Goal: Task Accomplishment & Management: Manage account settings

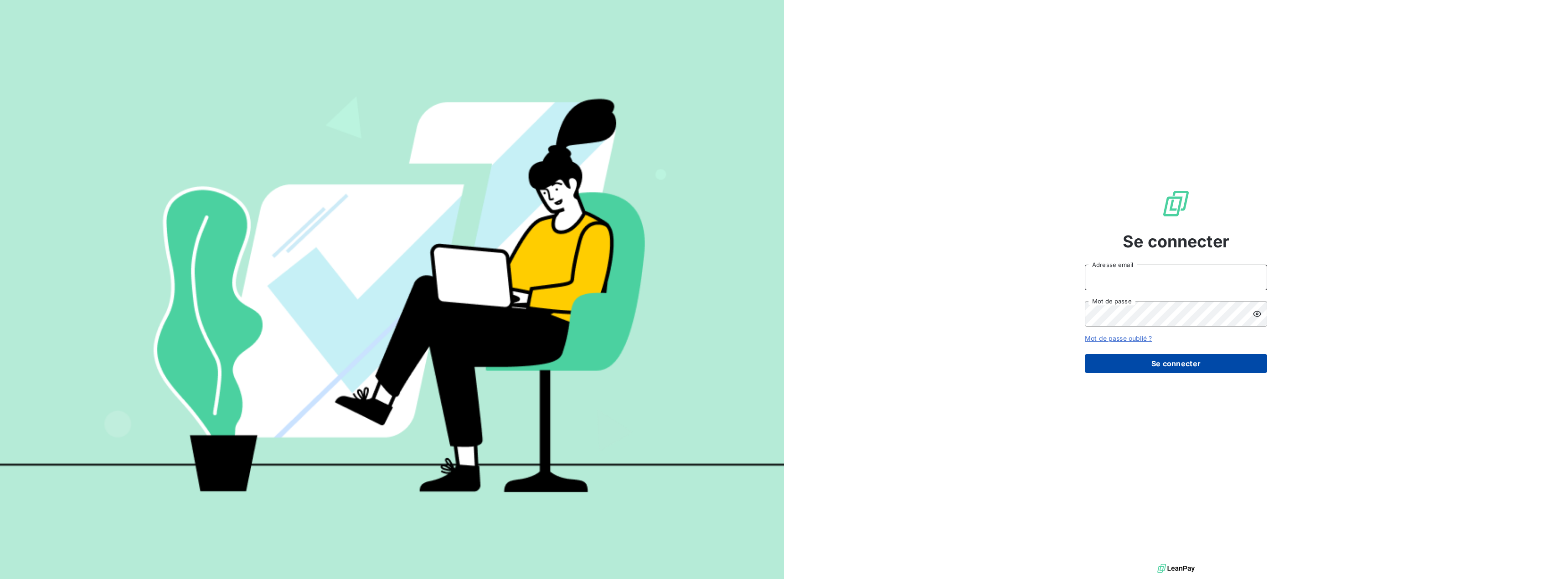
type input "[PERSON_NAME][EMAIL_ADDRESS][DOMAIN_NAME]"
click at [1191, 362] on button "Se connecter" at bounding box center [1175, 363] width 182 height 19
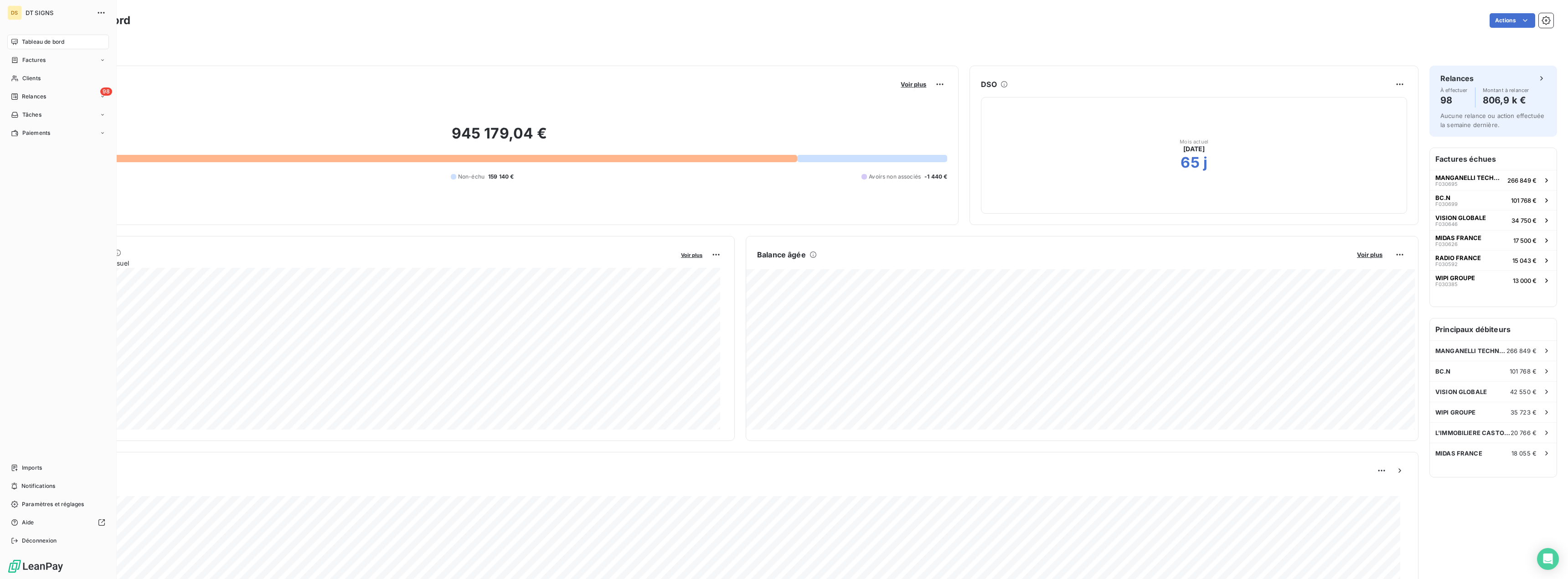
click at [40, 11] on span "DT SIGNS" at bounding box center [58, 13] width 66 height 7
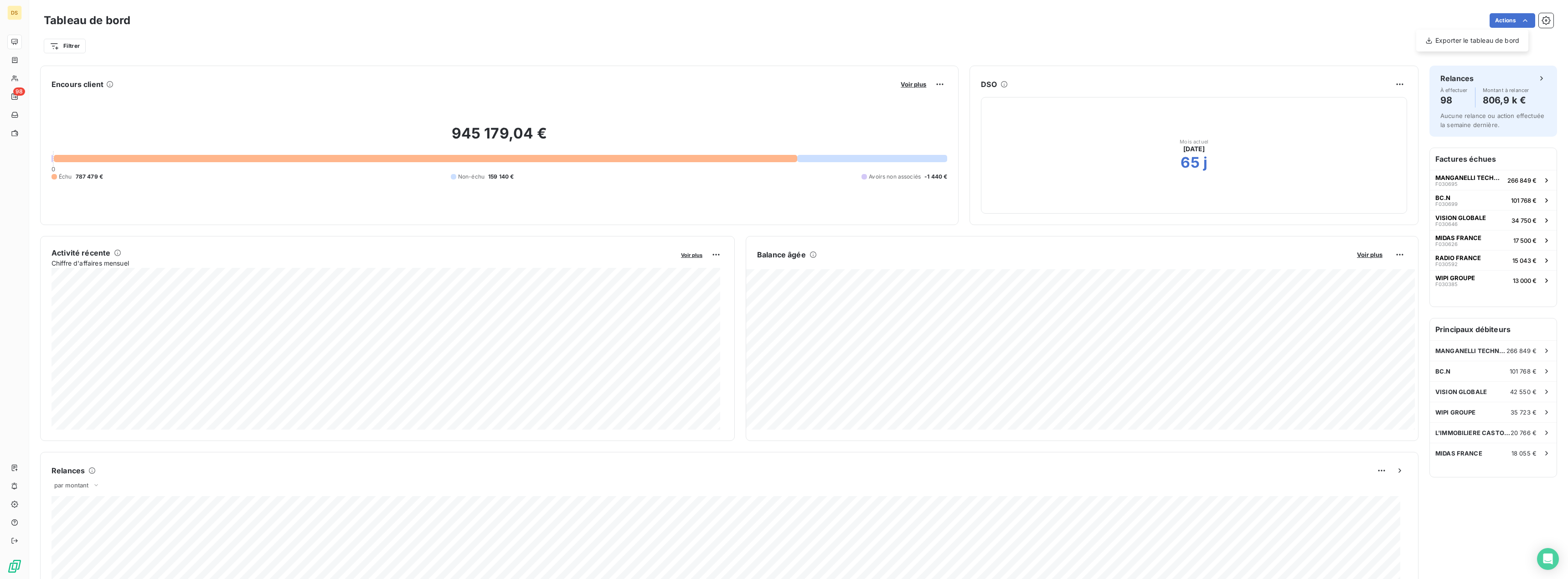
click at [1514, 18] on html "DS 98 Tableau de bord Actions Exporter le tableau de bord Filtrer Encours clien…" at bounding box center [784, 289] width 1568 height 579
click at [1220, 17] on div "Actions" at bounding box center [848, 21] width 1412 height 14
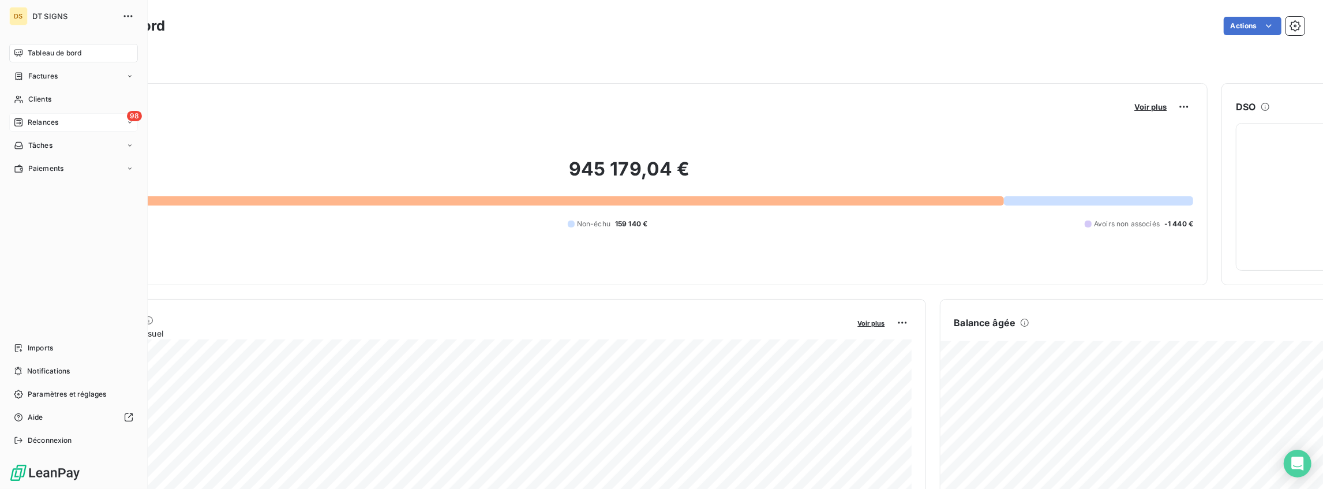
click at [21, 118] on icon at bounding box center [18, 122] width 8 height 8
click at [35, 143] on span "À effectuer" at bounding box center [47, 145] width 38 height 10
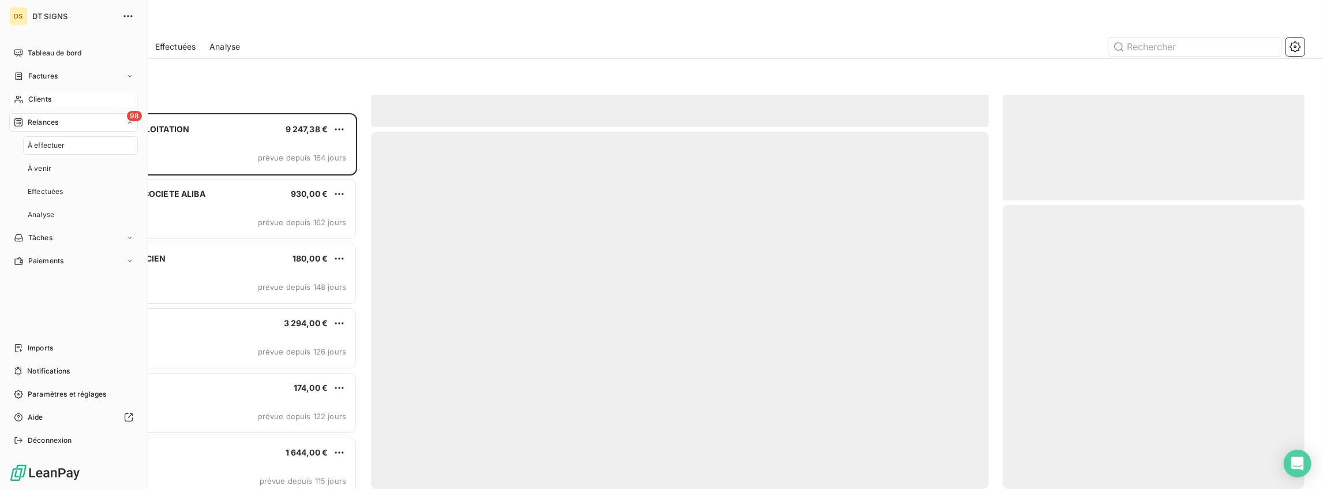
scroll to position [370, 296]
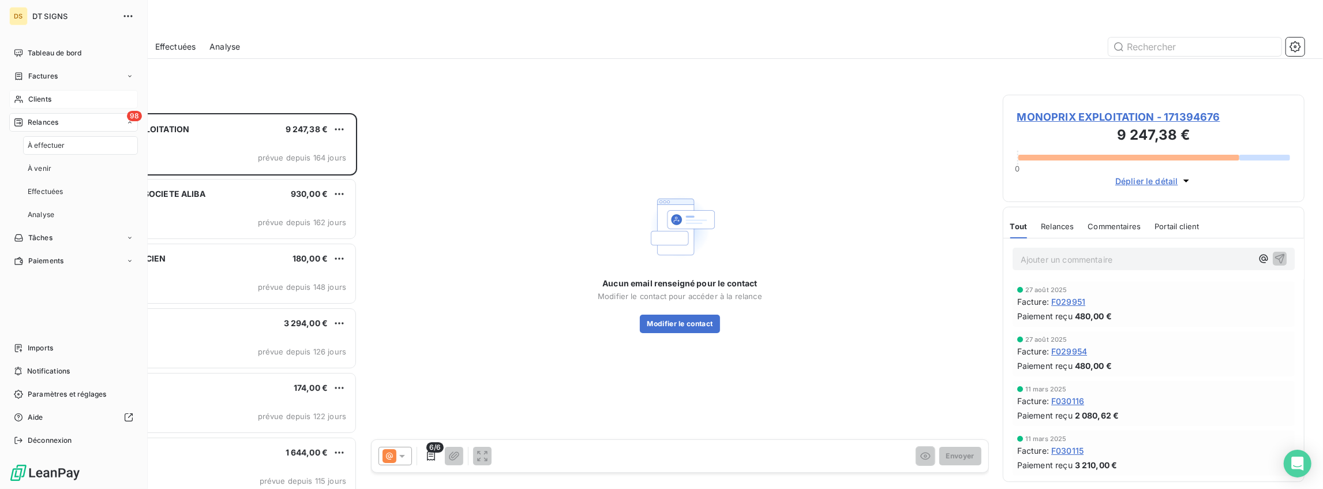
click at [40, 100] on span "Clients" at bounding box center [39, 99] width 23 height 10
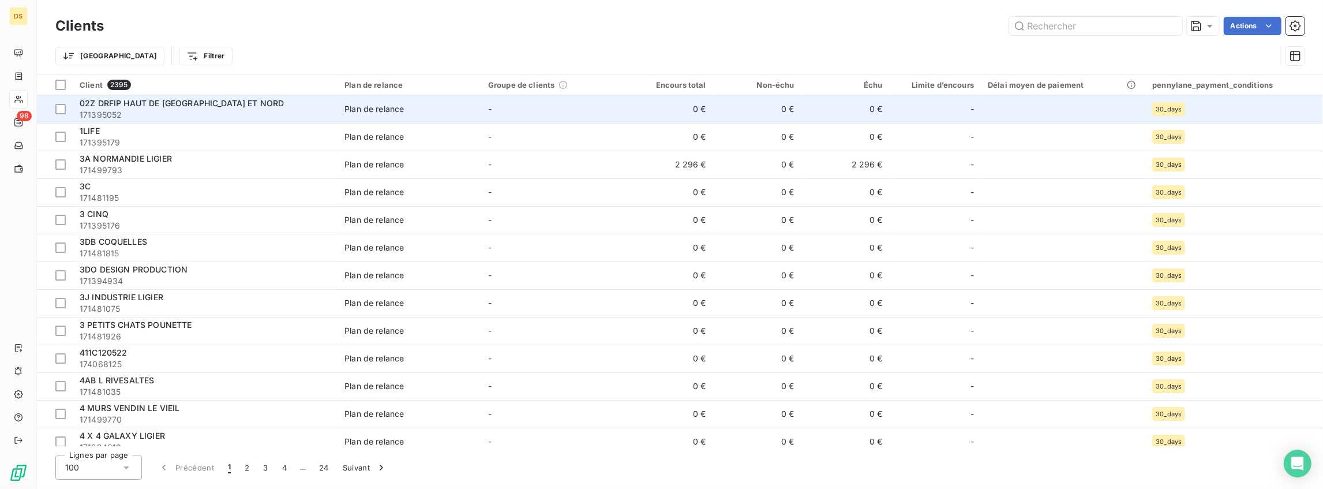
click at [215, 113] on span "171395052" at bounding box center [205, 115] width 251 height 12
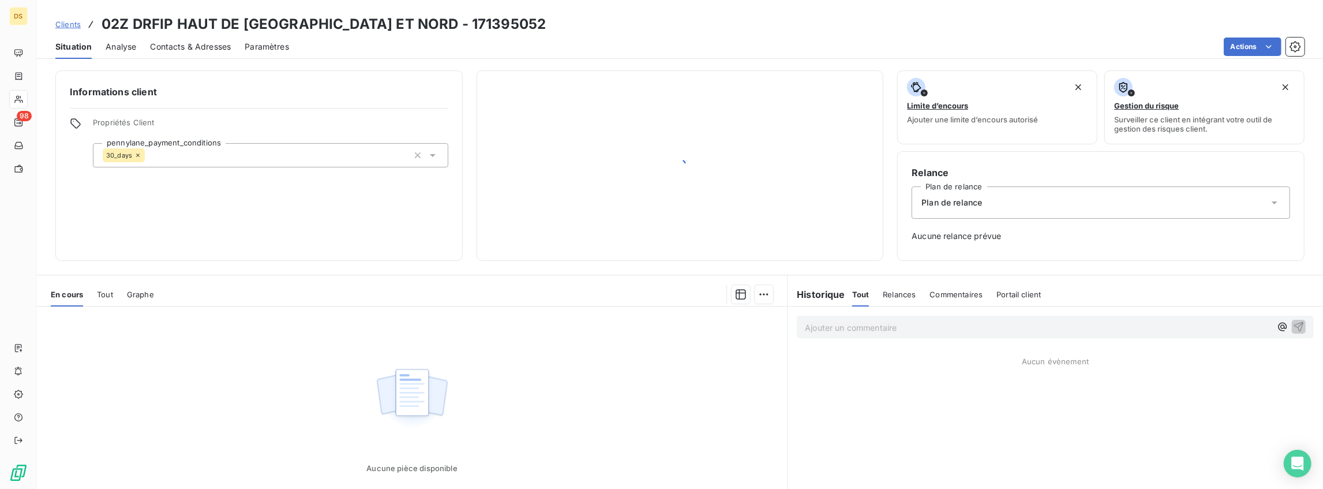
click at [175, 48] on span "Contacts & Adresses" at bounding box center [190, 47] width 81 height 12
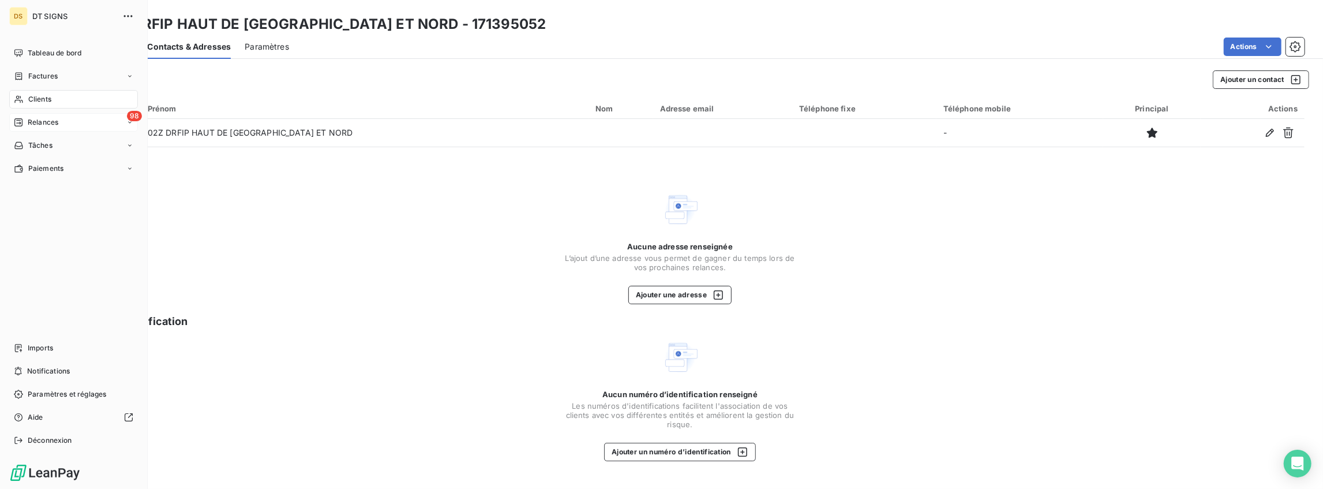
click at [18, 119] on icon at bounding box center [18, 122] width 9 height 9
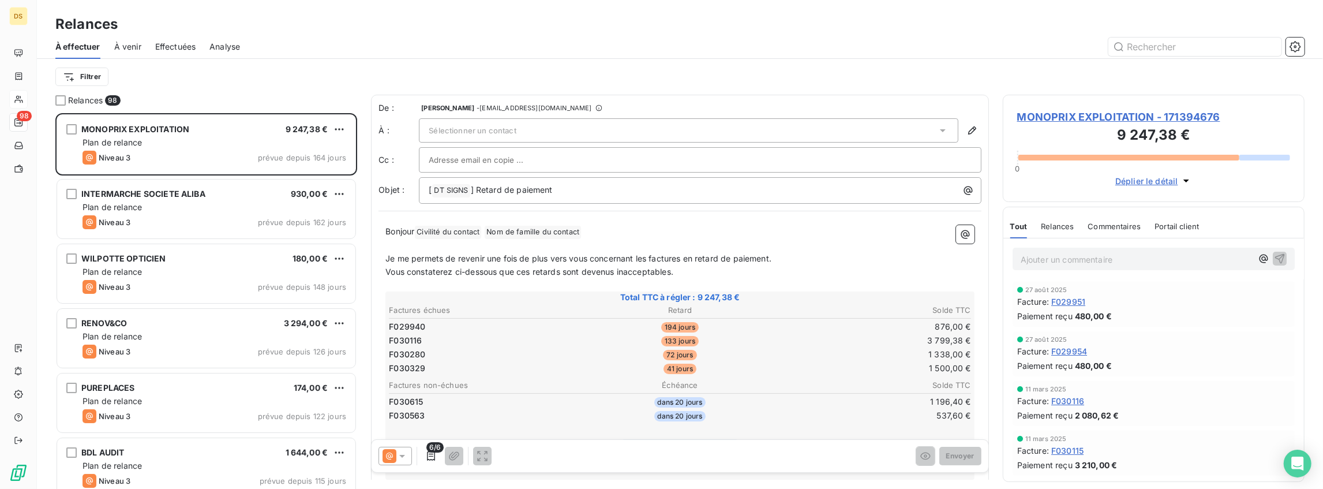
click at [531, 107] on span "- [EMAIL_ADDRESS][DOMAIN_NAME]" at bounding box center [534, 107] width 115 height 7
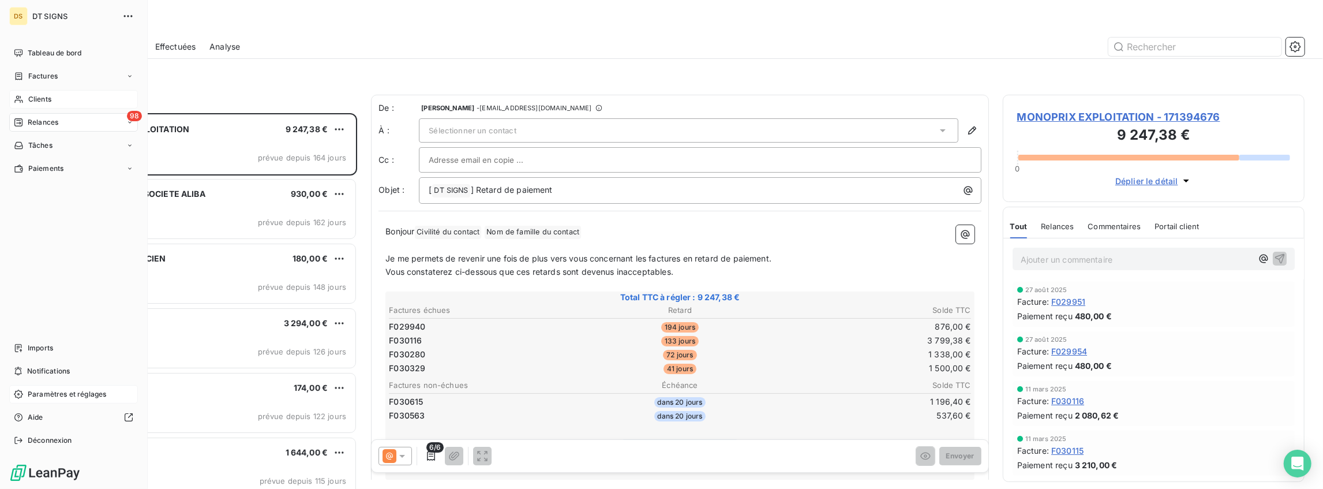
click at [66, 396] on span "Paramètres et réglages" at bounding box center [67, 394] width 78 height 10
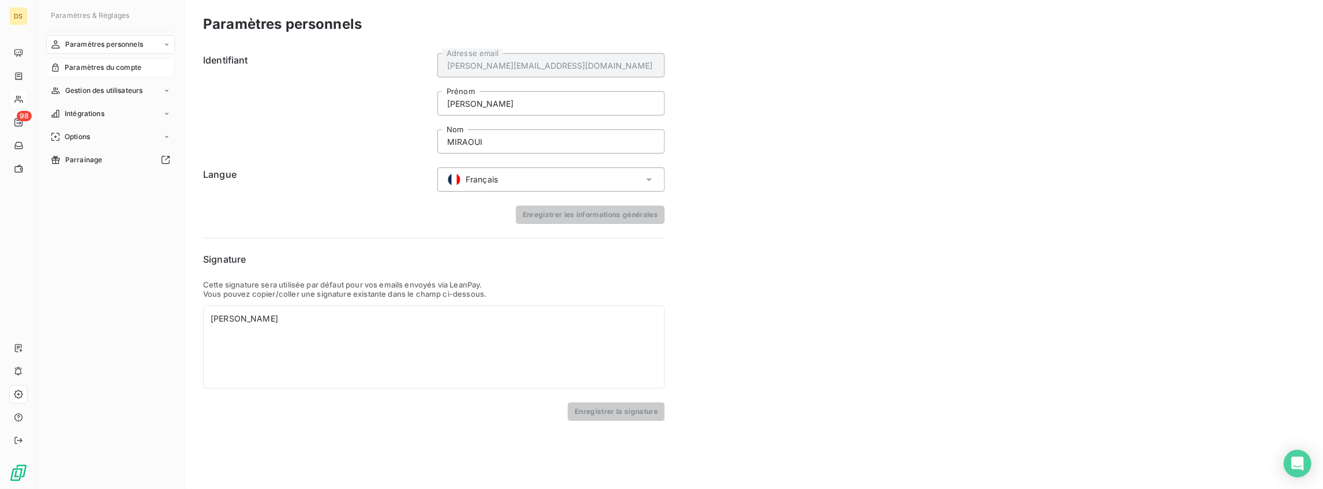
click at [97, 73] on div "Paramètres du compte" at bounding box center [110, 67] width 129 height 18
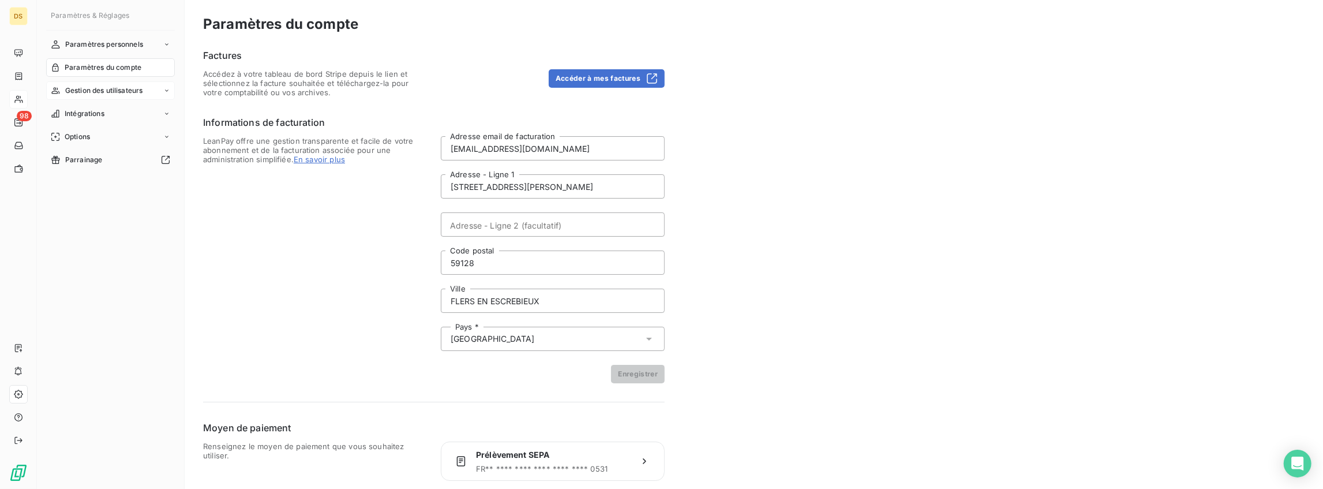
click at [105, 89] on span "Gestion des utilisateurs" at bounding box center [104, 90] width 78 height 10
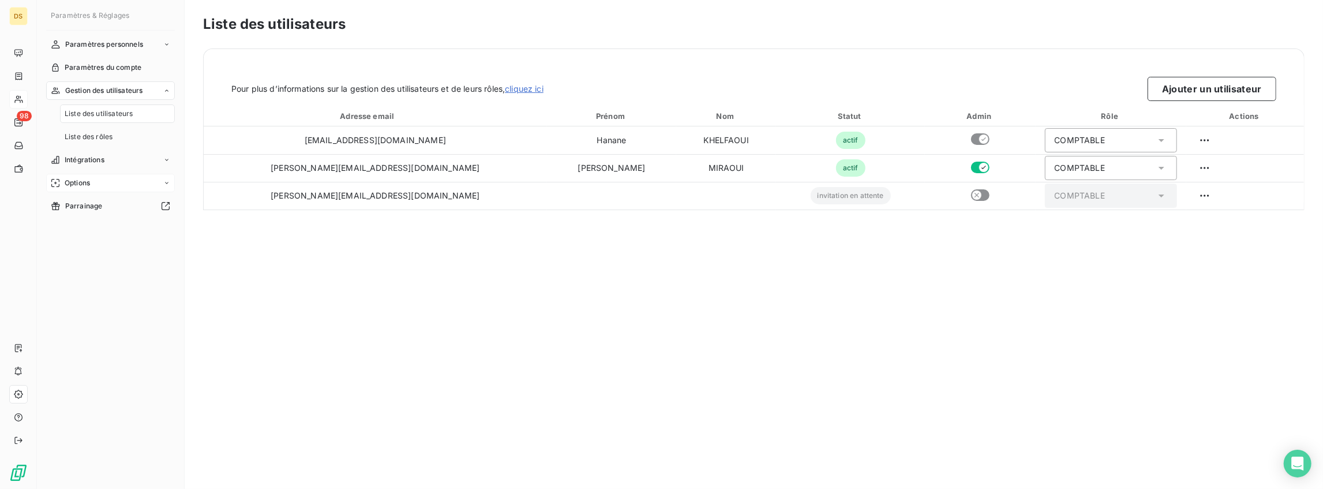
click at [87, 182] on span "Options" at bounding box center [77, 183] width 25 height 10
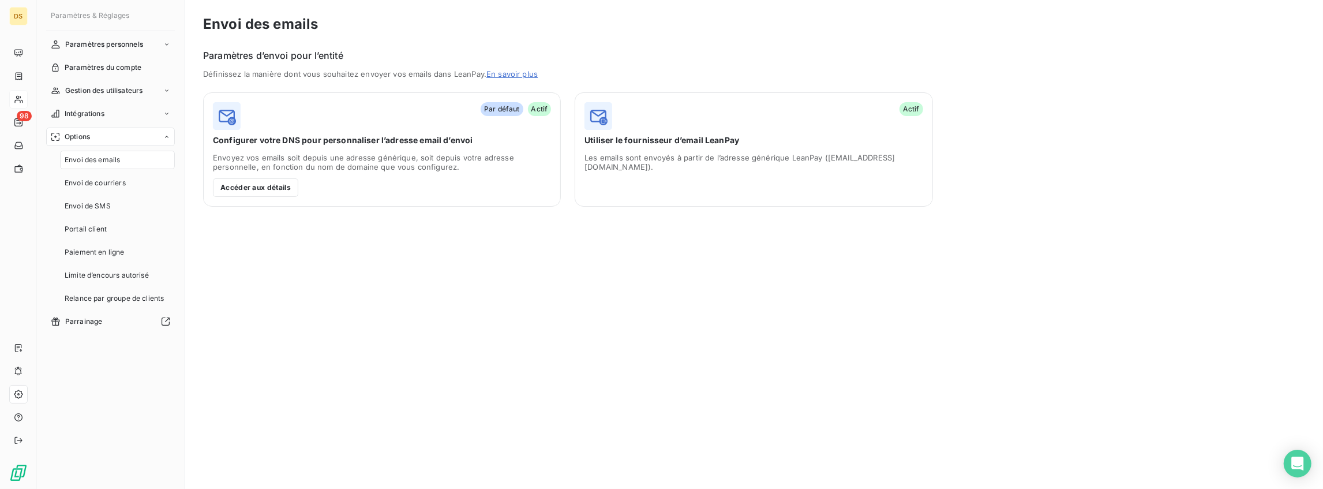
click at [91, 162] on span "Envoi des emails" at bounding box center [92, 160] width 55 height 10
click at [275, 182] on button "Accéder aux détails" at bounding box center [255, 187] width 85 height 18
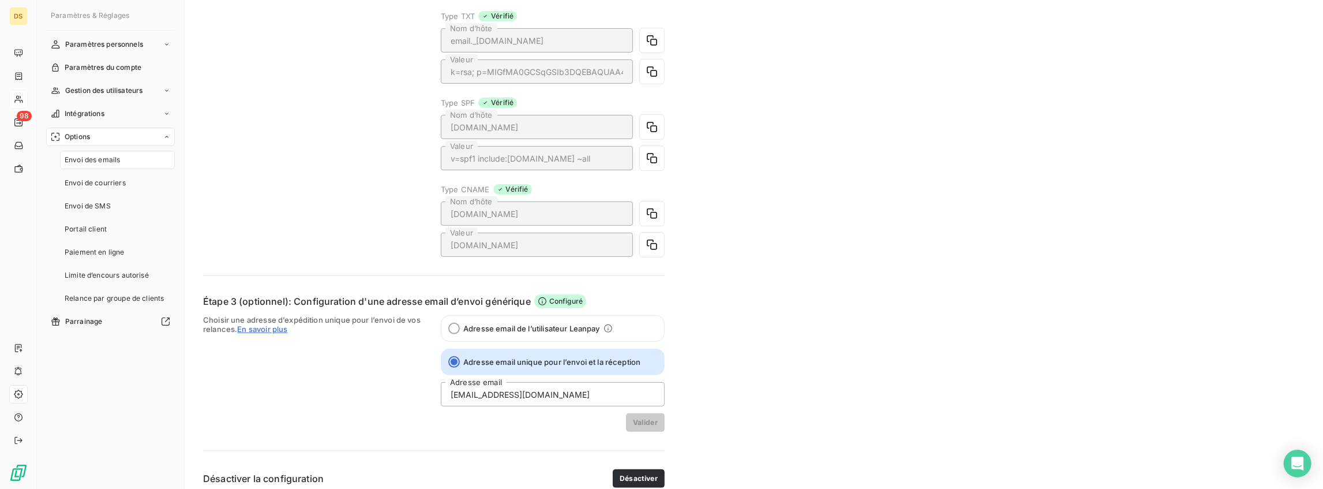
scroll to position [301, 0]
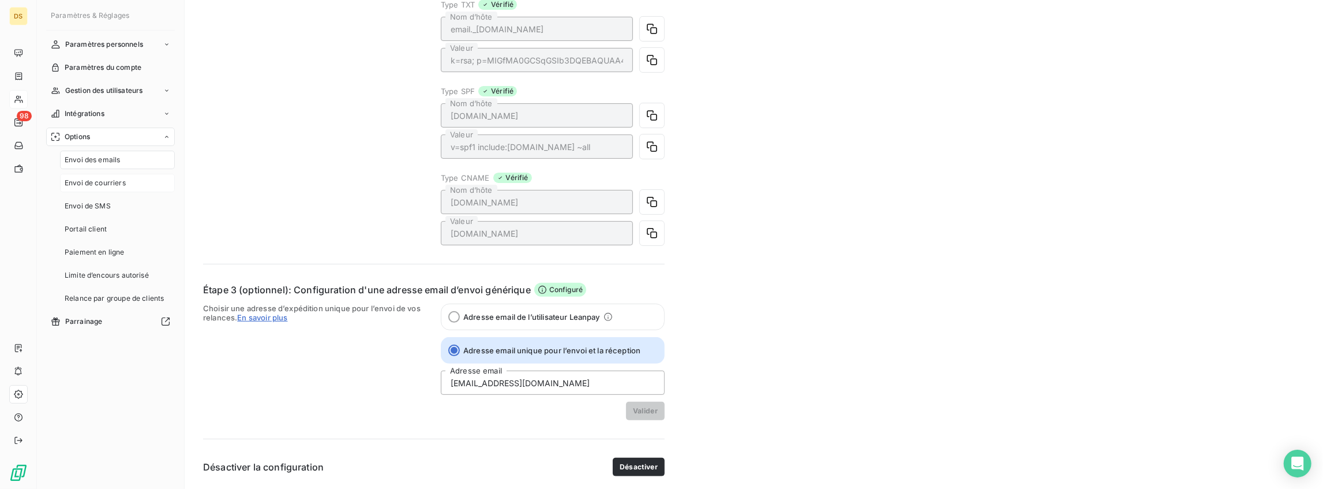
click at [126, 188] on div "Envoi de courriers" at bounding box center [117, 183] width 115 height 18
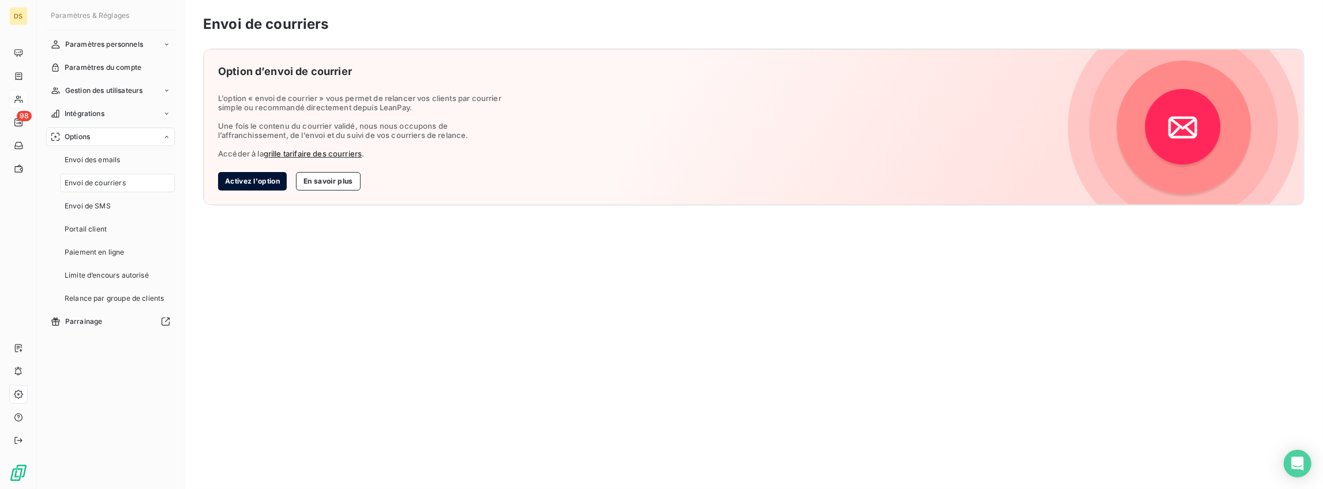
click at [239, 187] on button "Activez l'option" at bounding box center [252, 181] width 69 height 18
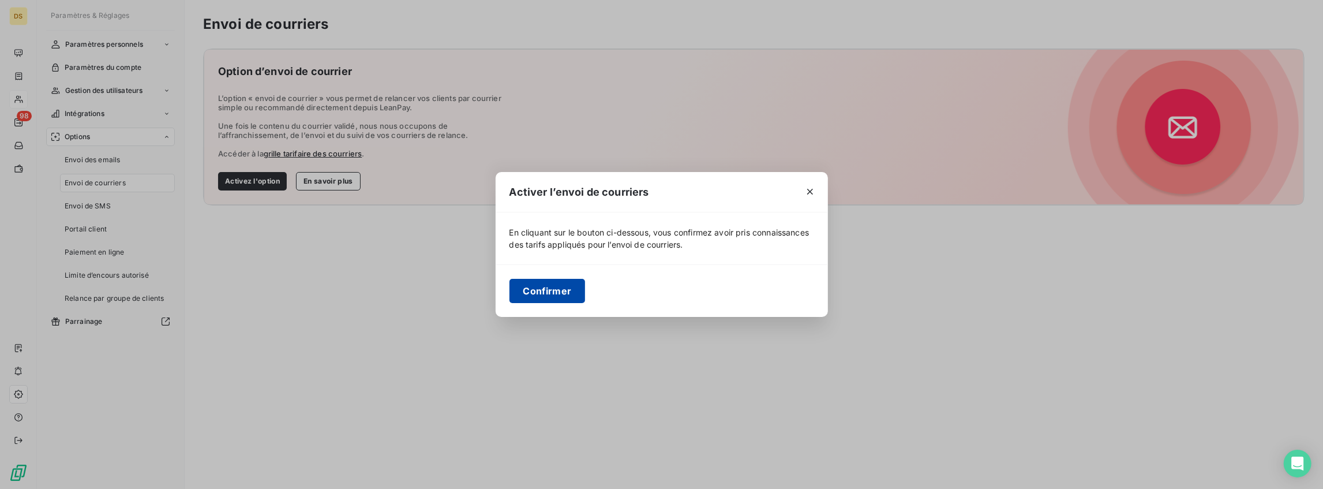
click at [545, 294] on button "Confirmer" at bounding box center [547, 291] width 76 height 24
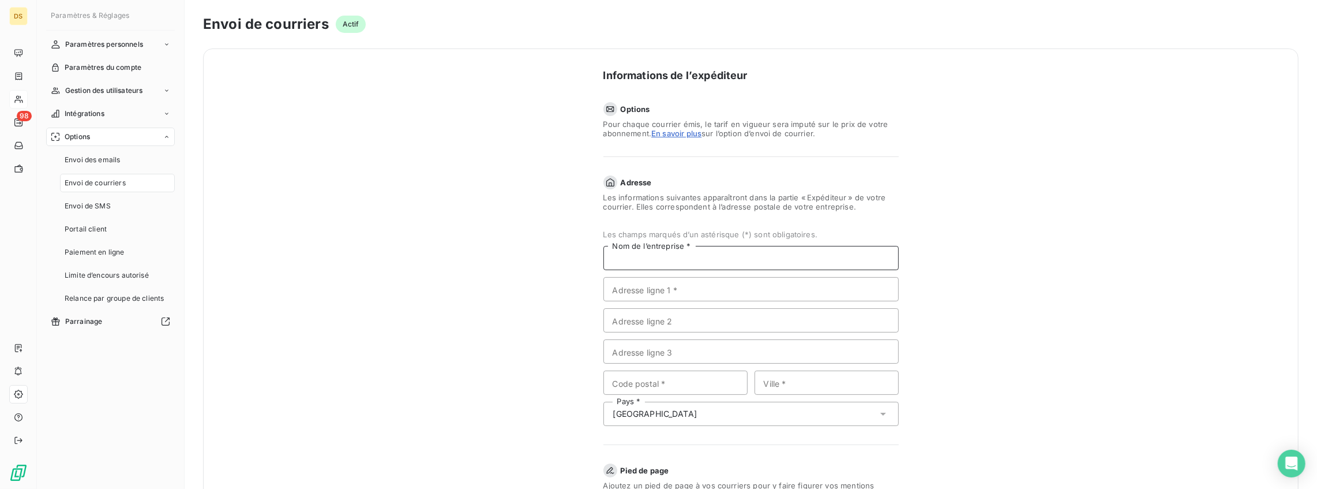
click at [624, 256] on input "Nom de l’entreprise *" at bounding box center [751, 258] width 295 height 24
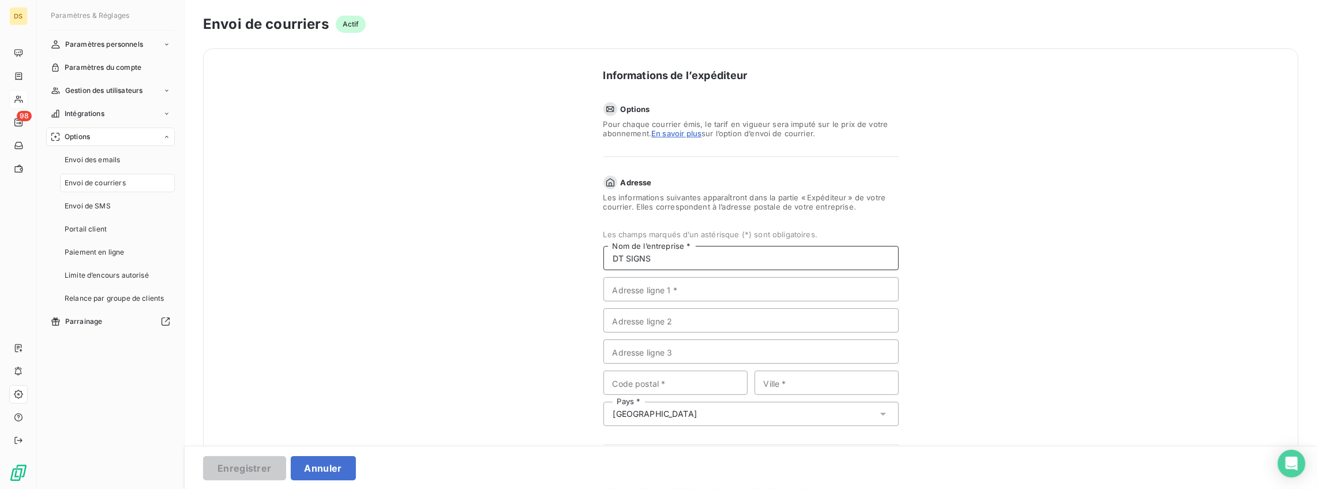
type input "DT SIGNS"
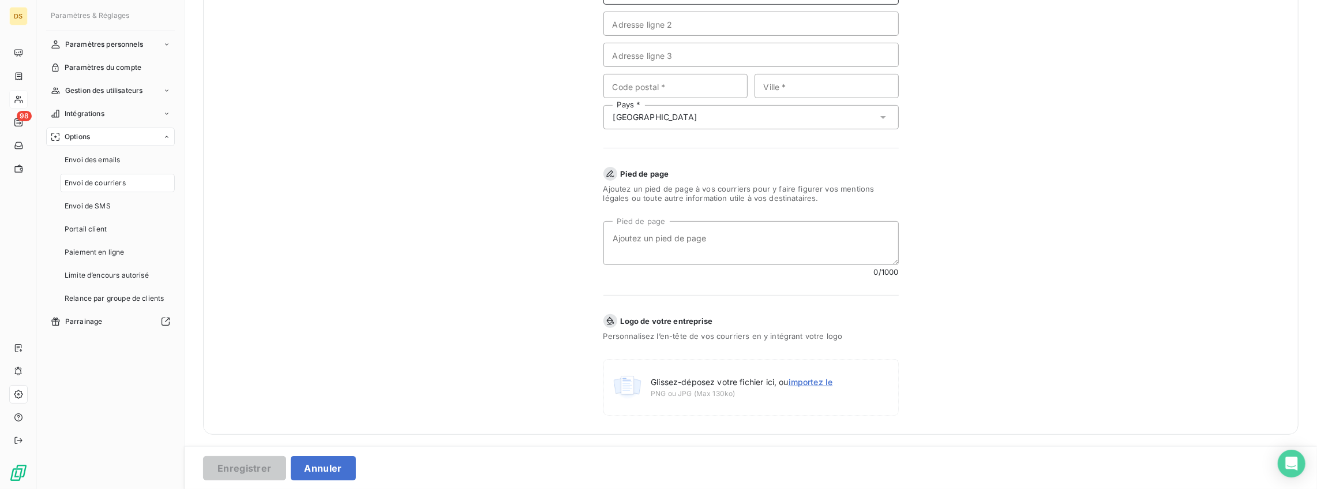
scroll to position [298, 0]
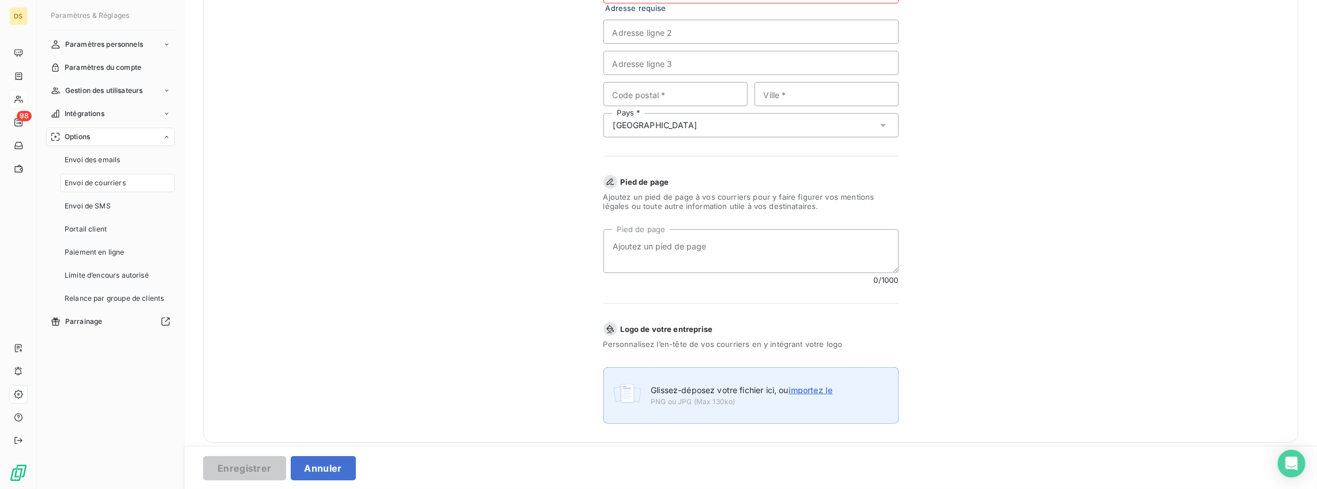
click at [694, 384] on label "Glissez-déposez votre fichier ici, ou importez le" at bounding box center [742, 390] width 182 height 12
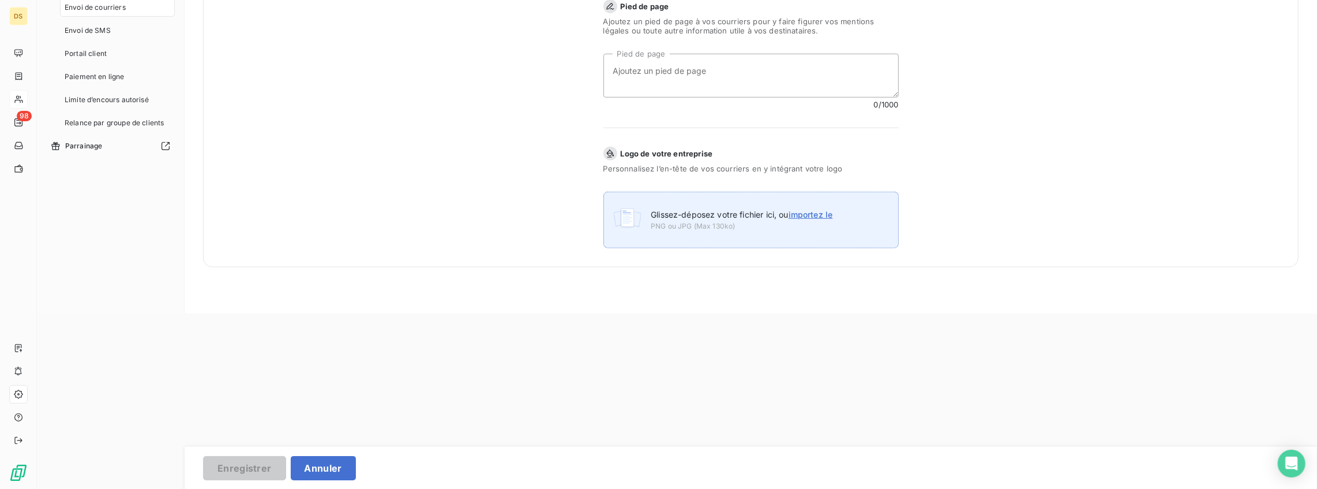
click at [657, 215] on span "Glissez-déposez votre fichier ici, ou importez le" at bounding box center [742, 214] width 182 height 10
click at [604, 489] on input "Glissez-déposez votre fichier ici, ou importez le" at bounding box center [604, 489] width 1 height 1
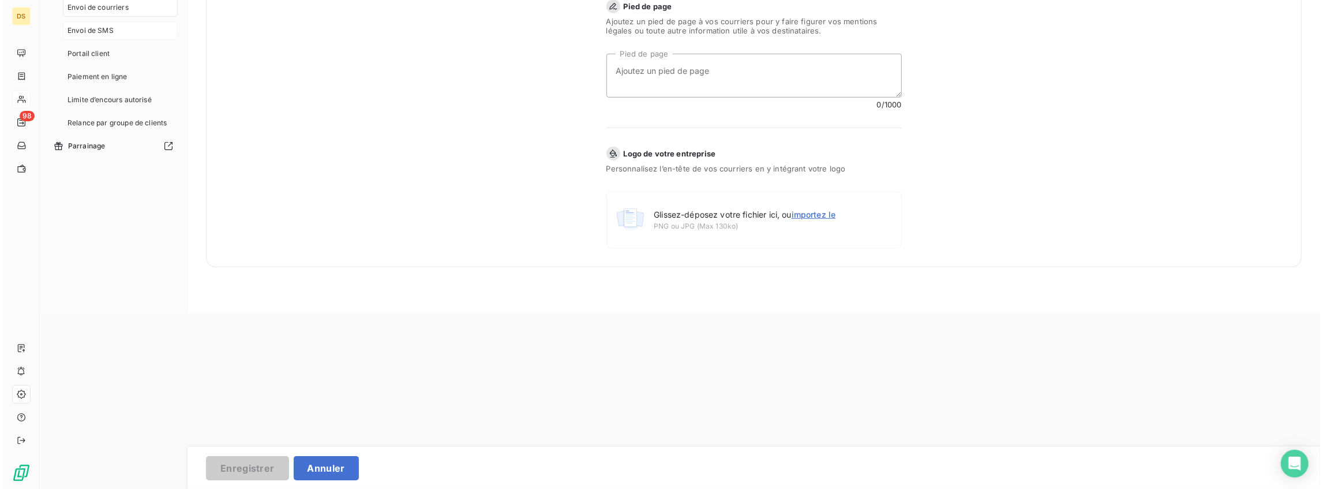
scroll to position [0, 0]
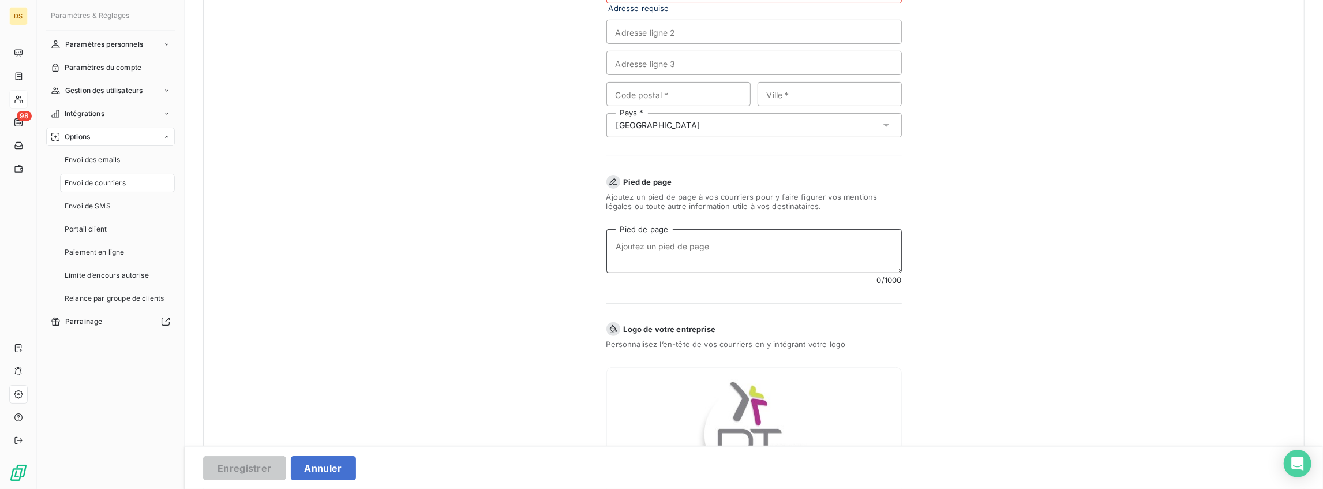
click at [653, 247] on textarea "Pied de page" at bounding box center [753, 251] width 295 height 44
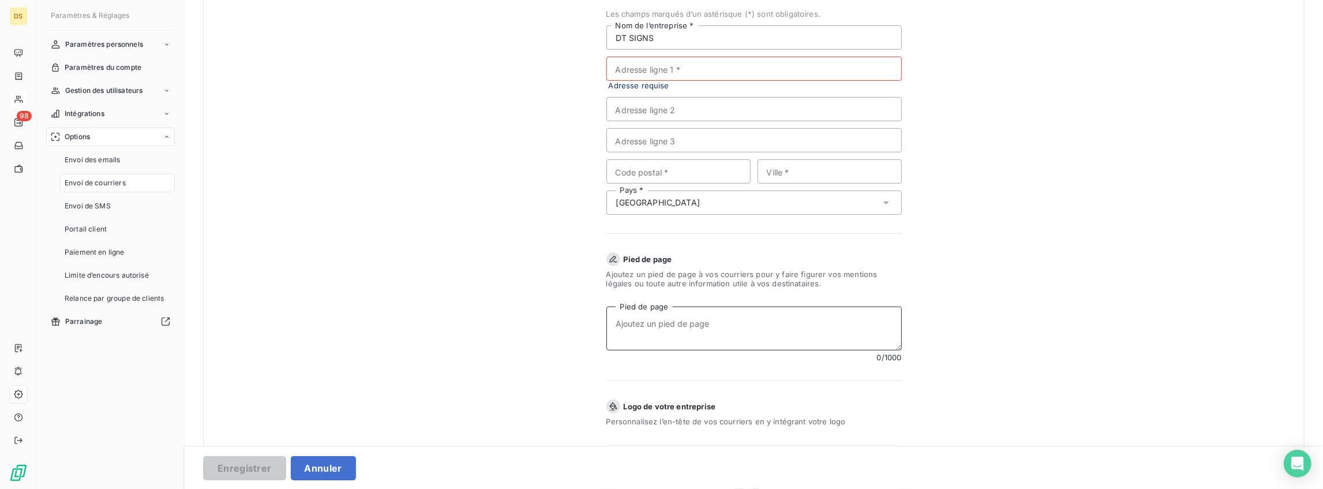
scroll to position [182, 0]
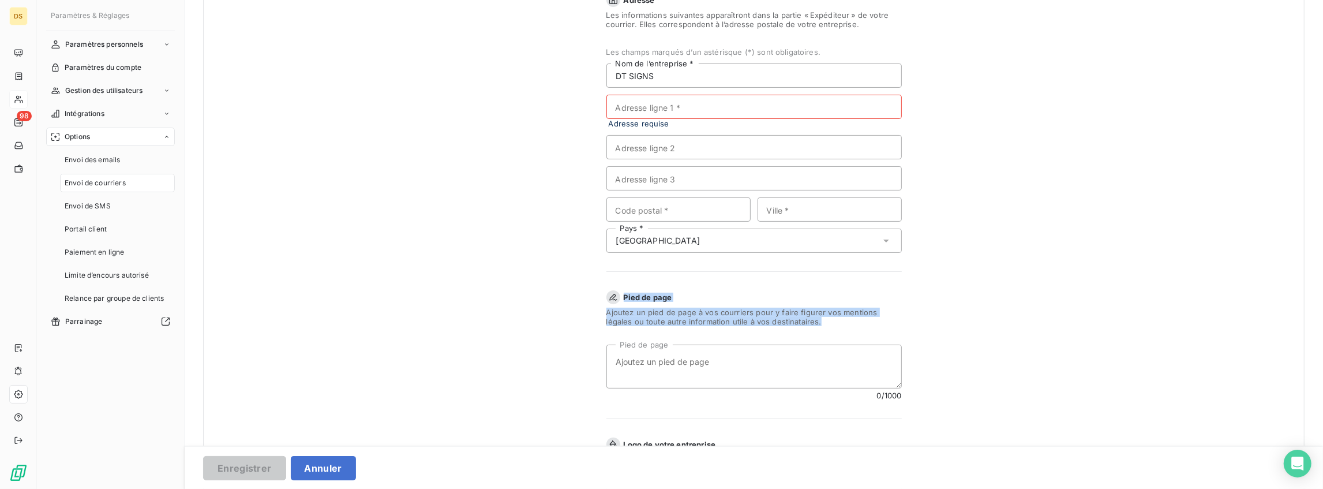
drag, startPoint x: 810, startPoint y: 323, endPoint x: 590, endPoint y: 293, distance: 221.2
click at [590, 293] on form "Informations de l’expéditeur Options Pour chaque courrier émis, le tarif en vig…" at bounding box center [754, 269] width 462 height 805
copy section "Pied de page Ajoutez un pied de page à vos courriers pour y faire figurer vos m…"
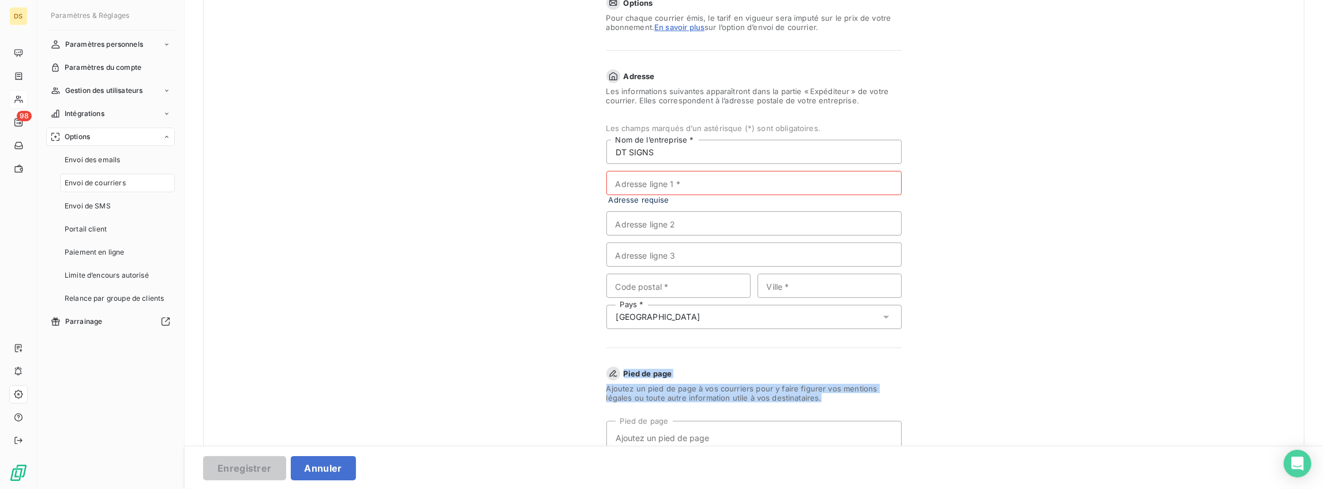
scroll to position [105, 0]
click at [660, 186] on input "Adresse ligne 1 *" at bounding box center [753, 184] width 295 height 24
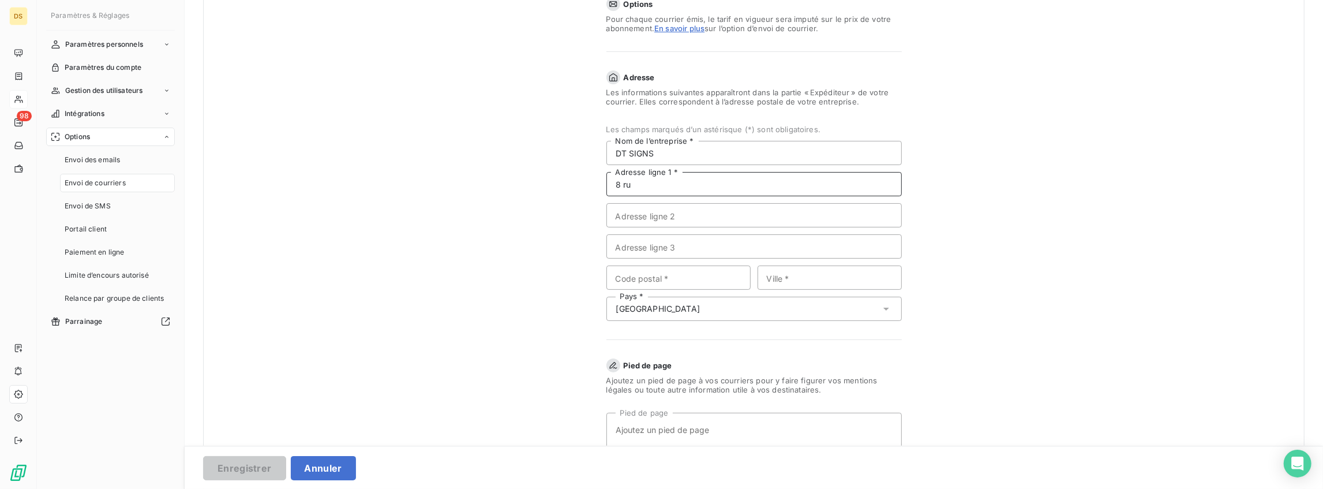
paste input "8 Chem. [PERSON_NAME], 62119 Dourges"
paste input
click at [728, 186] on input "8 Chem. [PERSON_NAME], 62119 Dourges" at bounding box center [753, 184] width 295 height 24
type input "8 Chem. [PERSON_NAME], Dourges"
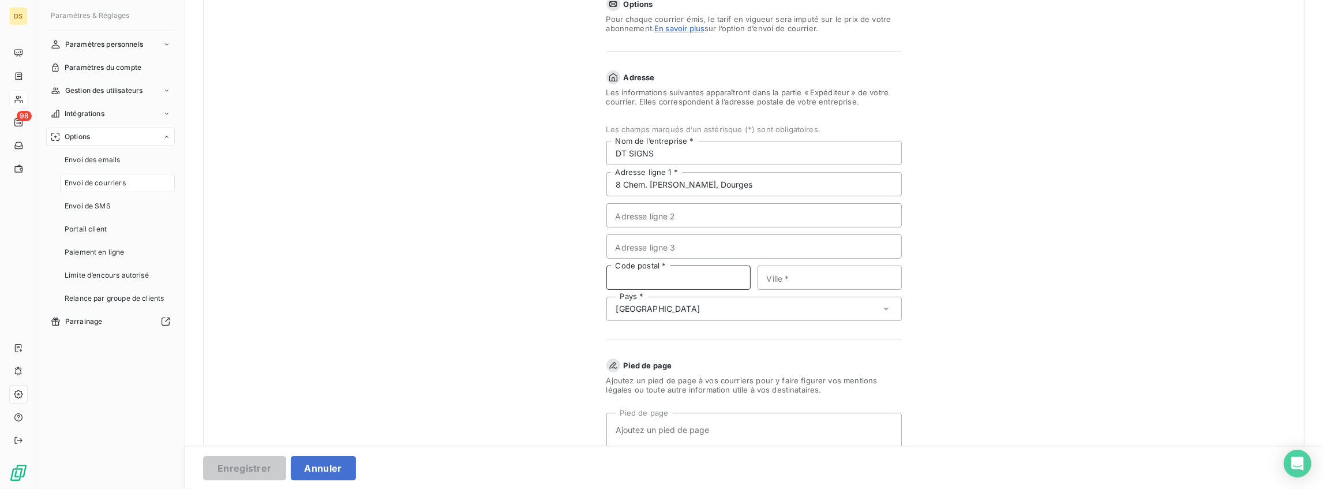
drag, startPoint x: 675, startPoint y: 265, endPoint x: 673, endPoint y: 272, distance: 6.6
click at [675, 265] on input "Code postal *" at bounding box center [678, 277] width 144 height 24
paste input "62119"
type input "62119"
click at [729, 184] on input "8 Chem. [PERSON_NAME], Dourges" at bounding box center [753, 184] width 295 height 24
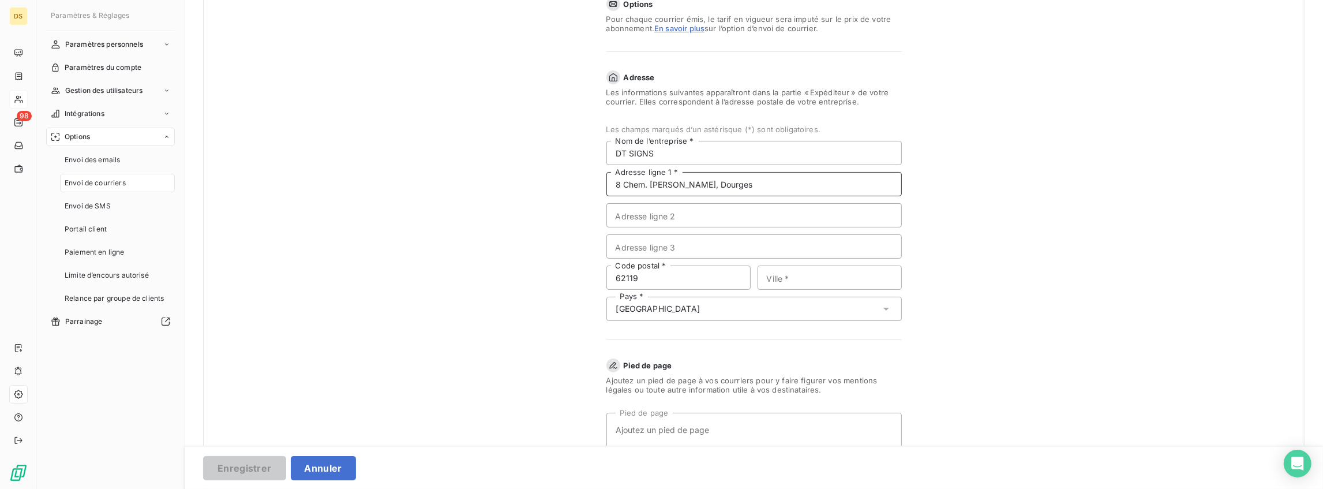
click at [729, 184] on input "8 Chem. [PERSON_NAME], Dourges" at bounding box center [753, 184] width 295 height 24
type input "8 Chem. [PERSON_NAME],"
click at [785, 277] on input "Ville *" at bounding box center [830, 277] width 144 height 24
paste input "Dourges"
type input "Dourges"
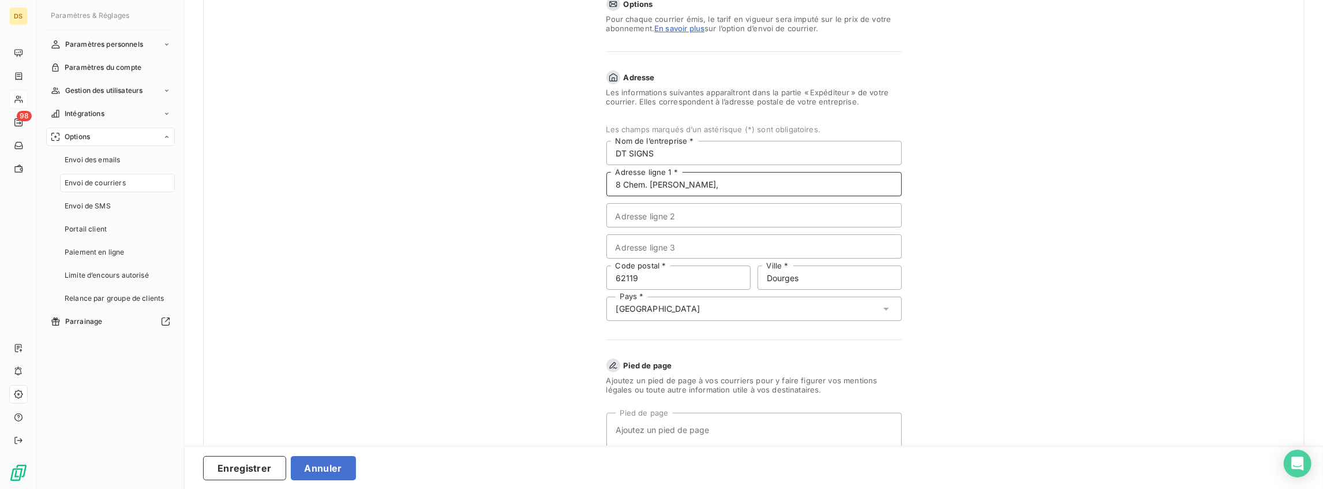
click at [770, 182] on input "8 Chem. [PERSON_NAME]," at bounding box center [753, 184] width 295 height 24
type input "8 Chem. [PERSON_NAME]"
click at [1022, 208] on div "Informations de l’expéditeur Options Pour chaque courrier émis, le tarif en vig…" at bounding box center [753, 341] width 1101 height 797
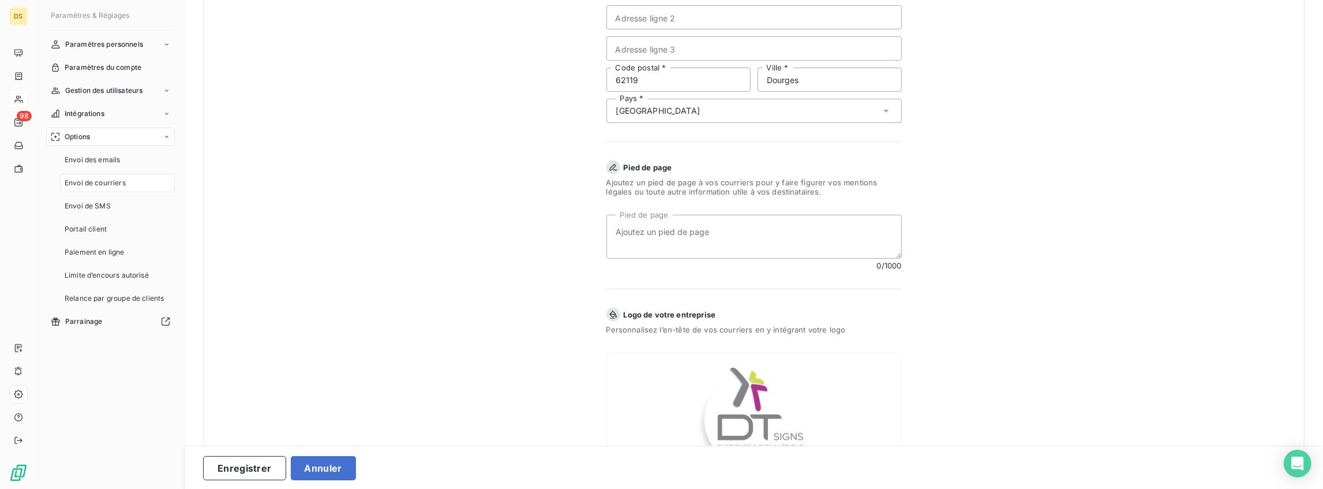
scroll to position [308, 0]
click at [690, 224] on textarea "Pied de page" at bounding box center [753, 232] width 295 height 44
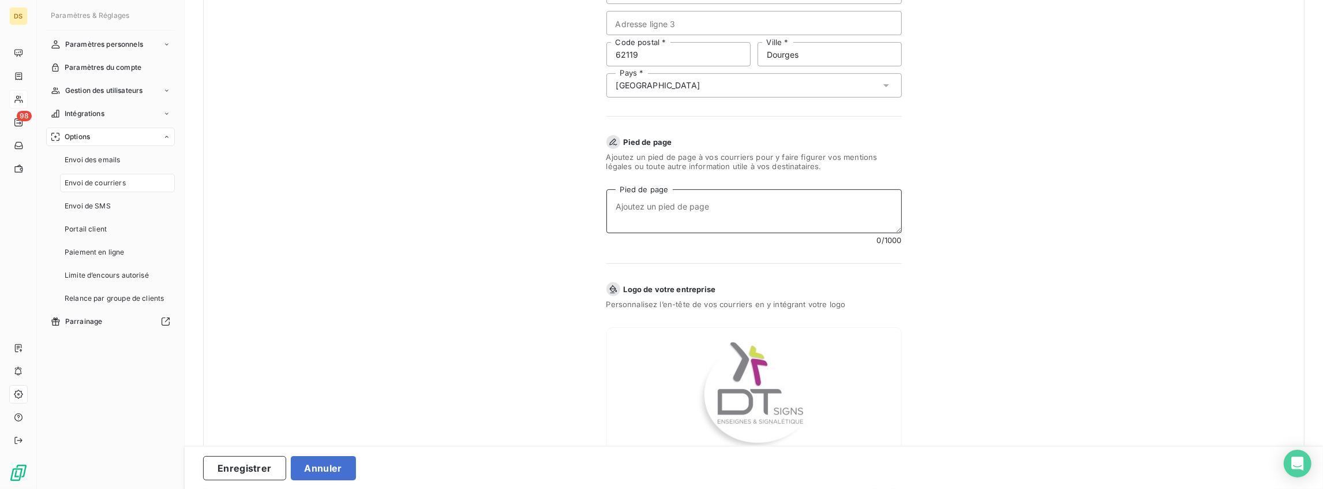
scroll to position [384, 0]
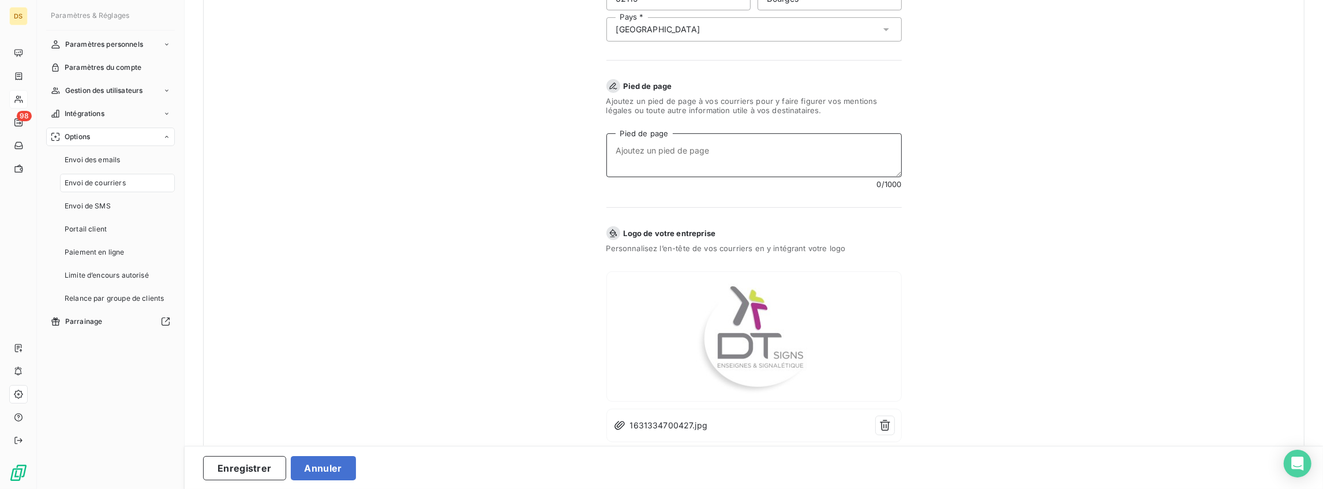
click at [650, 149] on textarea "Pied de page" at bounding box center [753, 155] width 295 height 44
click at [260, 464] on button "Enregistrer" at bounding box center [244, 468] width 83 height 24
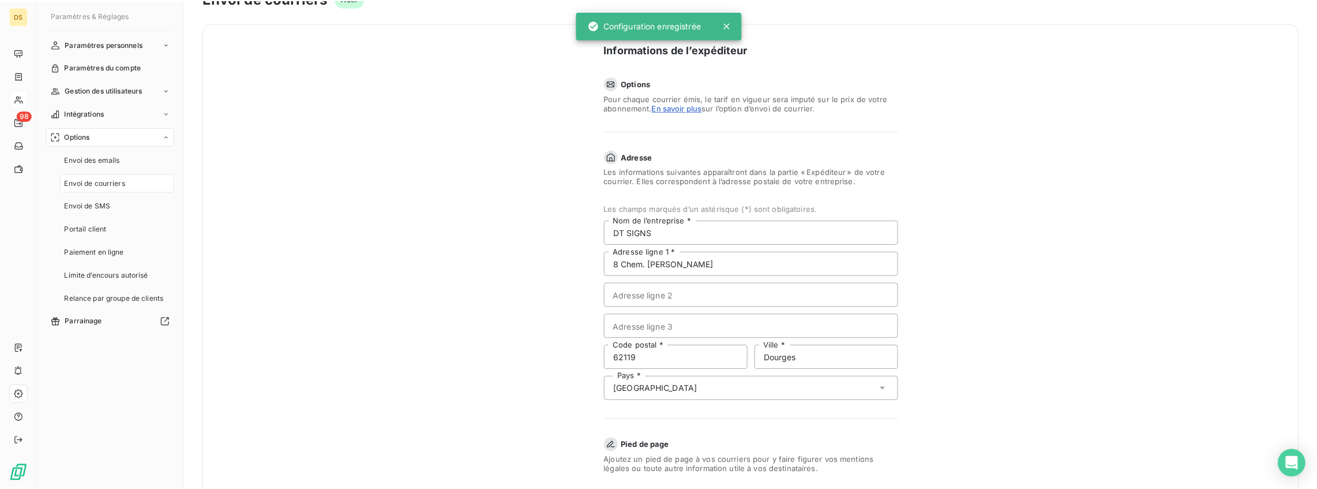
scroll to position [0, 0]
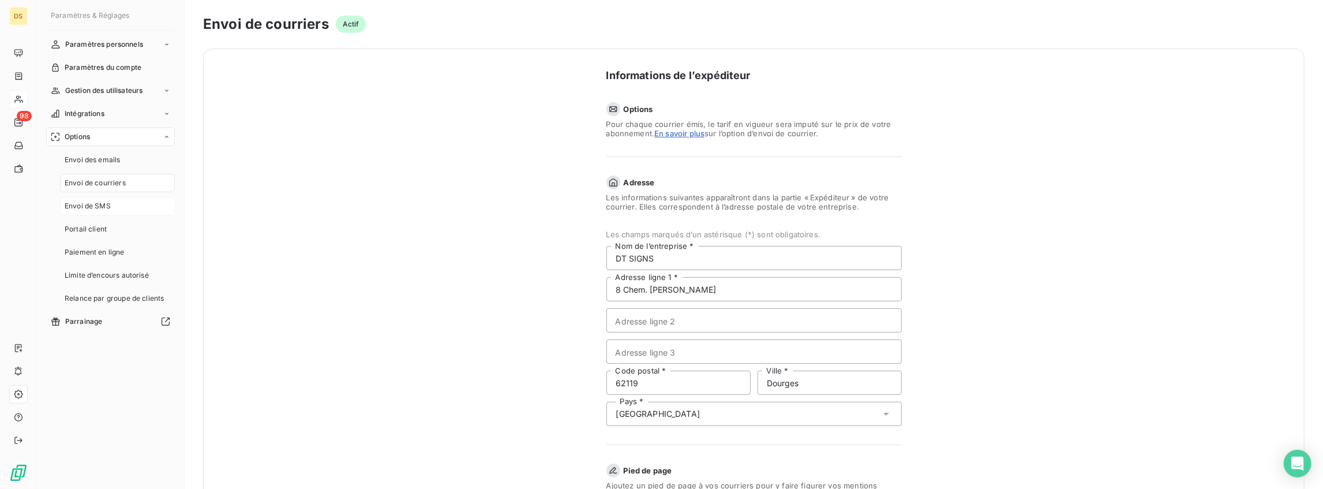
click at [99, 204] on span "Envoi de SMS" at bounding box center [88, 206] width 46 height 10
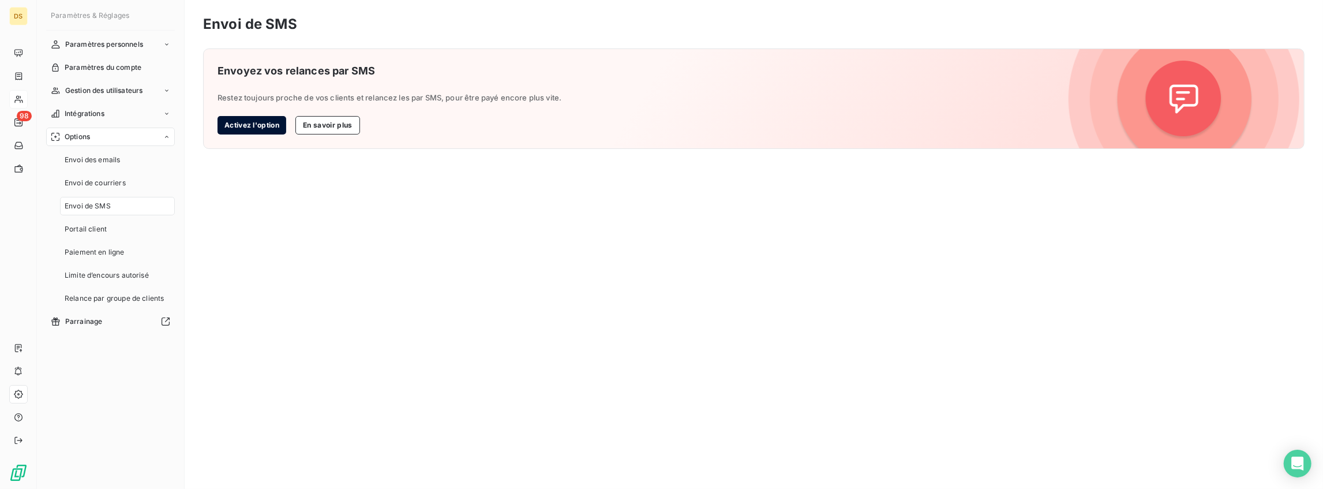
click at [274, 132] on button "Activez l'option" at bounding box center [252, 125] width 69 height 18
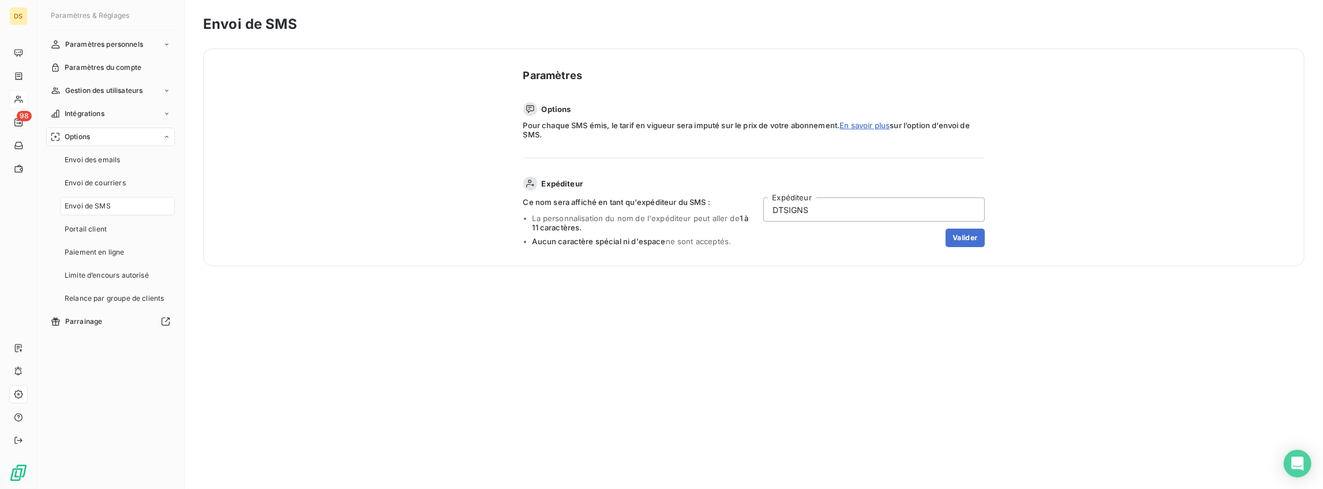
click at [828, 207] on input "DTSIGNS" at bounding box center [874, 209] width 222 height 24
click at [973, 238] on button "Valider" at bounding box center [965, 237] width 39 height 18
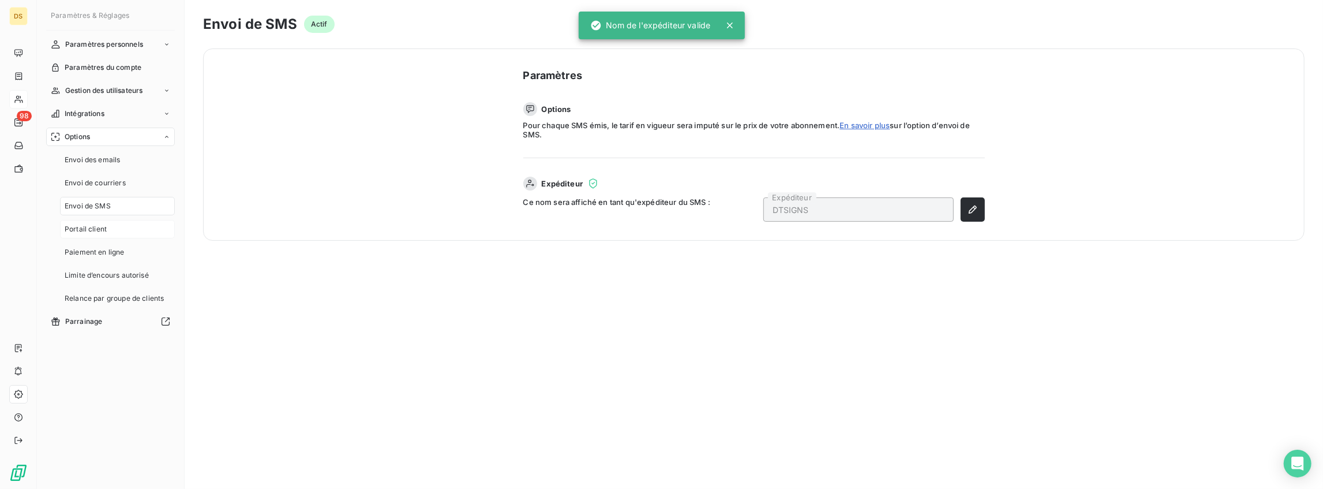
click at [89, 233] on span "Portail client" at bounding box center [86, 229] width 42 height 10
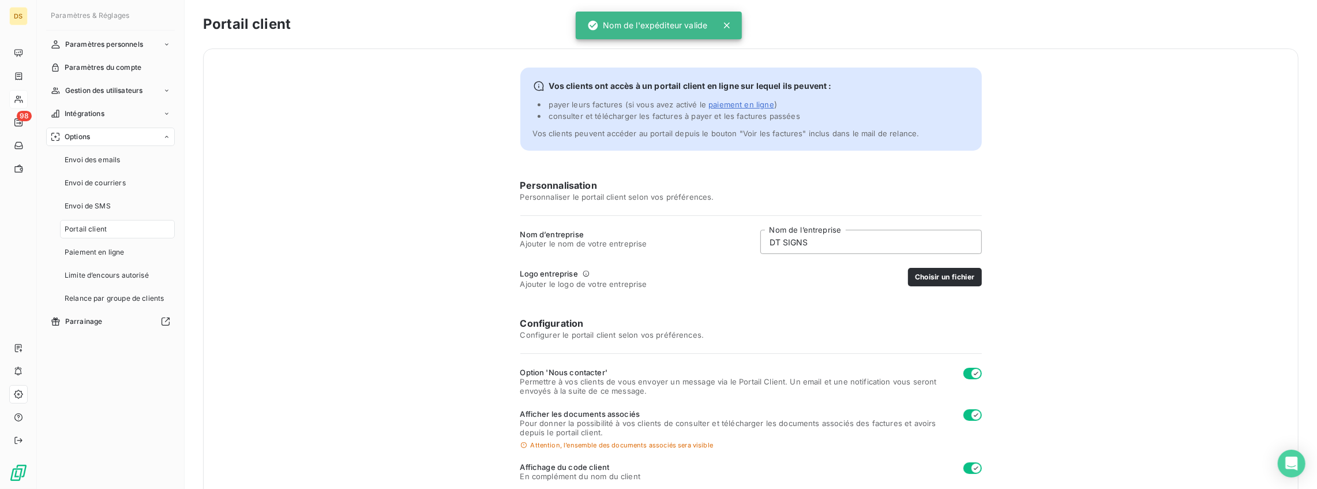
scroll to position [153, 0]
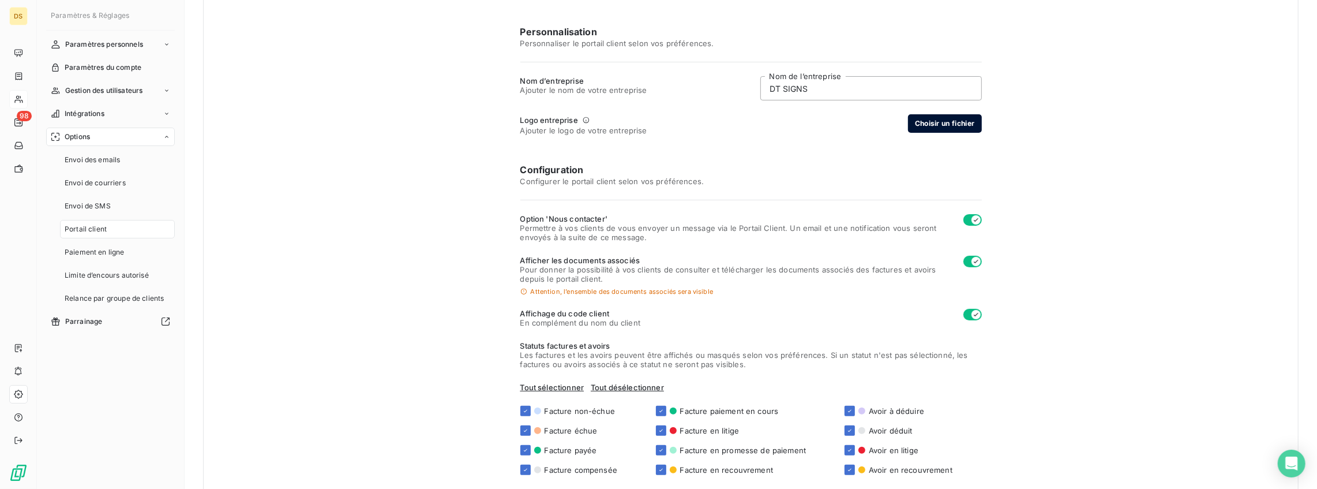
click at [939, 125] on button "Choisir un fichier" at bounding box center [945, 123] width 74 height 18
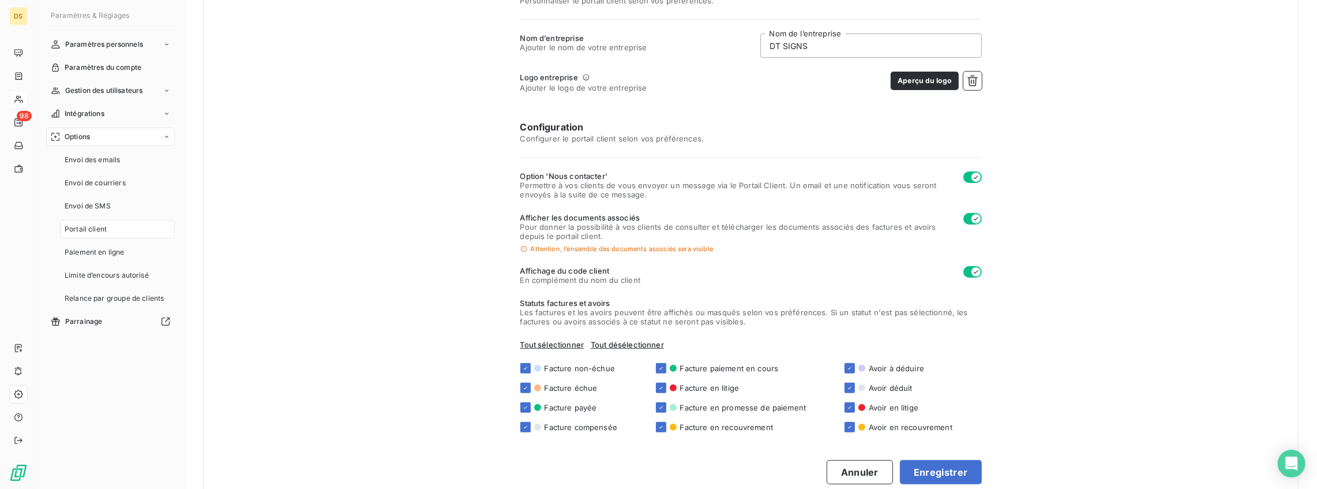
scroll to position [224, 0]
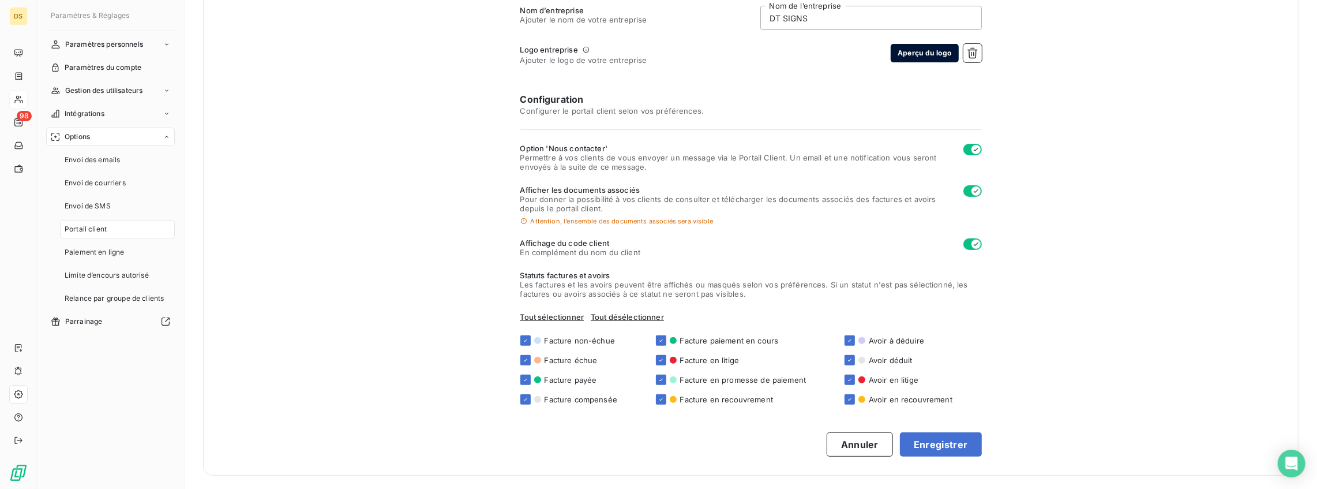
click at [893, 57] on button "Aperçu du logo" at bounding box center [925, 53] width 68 height 18
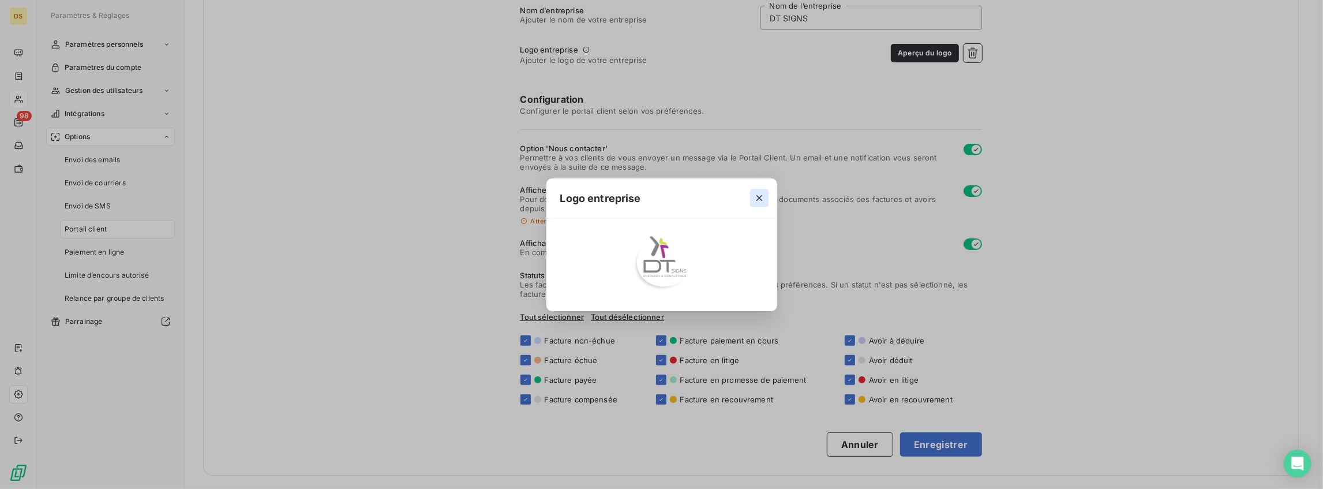
click at [760, 196] on icon "button" at bounding box center [760, 198] width 12 height 12
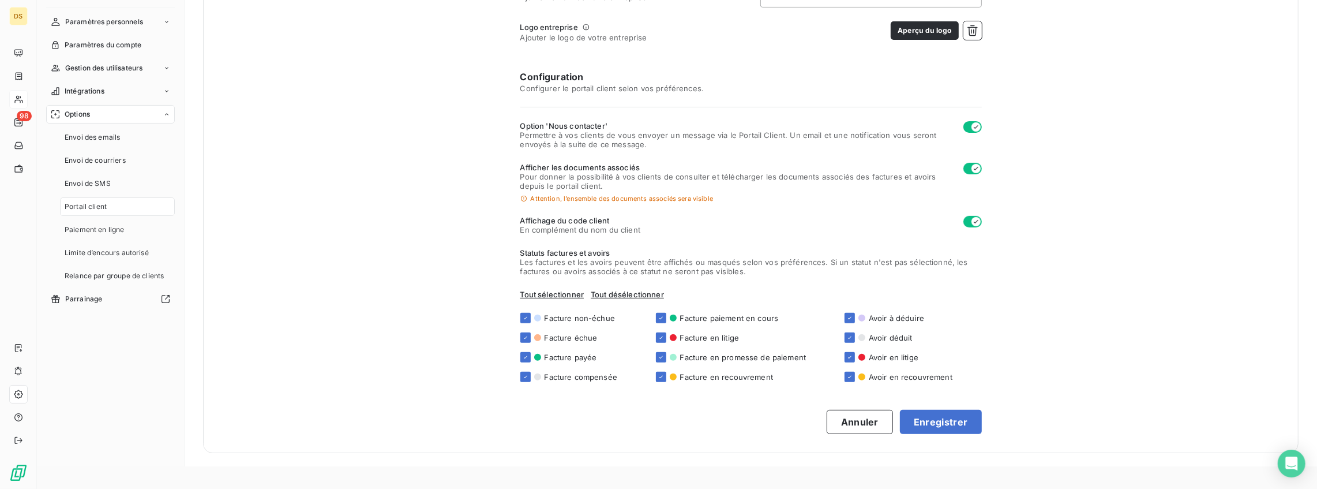
scroll to position [115, 0]
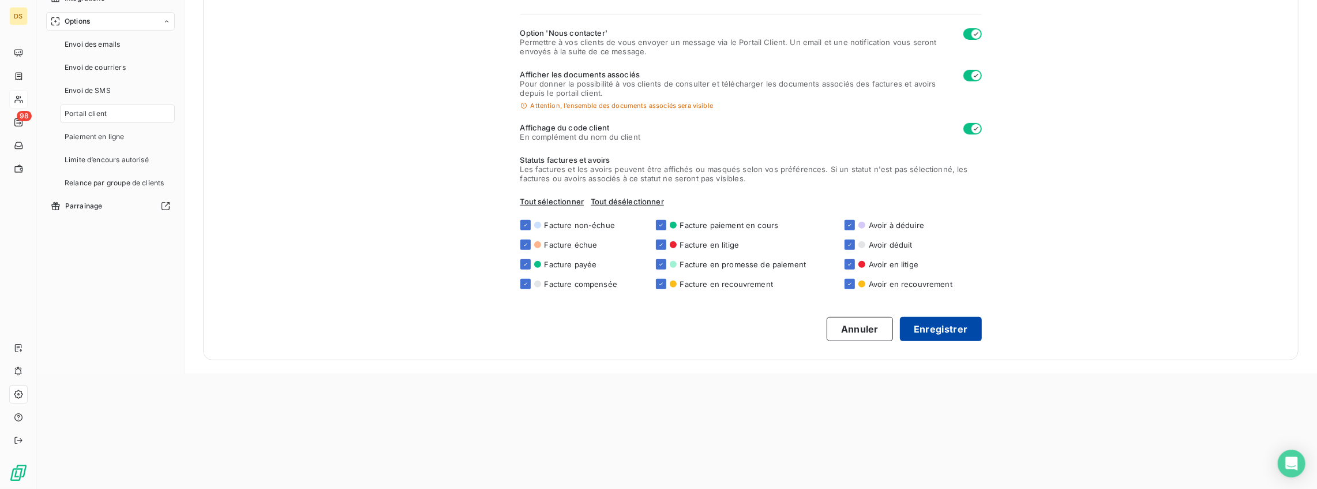
click at [951, 323] on button "Enregistrer" at bounding box center [941, 329] width 82 height 24
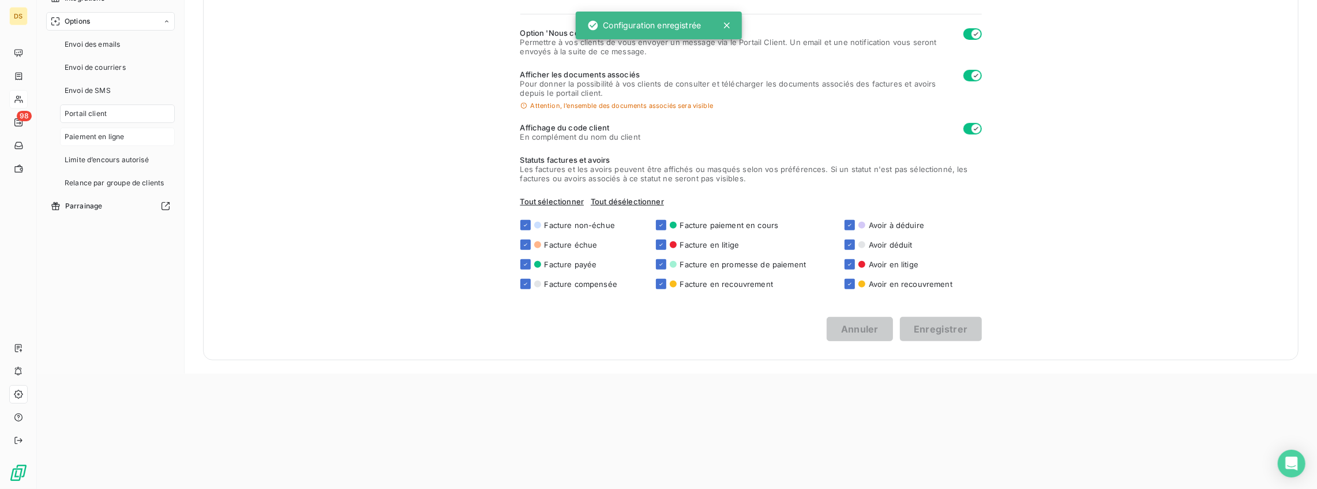
click at [85, 134] on span "Paiement en ligne" at bounding box center [95, 137] width 60 height 10
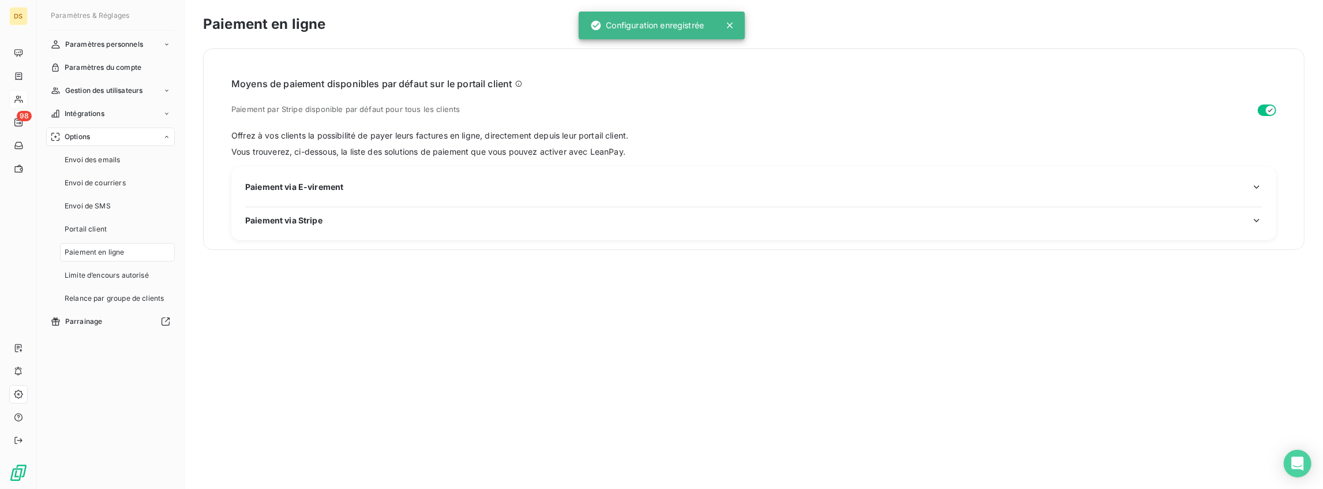
click at [265, 220] on span "Paiement via Stripe" at bounding box center [283, 220] width 77 height 12
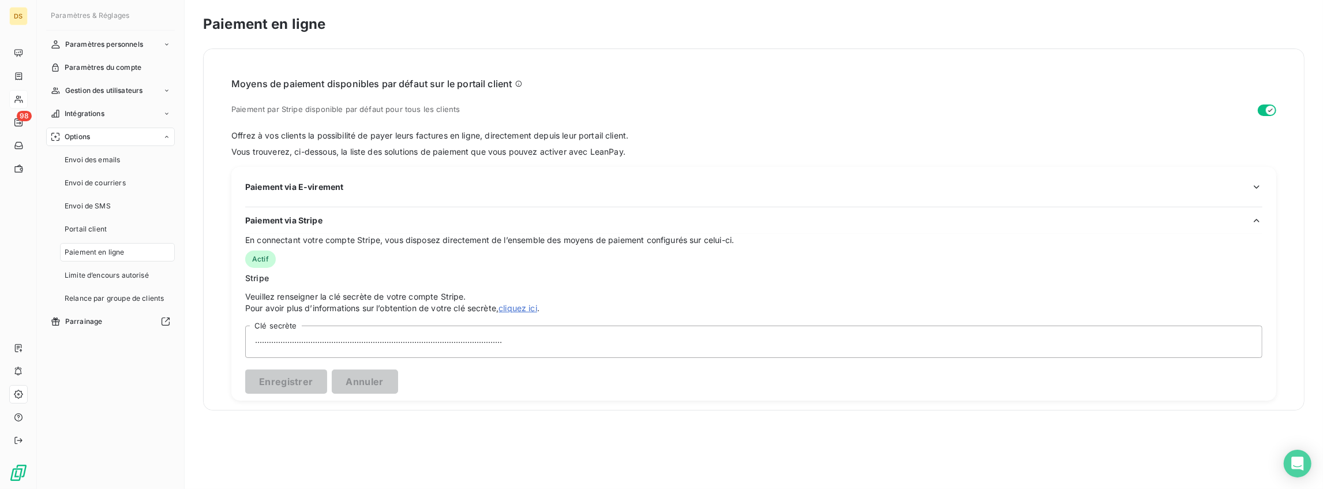
click at [299, 181] on span "Paiement via E-virement" at bounding box center [294, 187] width 98 height 12
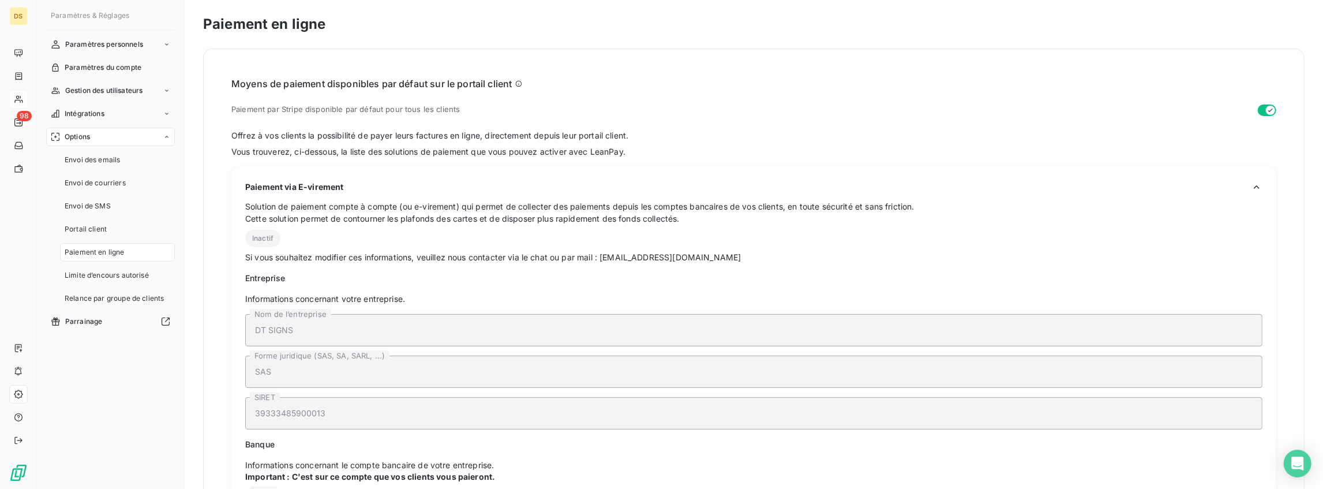
click at [262, 242] on span "Inactif" at bounding box center [262, 238] width 35 height 17
click at [265, 237] on span "Inactif" at bounding box center [262, 238] width 35 height 17
click at [324, 235] on div "Inactif" at bounding box center [753, 238] width 1017 height 17
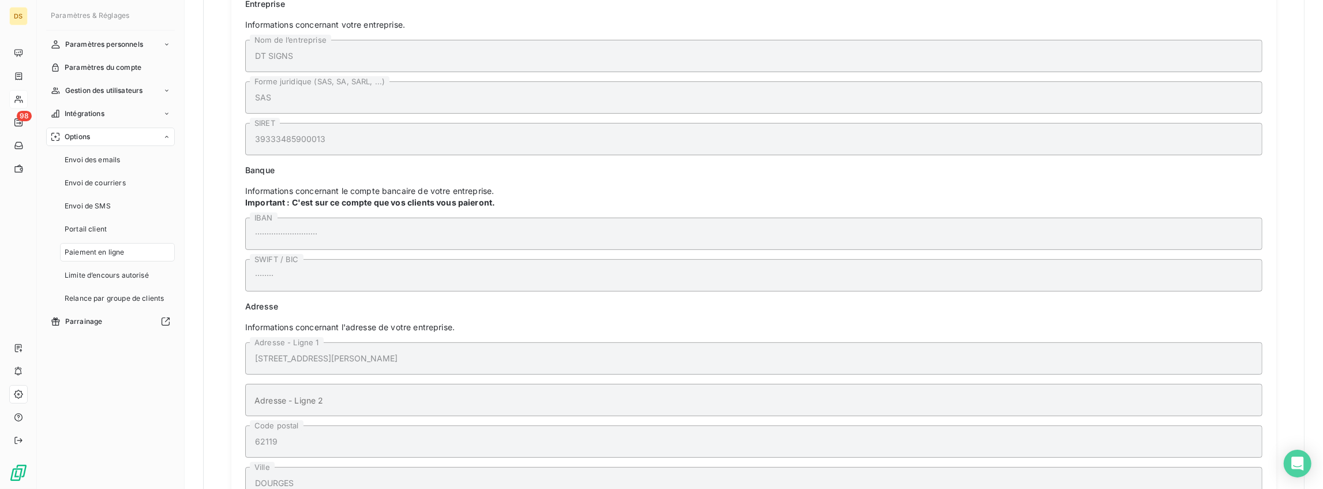
scroll to position [269, 0]
click at [329, 189] on div "Si vous souhaitez modifier ces informations, veuillez nous contacter via le cha…" at bounding box center [753, 271] width 1017 height 576
click at [98, 276] on span "Limite d’encours autorisé" at bounding box center [107, 275] width 84 height 10
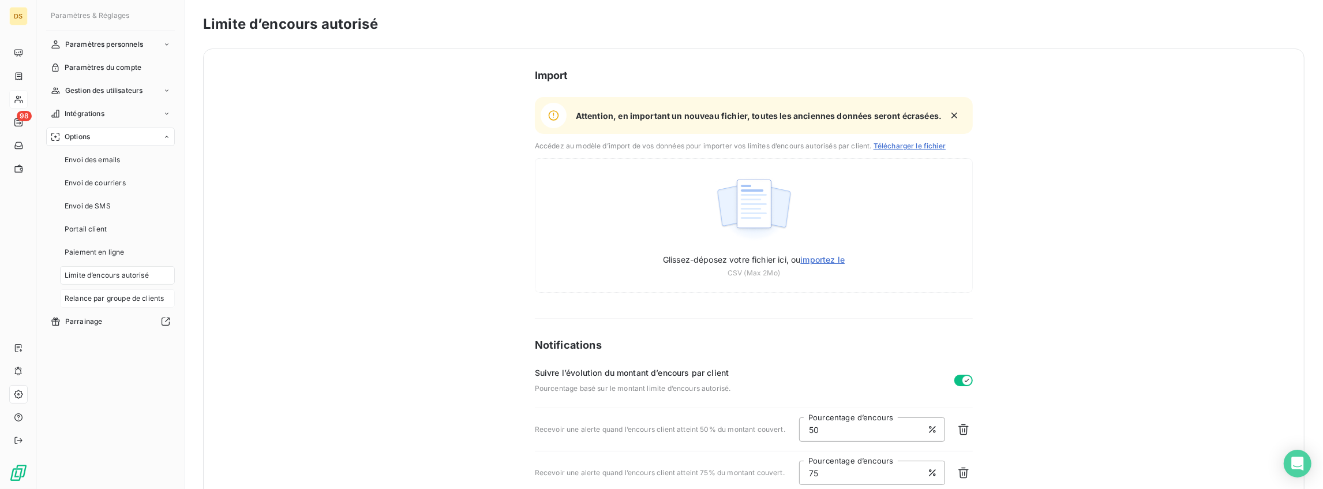
click at [115, 307] on div "Relance par groupe de clients" at bounding box center [117, 298] width 115 height 18
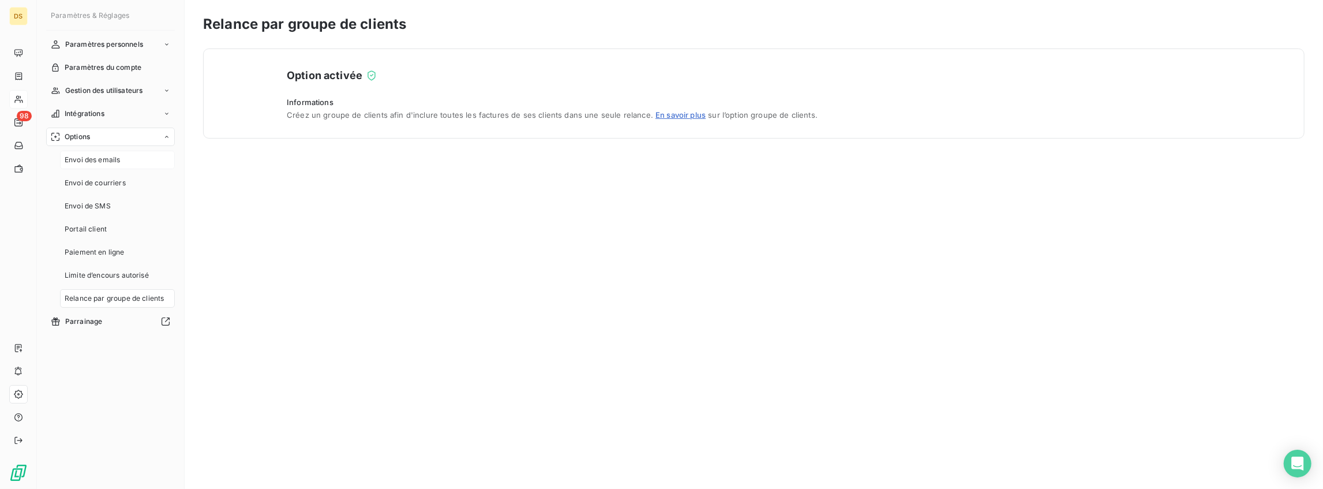
click at [91, 153] on div "Envoi des emails" at bounding box center [117, 160] width 115 height 18
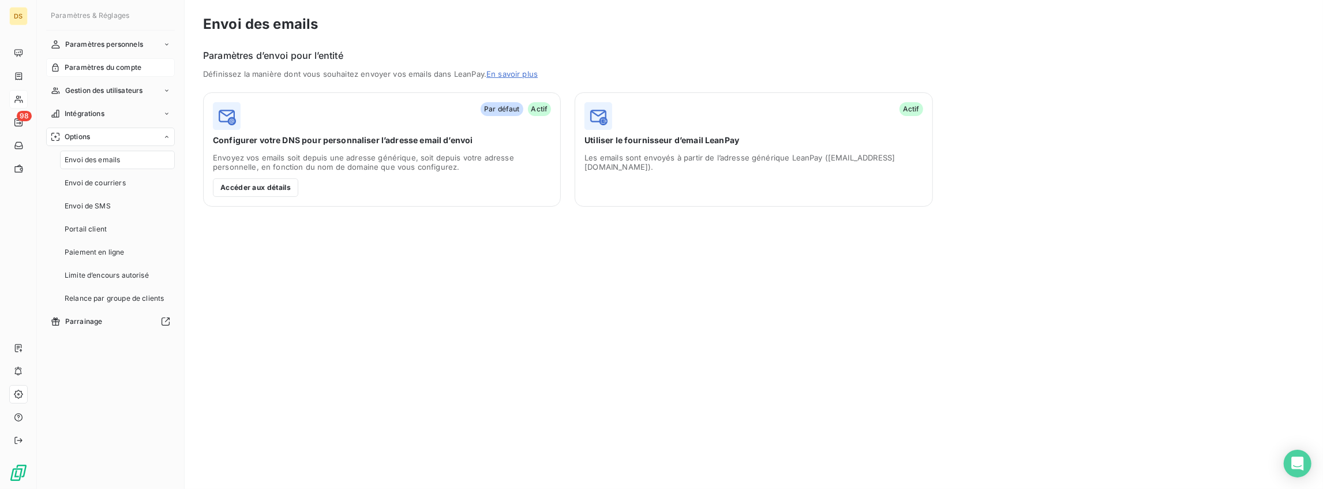
click at [97, 75] on div "Paramètres du compte" at bounding box center [110, 67] width 129 height 18
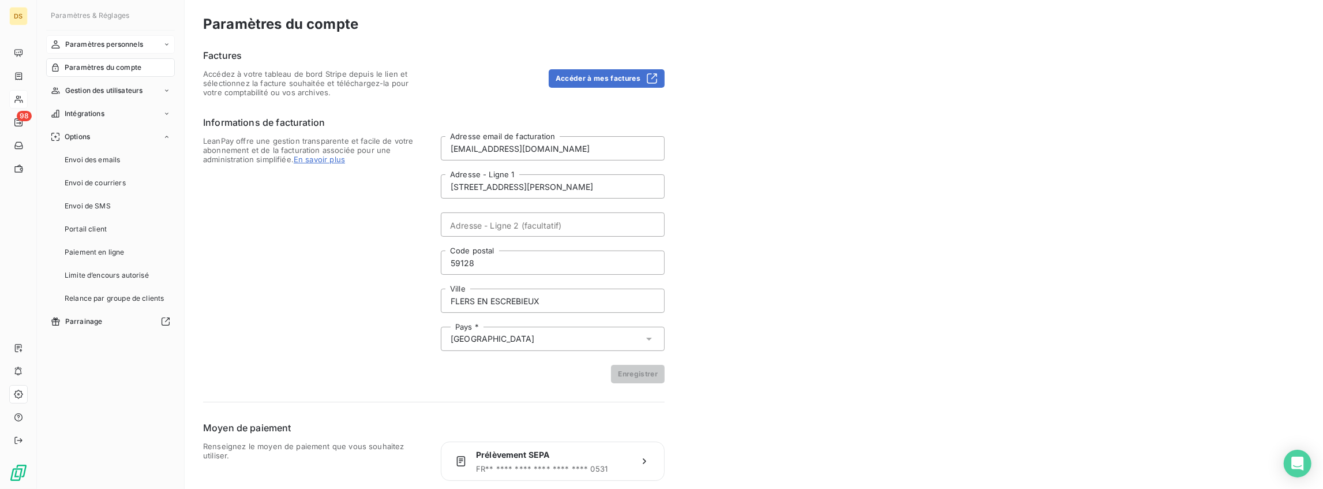
click at [110, 44] on span "Paramètres personnels" at bounding box center [104, 44] width 78 height 10
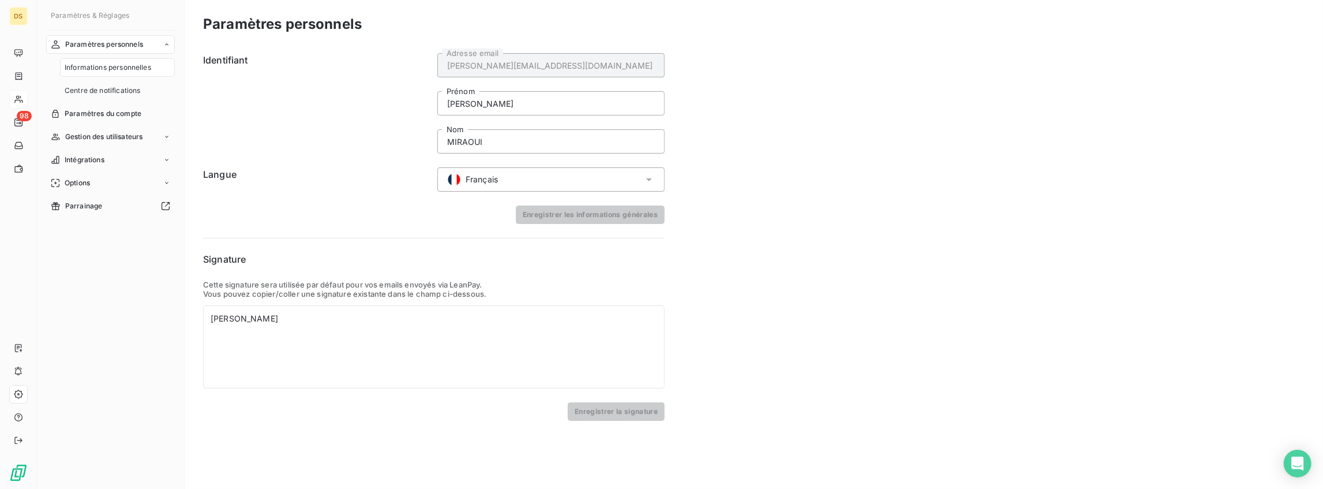
click at [103, 66] on span "Informations personnelles" at bounding box center [108, 67] width 87 height 10
click at [99, 83] on div "Centre de notifications" at bounding box center [117, 90] width 115 height 18
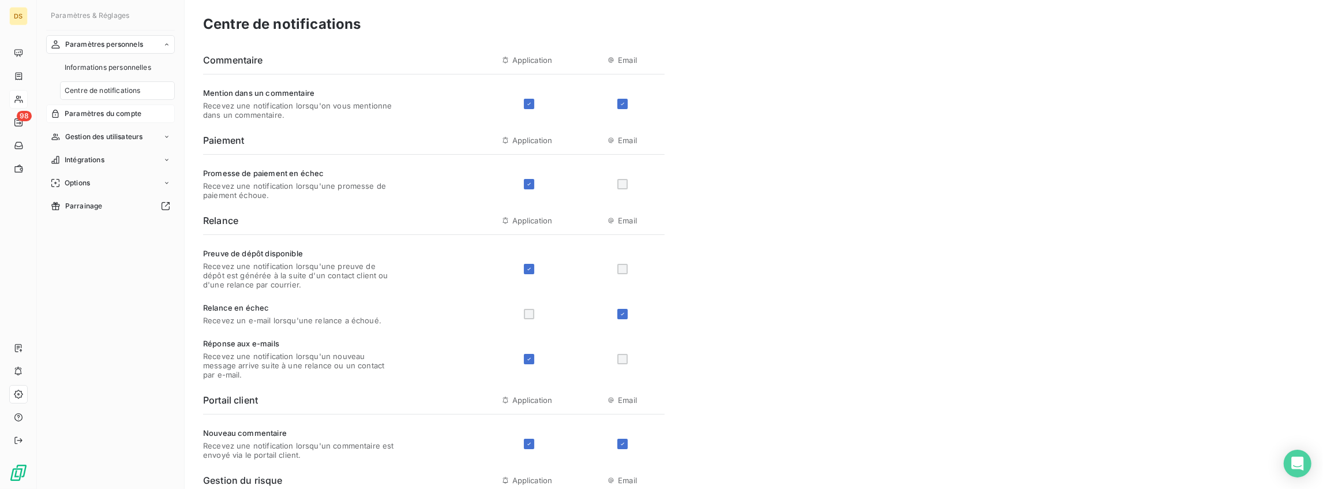
click at [88, 114] on span "Paramètres du compte" at bounding box center [103, 113] width 77 height 10
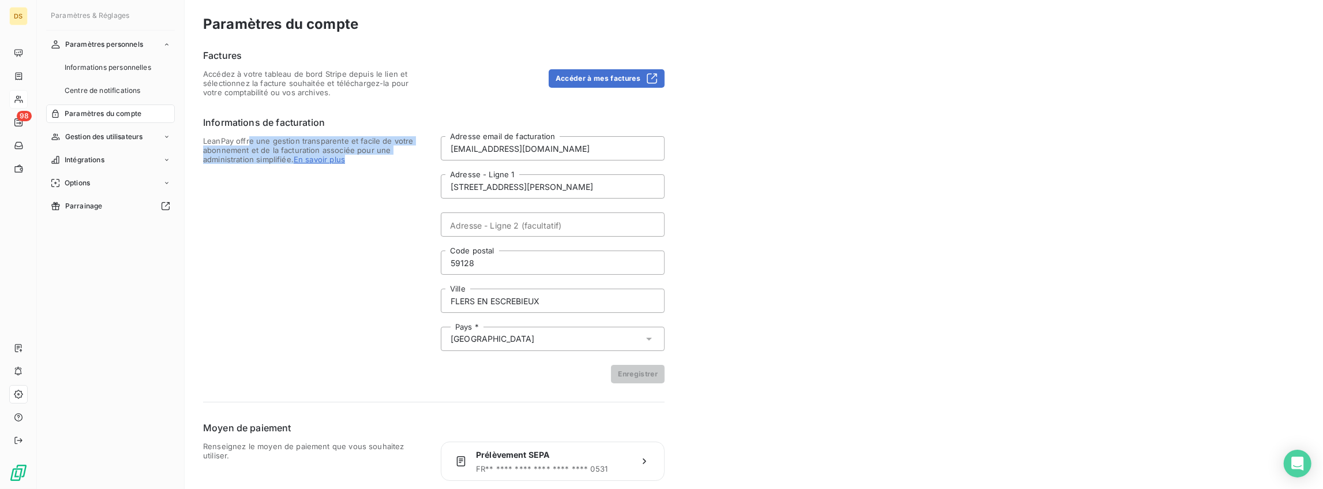
drag, startPoint x: 248, startPoint y: 138, endPoint x: 437, endPoint y: 153, distance: 189.8
click at [437, 153] on div "LeanPay offre une gestion transparente et facile de votre abonnement et de la f…" at bounding box center [434, 259] width 462 height 247
click at [436, 153] on div "LeanPay offre une gestion transparente et facile de votre abonnement et de la f…" at bounding box center [434, 259] width 462 height 247
drag, startPoint x: 390, startPoint y: 157, endPoint x: 297, endPoint y: 137, distance: 95.5
click at [297, 137] on span "LeanPay offre une gestion transparente et facile de votre abonnement et de la f…" at bounding box center [315, 259] width 224 height 247
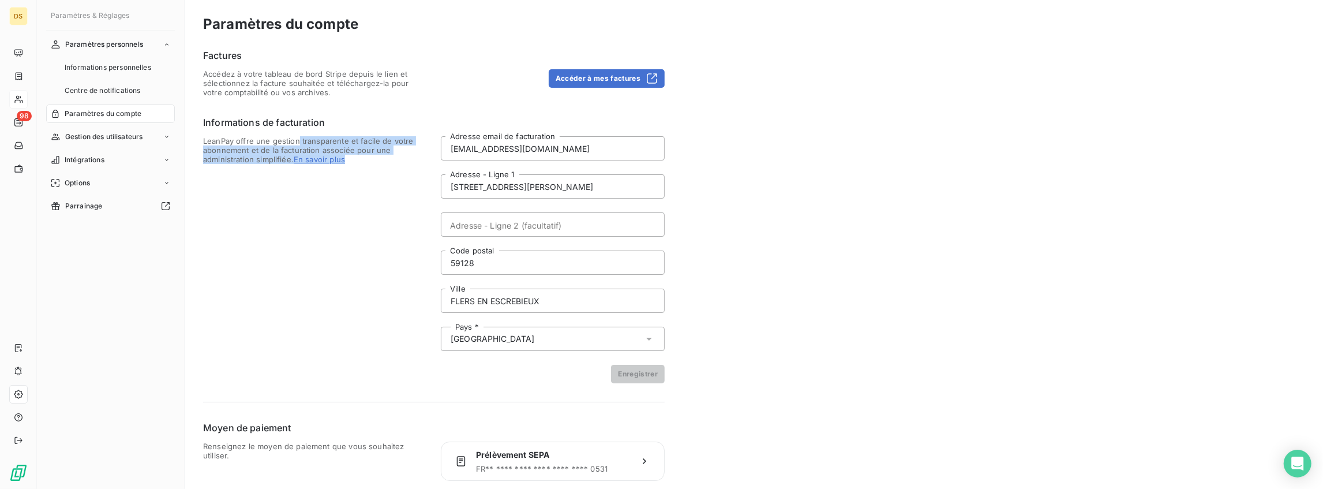
click at [296, 137] on span "LeanPay offre une gestion transparente et facile de votre abonnement et de la f…" at bounding box center [315, 259] width 224 height 247
drag, startPoint x: 282, startPoint y: 137, endPoint x: 402, endPoint y: 160, distance: 122.2
click at [402, 160] on span "LeanPay offre une gestion transparente et facile de votre abonnement et de la f…" at bounding box center [315, 259] width 224 height 247
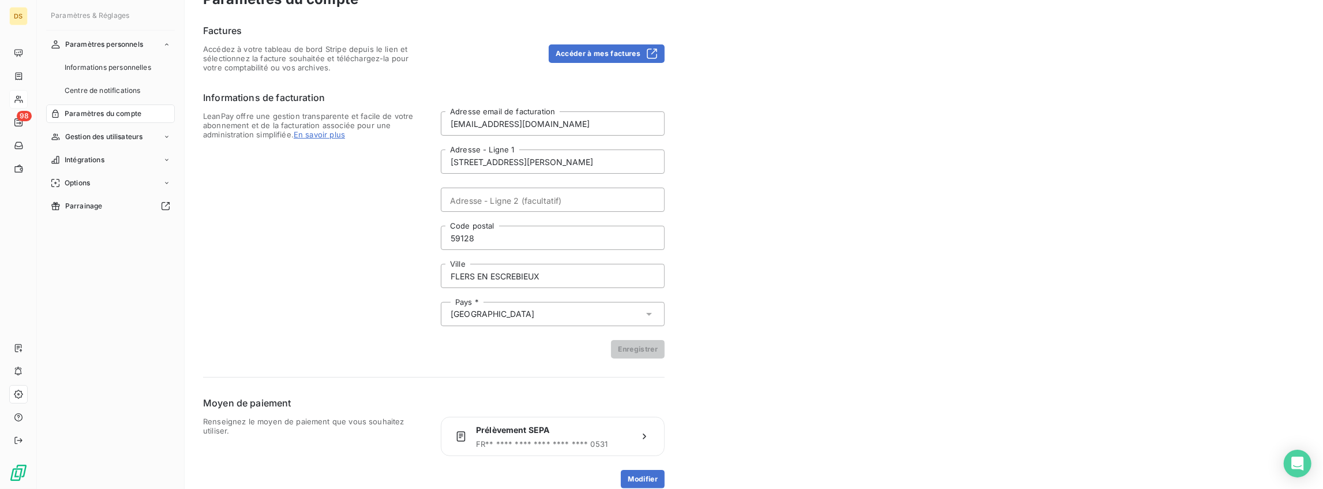
scroll to position [38, 0]
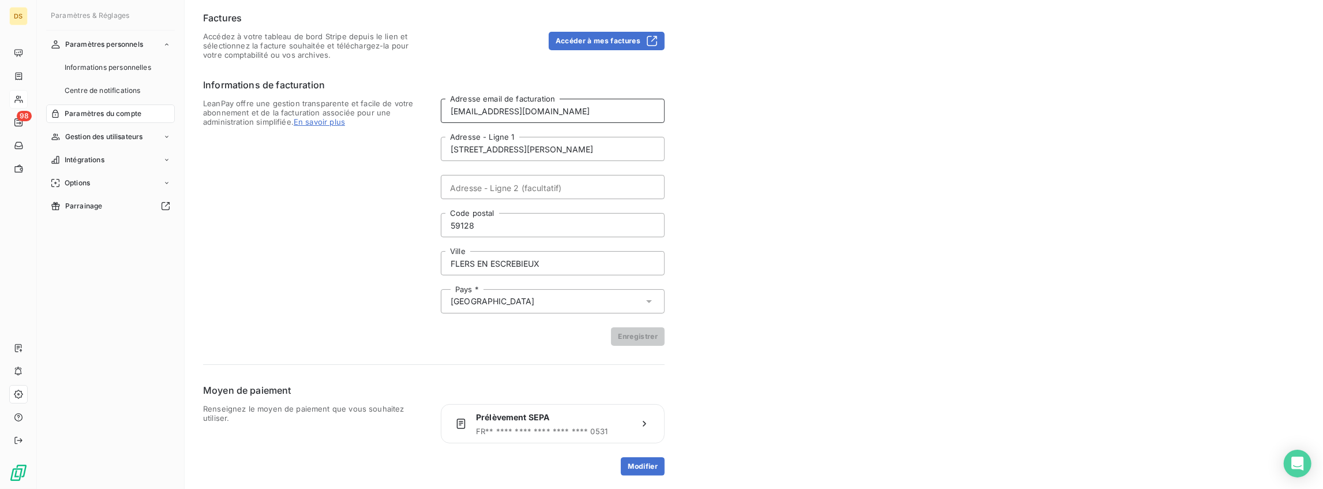
click at [485, 120] on input "[EMAIL_ADDRESS][DOMAIN_NAME]" at bounding box center [553, 111] width 224 height 24
type input "[EMAIL_ADDRESS][DOMAIN_NAME]"
click at [640, 342] on button "Enregistrer" at bounding box center [638, 336] width 54 height 18
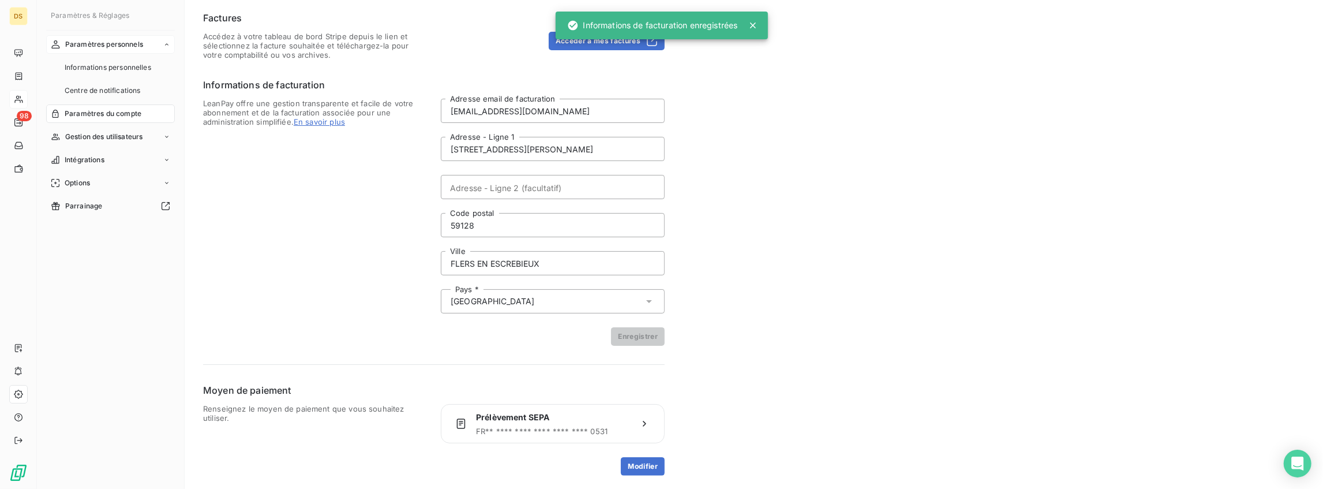
click at [92, 44] on span "Paramètres personnels" at bounding box center [104, 44] width 78 height 10
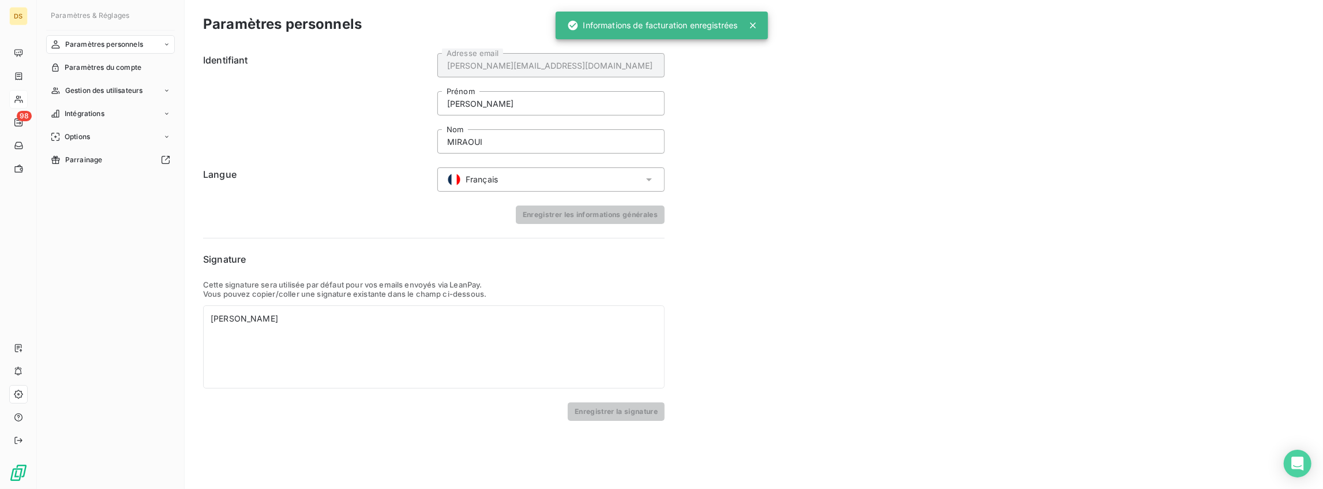
click at [101, 14] on span "Paramètres & Réglages" at bounding box center [90, 15] width 78 height 9
click at [76, 166] on div "Parrainage" at bounding box center [110, 160] width 129 height 18
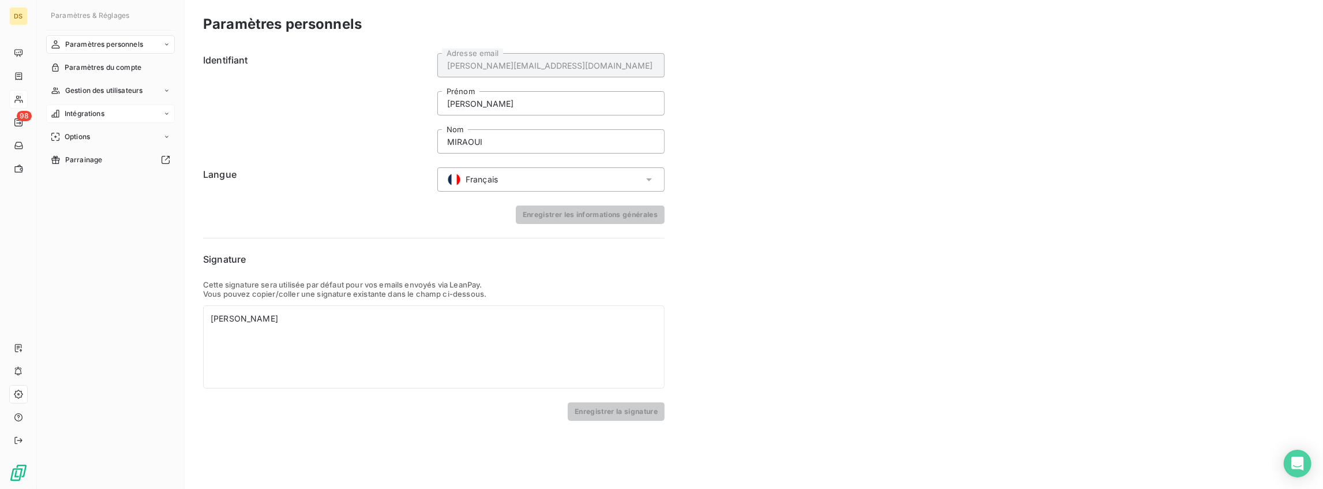
click at [105, 106] on div "Intégrations" at bounding box center [110, 113] width 129 height 18
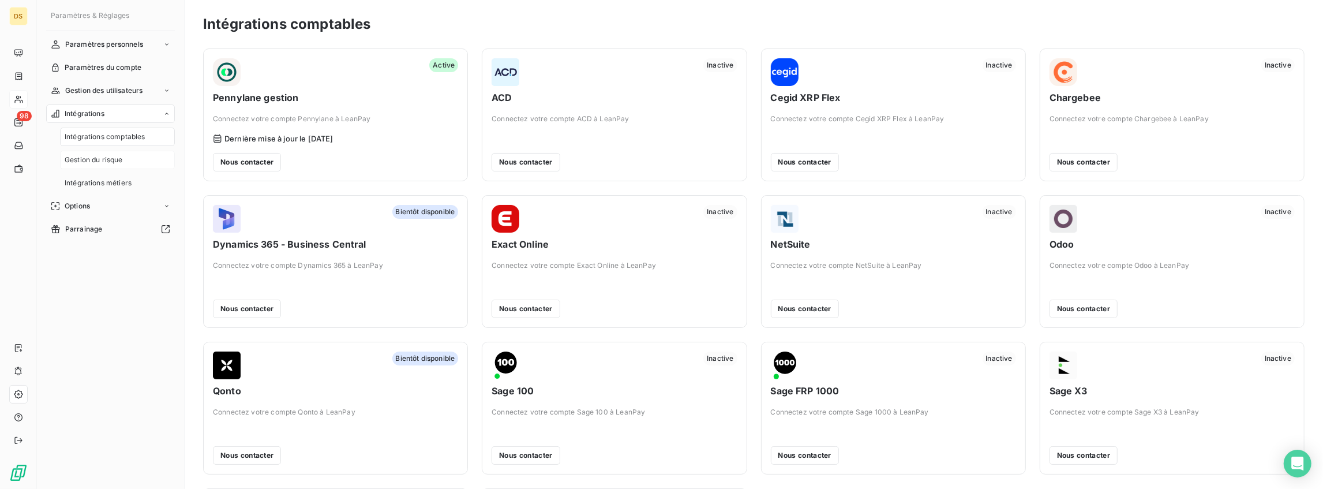
click at [96, 155] on span "Gestion du risque" at bounding box center [94, 160] width 58 height 10
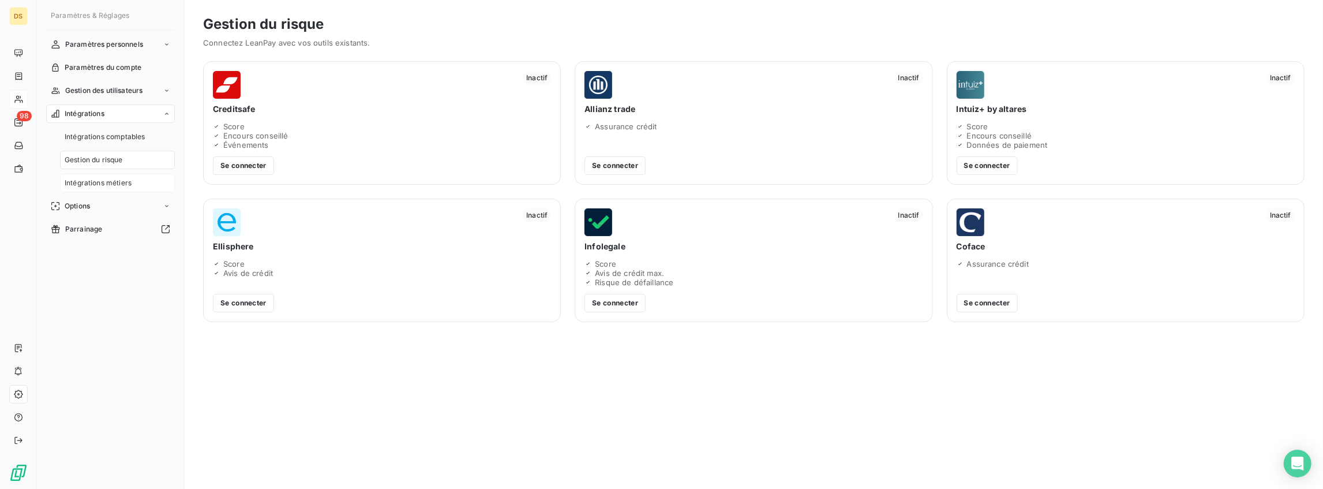
click at [91, 178] on span "Intégrations métiers" at bounding box center [98, 183] width 67 height 10
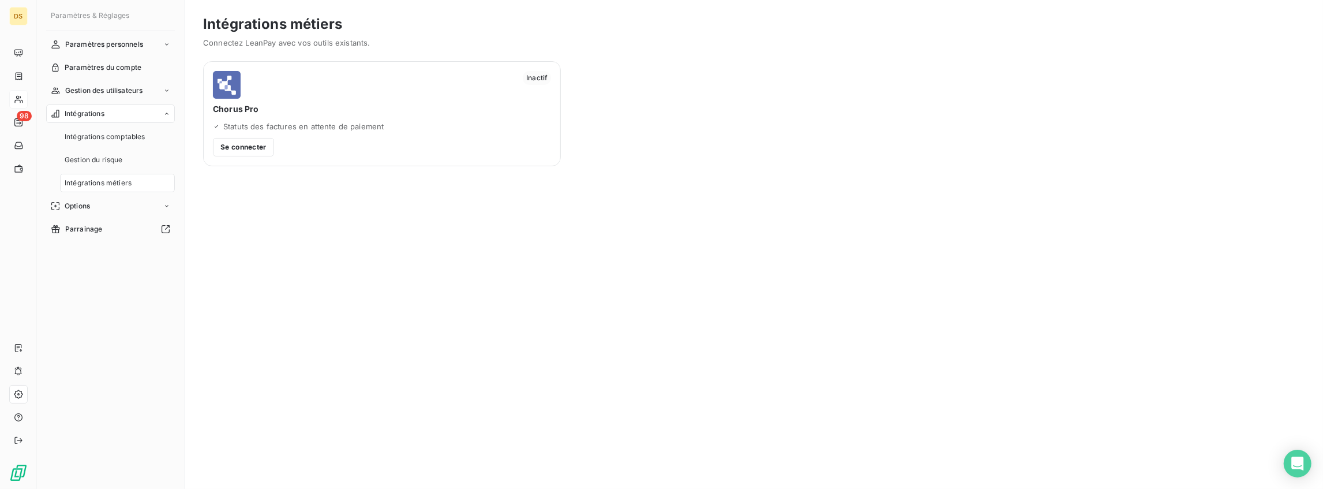
click at [102, 113] on span "Intégrations" at bounding box center [85, 113] width 40 height 10
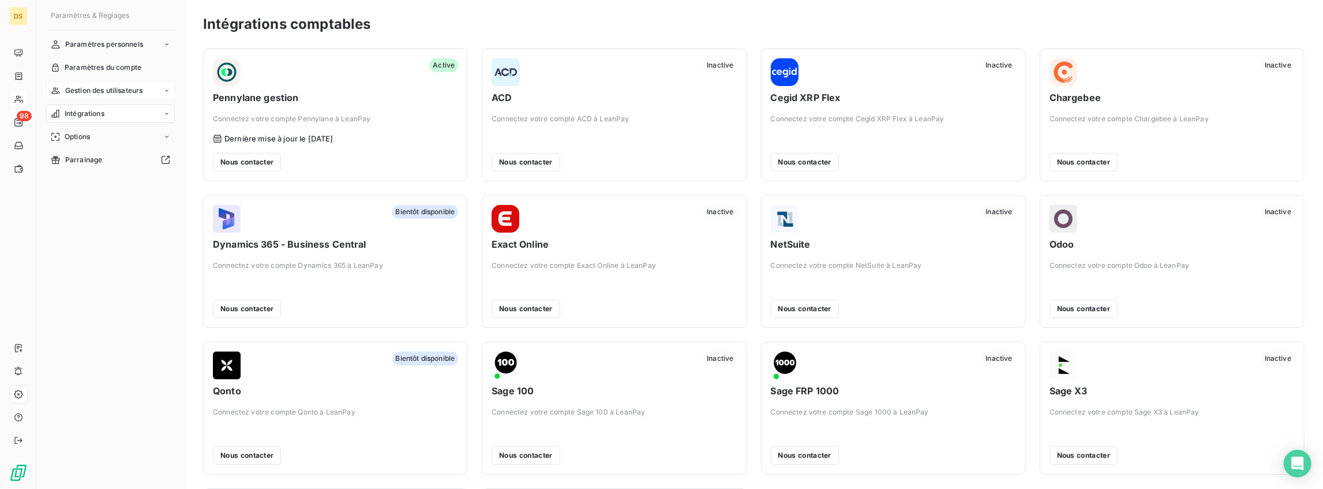
click at [104, 97] on div "Gestion des utilisateurs" at bounding box center [110, 90] width 129 height 18
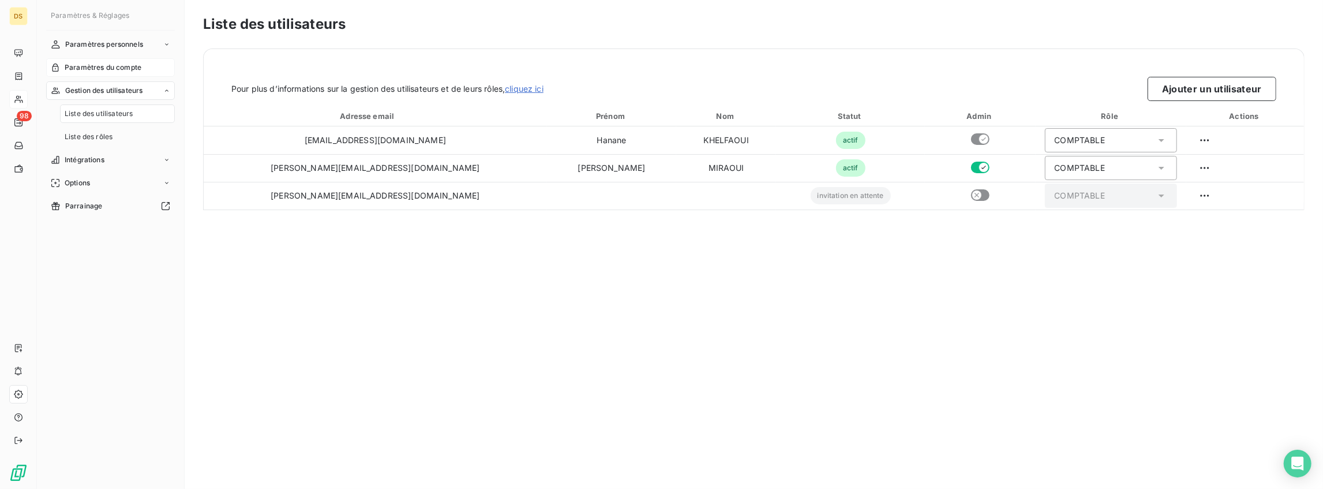
click at [103, 72] on span "Paramètres du compte" at bounding box center [103, 67] width 77 height 10
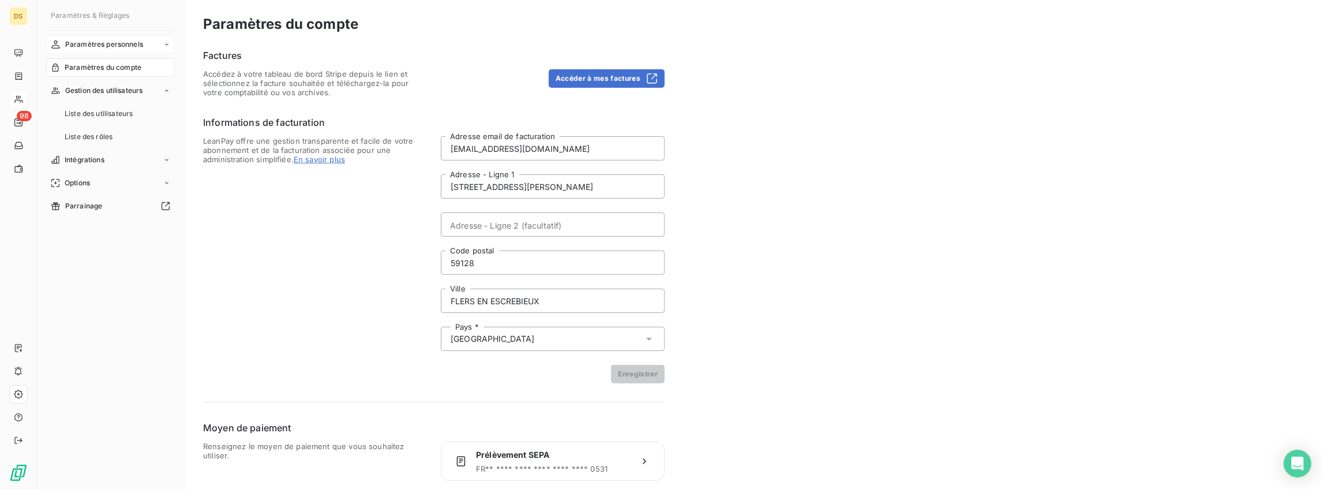
click at [111, 42] on span "Paramètres personnels" at bounding box center [104, 44] width 78 height 10
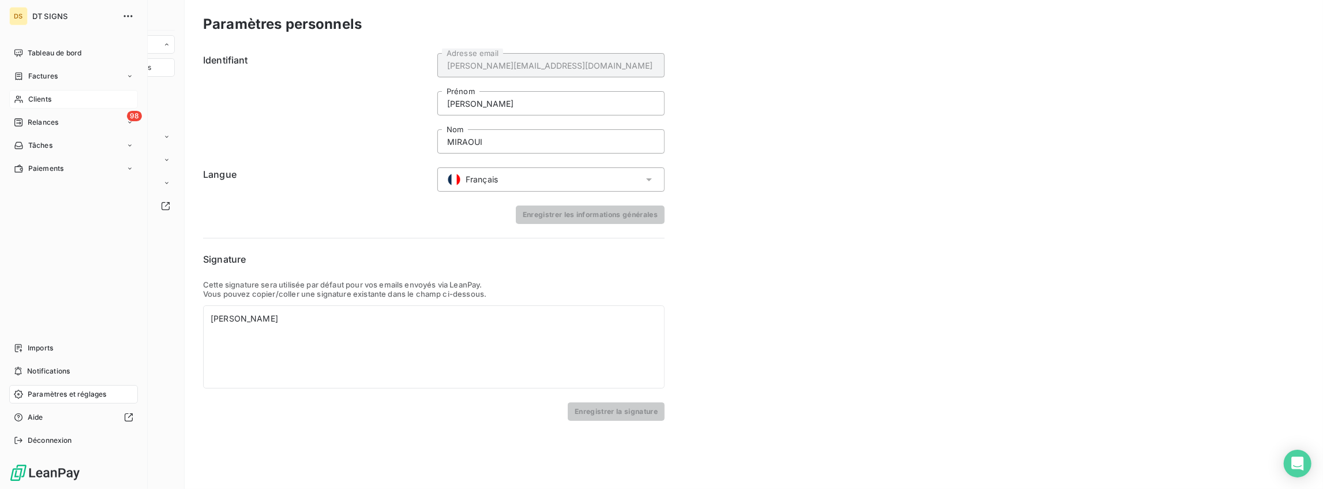
click at [29, 98] on span "Clients" at bounding box center [39, 99] width 23 height 10
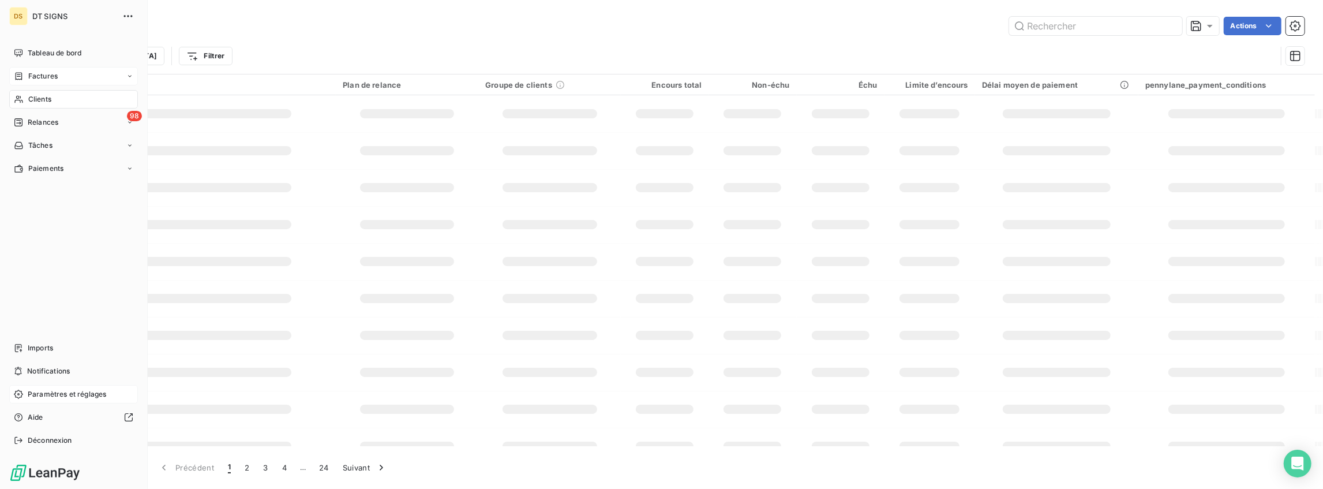
click at [38, 75] on span "Factures" at bounding box center [42, 76] width 29 height 10
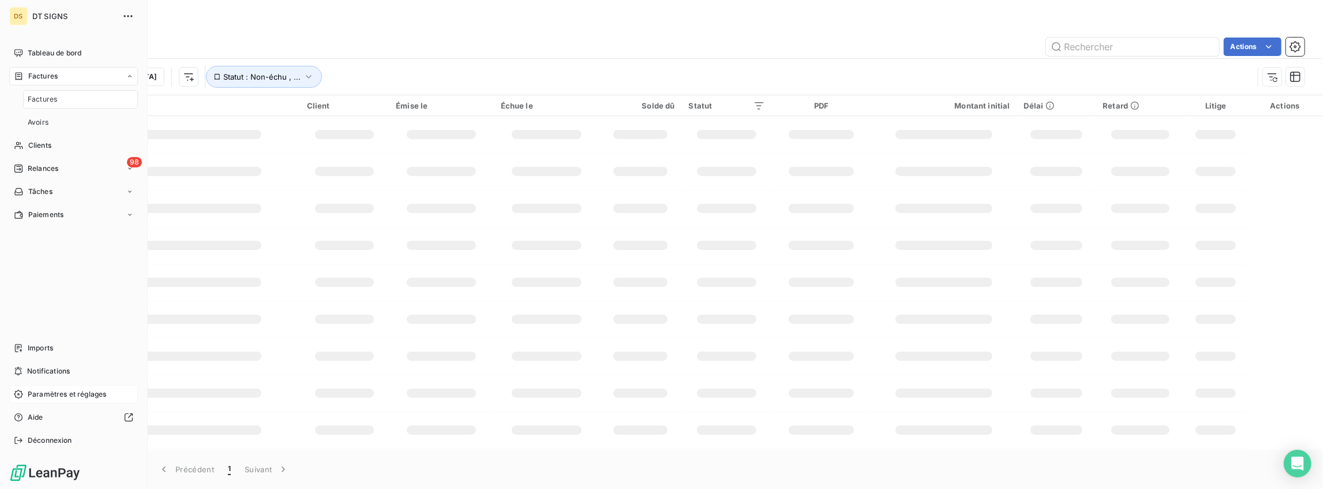
click at [38, 99] on span "Factures" at bounding box center [42, 99] width 29 height 10
click at [33, 162] on div "98 Relances" at bounding box center [73, 168] width 129 height 18
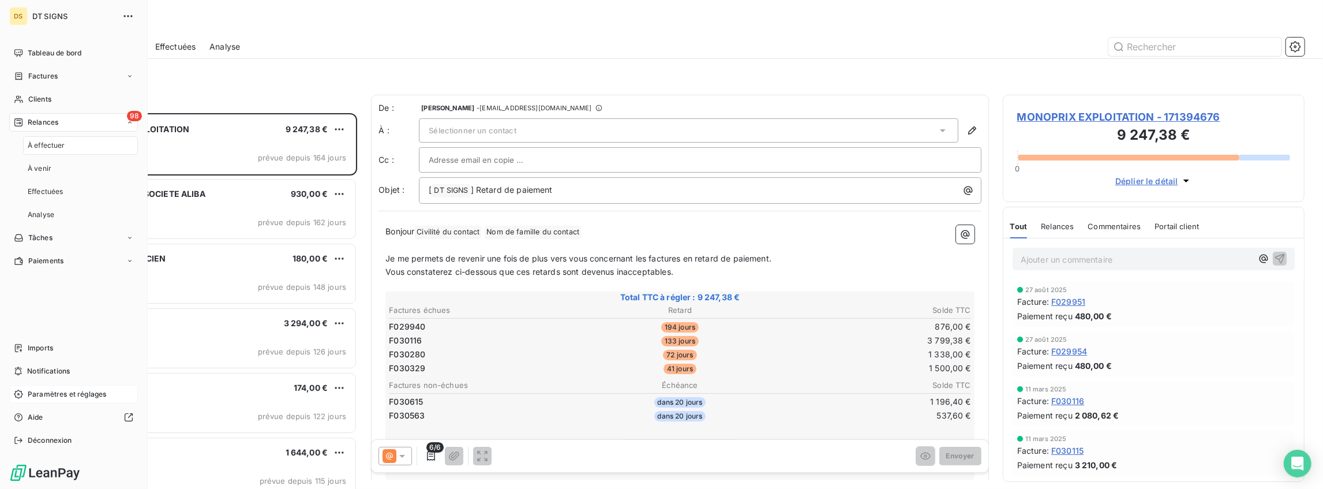
scroll to position [370, 296]
click at [57, 148] on span "À effectuer" at bounding box center [47, 145] width 38 height 10
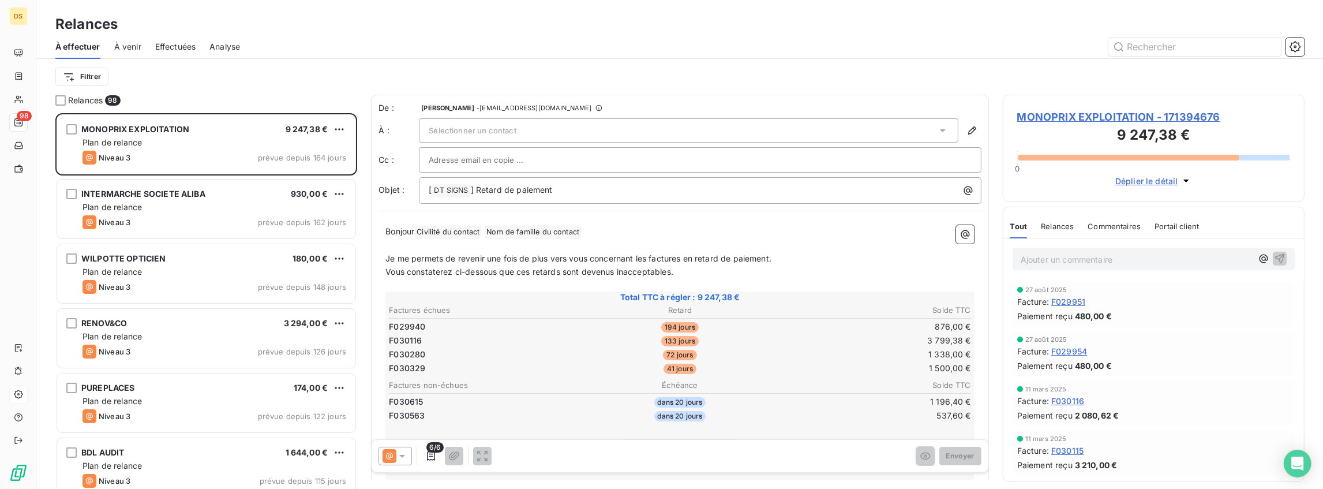
click at [459, 133] on span "Sélectionner un contact" at bounding box center [472, 130] width 87 height 9
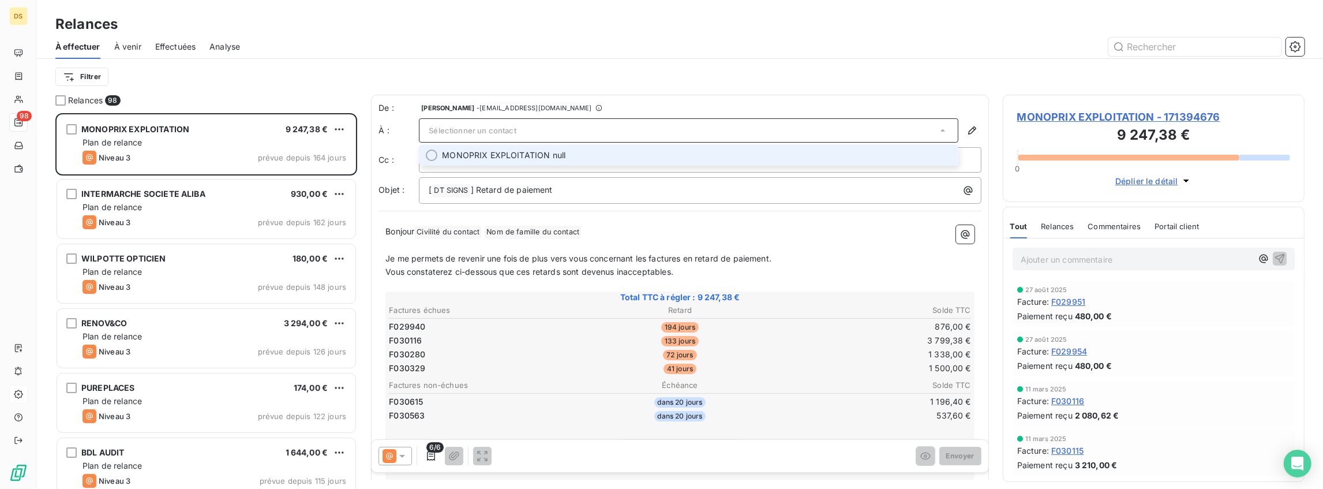
click at [477, 106] on span "- [EMAIL_ADDRESS][DOMAIN_NAME]" at bounding box center [534, 107] width 115 height 7
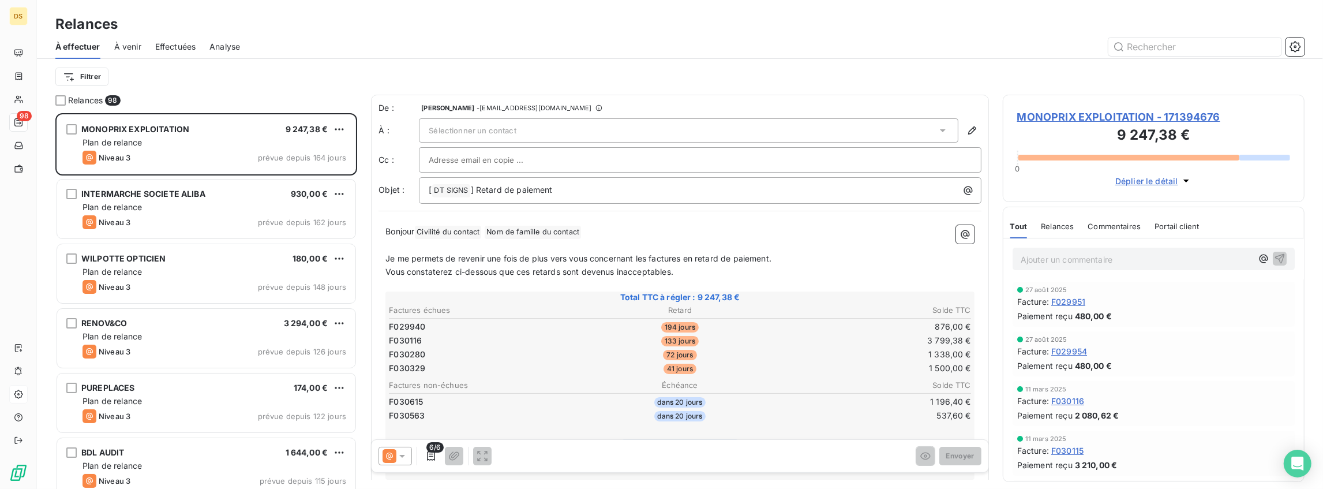
click at [567, 104] on div "De : [PERSON_NAME] - [EMAIL_ADDRESS][DOMAIN_NAME]" at bounding box center [680, 108] width 603 height 12
click at [557, 106] on div "De : [PERSON_NAME] - [EMAIL_ADDRESS][DOMAIN_NAME]" at bounding box center [680, 108] width 603 height 12
click at [595, 106] on icon at bounding box center [598, 107] width 7 height 7
click at [450, 106] on span "[PERSON_NAME]" at bounding box center [447, 107] width 53 height 7
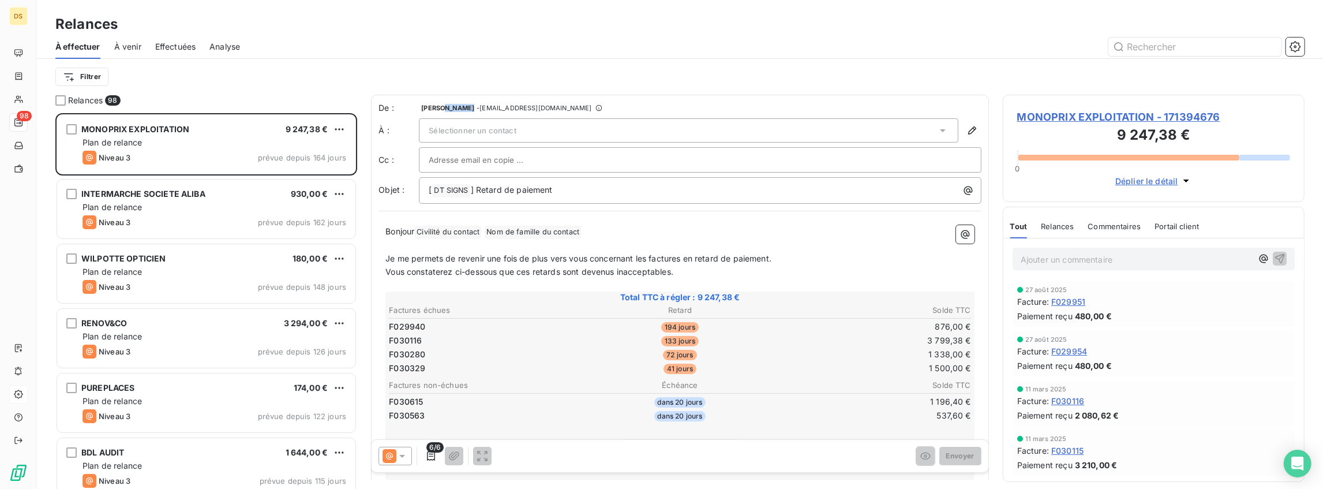
click at [450, 106] on span "[PERSON_NAME]" at bounding box center [447, 107] width 53 height 7
click at [520, 108] on span "- [EMAIL_ADDRESS][DOMAIN_NAME]" at bounding box center [534, 107] width 115 height 7
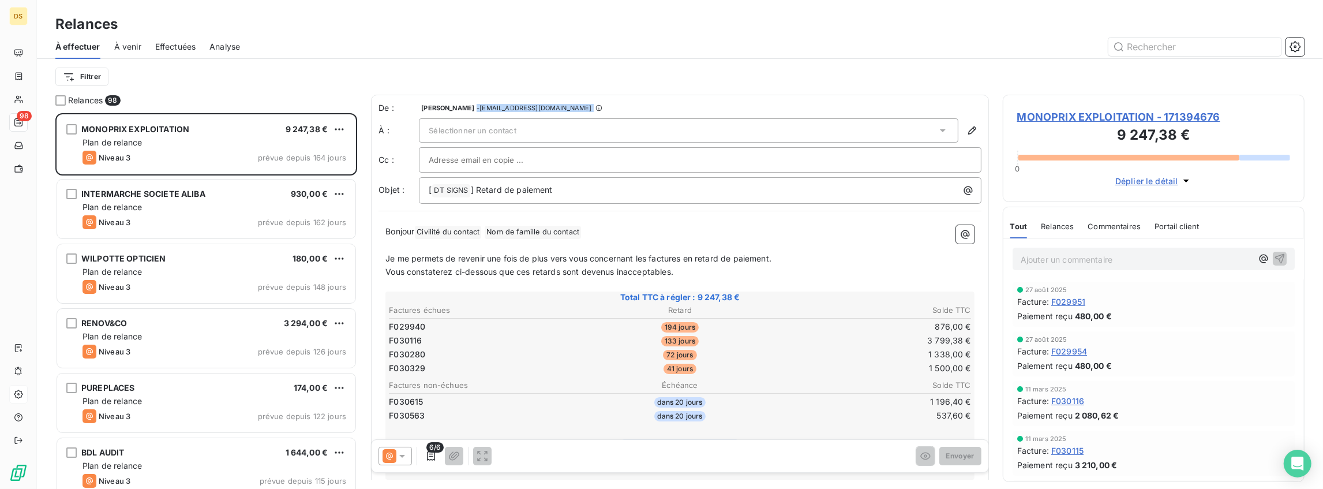
click at [520, 108] on span "- [EMAIL_ADDRESS][DOMAIN_NAME]" at bounding box center [534, 107] width 115 height 7
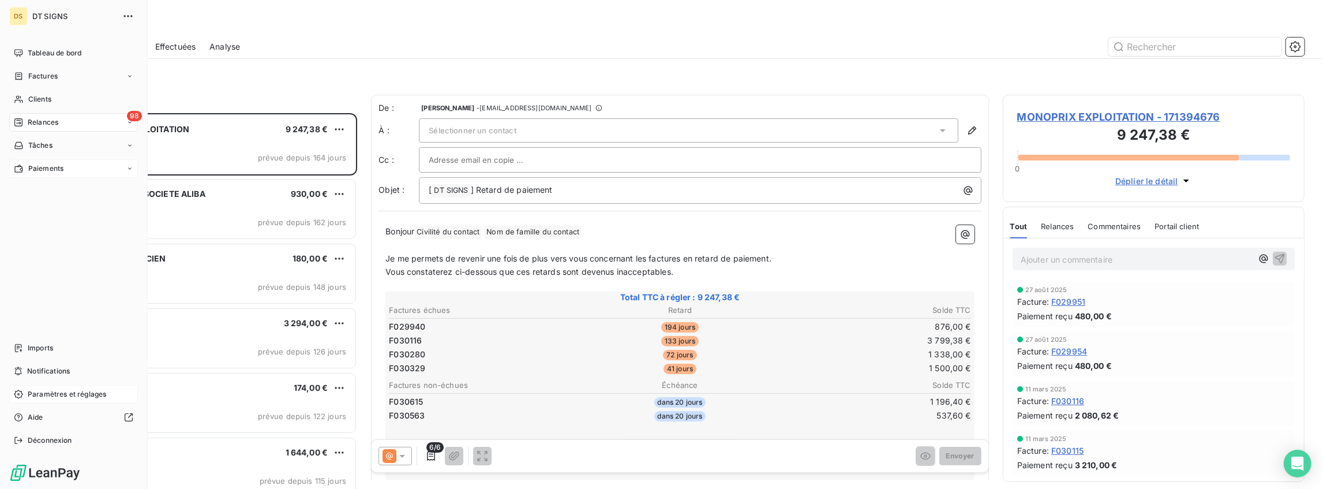
click at [27, 174] on div "Paiements" at bounding box center [73, 168] width 129 height 18
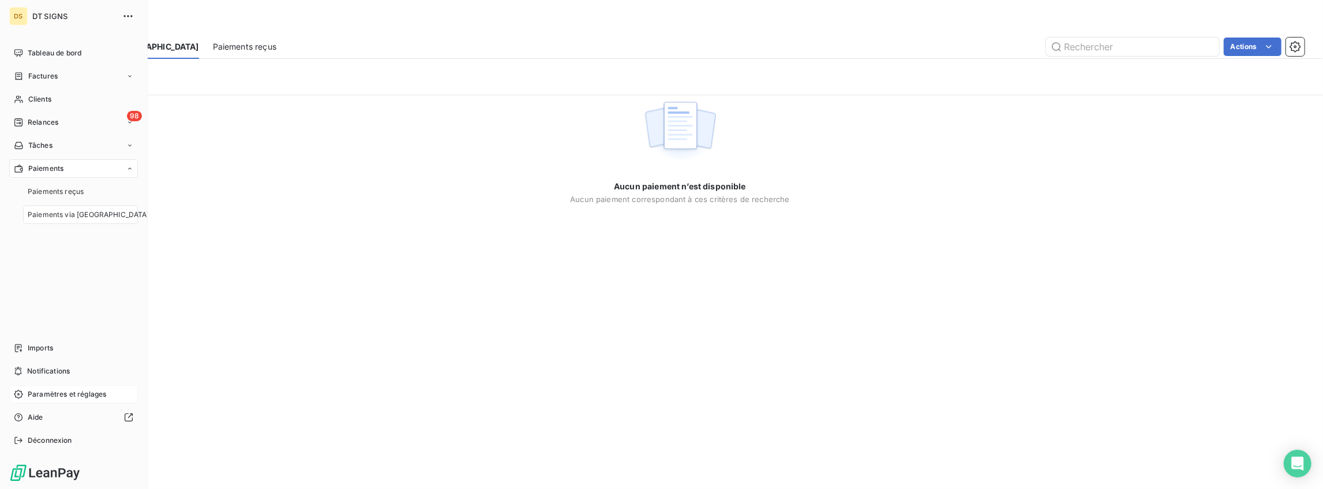
click at [46, 402] on div "Paramètres et réglages" at bounding box center [73, 394] width 129 height 18
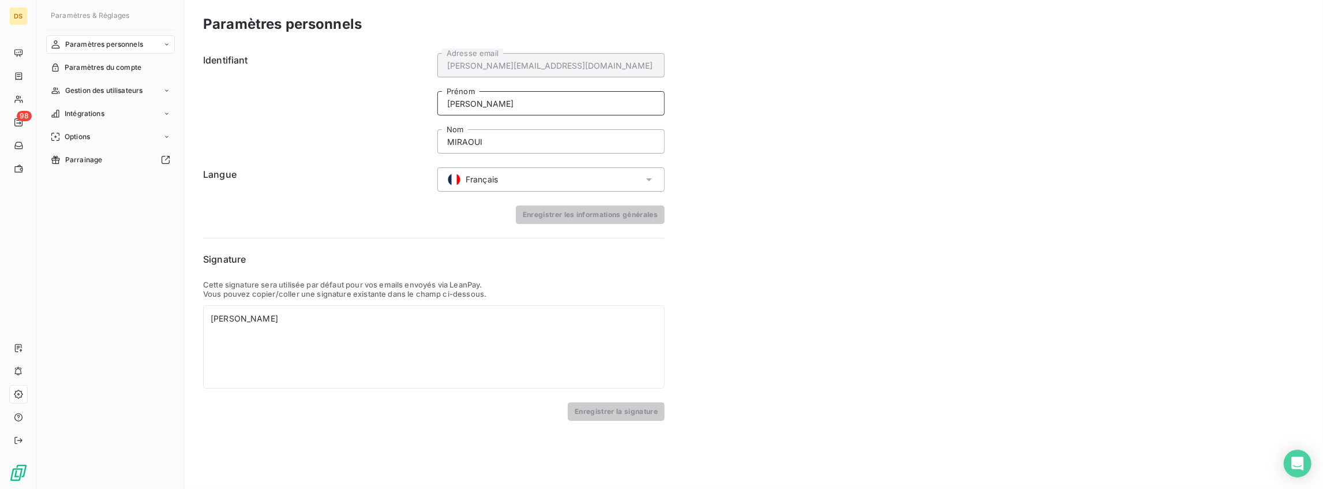
click at [485, 103] on input "[PERSON_NAME]" at bounding box center [550, 103] width 227 height 24
type input "Recouvrement"
type input "DT SIGNS"
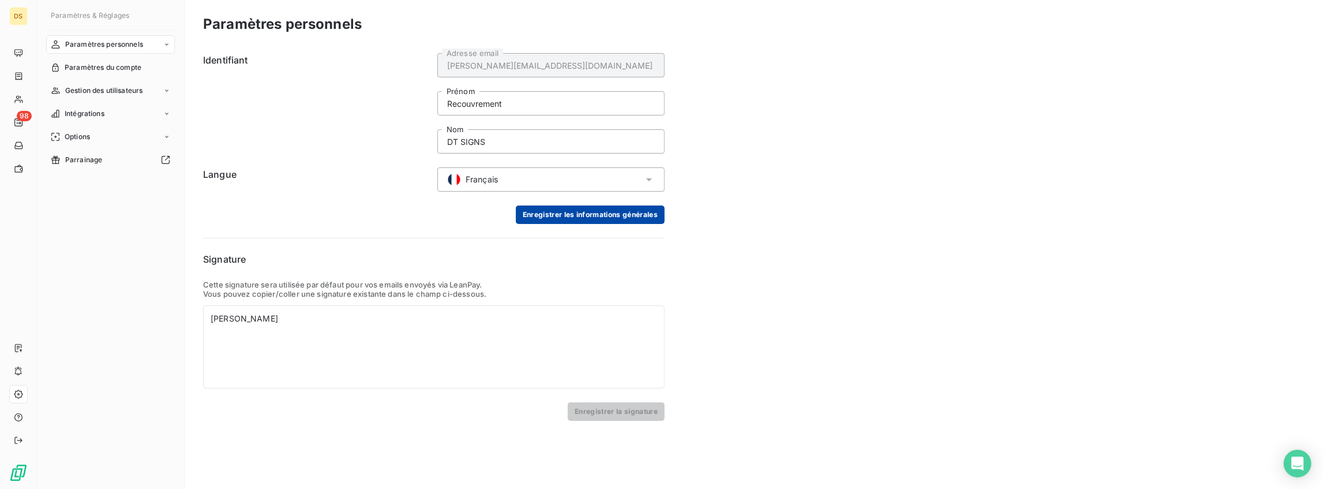
click at [572, 217] on button "Enregistrer les informations générales" at bounding box center [590, 214] width 149 height 18
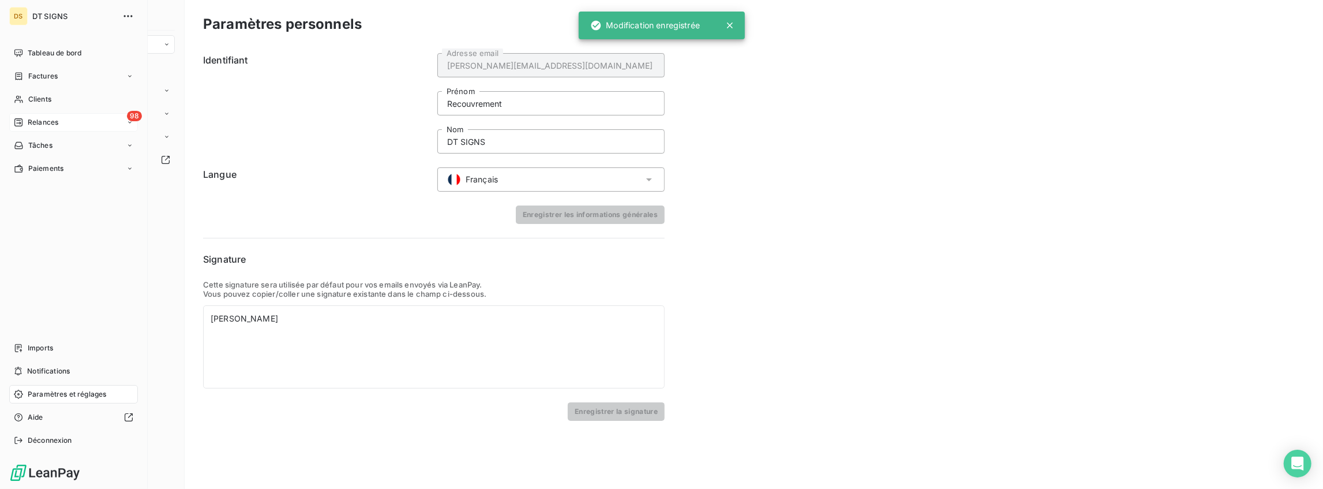
click at [45, 122] on span "Relances" at bounding box center [43, 122] width 31 height 10
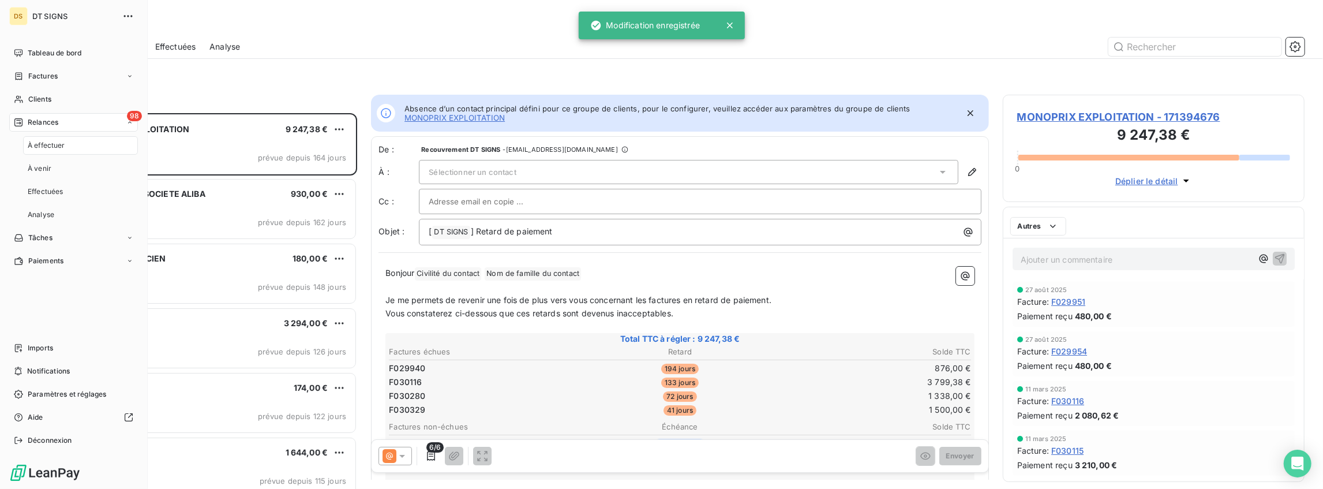
scroll to position [370, 296]
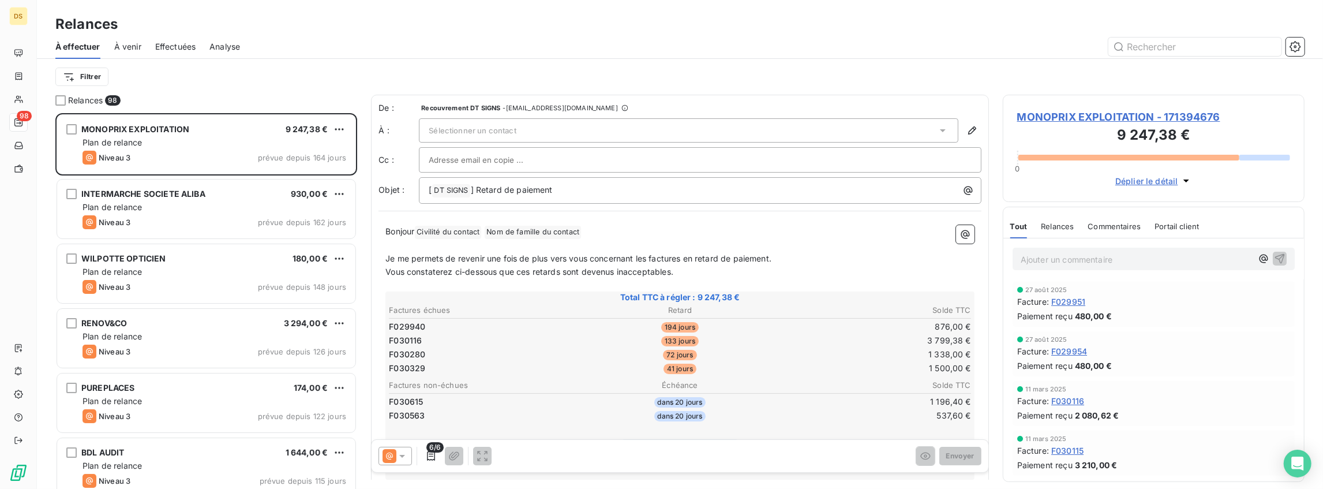
click at [471, 106] on span "Recouvrement DT SIGNS" at bounding box center [460, 107] width 79 height 7
click at [478, 134] on span "Sélectionner un contact" at bounding box center [472, 130] width 87 height 9
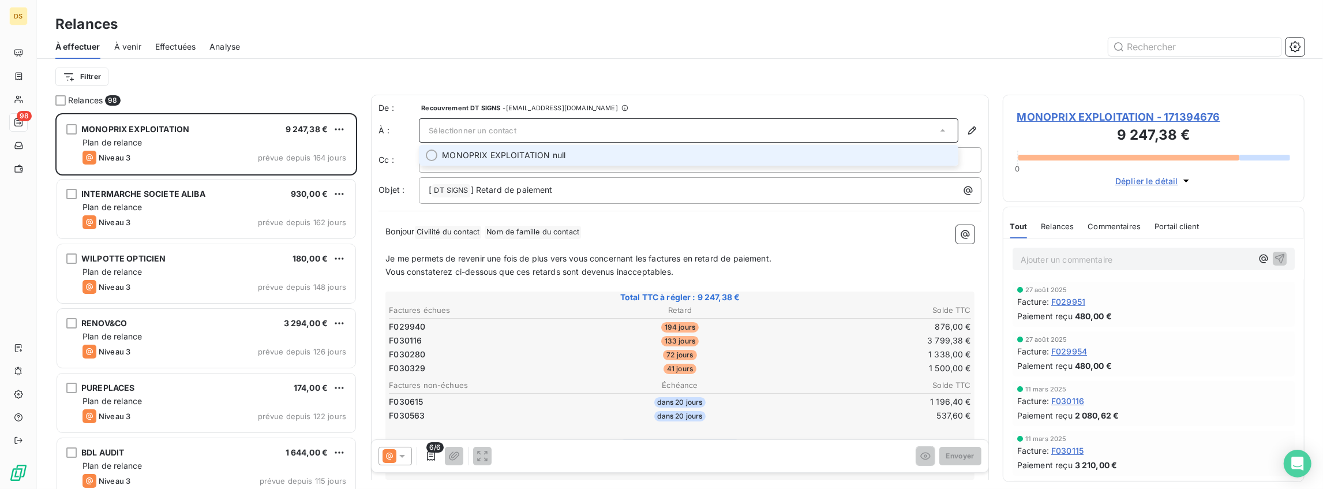
click at [472, 151] on span "MONOPRIX EXPLOITATION null" at bounding box center [503, 155] width 123 height 12
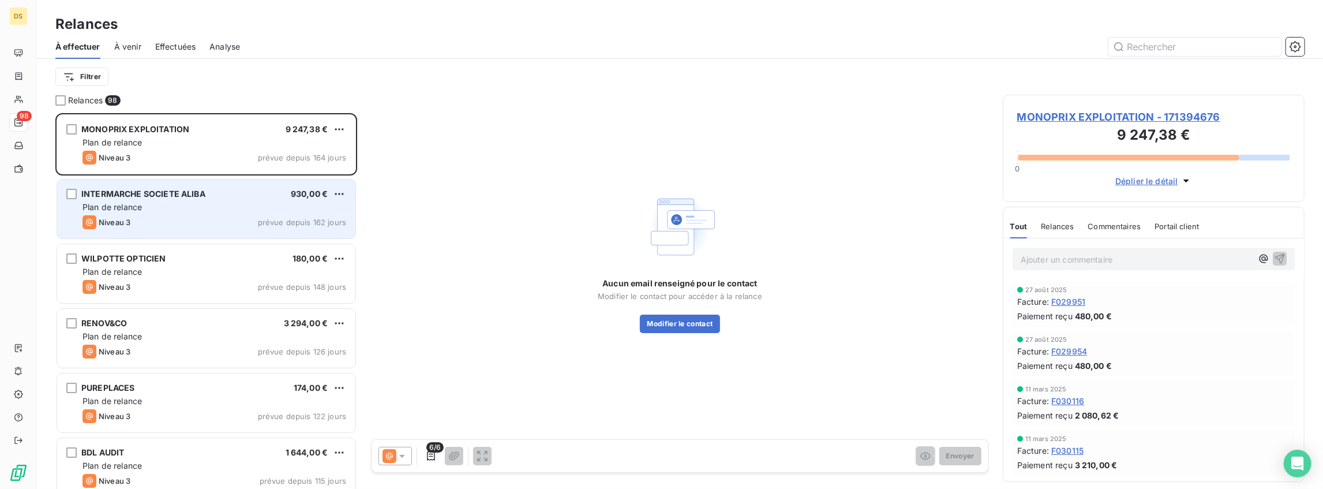
click at [259, 216] on div "Niveau 3 prévue depuis 162 jours" at bounding box center [215, 222] width 264 height 14
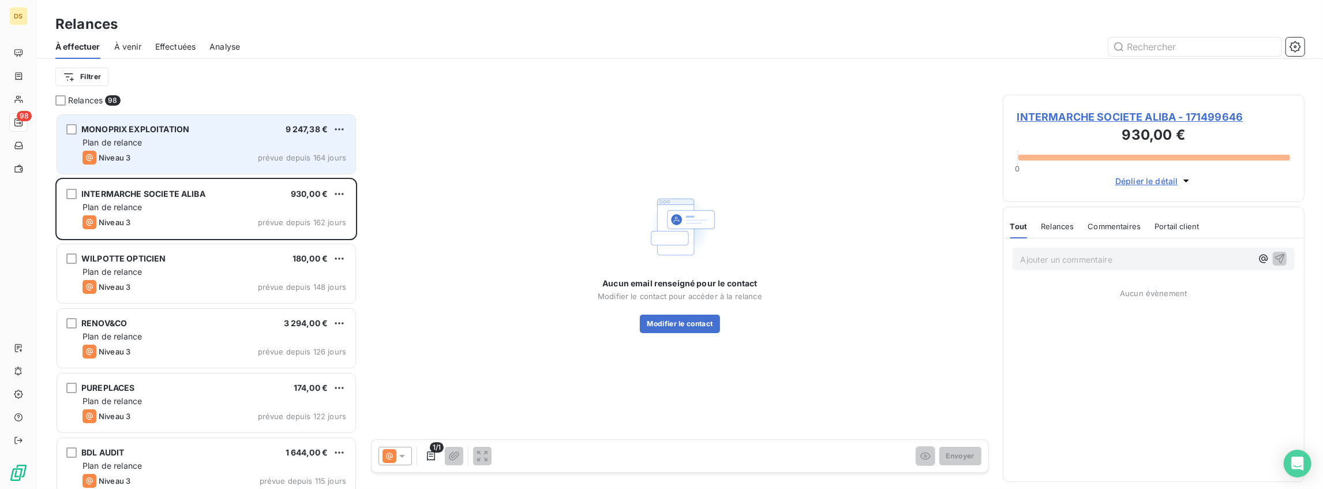
click at [259, 155] on div "Niveau 3 prévue depuis 164 jours" at bounding box center [215, 158] width 264 height 14
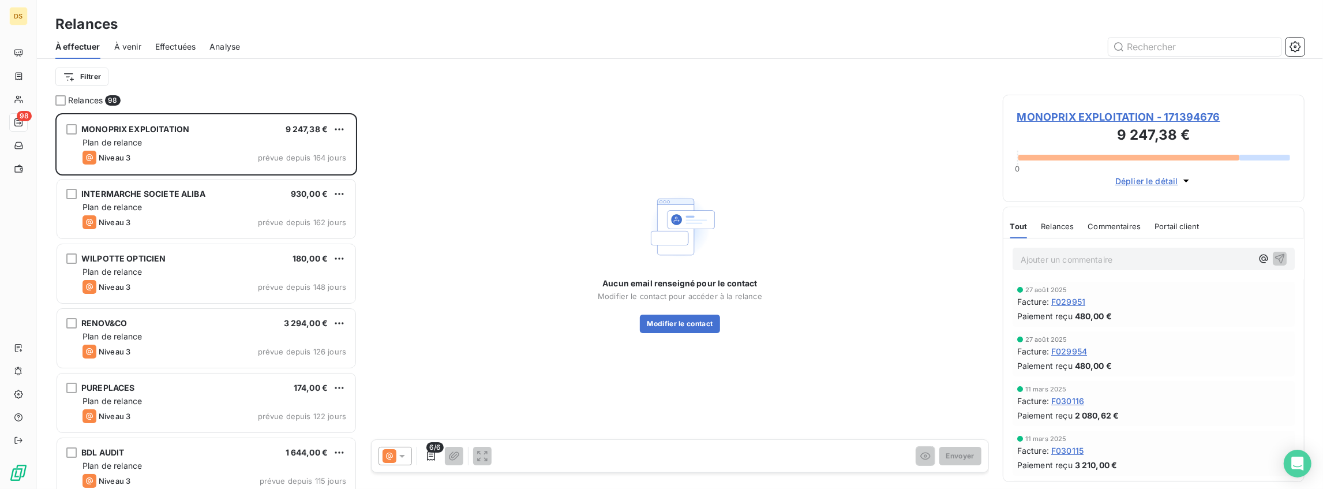
click at [129, 43] on span "À venir" at bounding box center [127, 47] width 27 height 12
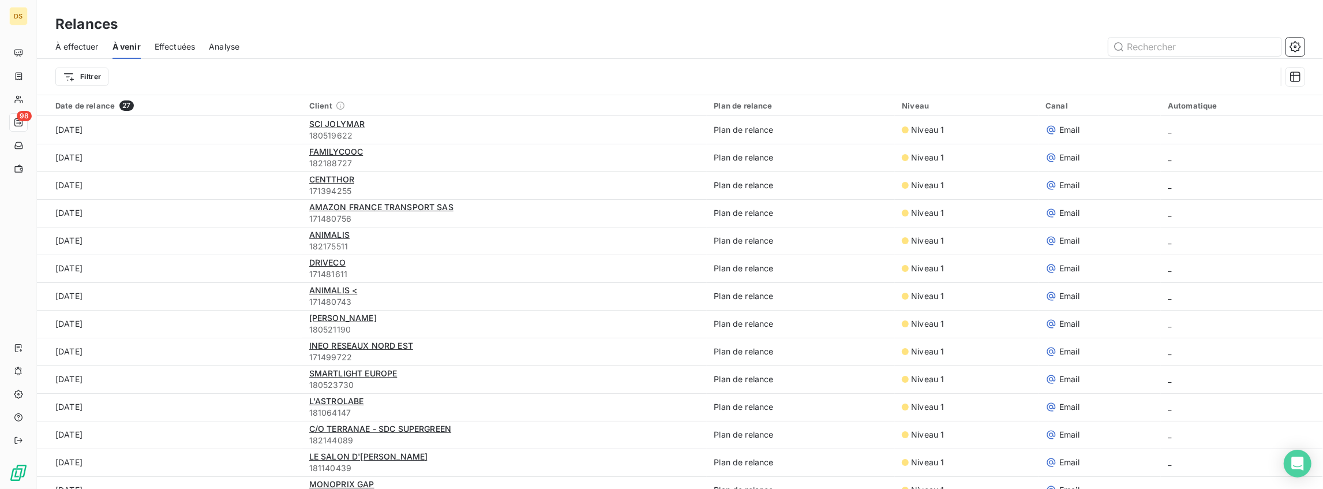
click at [188, 43] on span "Effectuées" at bounding box center [175, 47] width 41 height 12
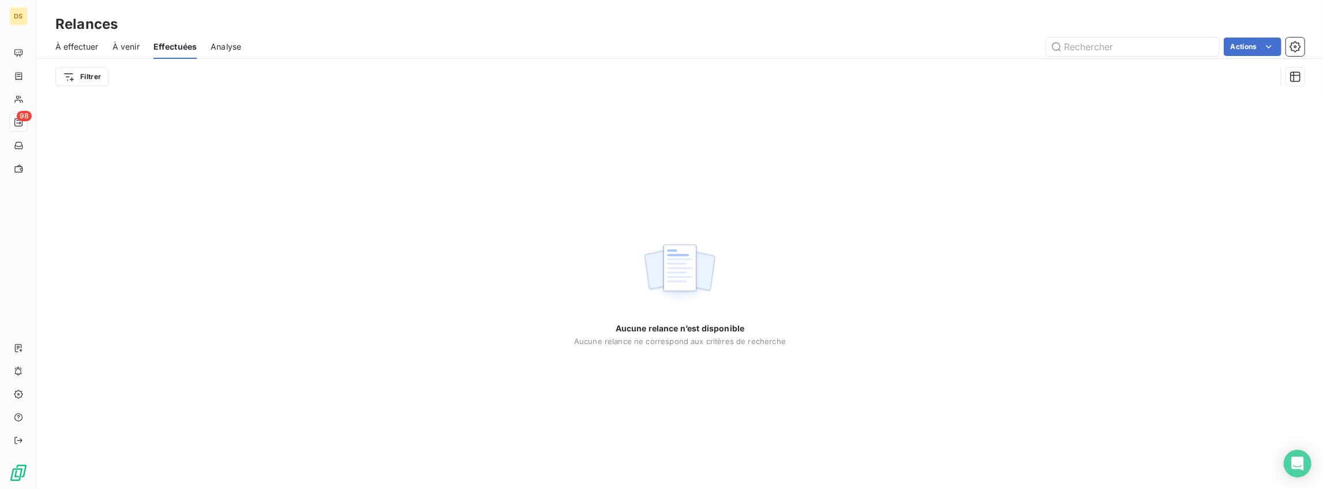
click at [222, 45] on span "Analyse" at bounding box center [226, 47] width 31 height 12
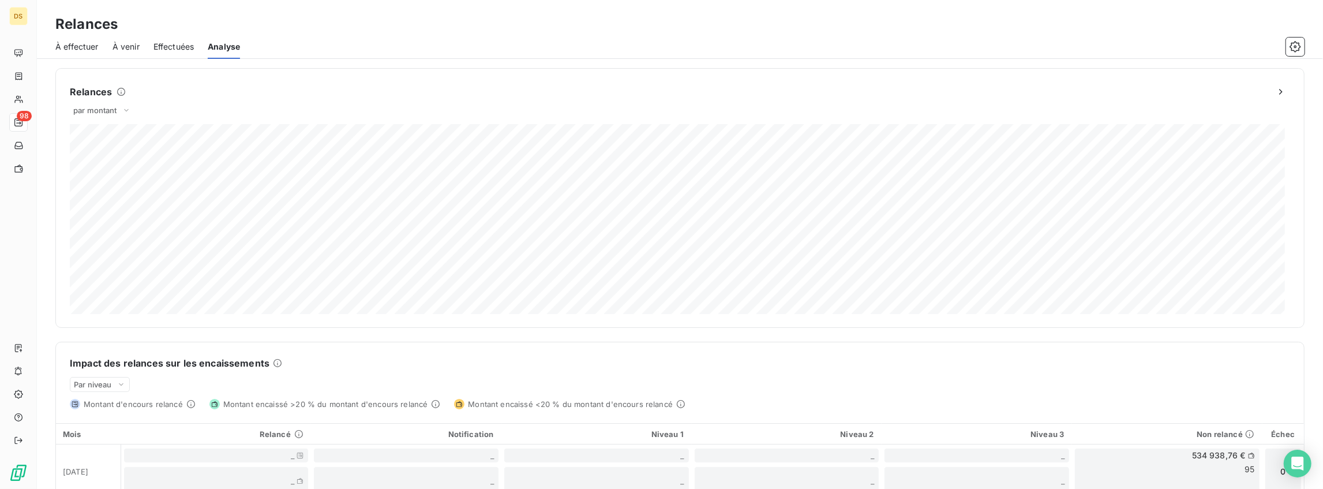
click at [82, 47] on span "À effectuer" at bounding box center [76, 47] width 43 height 12
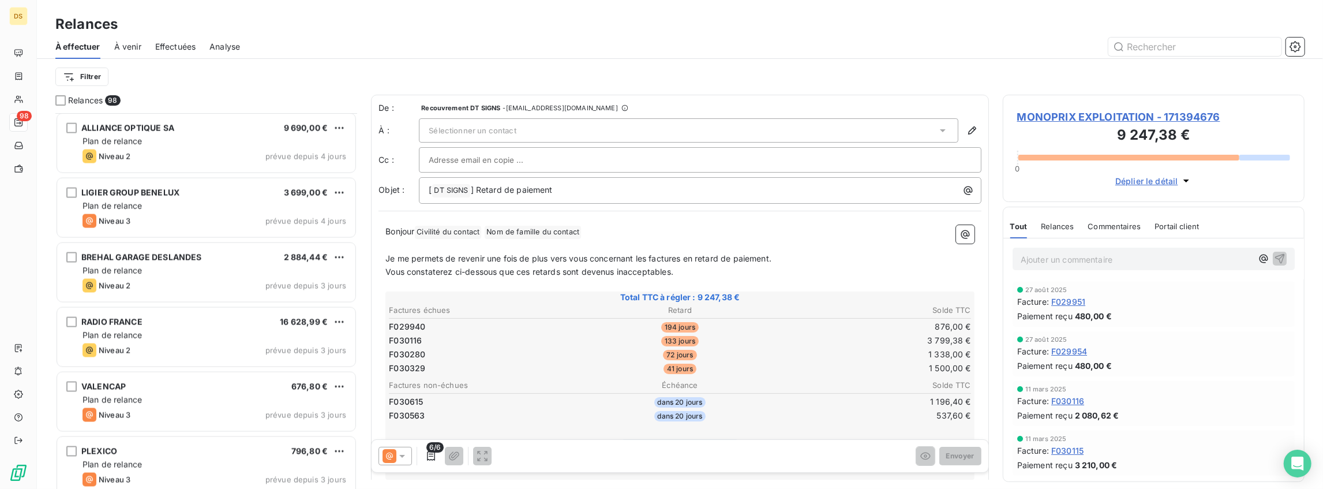
scroll to position [5958, 0]
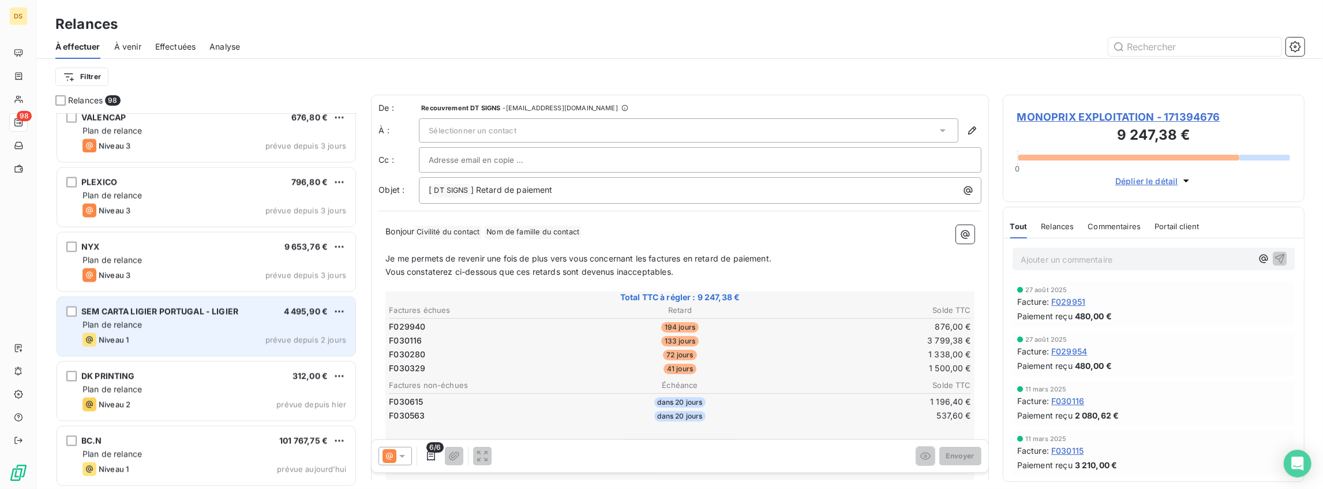
click at [199, 329] on div "Plan de relance" at bounding box center [215, 325] width 264 height 12
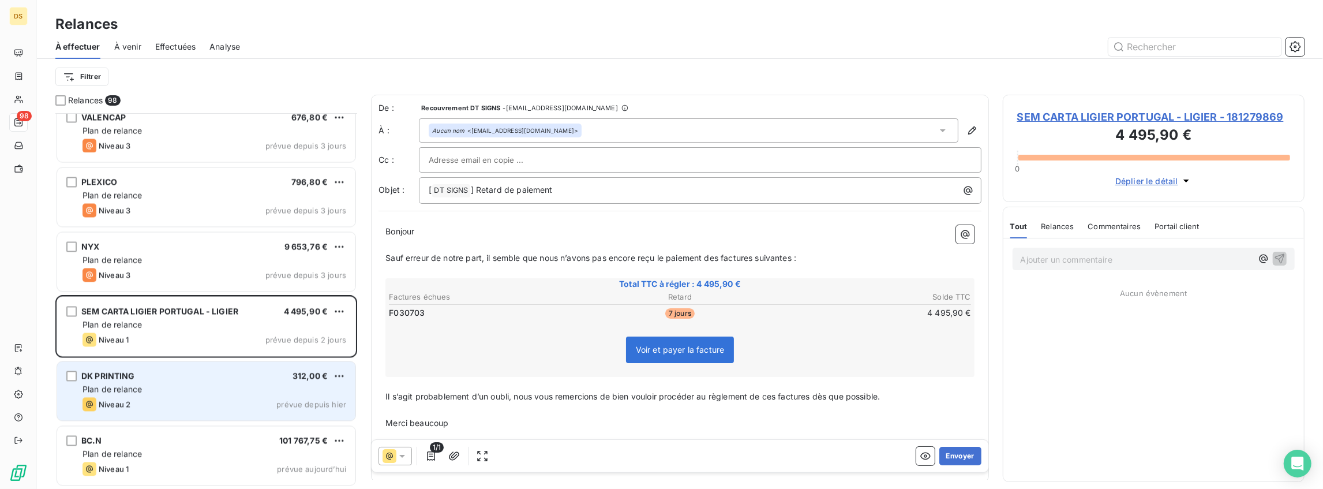
click at [187, 382] on div "DK PRINTING 312,00 € Plan de relance Niveau 2 prévue depuis [DATE]" at bounding box center [206, 391] width 298 height 59
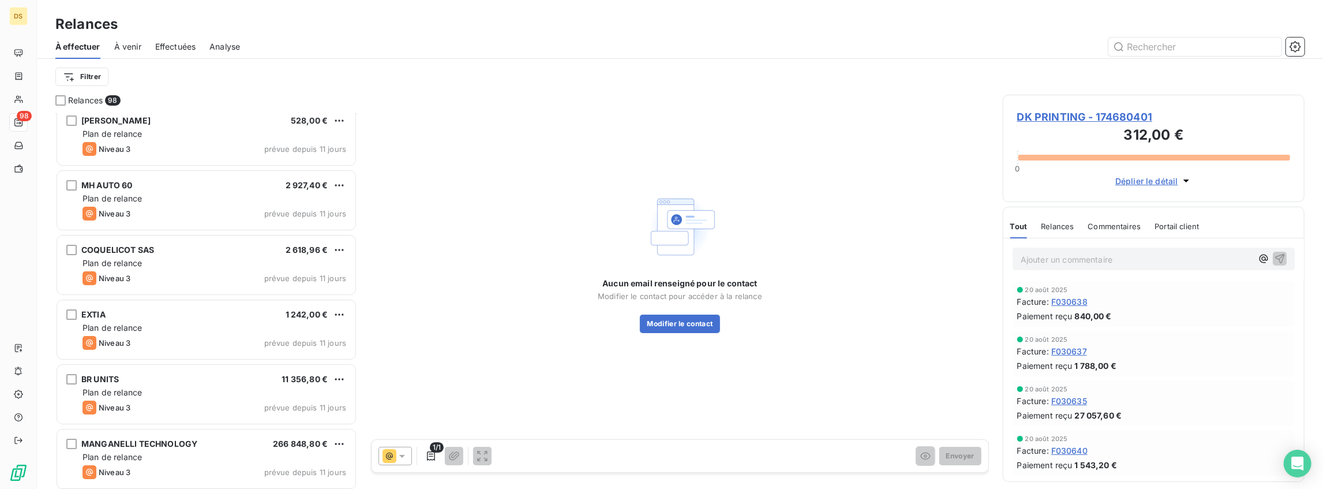
scroll to position [3880, 0]
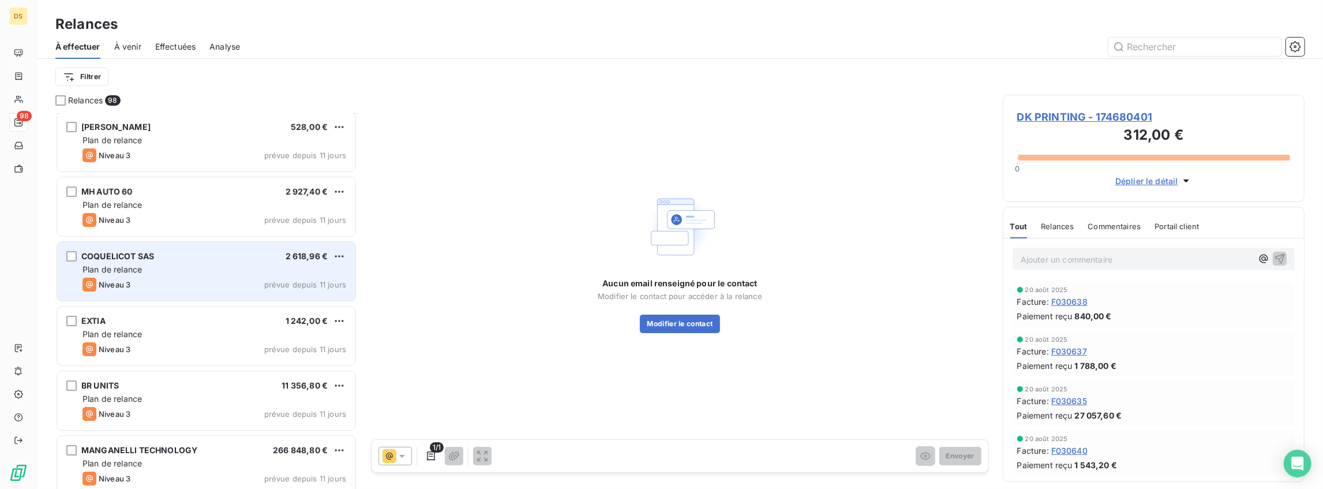
click at [232, 271] on div "Plan de relance" at bounding box center [215, 270] width 264 height 12
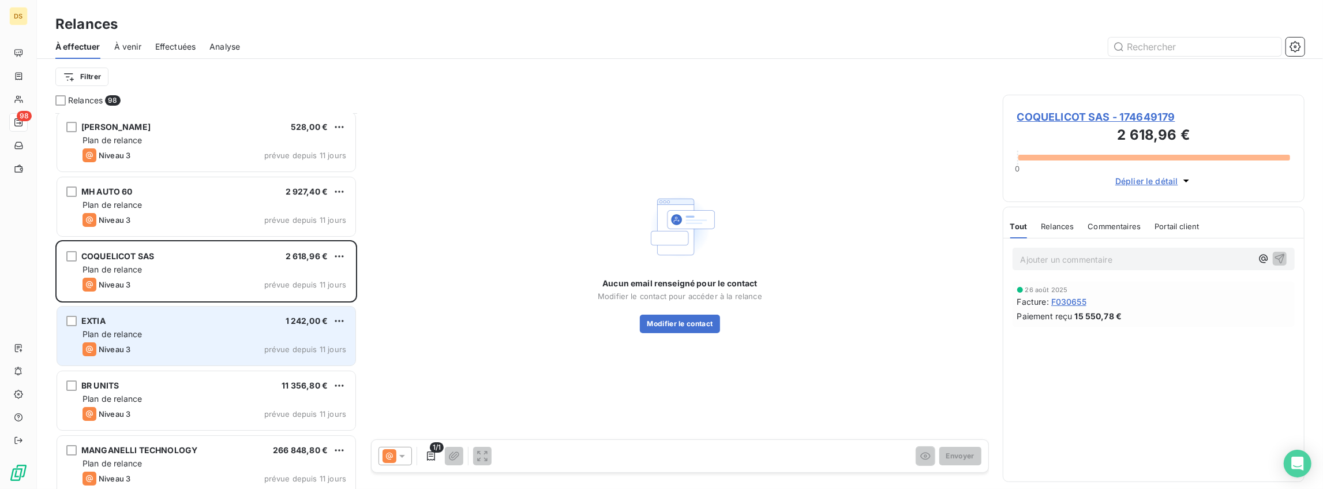
click at [269, 334] on div "Plan de relance" at bounding box center [215, 334] width 264 height 12
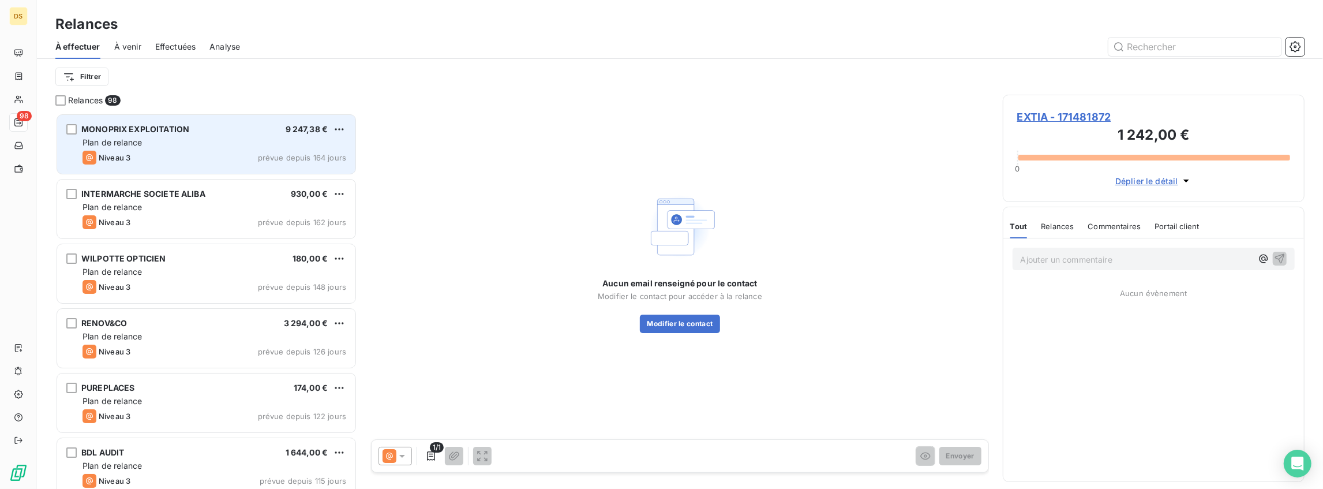
click at [269, 140] on div "Plan de relance" at bounding box center [215, 143] width 264 height 12
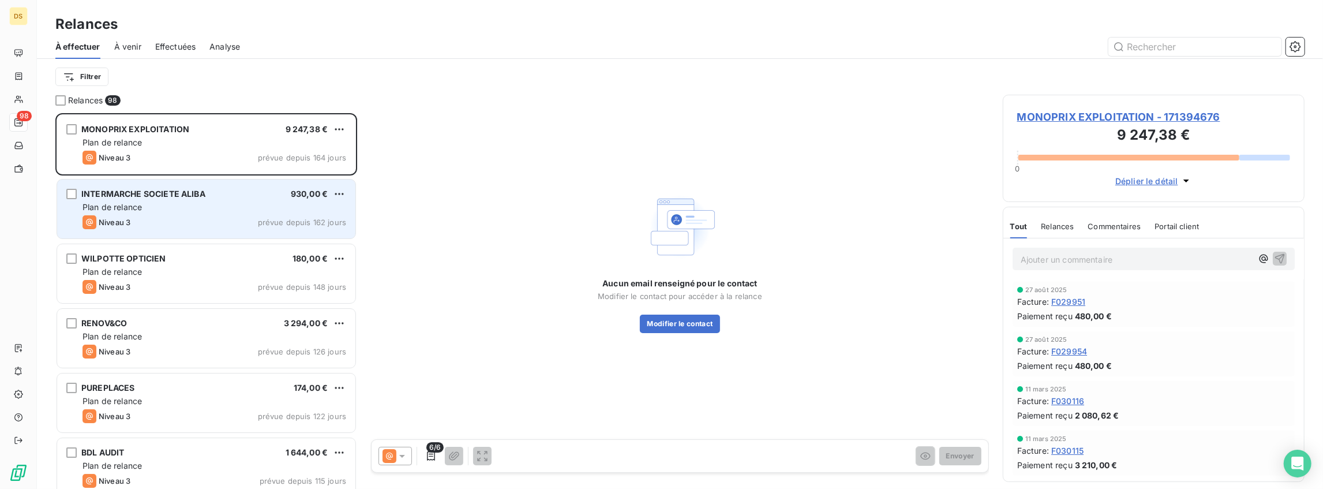
click at [247, 216] on div "Niveau 3 prévue depuis 162 jours" at bounding box center [215, 222] width 264 height 14
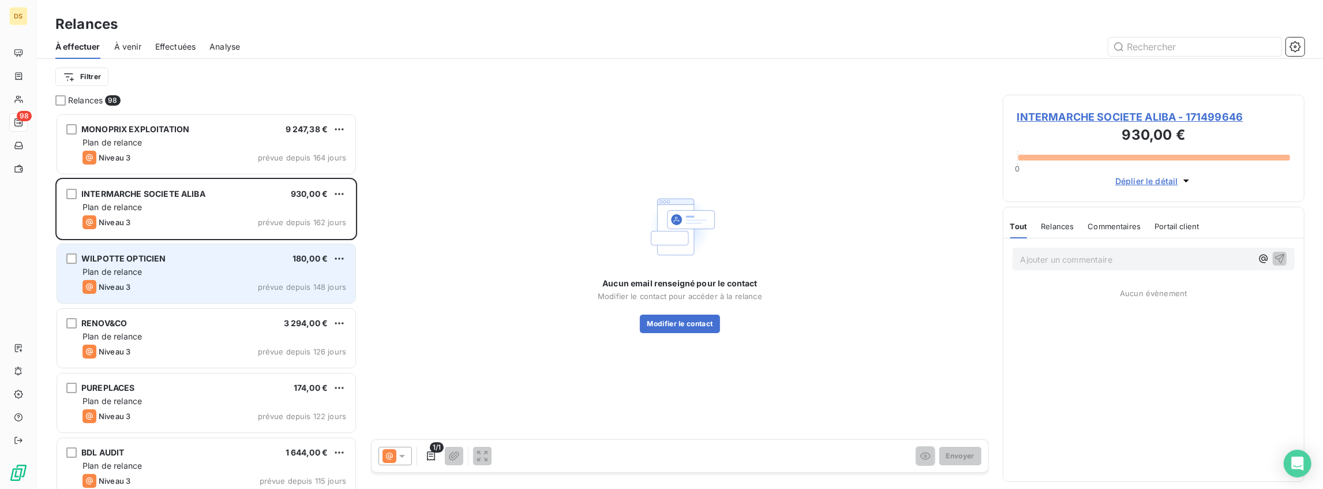
click at [241, 282] on div "Niveau 3 prévue depuis 148 jours" at bounding box center [215, 287] width 264 height 14
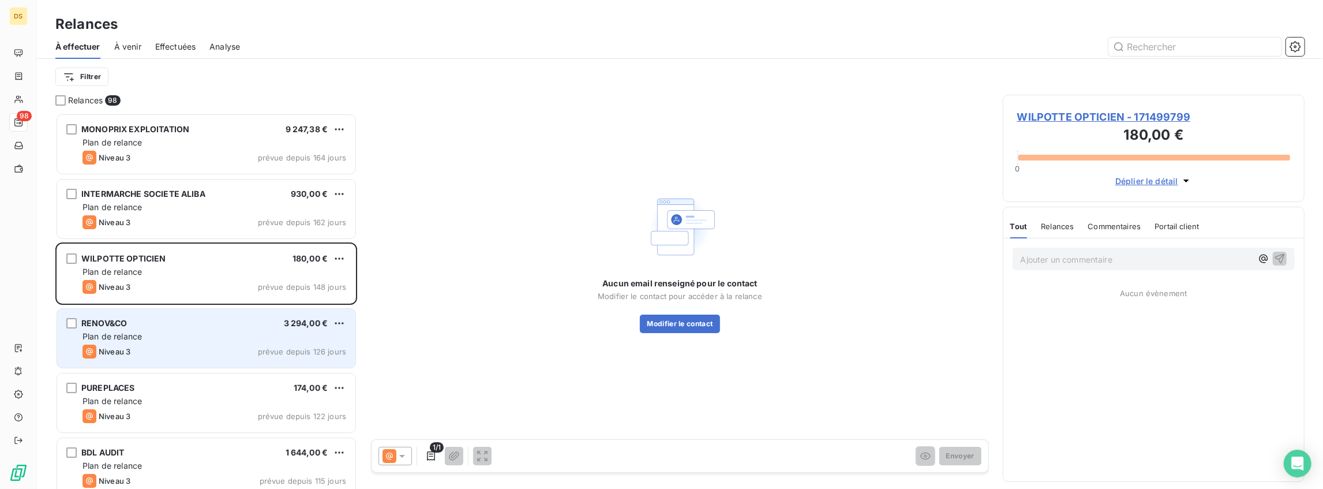
click at [254, 316] on div "RENOV&CO 3 294,00 € Plan de relance Niveau 3 prévue depuis 126 jours" at bounding box center [206, 338] width 298 height 59
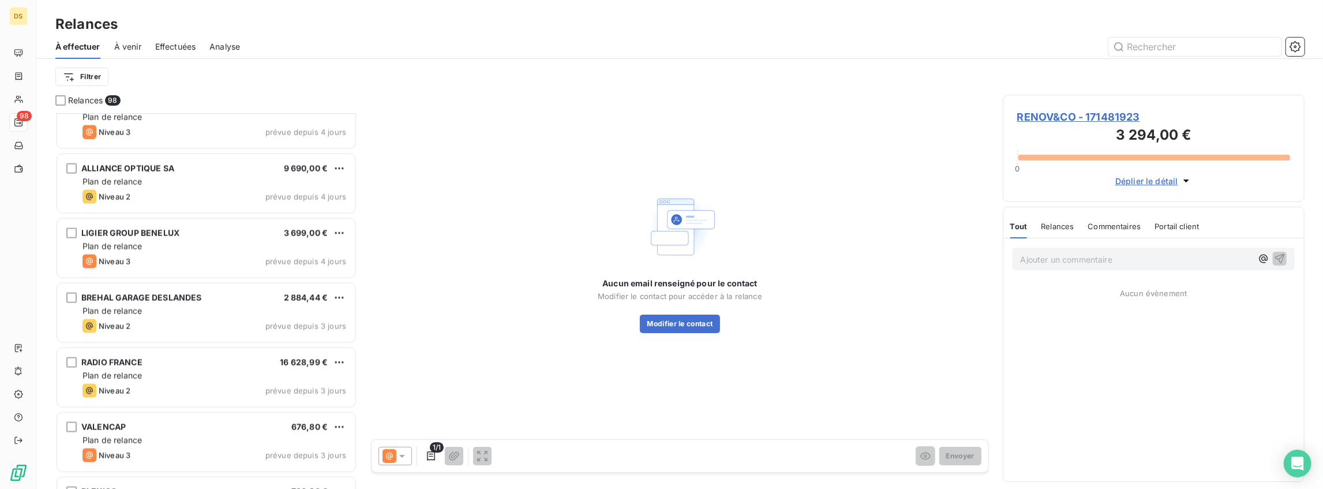
scroll to position [5958, 0]
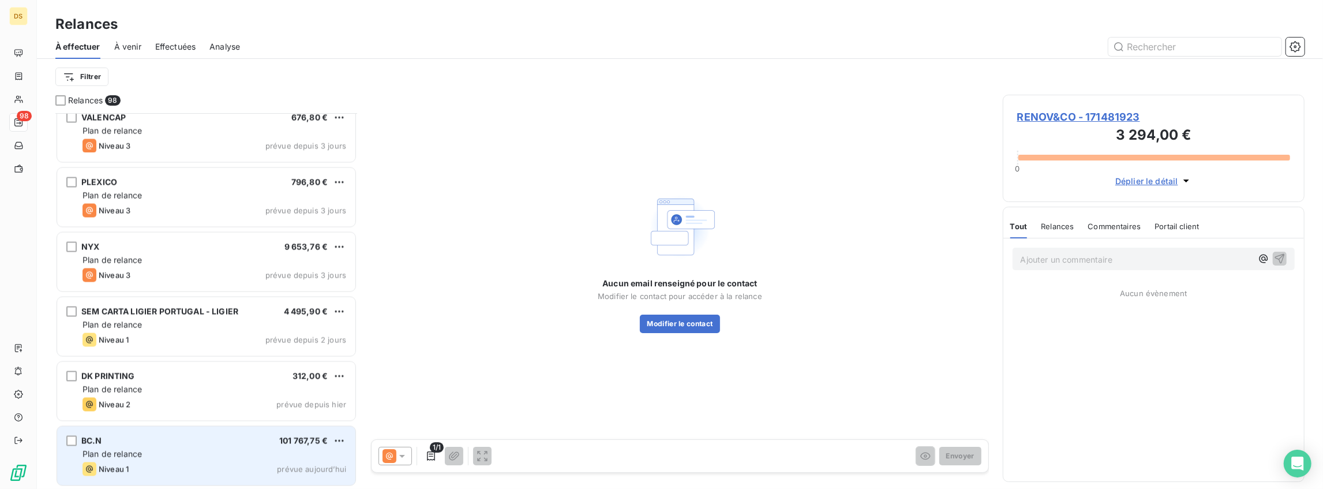
click at [229, 471] on div "Niveau 1 prévue aujourd’hui" at bounding box center [215, 469] width 264 height 14
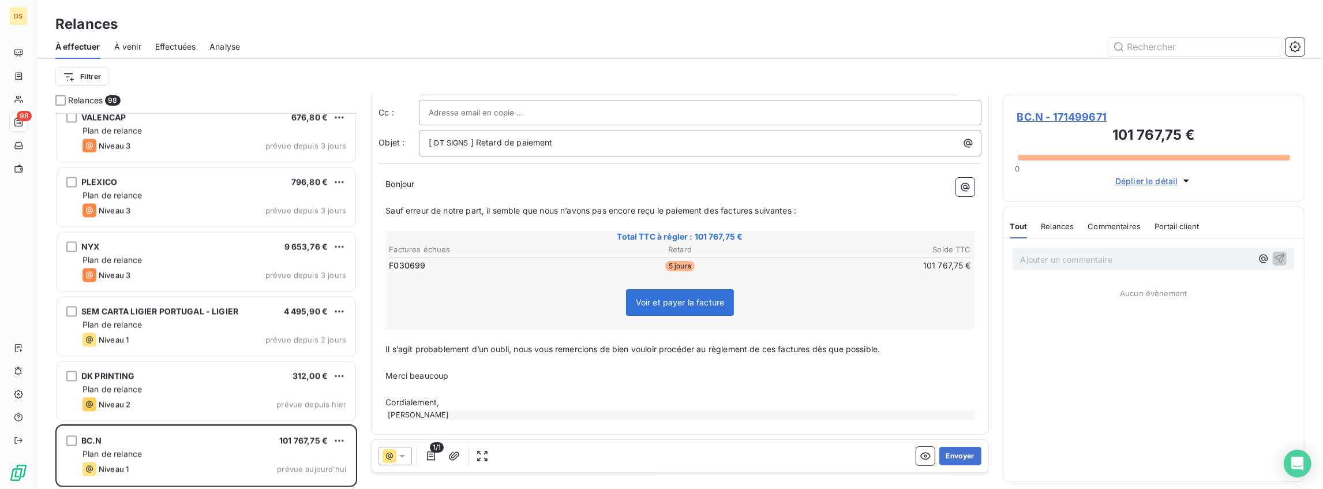
scroll to position [48, 0]
click at [451, 412] on div "[PERSON_NAME]" at bounding box center [680, 414] width 589 height 10
click at [428, 403] on span "Cordialement," at bounding box center [412, 401] width 54 height 10
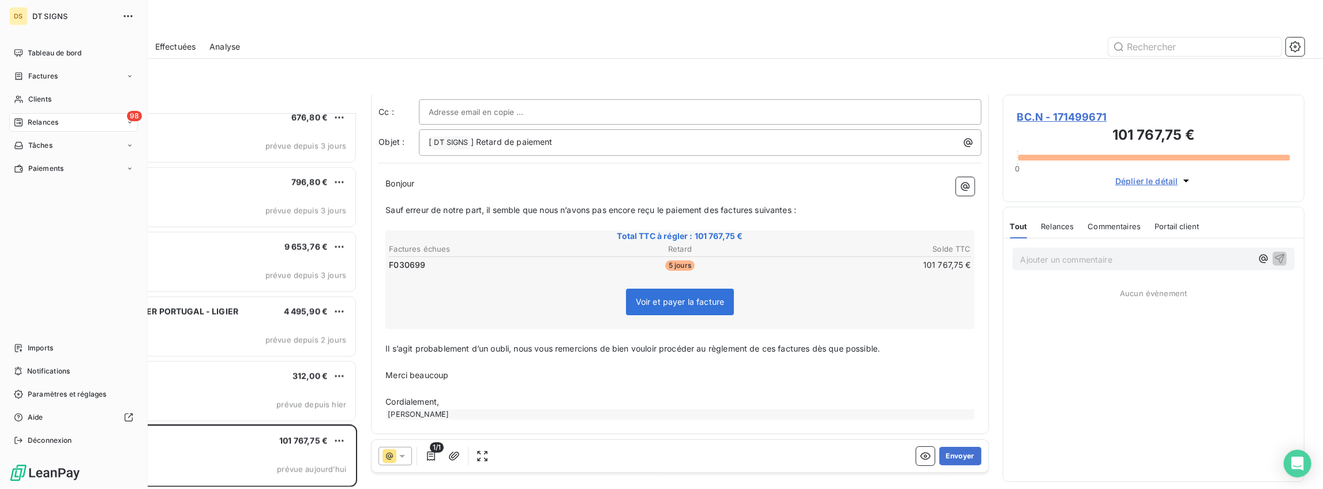
click at [35, 89] on nav "Tableau de bord Factures Clients 98 Relances Tâches Paiements" at bounding box center [73, 111] width 129 height 134
click at [46, 367] on span "Notifications" at bounding box center [48, 371] width 43 height 10
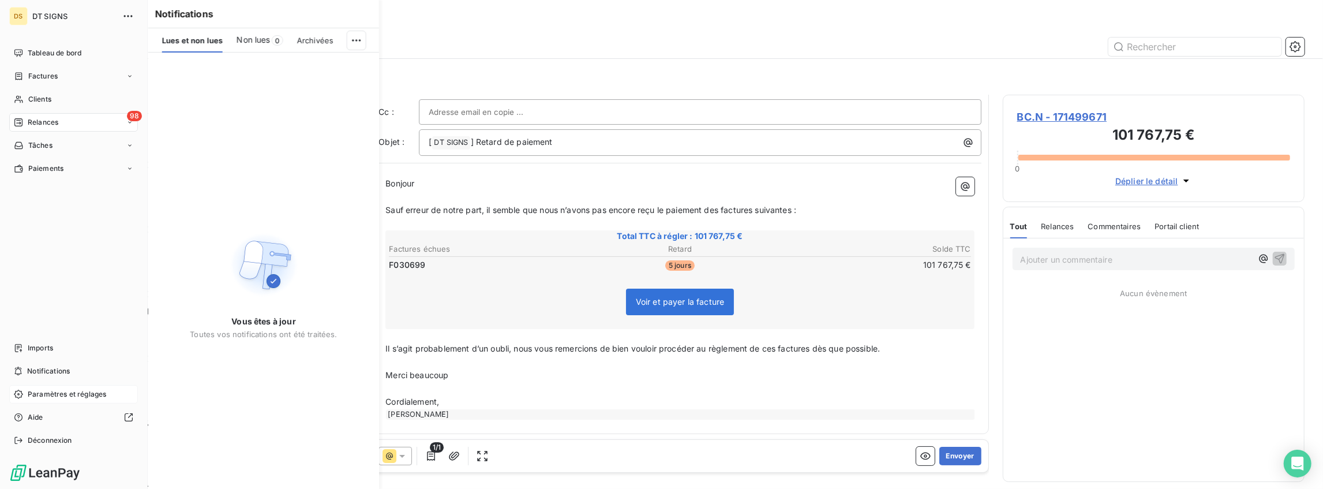
click at [49, 394] on span "Paramètres et réglages" at bounding box center [67, 394] width 78 height 10
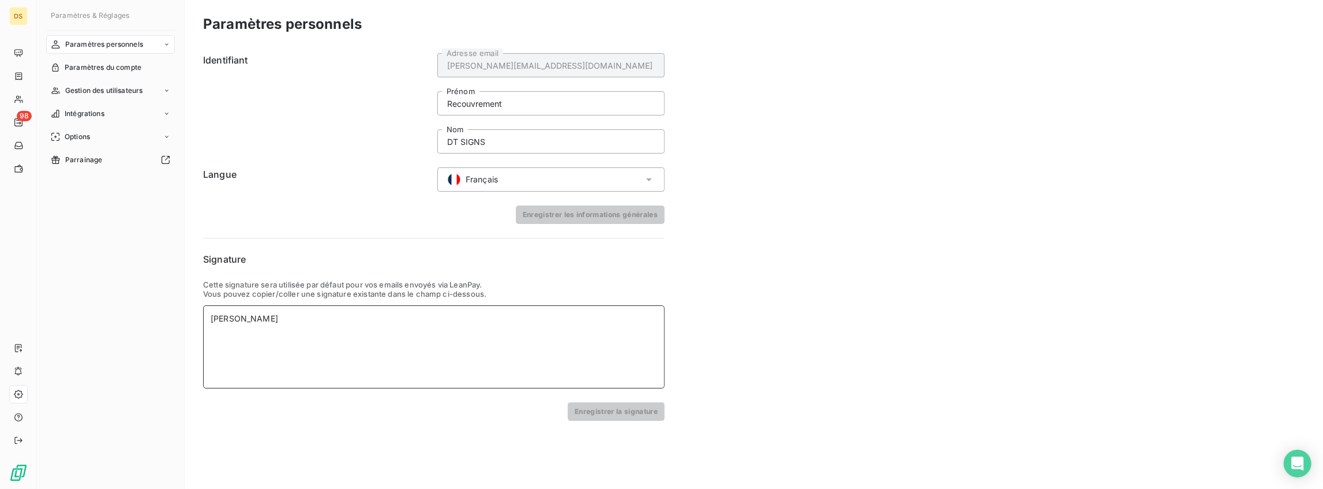
click at [315, 323] on div "[PERSON_NAME]" at bounding box center [434, 319] width 447 height 12
click at [314, 322] on div "[PERSON_NAME]" at bounding box center [434, 319] width 447 height 12
drag, startPoint x: 228, startPoint y: 346, endPoint x: 203, endPoint y: 343, distance: 25.6
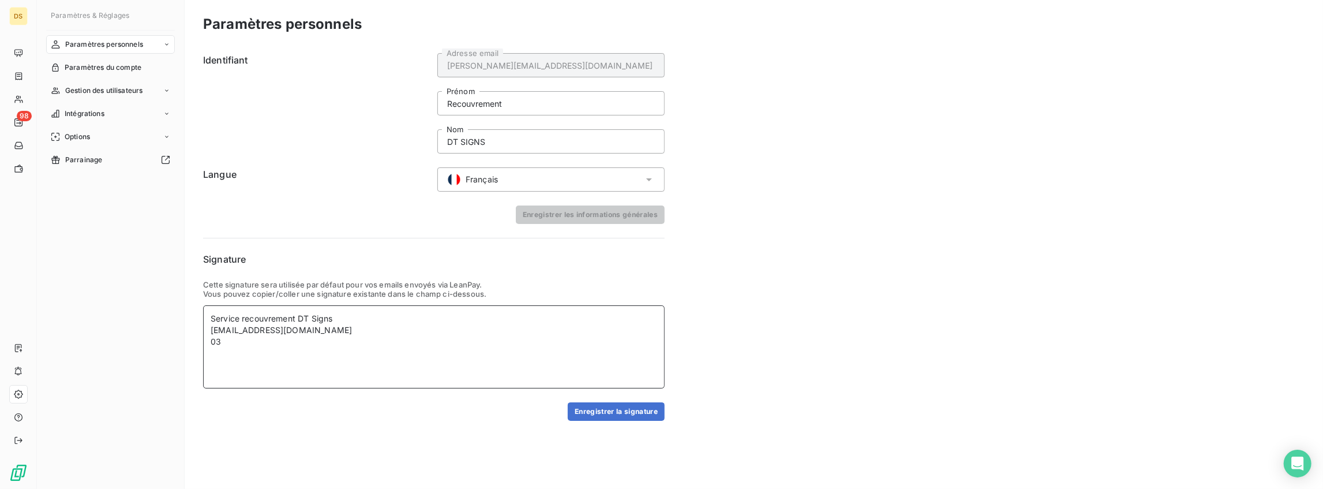
click at [203, 343] on div "Service recouvrement DT Signs [EMAIL_ADDRESS][DOMAIN_NAME] 03" at bounding box center [434, 346] width 462 height 83
click at [308, 334] on div "[EMAIL_ADDRESS][DOMAIN_NAME]" at bounding box center [434, 330] width 447 height 12
drag, startPoint x: 305, startPoint y: 345, endPoint x: 188, endPoint y: 340, distance: 117.2
click at [189, 340] on div "Paramètres personnels Identifiant [PERSON_NAME][EMAIL_ADDRESS][DOMAIN_NAME] Adr…" at bounding box center [754, 244] width 1138 height 489
click at [266, 335] on div "[EMAIL_ADDRESS][DOMAIN_NAME]" at bounding box center [434, 330] width 447 height 12
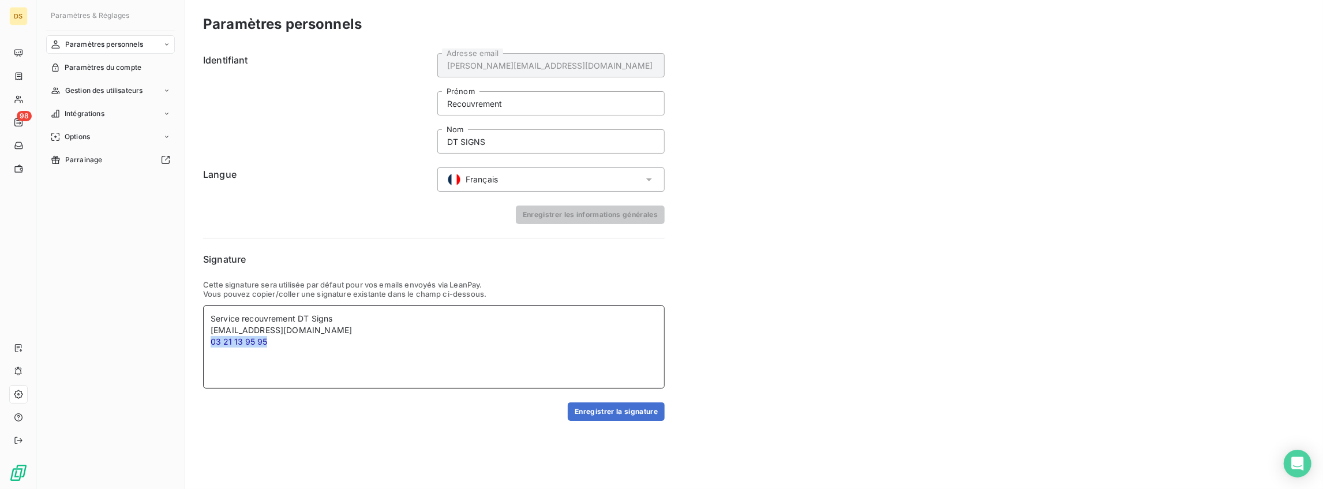
drag, startPoint x: 278, startPoint y: 340, endPoint x: 190, endPoint y: 340, distance: 87.7
click at [190, 340] on div "Paramètres personnels Identifiant [PERSON_NAME][EMAIL_ADDRESS][DOMAIN_NAME] Adr…" at bounding box center [754, 244] width 1138 height 489
click at [350, 318] on div "Service recouvrement DT Signs" at bounding box center [434, 319] width 447 height 12
click at [297, 320] on div "Service recouvrement DT Signs" at bounding box center [434, 319] width 447 height 12
click at [299, 318] on div "Service recouvrement DT Signs" at bounding box center [434, 319] width 447 height 12
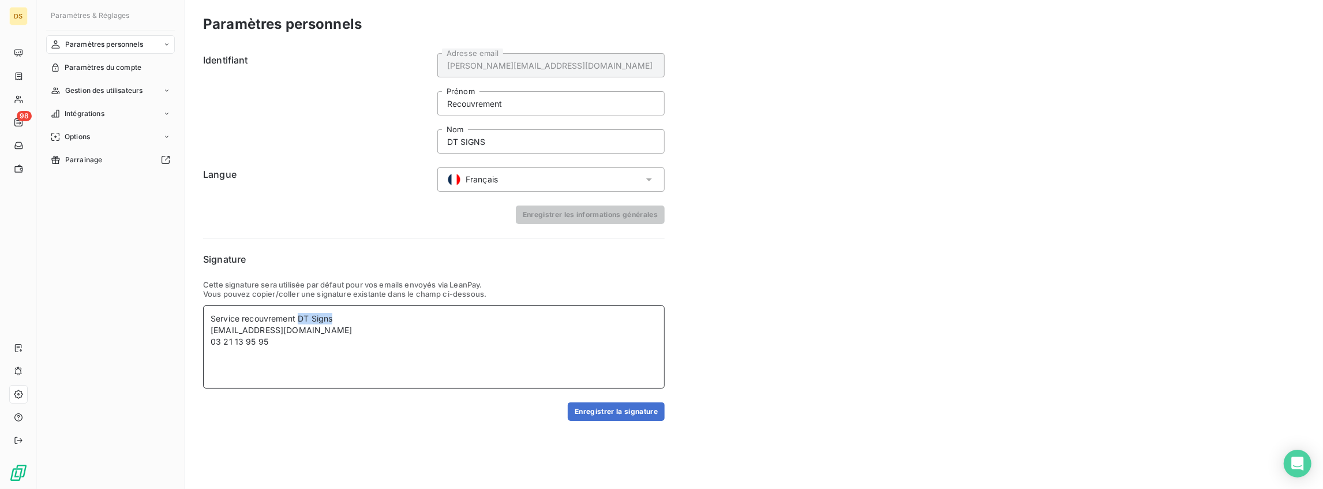
drag, startPoint x: 346, startPoint y: 316, endPoint x: 298, endPoint y: 318, distance: 48.5
click at [298, 318] on div "Service recouvrement DT Signs" at bounding box center [434, 319] width 447 height 12
click at [207, 318] on div "Service recouvrement [EMAIL_ADDRESS][DOMAIN_NAME] 03 21 13 95 95" at bounding box center [434, 346] width 462 height 83
click at [210, 318] on div "Service recouvrement [EMAIL_ADDRESS][DOMAIN_NAME] 03 21 13 95 95" at bounding box center [434, 346] width 462 height 83
click at [218, 313] on div at bounding box center [434, 319] width 447 height 12
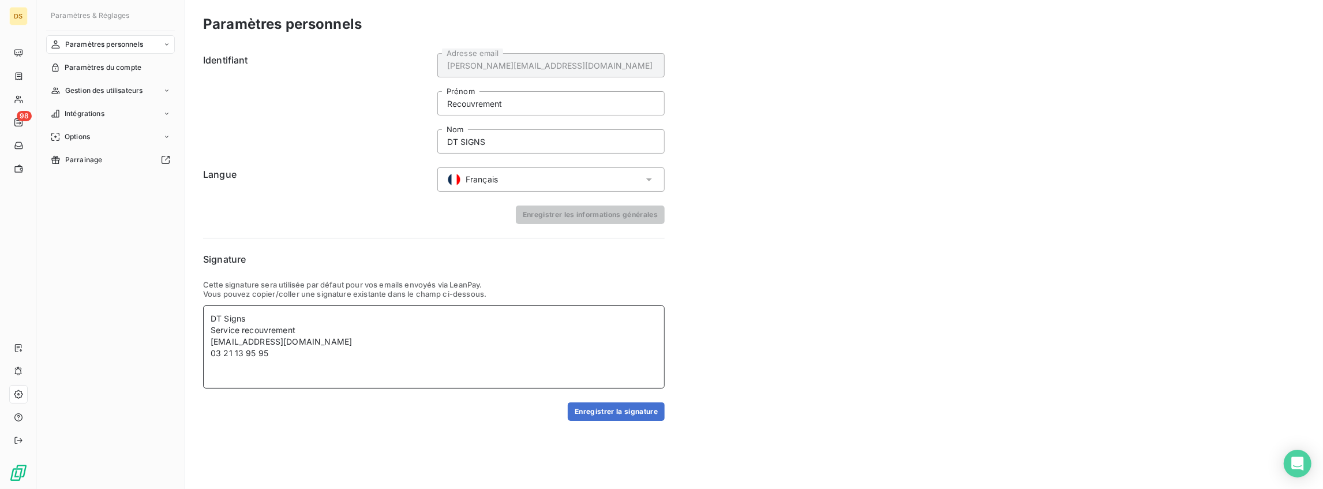
click at [306, 327] on div "Service recouvrement" at bounding box center [434, 330] width 447 height 12
click at [624, 410] on button "Enregistrer la signature" at bounding box center [616, 411] width 97 height 18
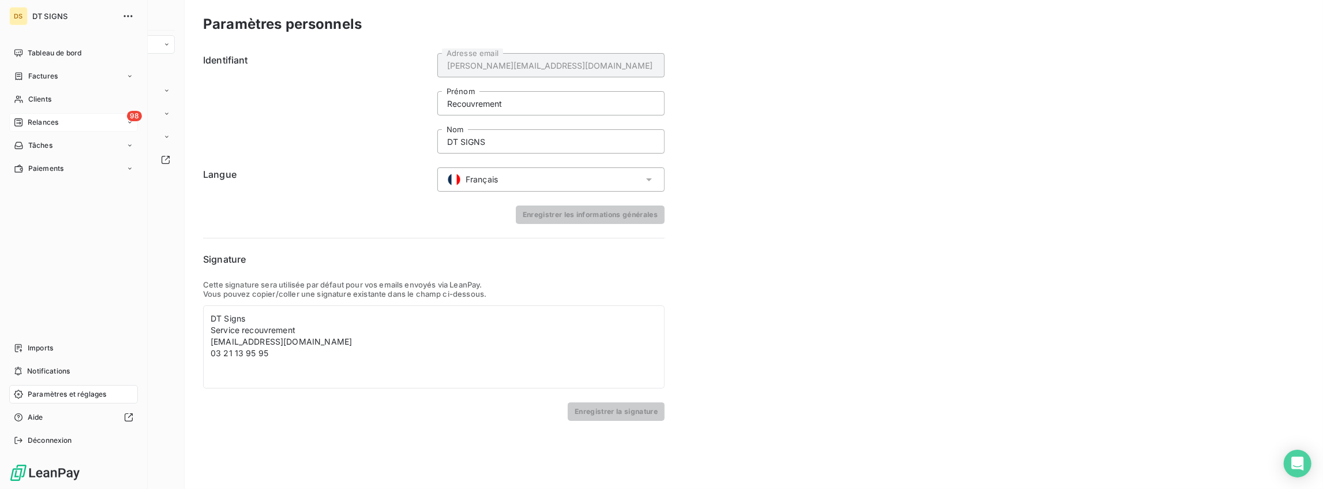
click at [53, 123] on span "Relances" at bounding box center [43, 122] width 31 height 10
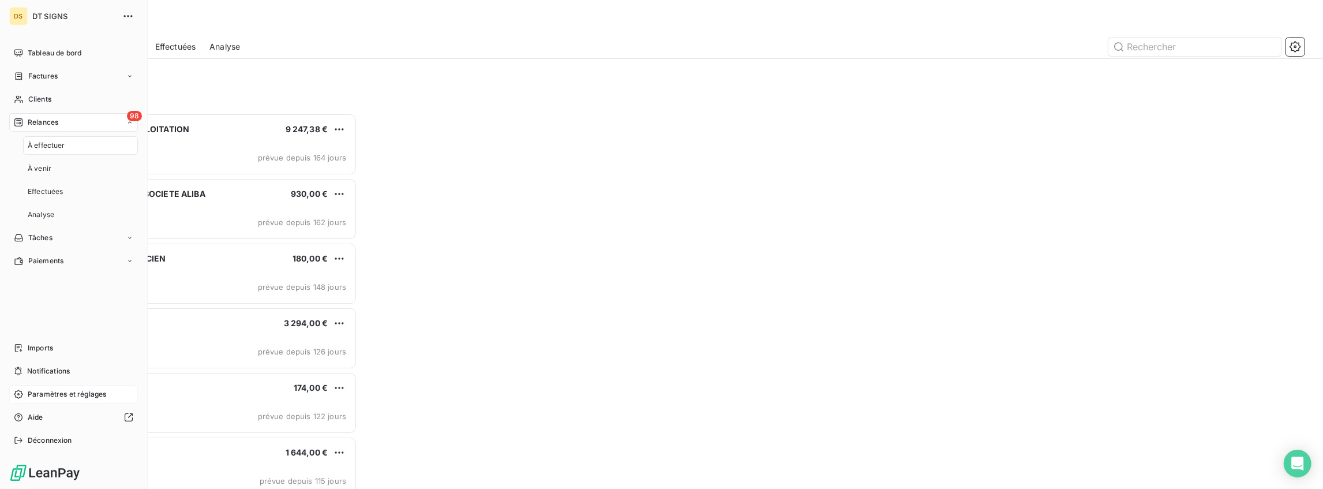
scroll to position [370, 296]
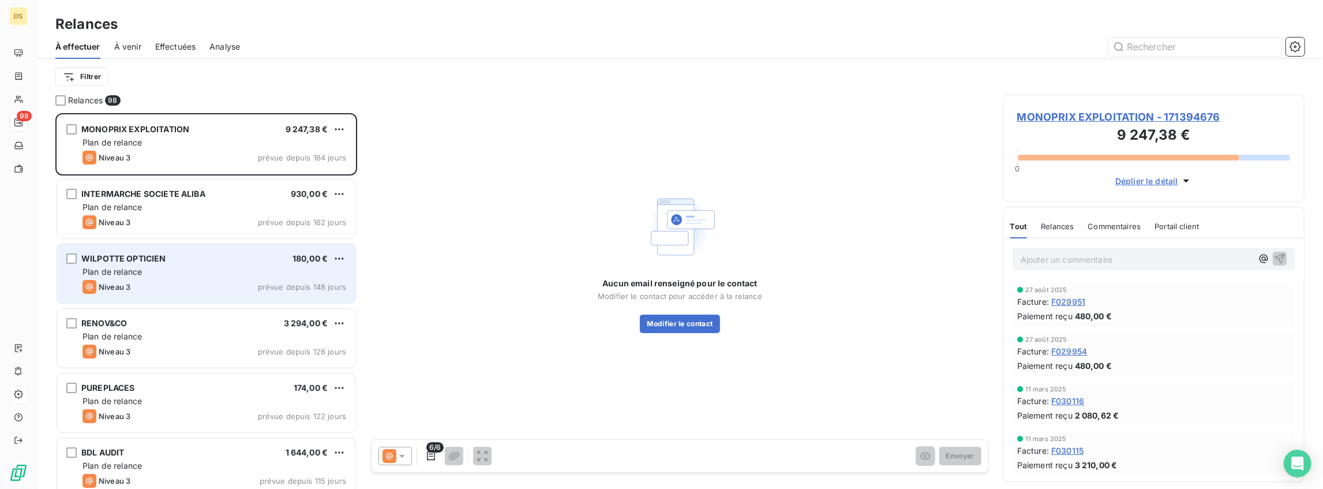
click at [208, 293] on div "WILPOTTE OPTICIEN 180,00 € Plan de relance Niveau 3 prévue depuis 148 jours" at bounding box center [206, 273] width 298 height 59
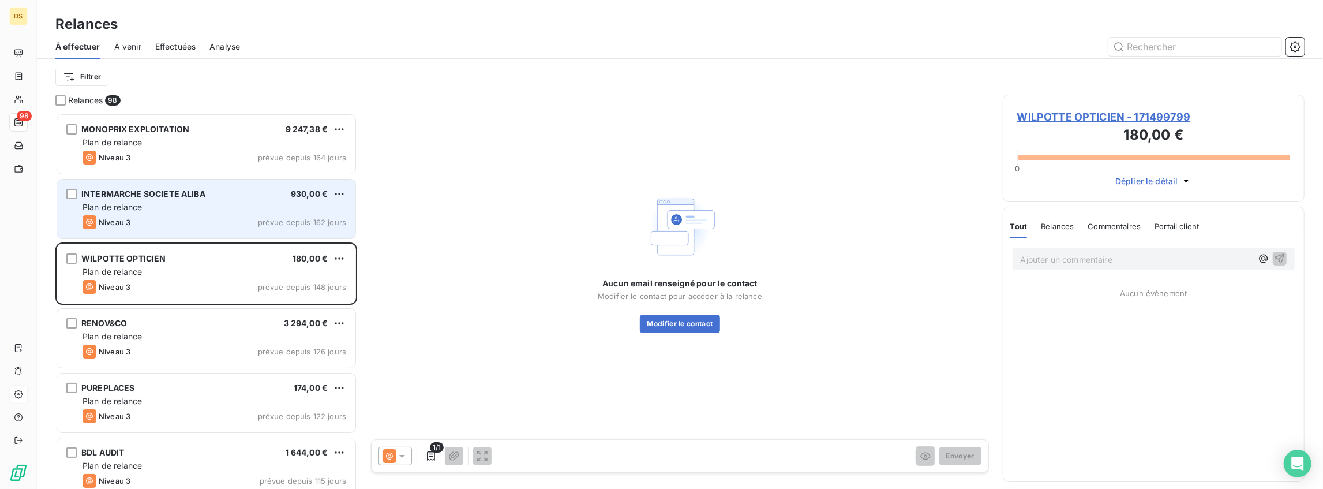
click at [223, 211] on div "Plan de relance" at bounding box center [215, 207] width 264 height 12
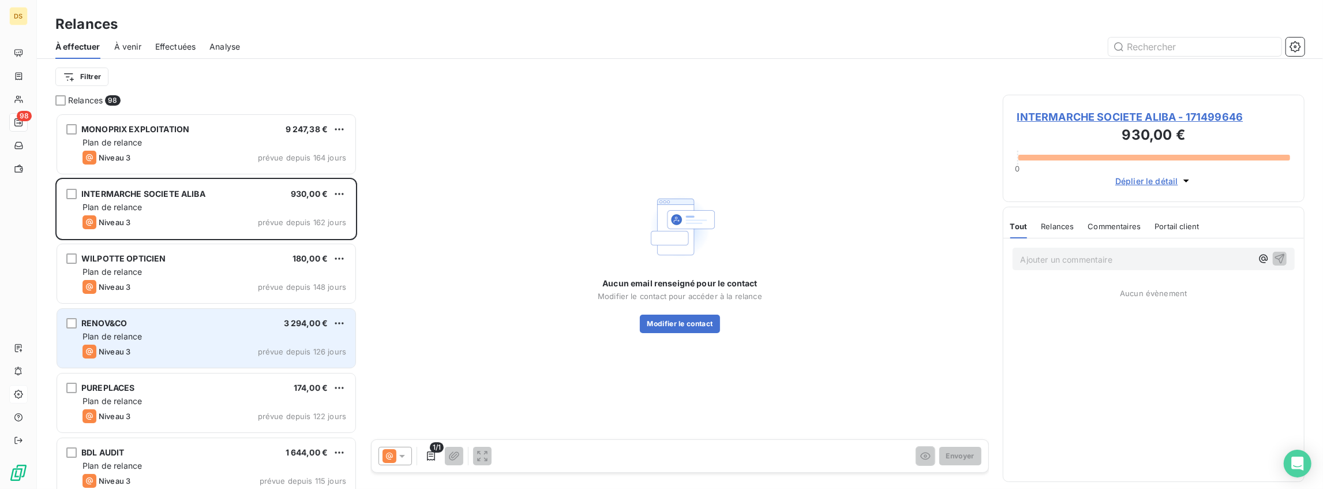
click at [204, 339] on div "Plan de relance" at bounding box center [215, 337] width 264 height 12
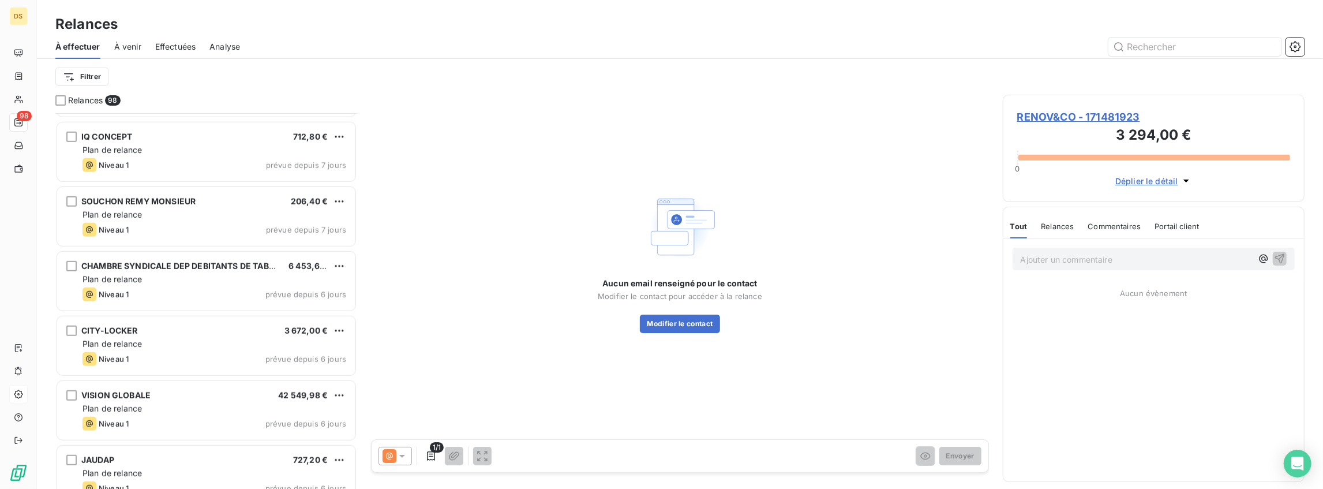
scroll to position [5078, 0]
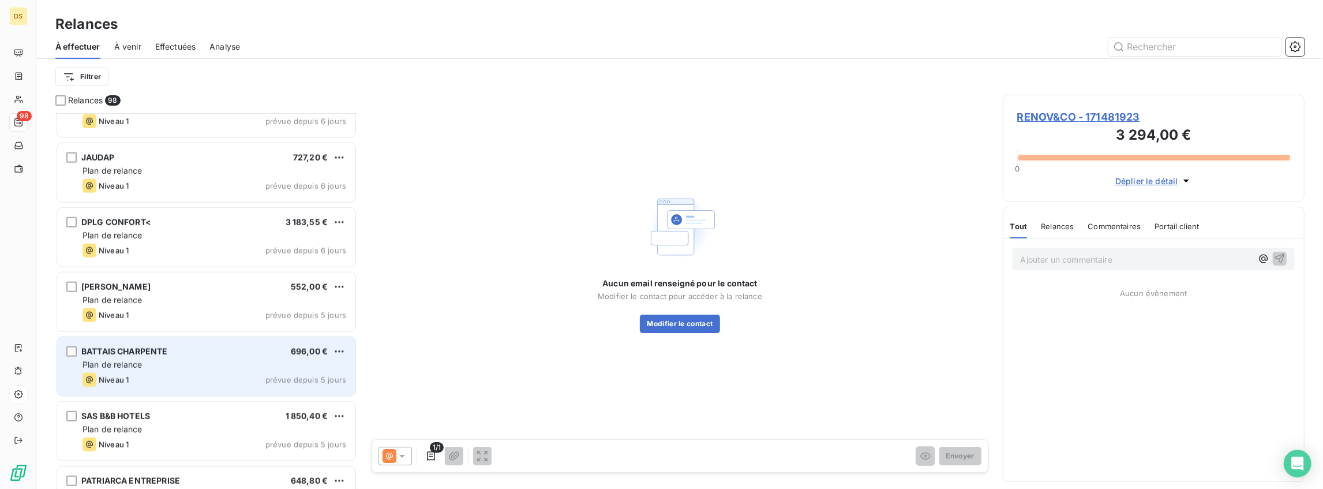
click at [196, 388] on div "BATTAIS CHARPENTE 696,00 € Plan de relance Niveau 1 prévue depuis 5 jours" at bounding box center [206, 366] width 298 height 59
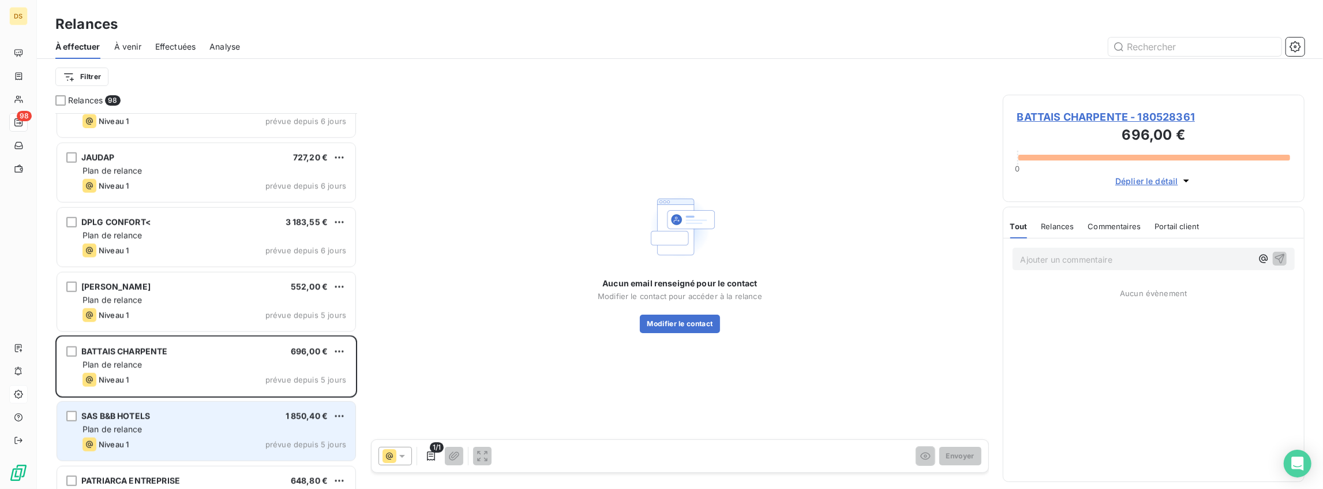
click at [195, 436] on div "SAS B&B HOTELS 1 850,40 € Plan de relance Niveau 1 prévue depuis 5 jours" at bounding box center [206, 431] width 298 height 59
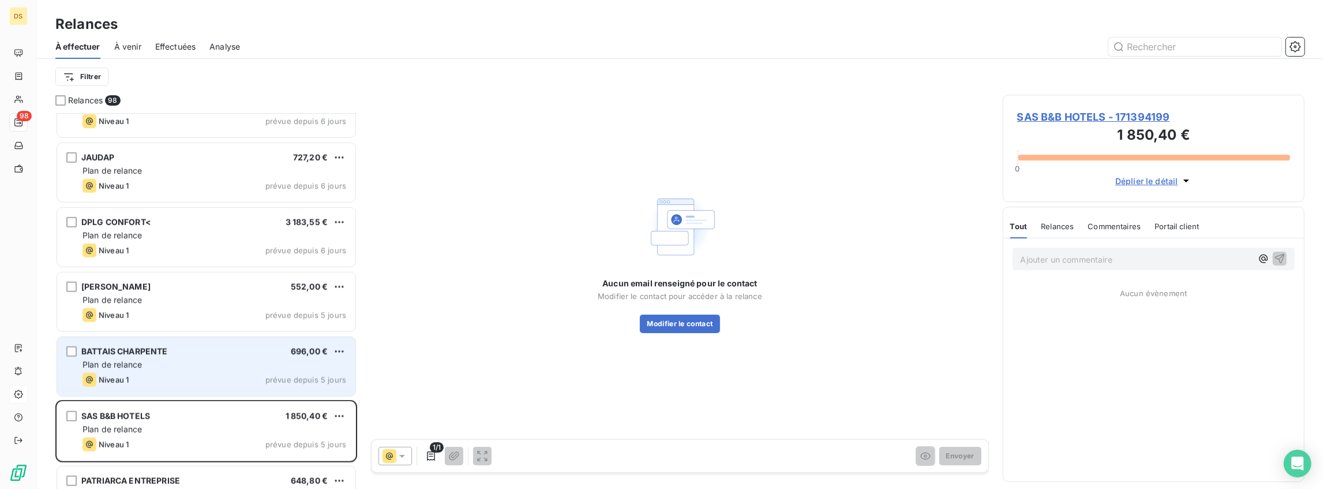
click at [171, 364] on div "Plan de relance" at bounding box center [215, 365] width 264 height 12
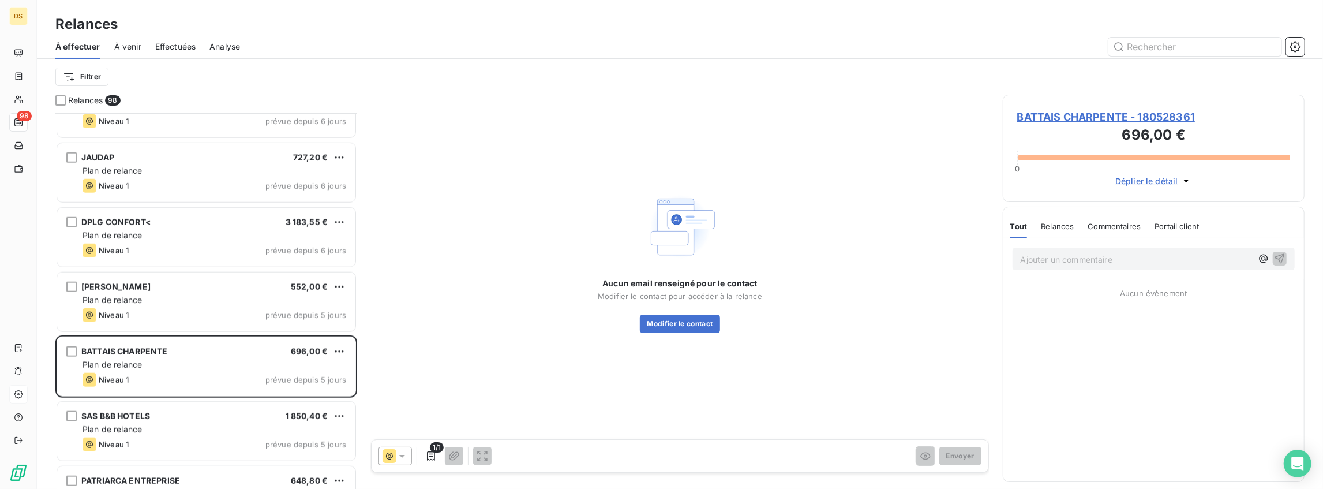
scroll to position [5958, 0]
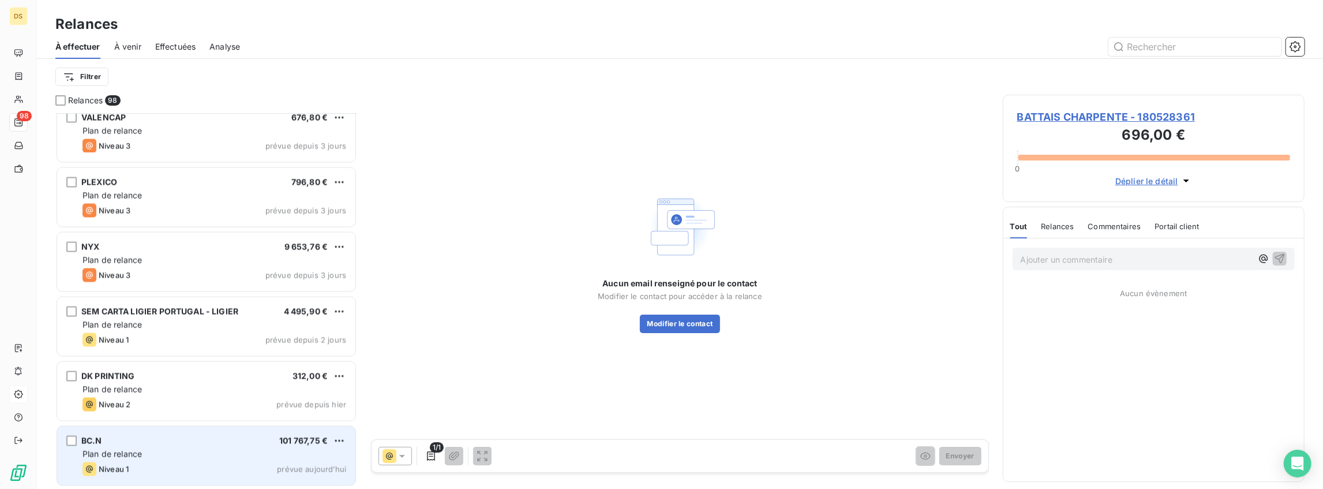
click at [183, 456] on div "Plan de relance" at bounding box center [215, 454] width 264 height 12
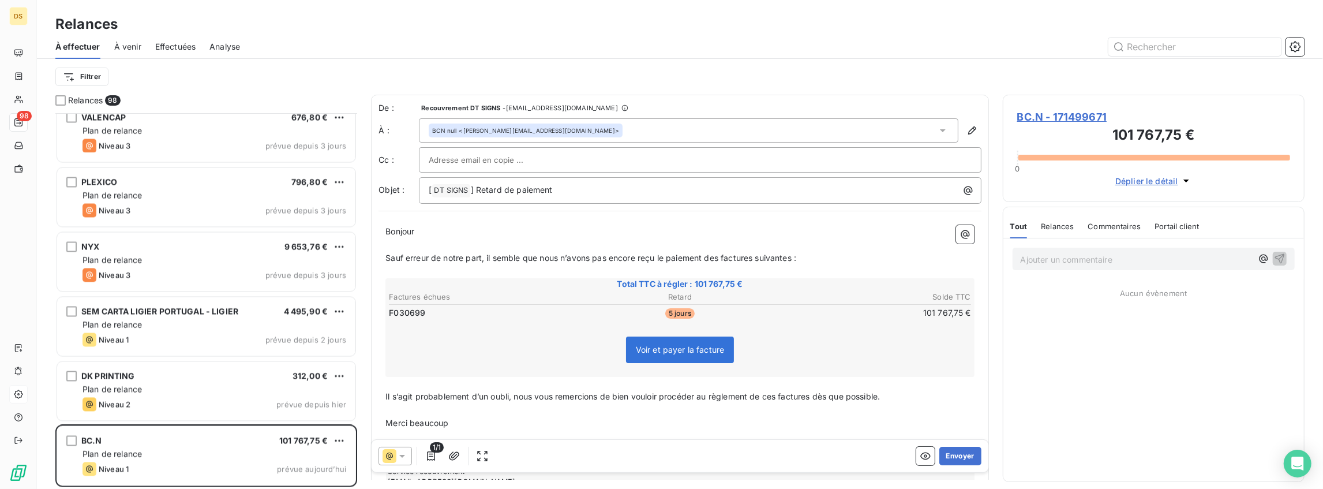
click at [544, 108] on span "- [EMAIL_ADDRESS][DOMAIN_NAME]" at bounding box center [560, 107] width 115 height 7
click at [473, 183] on p "[ DT SIGNS ﻿ ] Retard de paiement" at bounding box center [703, 190] width 549 height 14
click at [477, 163] on input "text" at bounding box center [491, 159] width 124 height 17
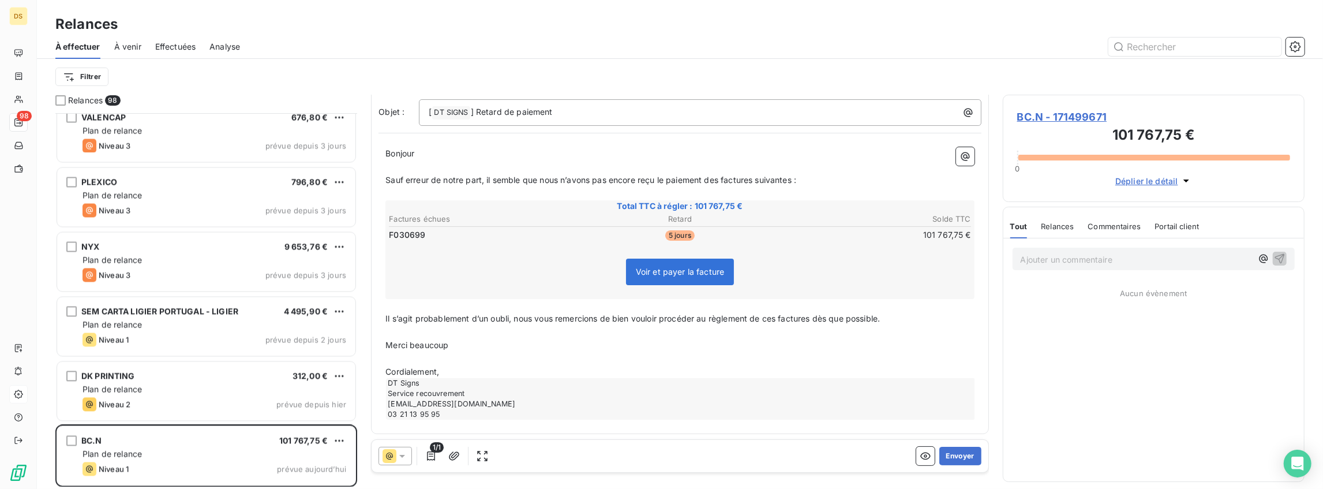
scroll to position [78, 0]
click at [480, 370] on p "Cordialement," at bounding box center [679, 371] width 589 height 13
click at [481, 328] on p "﻿" at bounding box center [679, 331] width 589 height 13
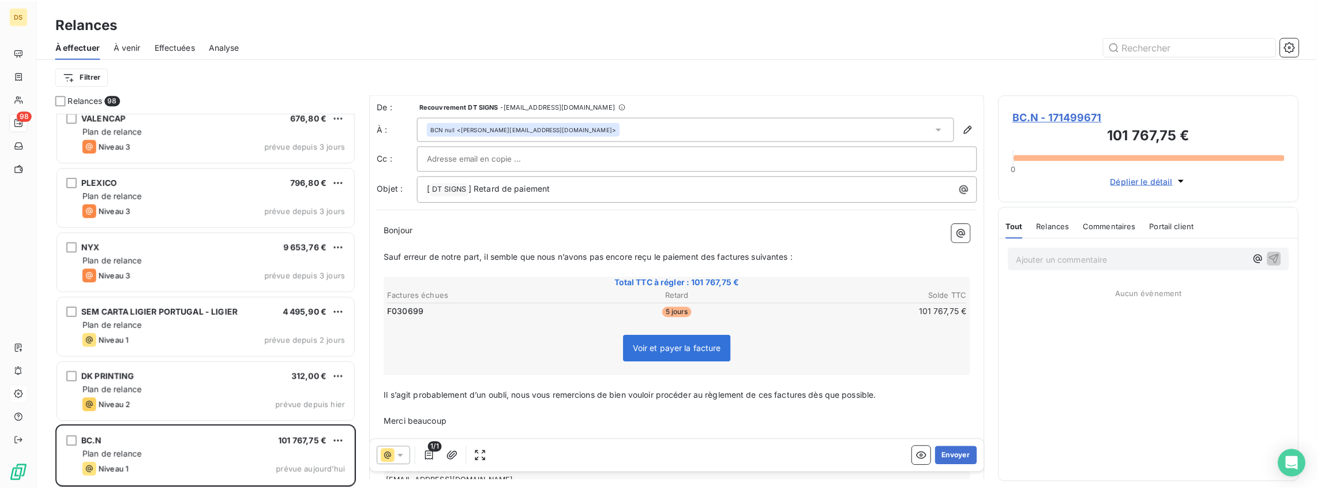
scroll to position [0, 0]
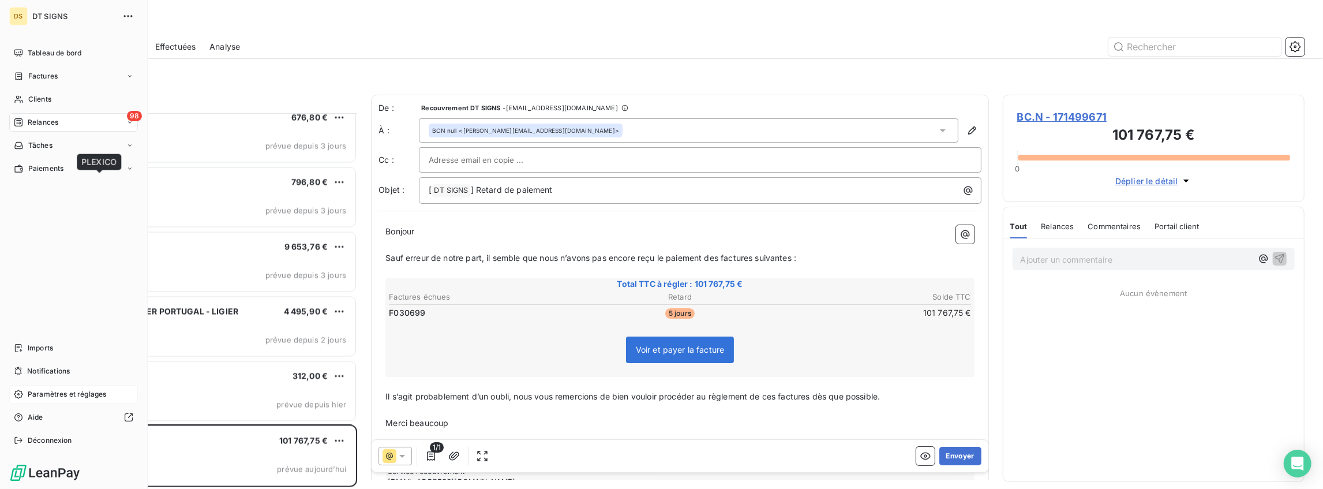
click at [40, 119] on span "Relances" at bounding box center [43, 122] width 31 height 10
click at [63, 393] on span "Paramètres et réglages" at bounding box center [67, 394] width 78 height 10
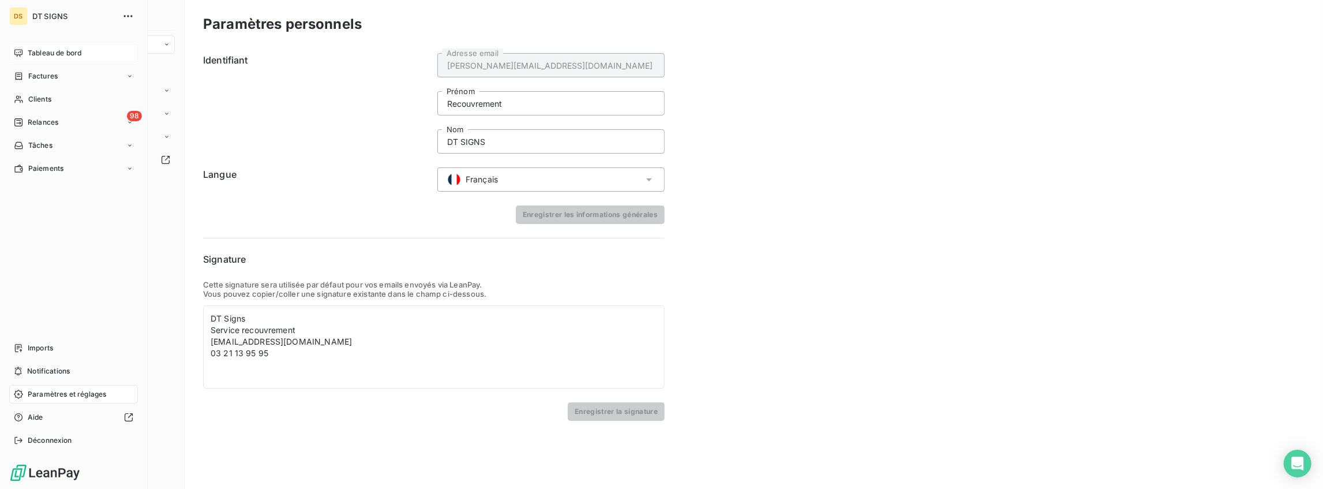
click at [59, 59] on div "Tableau de bord" at bounding box center [73, 53] width 129 height 18
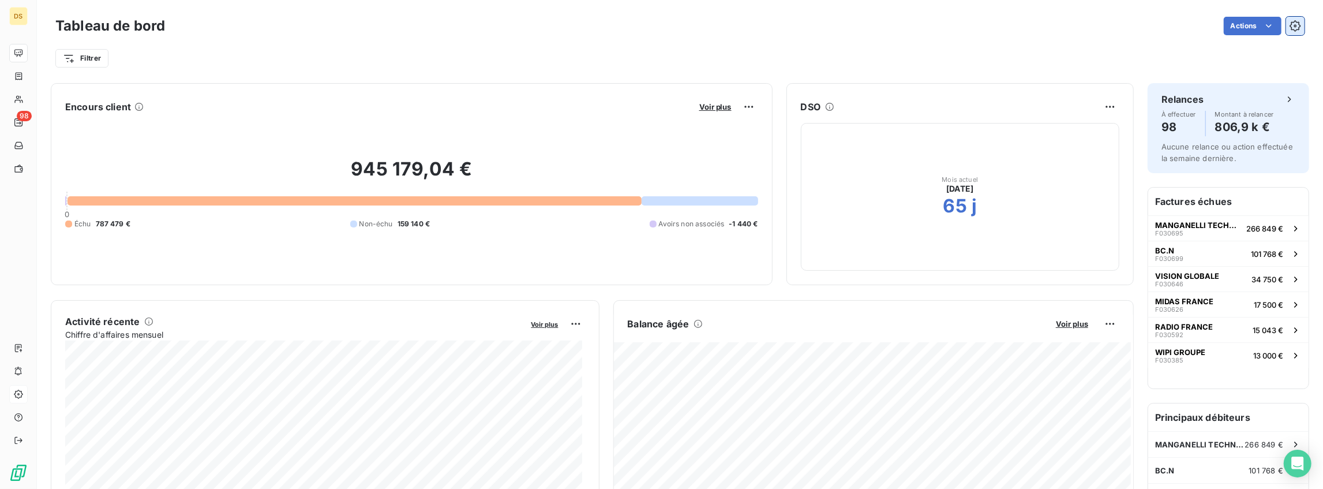
click at [1298, 23] on button "button" at bounding box center [1295, 26] width 18 height 18
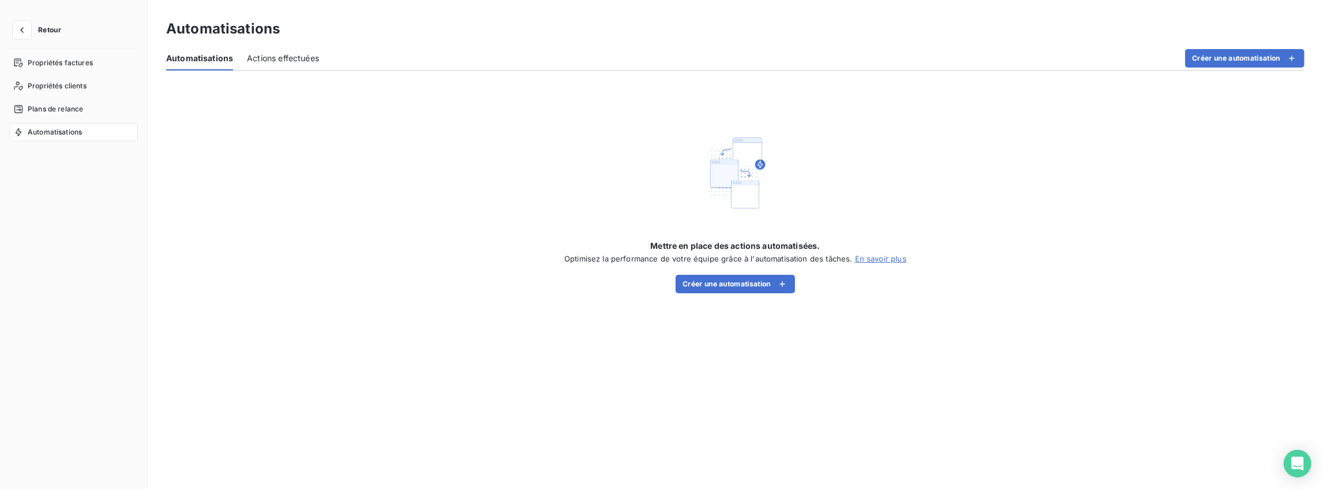
click at [54, 118] on nav "Propriétés factures Propriétés clients Plans de relance Automatisations" at bounding box center [73, 98] width 129 height 88
click at [55, 114] on div "Plans de relance" at bounding box center [73, 109] width 129 height 18
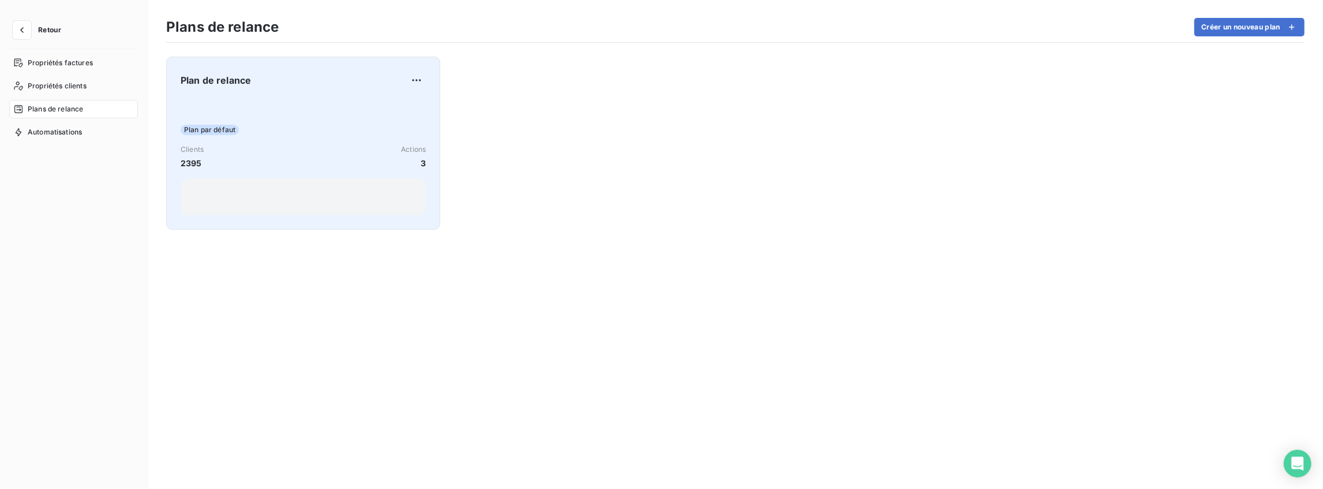
click at [227, 95] on div "Plan de relance Plan par défaut Clients 2395 Actions 3" at bounding box center [303, 143] width 245 height 144
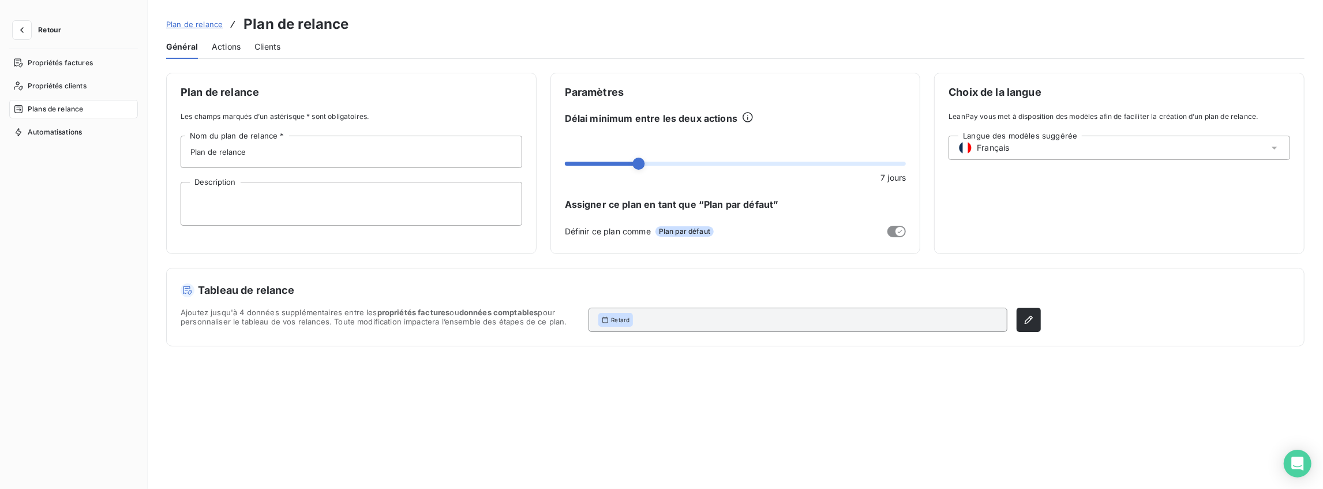
click at [230, 50] on span "Actions" at bounding box center [226, 47] width 29 height 12
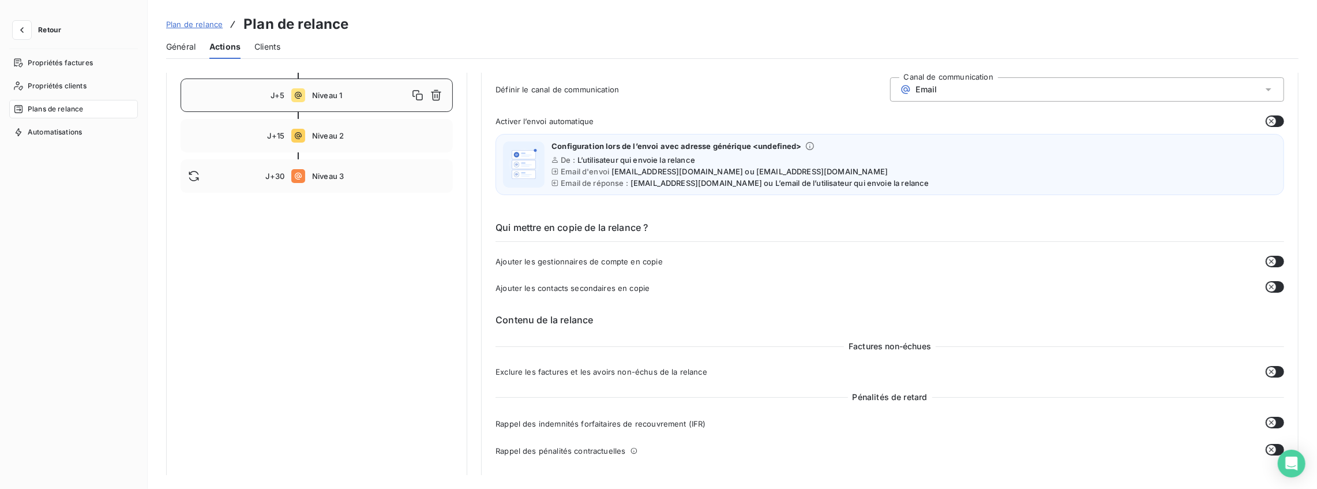
click at [601, 268] on div "Qui mettre en copie de la relance ? Ajouter les gestionnaires de compte en copi…" at bounding box center [890, 248] width 789 height 92
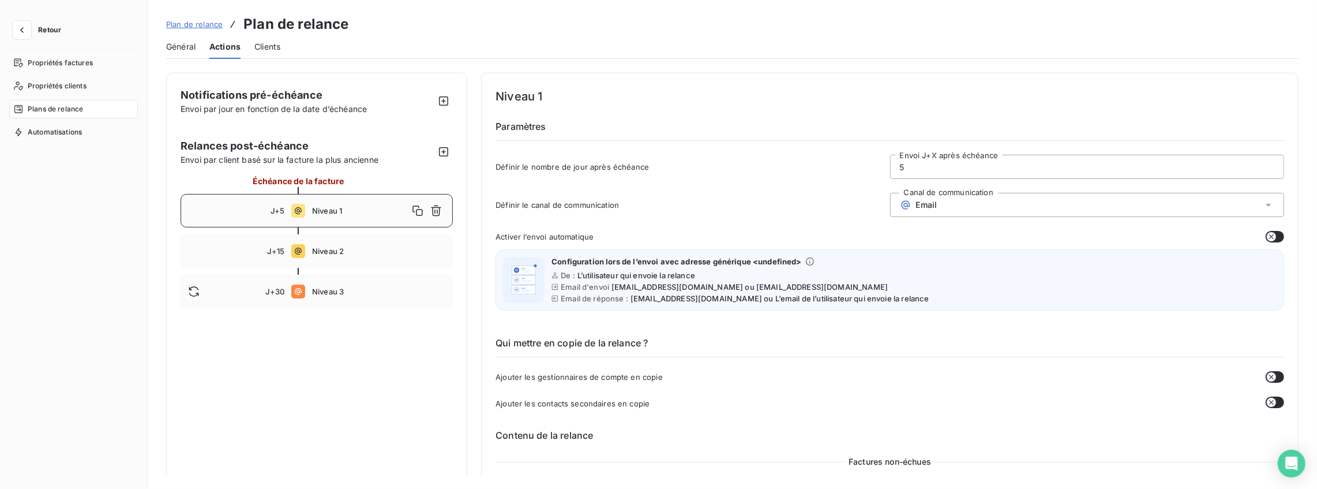
click at [936, 205] on div "Email" at bounding box center [1087, 205] width 394 height 24
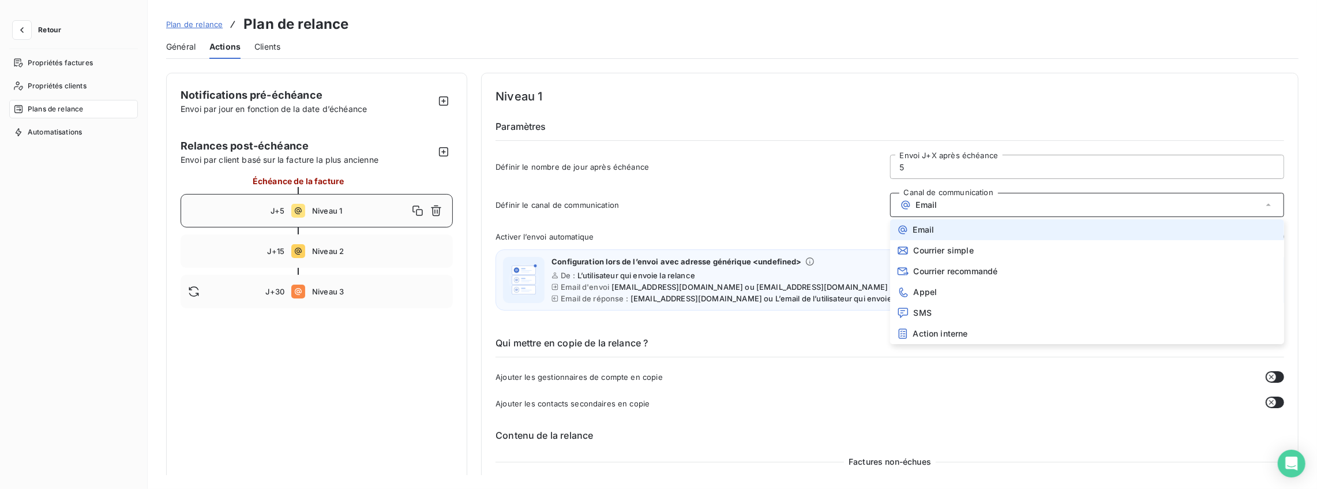
click at [936, 205] on div "Email" at bounding box center [1087, 205] width 394 height 24
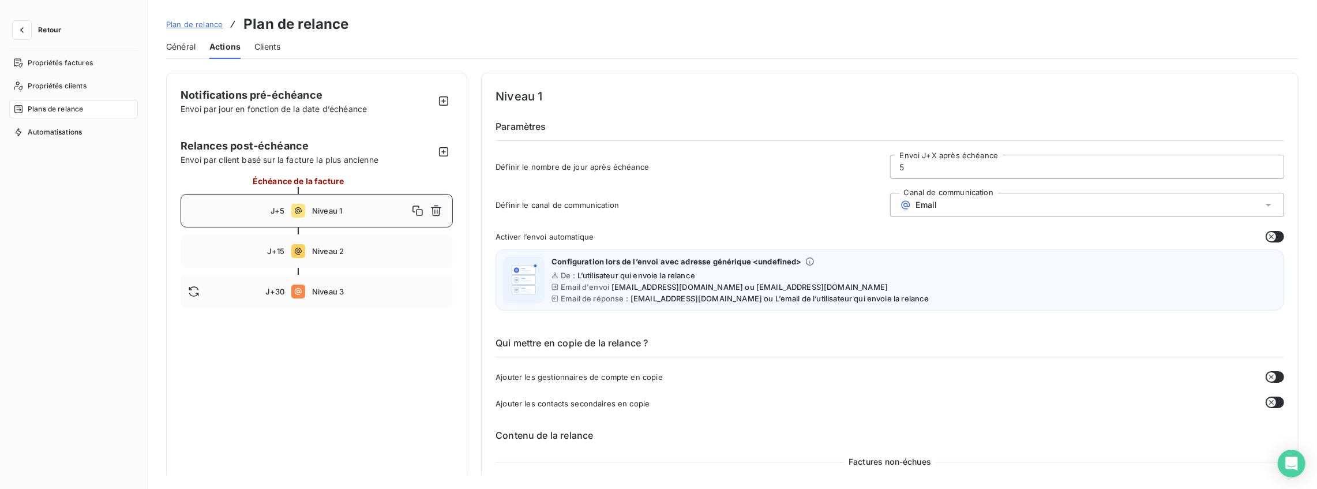
click at [781, 183] on div "Définir le nombre de jour après échéance 5 Envoi J+X après échéance" at bounding box center [890, 170] width 789 height 31
click at [325, 252] on span "Niveau 2" at bounding box center [378, 250] width 133 height 9
click at [324, 298] on div "J+30 Niveau 3" at bounding box center [317, 291] width 272 height 33
click at [338, 261] on div "J+15 Niveau 2" at bounding box center [317, 250] width 272 height 33
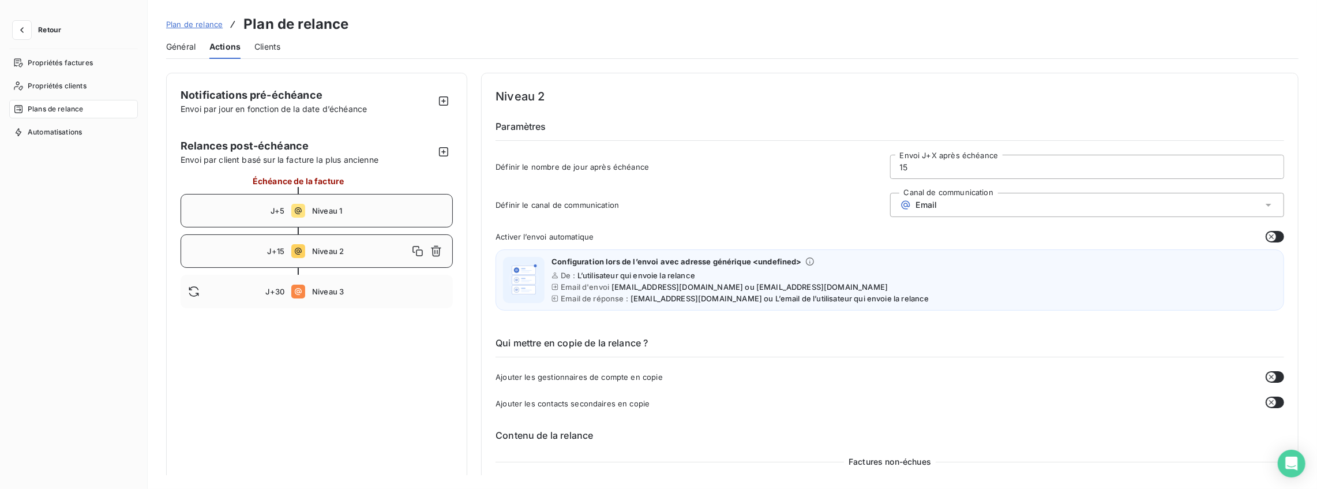
click at [347, 220] on div "J+5 Niveau 1" at bounding box center [317, 210] width 272 height 33
click at [441, 95] on icon "button" at bounding box center [444, 101] width 12 height 12
type input "-10"
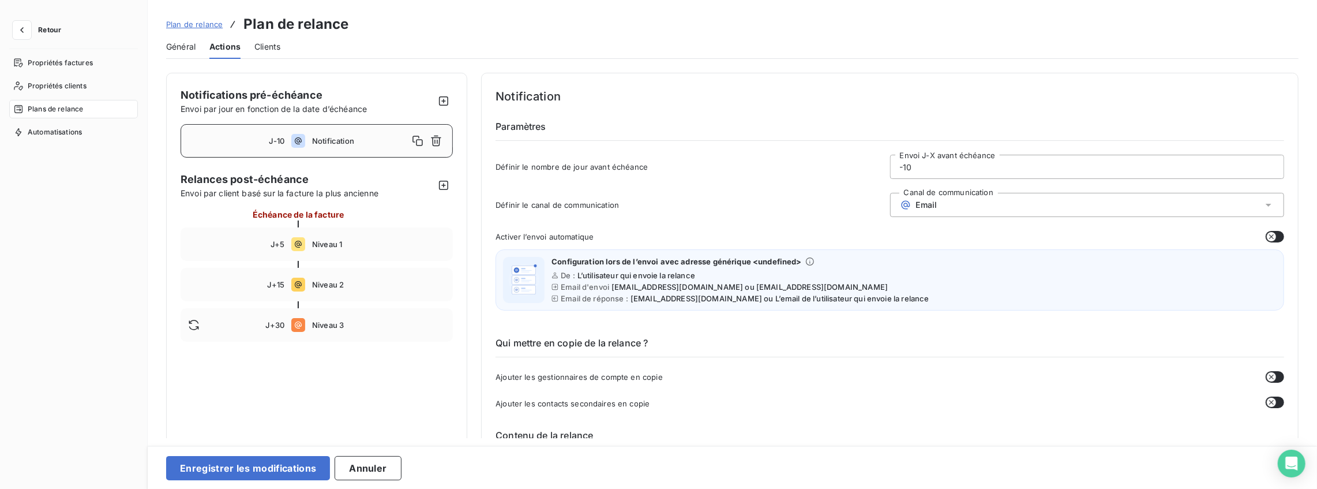
click at [316, 141] on span "Notification" at bounding box center [360, 140] width 96 height 9
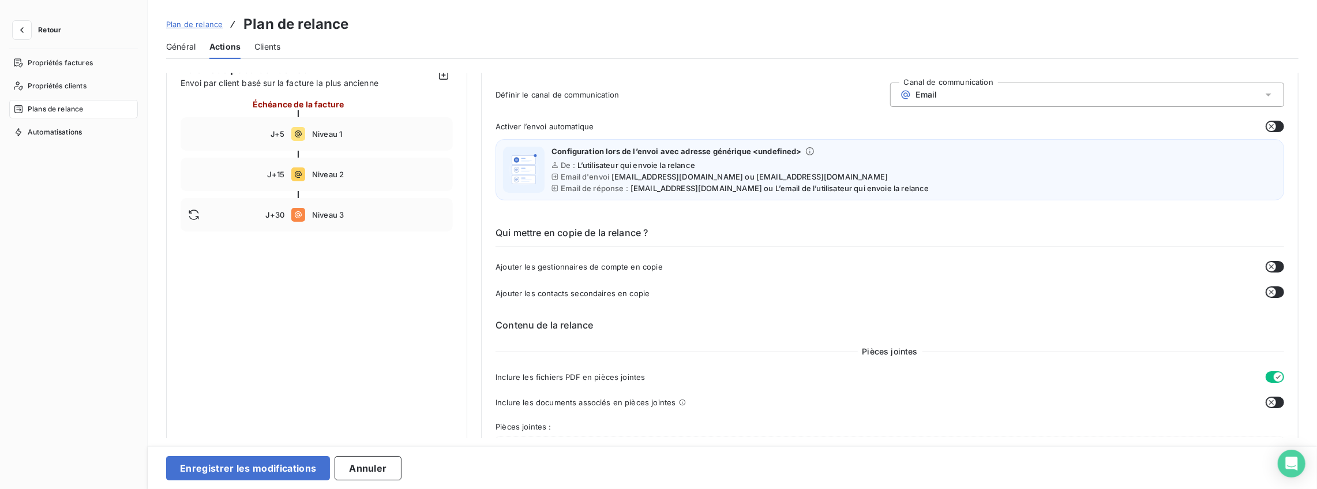
scroll to position [153, 0]
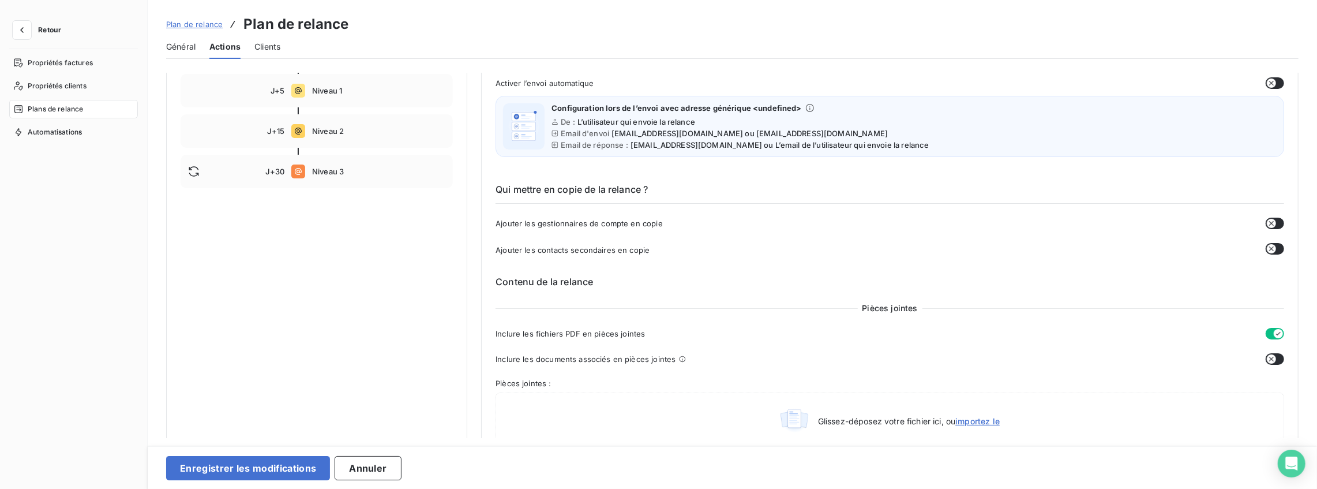
click at [1269, 223] on icon "button" at bounding box center [1271, 223] width 9 height 9
click at [1274, 219] on icon "button" at bounding box center [1278, 223] width 9 height 9
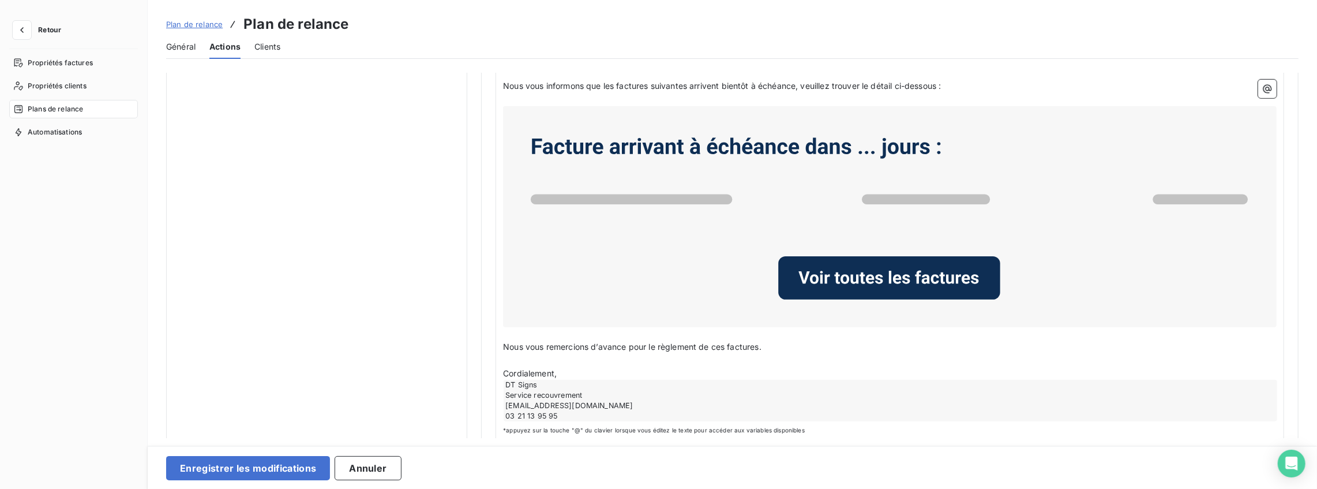
scroll to position [696, 0]
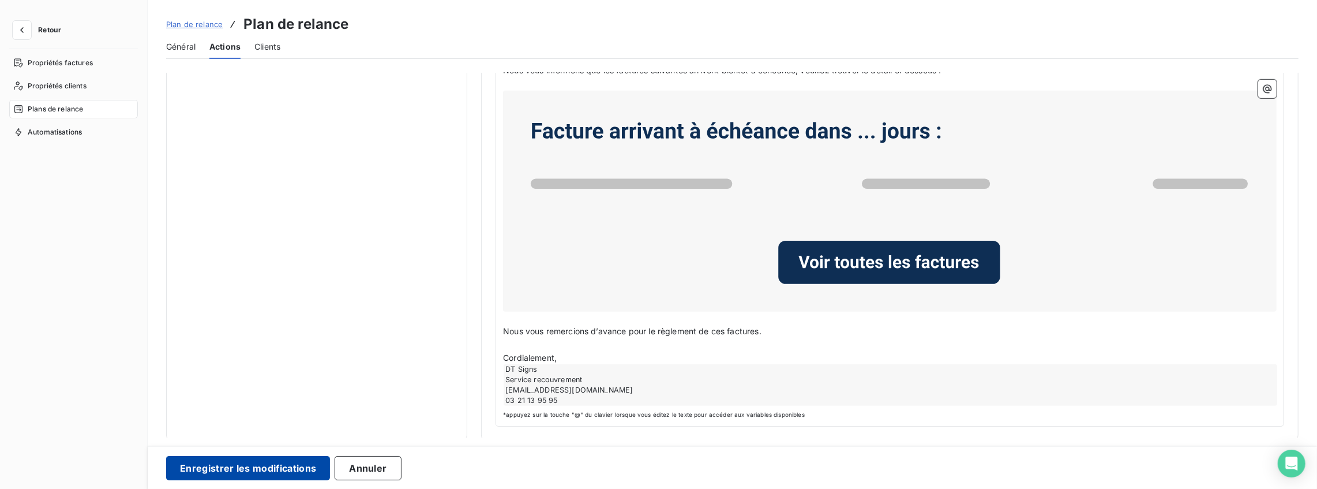
click at [257, 466] on button "Enregistrer les modifications" at bounding box center [248, 468] width 164 height 24
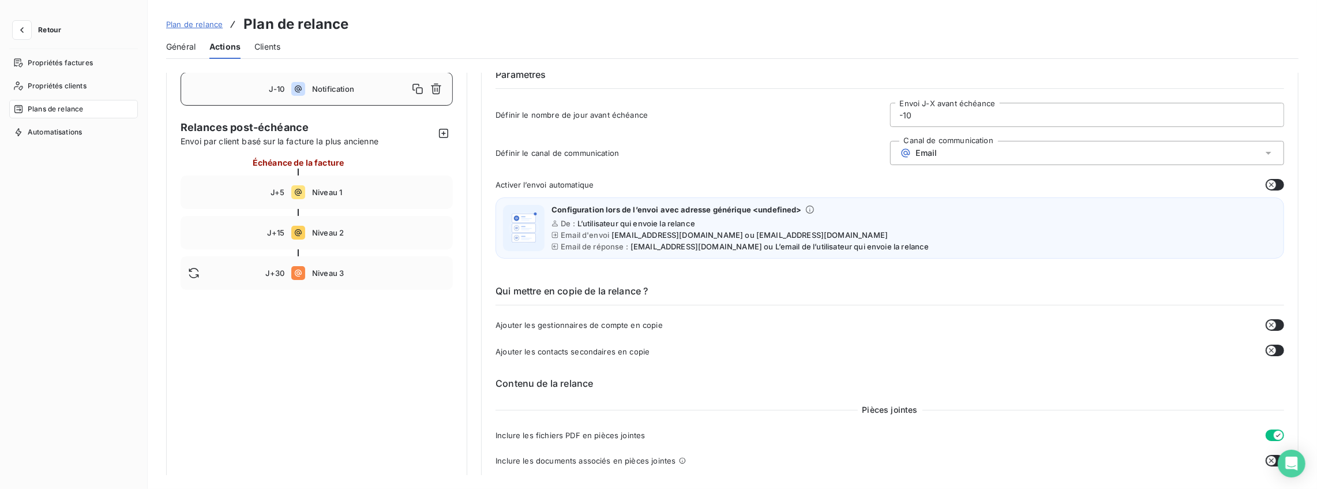
scroll to position [0, 0]
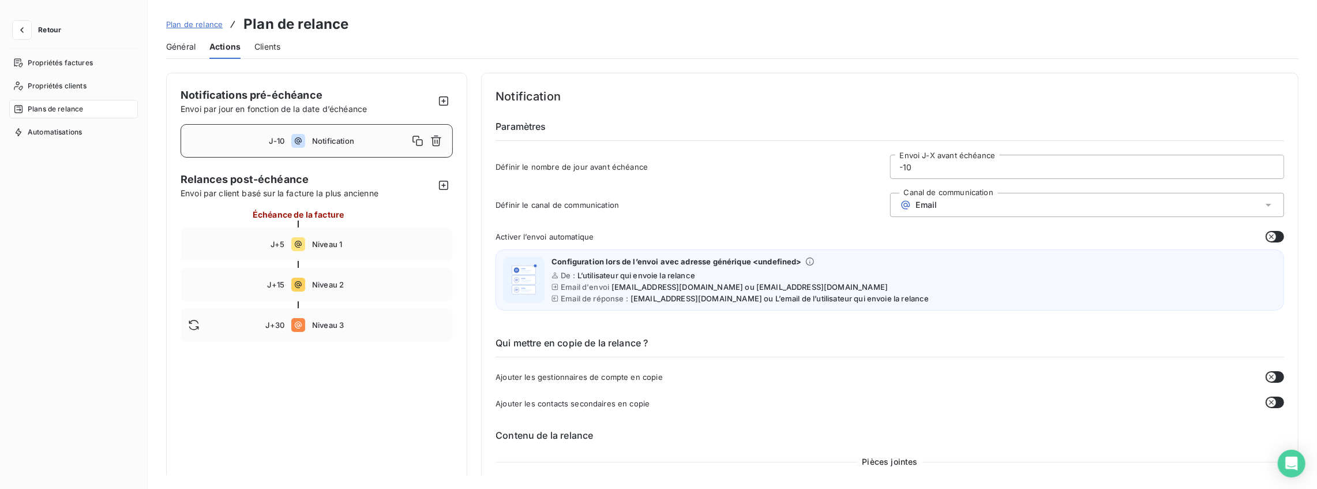
click at [271, 44] on span "Clients" at bounding box center [267, 47] width 26 height 12
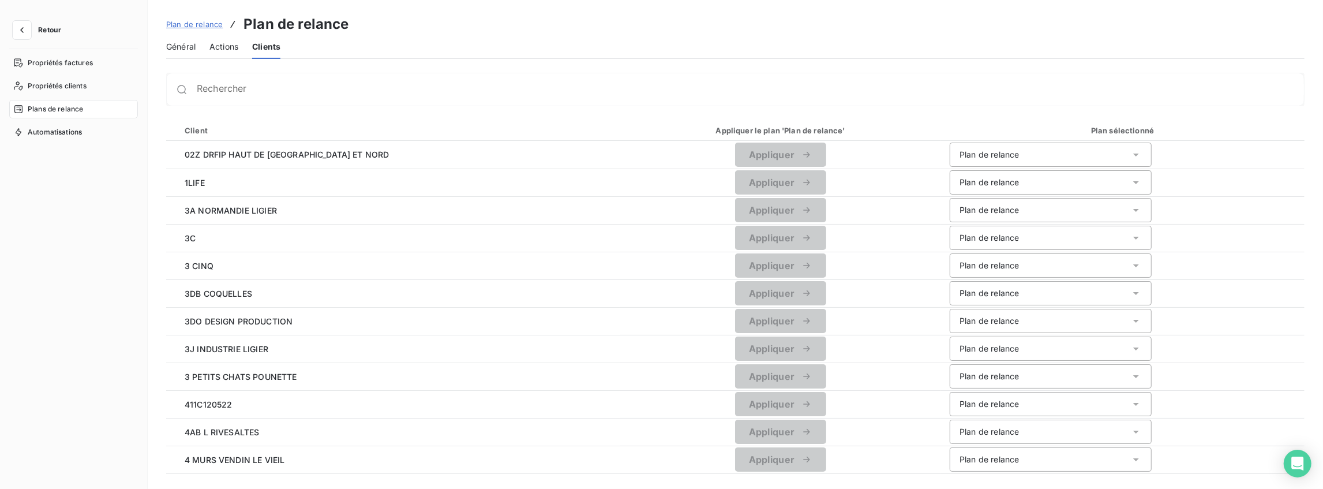
click at [224, 51] on span "Actions" at bounding box center [223, 47] width 29 height 12
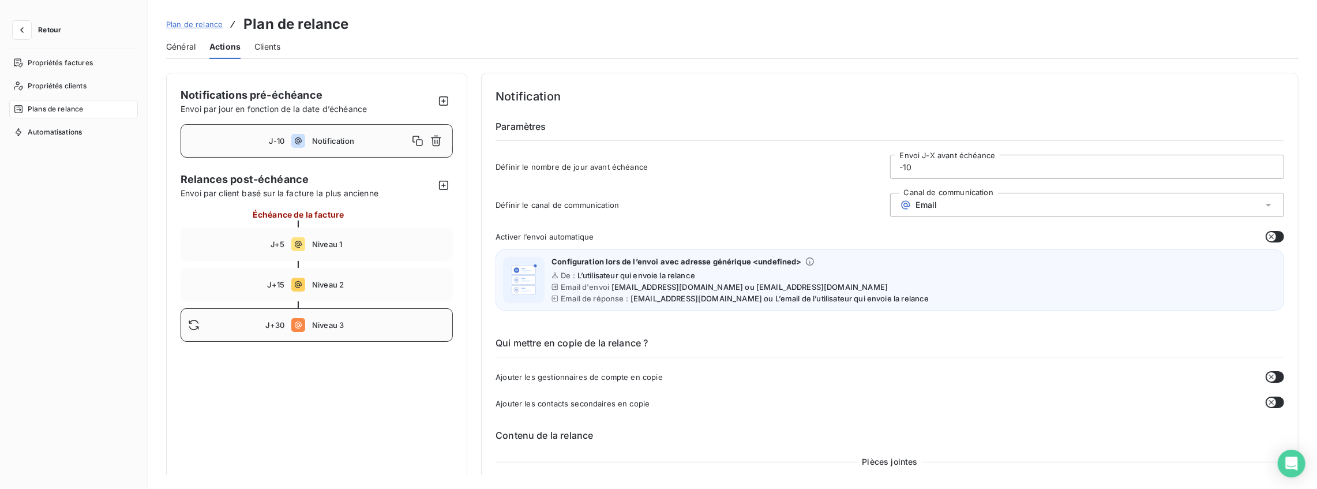
click at [335, 323] on span "Niveau 3" at bounding box center [378, 324] width 133 height 9
click at [336, 285] on span "Niveau 2" at bounding box center [378, 284] width 133 height 9
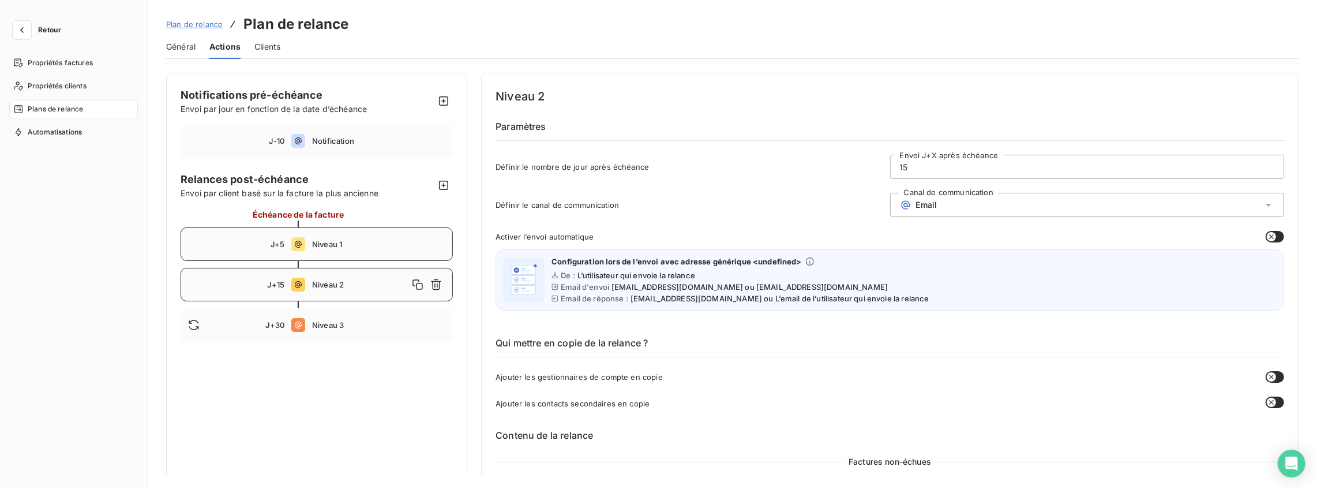
click at [342, 238] on div "J+5 Niveau 1" at bounding box center [317, 243] width 272 height 33
click at [327, 335] on div "J+30 Niveau 3" at bounding box center [317, 324] width 272 height 33
click at [441, 183] on icon "button" at bounding box center [444, 185] width 12 height 12
type input "40"
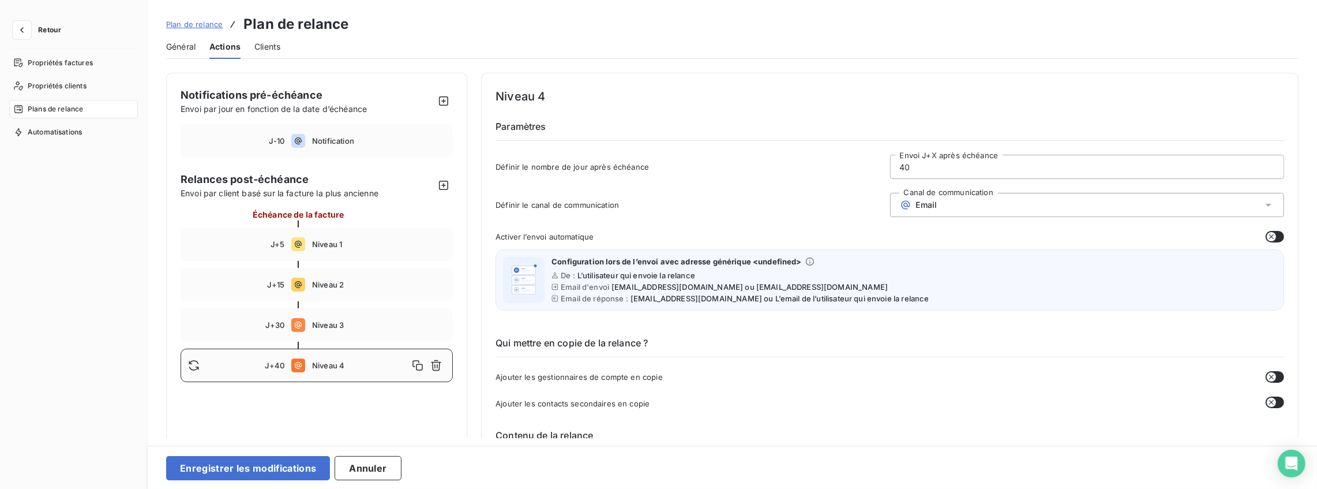
click at [335, 364] on span "Niveau 4" at bounding box center [360, 365] width 96 height 9
click at [929, 201] on span "Email" at bounding box center [926, 204] width 21 height 9
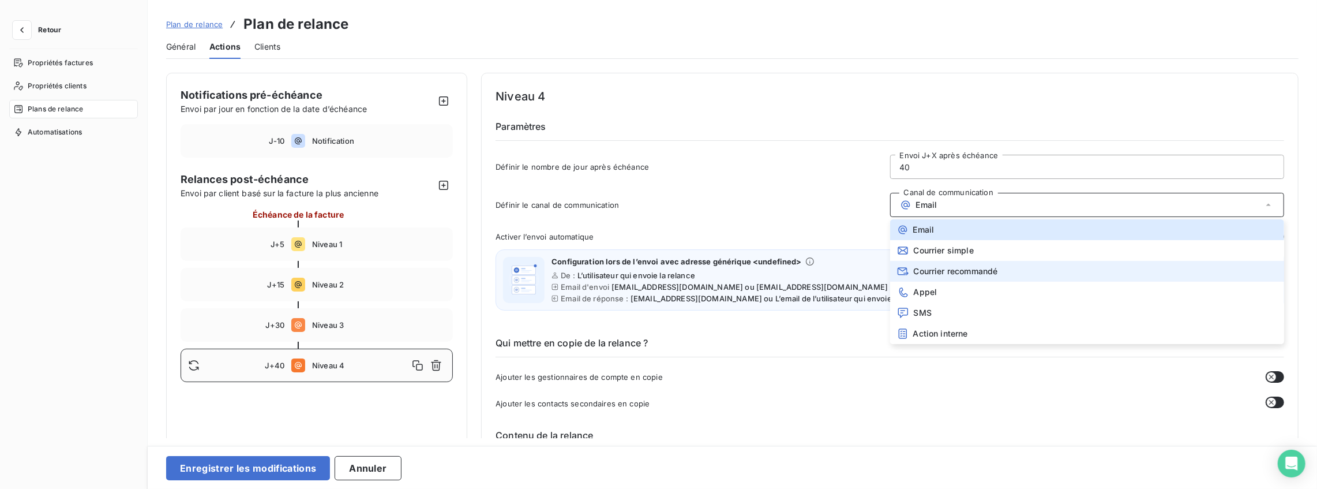
click at [925, 272] on span "Courrier recommandé" at bounding box center [956, 271] width 84 height 9
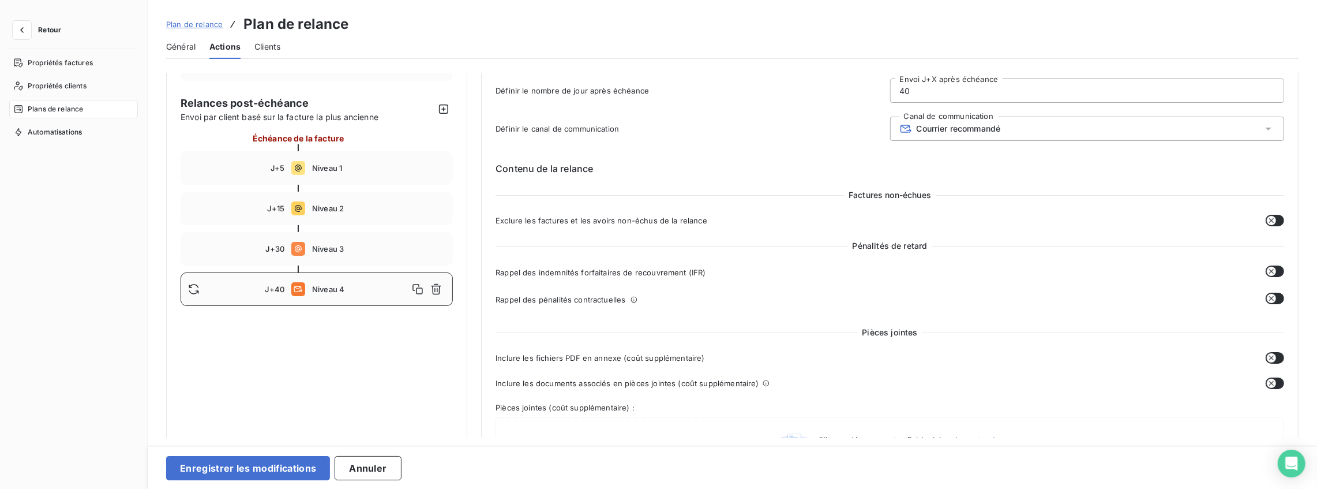
scroll to position [77, 0]
click at [1266, 265] on button "button" at bounding box center [1275, 271] width 18 height 12
click at [1264, 291] on div "Rappel des indemnités forfaitaires de recouvrement (IFR) Pénalité + 40,00€ Rapp…" at bounding box center [890, 288] width 789 height 47
click at [1276, 297] on button "button" at bounding box center [1275, 298] width 18 height 12
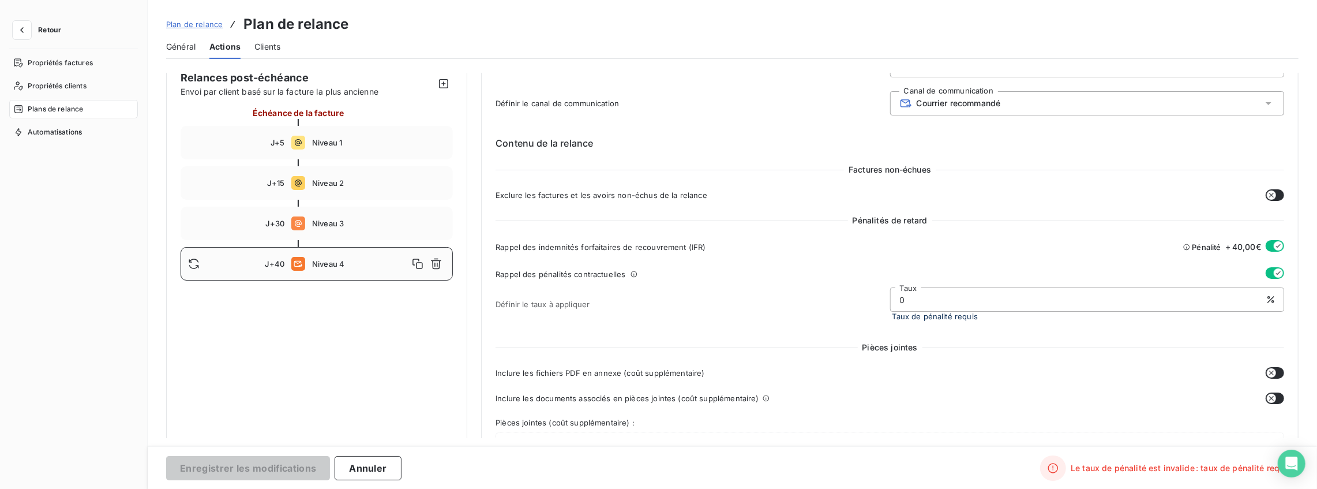
scroll to position [115, 0]
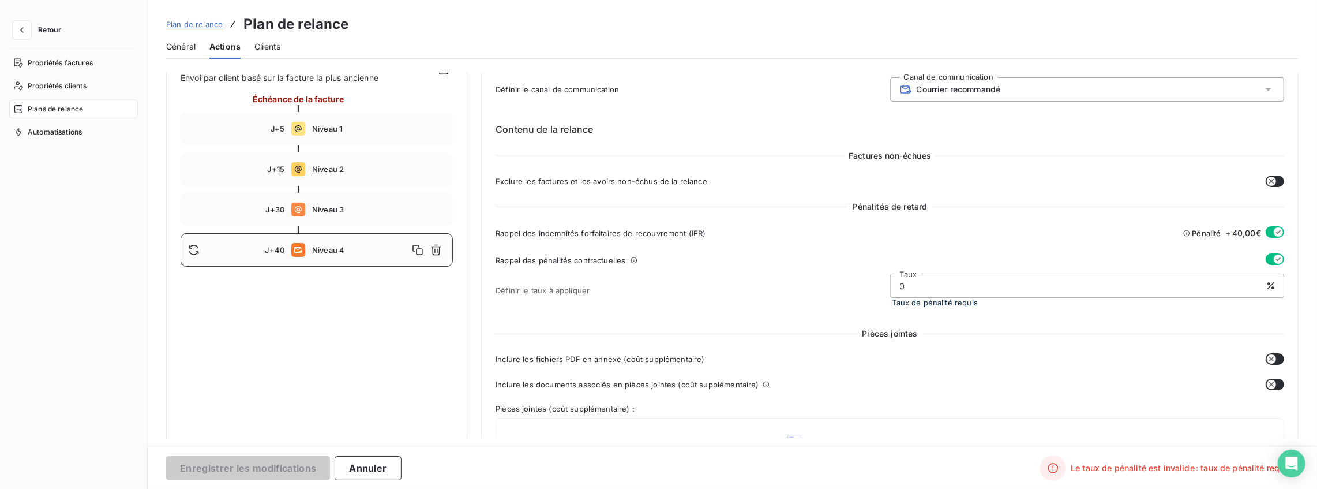
click at [909, 282] on input "0" at bounding box center [1087, 285] width 393 height 23
click at [908, 282] on input "0" at bounding box center [1087, 285] width 393 height 23
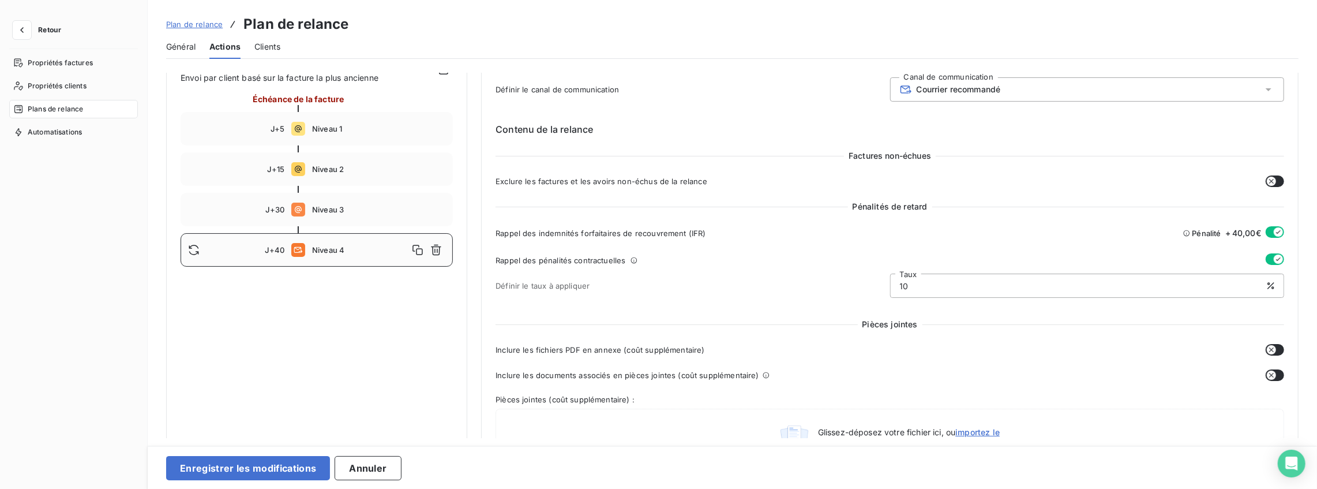
type input "10"
click at [966, 206] on div "Pénalités de retard" at bounding box center [890, 207] width 789 height 12
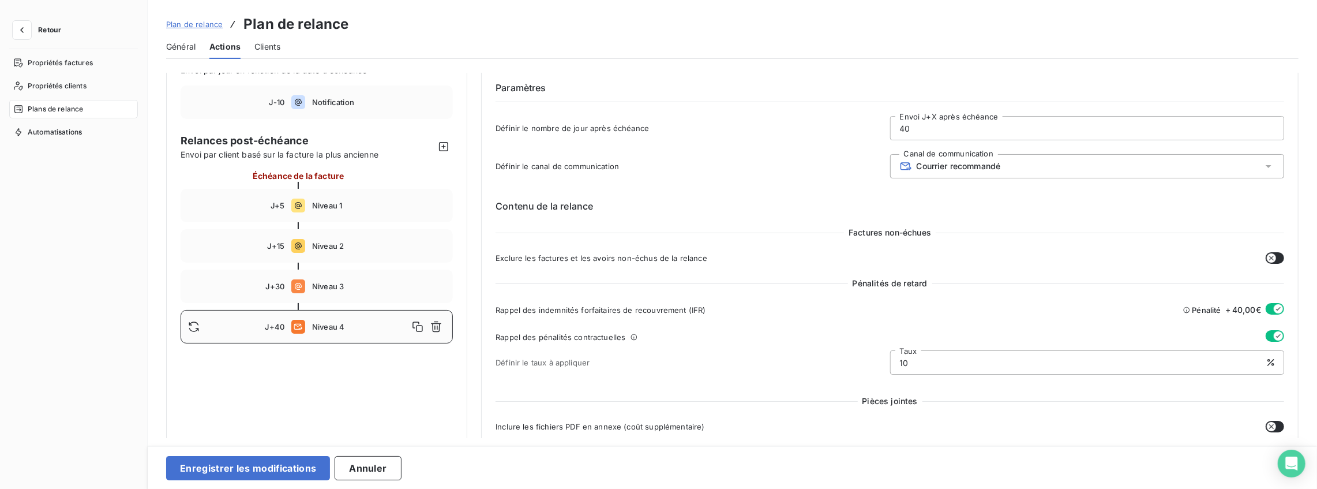
scroll to position [38, 0]
click at [972, 164] on span "Courrier recommandé" at bounding box center [959, 166] width 84 height 9
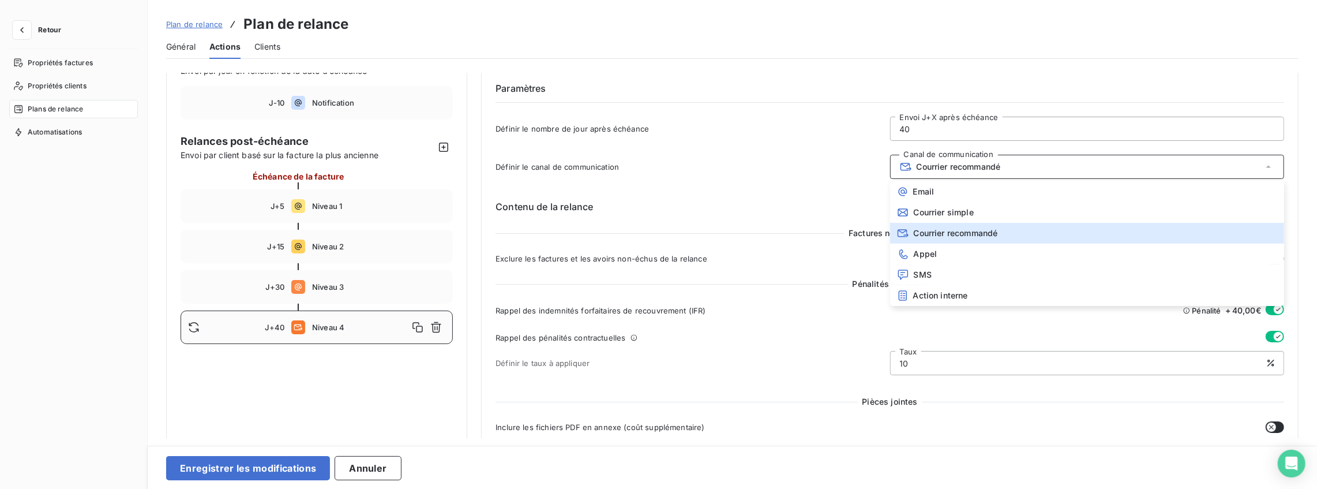
click at [842, 170] on span "Définir le canal de communication" at bounding box center [693, 166] width 394 height 9
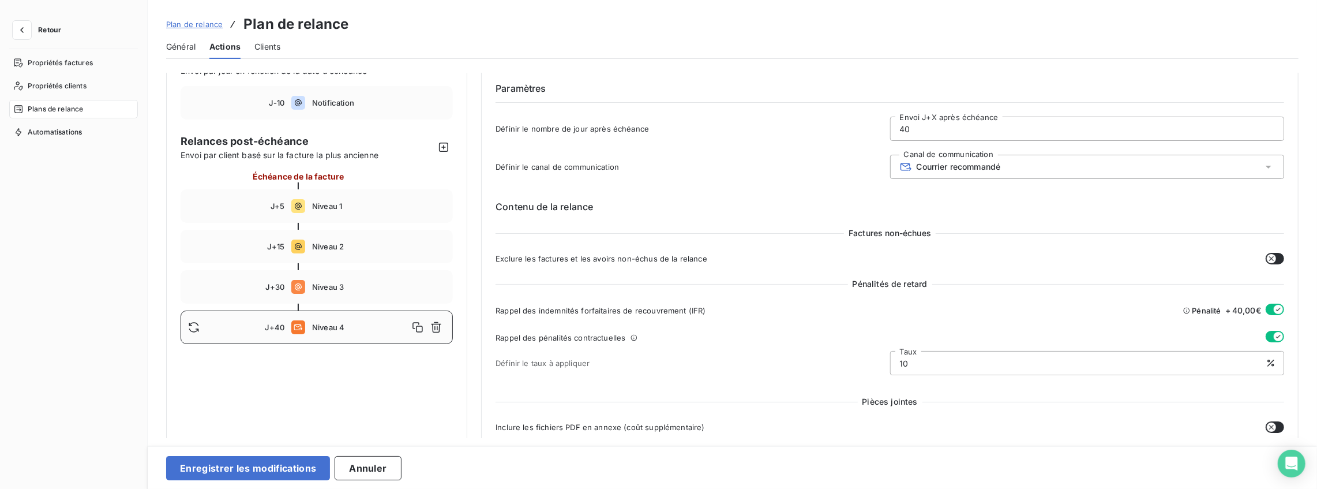
click at [954, 177] on div "Courrier recommandé" at bounding box center [1087, 167] width 394 height 24
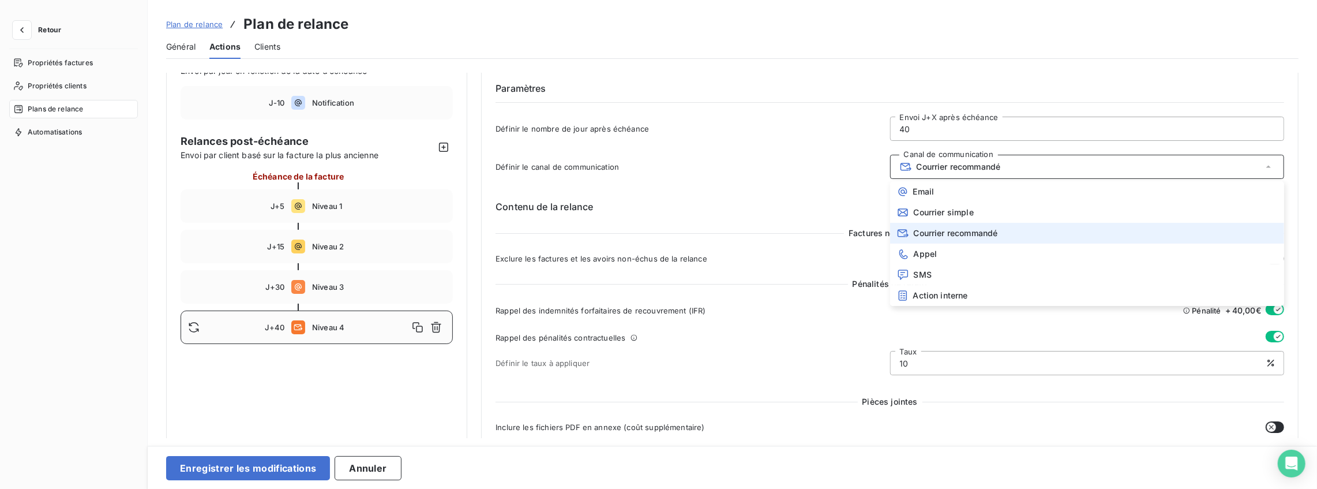
click at [959, 167] on span "Courrier recommandé" at bounding box center [959, 166] width 84 height 9
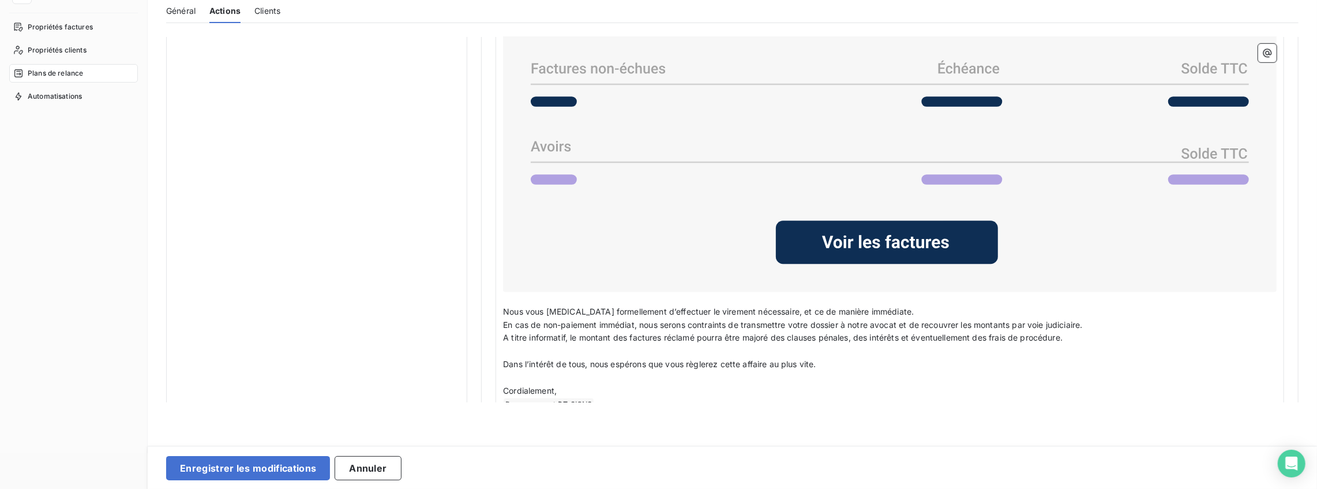
scroll to position [831, 0]
click at [725, 299] on p "﻿" at bounding box center [890, 297] width 774 height 13
click at [724, 314] on p "Nous vous [MEDICAL_DATA] formellement d’effectuer le virement nécessaire, et ce…" at bounding box center [890, 311] width 774 height 13
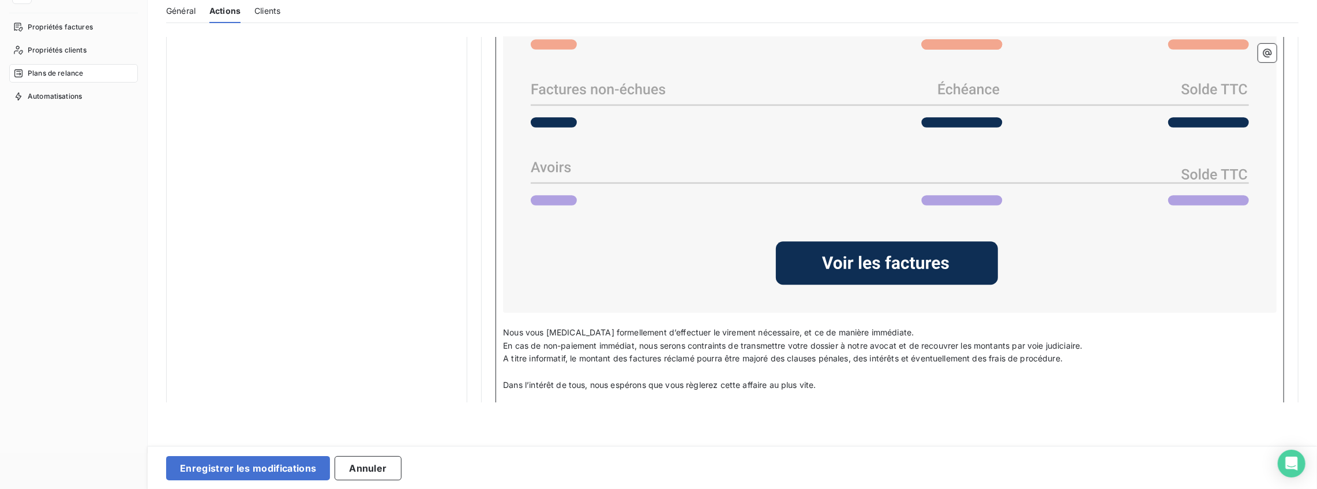
scroll to position [870, 0]
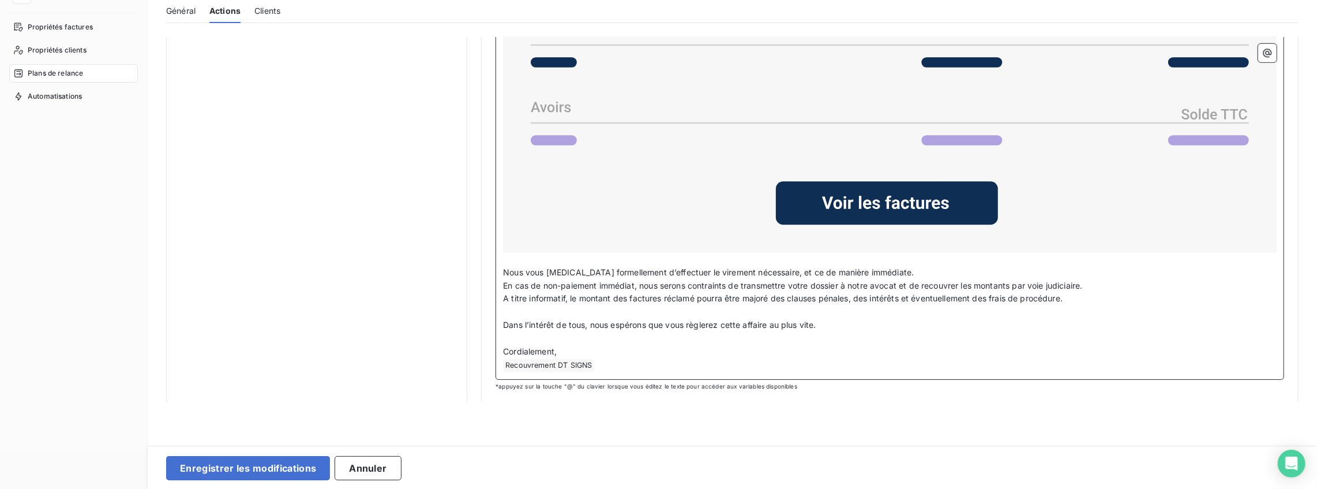
click at [739, 271] on span "Nous vous [MEDICAL_DATA] formellement d’effectuer le virement nécessaire, et ce…" at bounding box center [708, 272] width 411 height 10
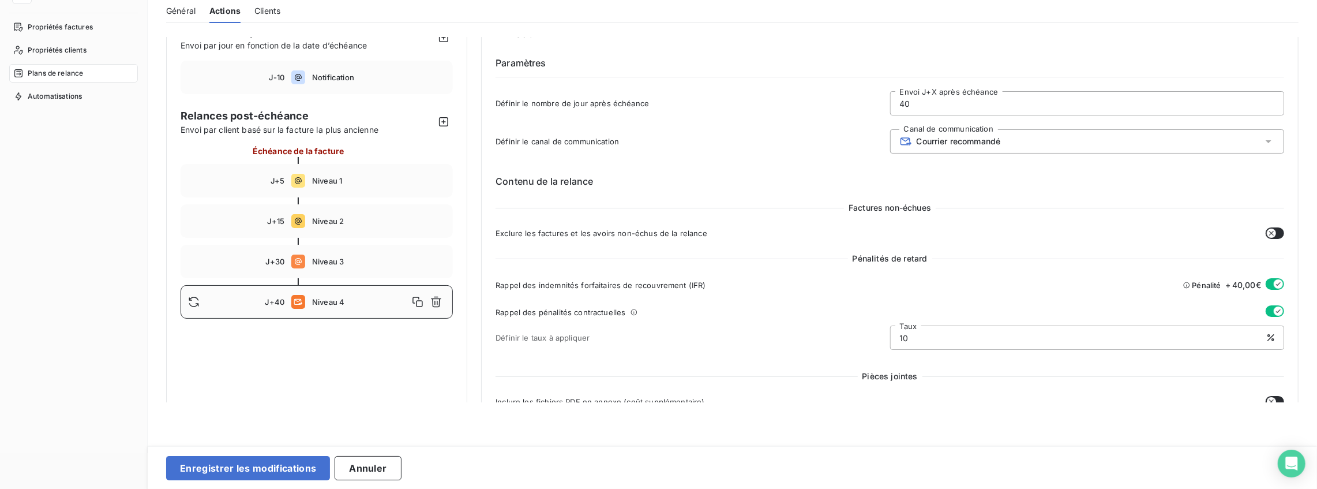
scroll to position [24, 0]
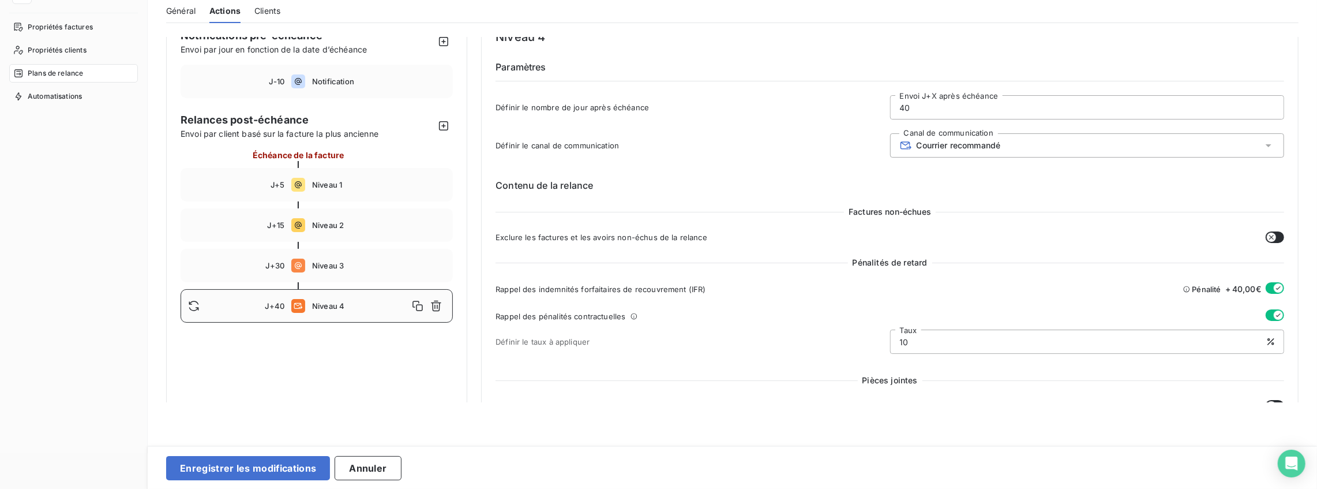
click at [550, 187] on h6 "Contenu de la relance" at bounding box center [890, 185] width 789 height 14
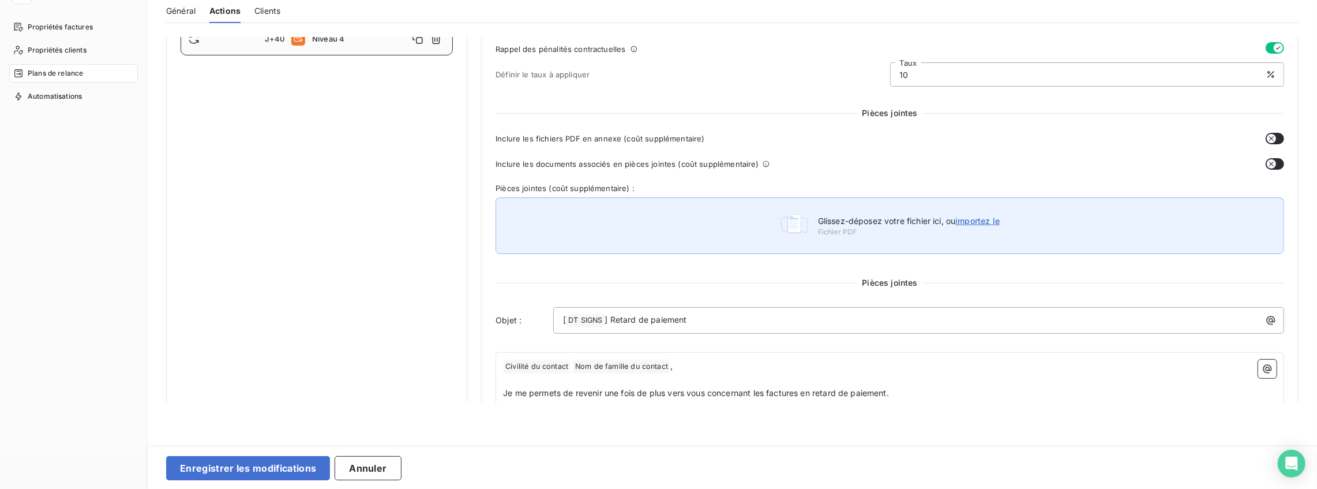
scroll to position [293, 0]
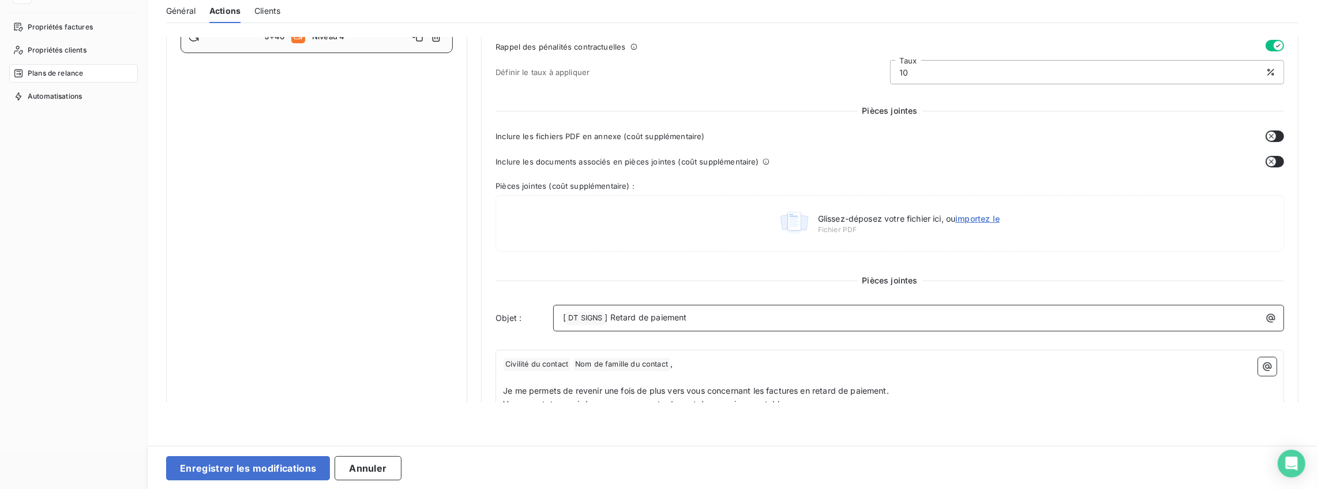
click at [721, 318] on p "[ DT SIGNS ﻿ ] Retard de paiement" at bounding box center [921, 318] width 717 height 14
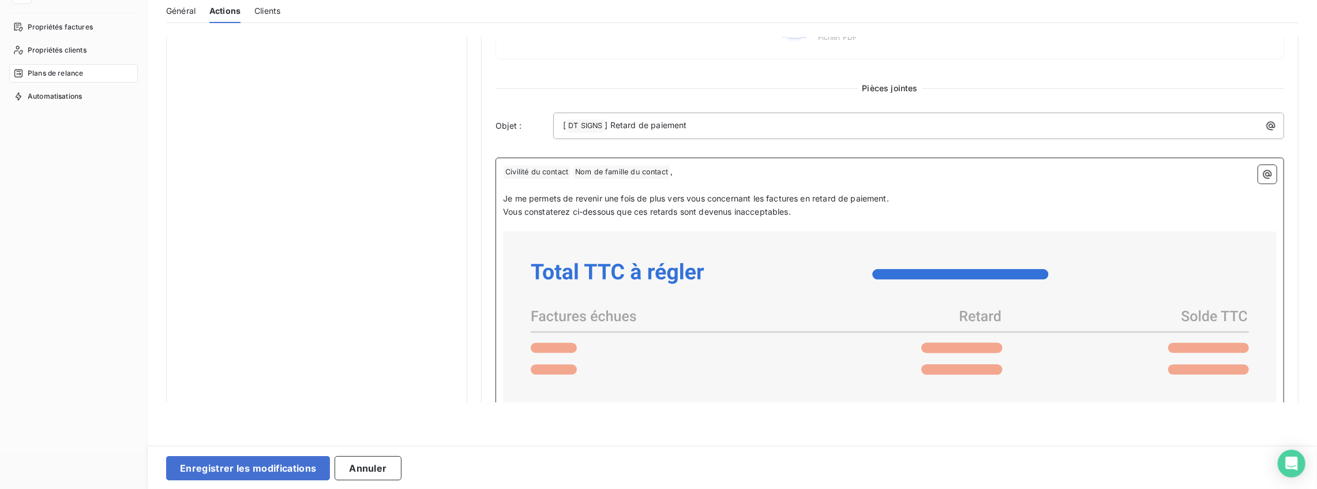
click at [696, 197] on span "Je me permets de revenir une fois de plus vers vous concernant les factures en …" at bounding box center [696, 198] width 386 height 10
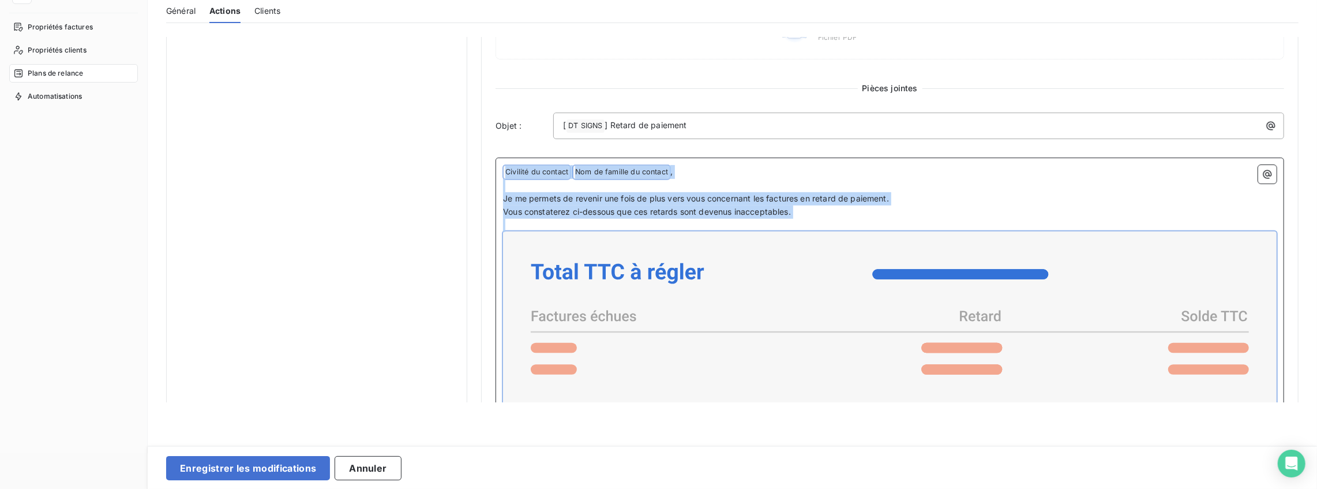
copy div "﻿ Civilité du contact ﻿ Nom de famille du contact ﻿ , ﻿ Je me permets de reveni…"
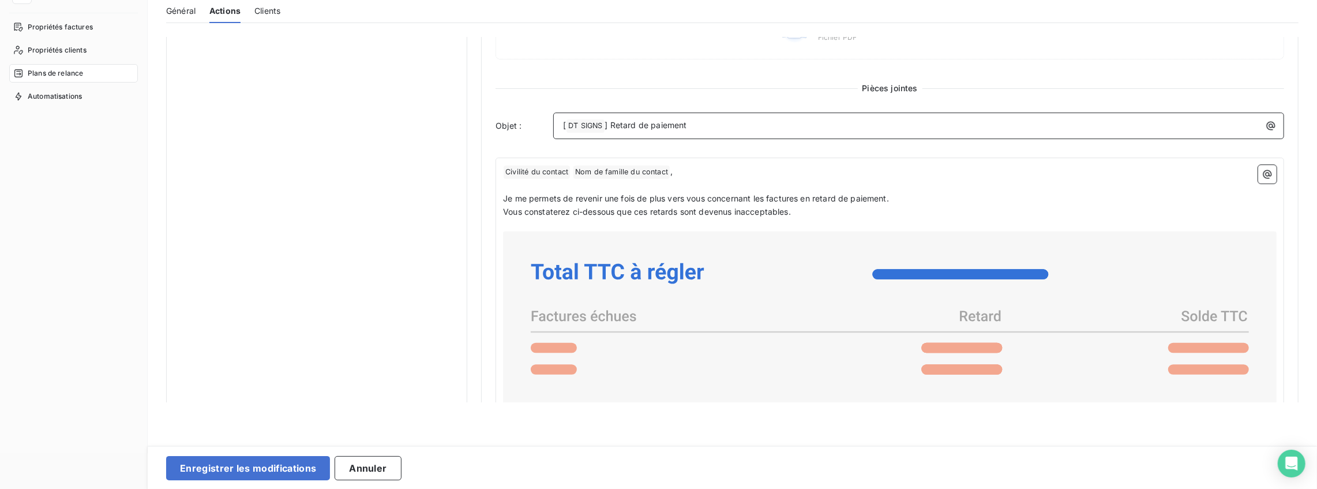
click at [639, 129] on p "[ DT SIGNS ﻿ ] Retard de paiement" at bounding box center [921, 126] width 717 height 14
drag, startPoint x: 609, startPoint y: 123, endPoint x: 754, endPoint y: 121, distance: 144.3
click at [754, 121] on p "[ DT SIGNS ﻿ ] Retard de paiement" at bounding box center [921, 126] width 717 height 14
click at [523, 177] on span "Civilité du contact ﻿" at bounding box center [537, 172] width 66 height 13
click at [535, 200] on span "Je me permets de revenir une fois de plus vers vous concernant les factures en …" at bounding box center [696, 198] width 386 height 10
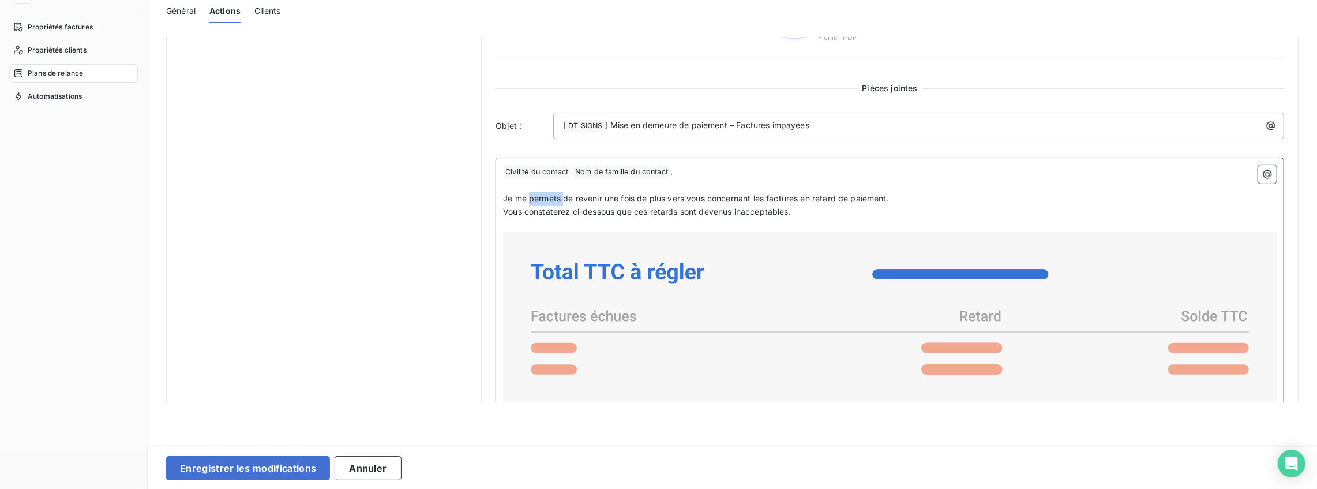
click at [535, 200] on span "Je me permets de revenir une fois de plus vers vous concernant les factures en …" at bounding box center [696, 198] width 386 height 10
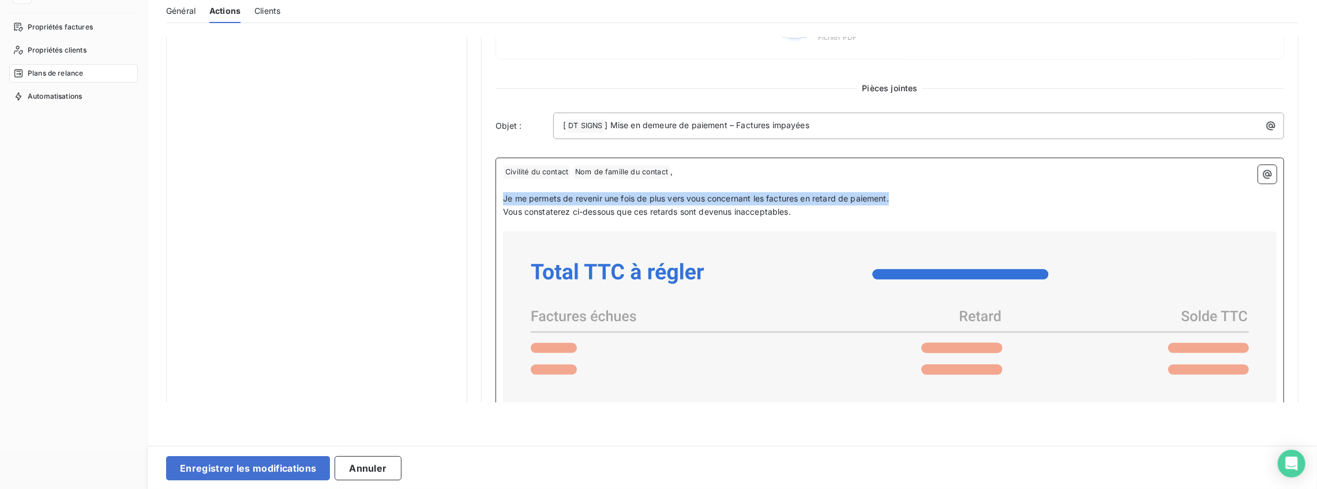
click at [535, 200] on span "Je me permets de revenir une fois de plus vers vous concernant les factures en …" at bounding box center [696, 198] width 386 height 10
click at [743, 200] on span "Je me permets de revenir une fois de plus vers vous concernant les factures en …" at bounding box center [696, 198] width 386 height 10
drag, startPoint x: 771, startPoint y: 205, endPoint x: 492, endPoint y: 189, distance: 279.2
click at [492, 189] on div "Niveau 4 Paramètres Définir le nombre de jour après échéance 40 Envoi J+X après…" at bounding box center [890, 171] width 818 height 1239
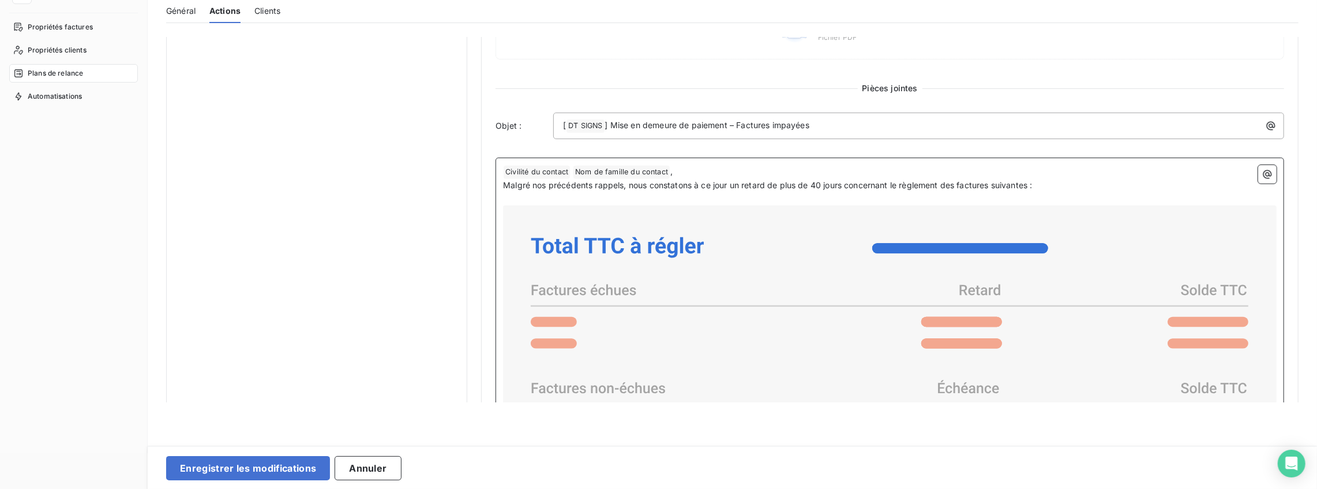
click at [704, 170] on p "﻿ Civilité du contact ﻿ Nom de famille du contact ﻿ ," at bounding box center [890, 172] width 774 height 14
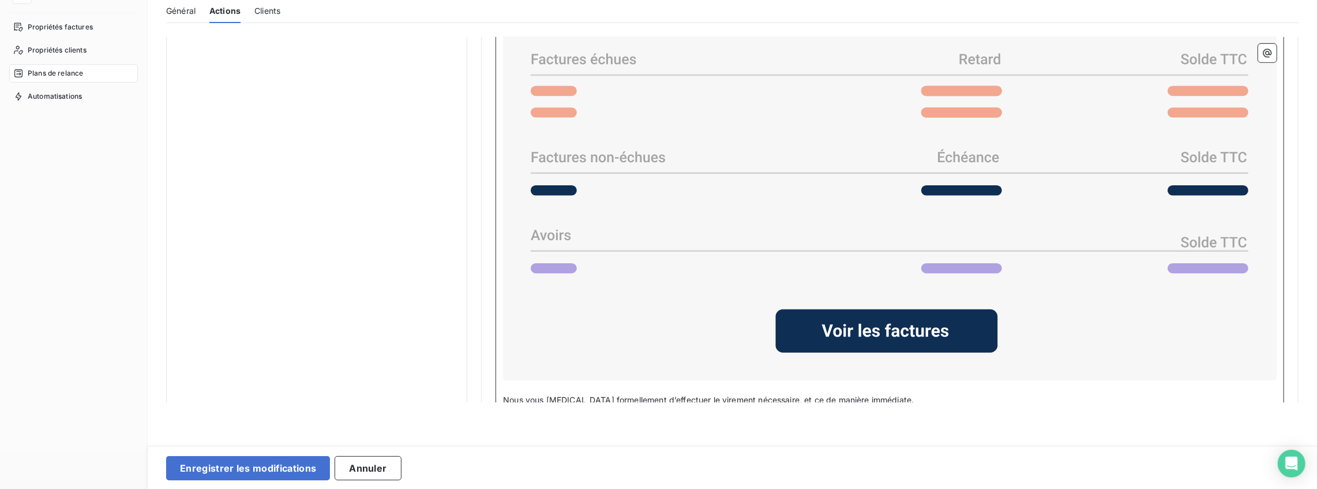
scroll to position [857, 0]
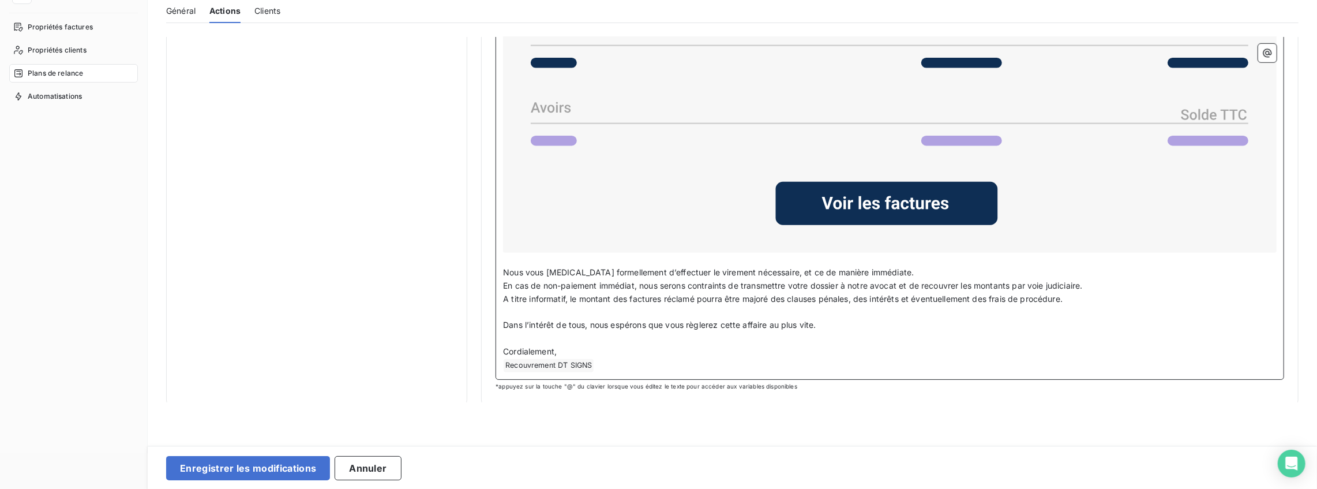
click at [585, 282] on span "En cas de non-paiement immédiat, nous serons contraints de transmettre votre do…" at bounding box center [792, 285] width 579 height 10
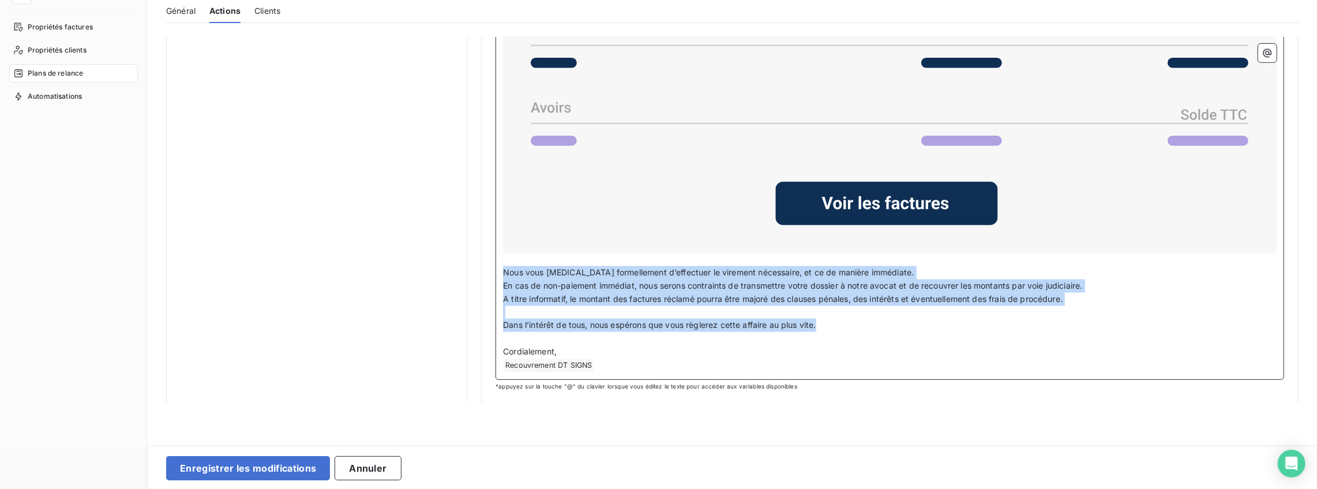
drag, startPoint x: 838, startPoint y: 323, endPoint x: 488, endPoint y: 270, distance: 353.6
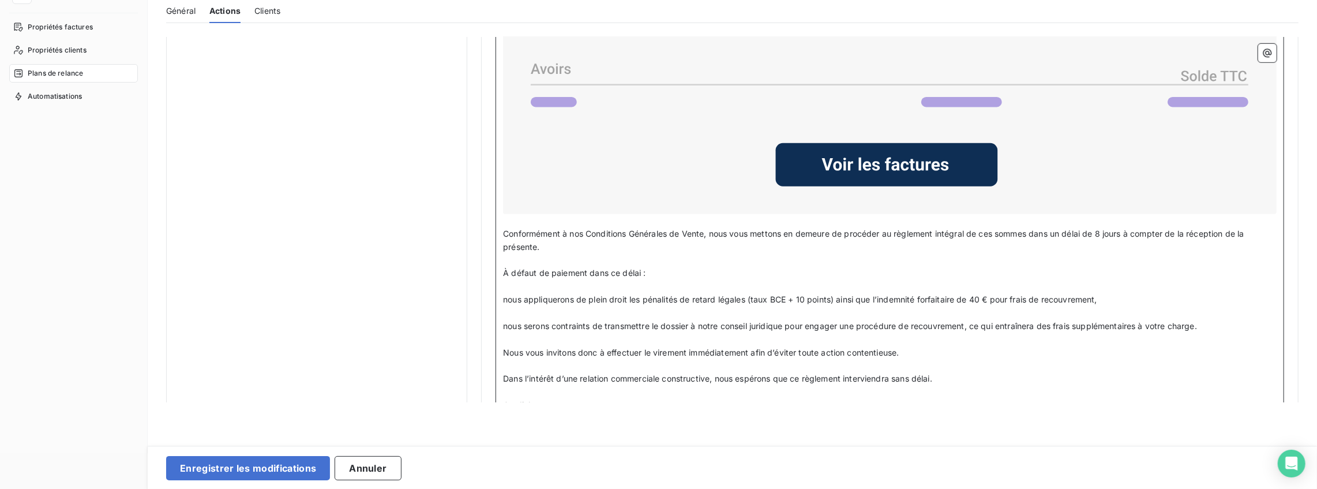
click at [586, 268] on span "À défaut de paiement dans ce délai :" at bounding box center [574, 273] width 143 height 10
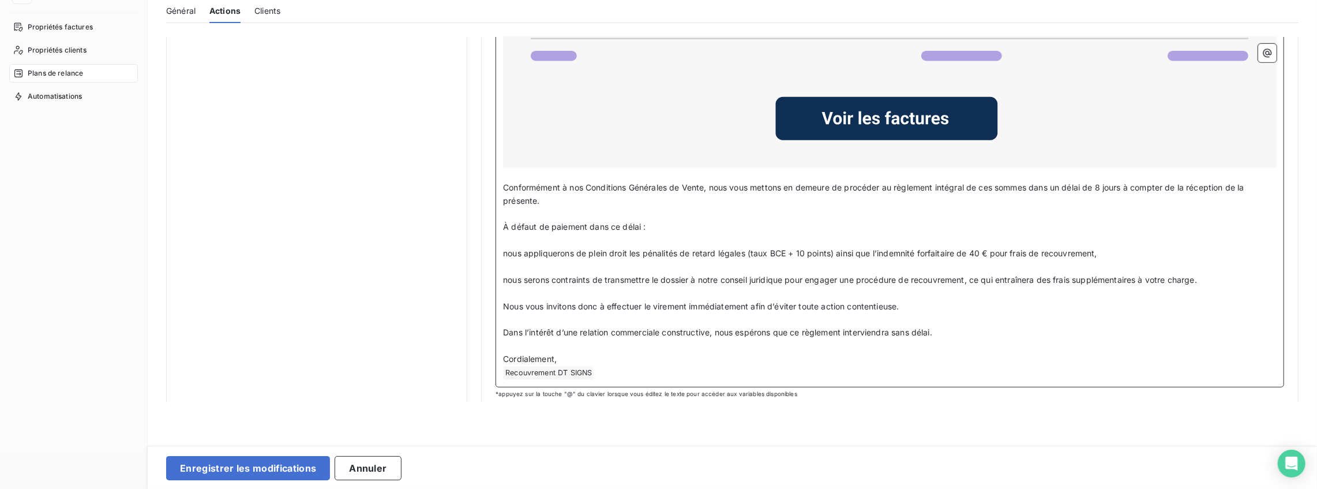
scroll to position [949, 0]
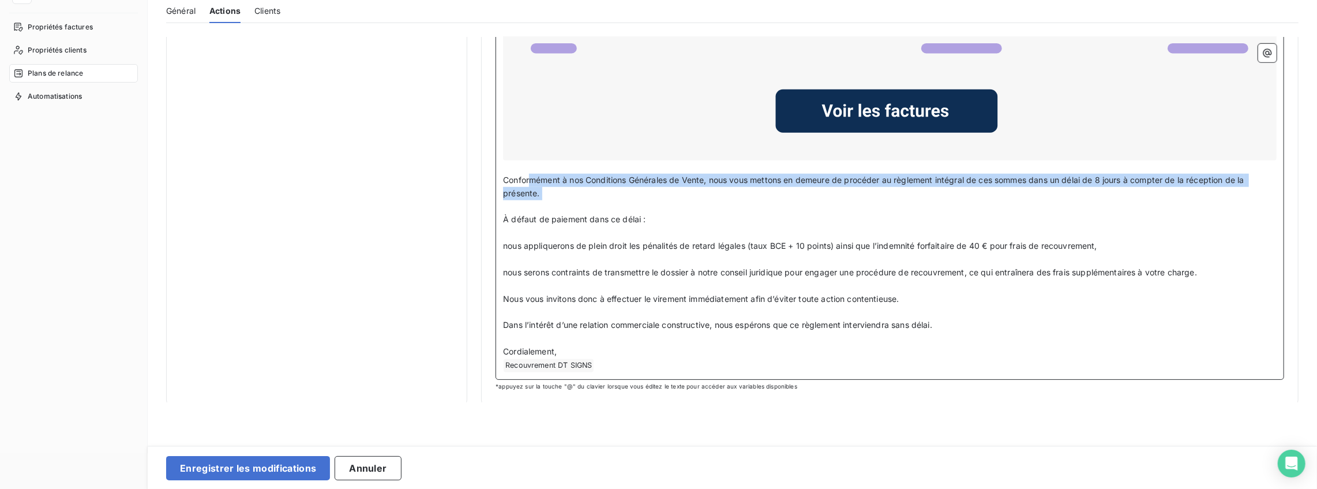
drag, startPoint x: 527, startPoint y: 178, endPoint x: 612, endPoint y: 198, distance: 87.8
click at [612, 198] on div "﻿ Civilité du contact ﻿ Nom de famille du contact ﻿ , ﻿ Malgré nos précédents r…" at bounding box center [890, 36] width 774 height 671
click at [612, 200] on p "﻿" at bounding box center [890, 206] width 774 height 13
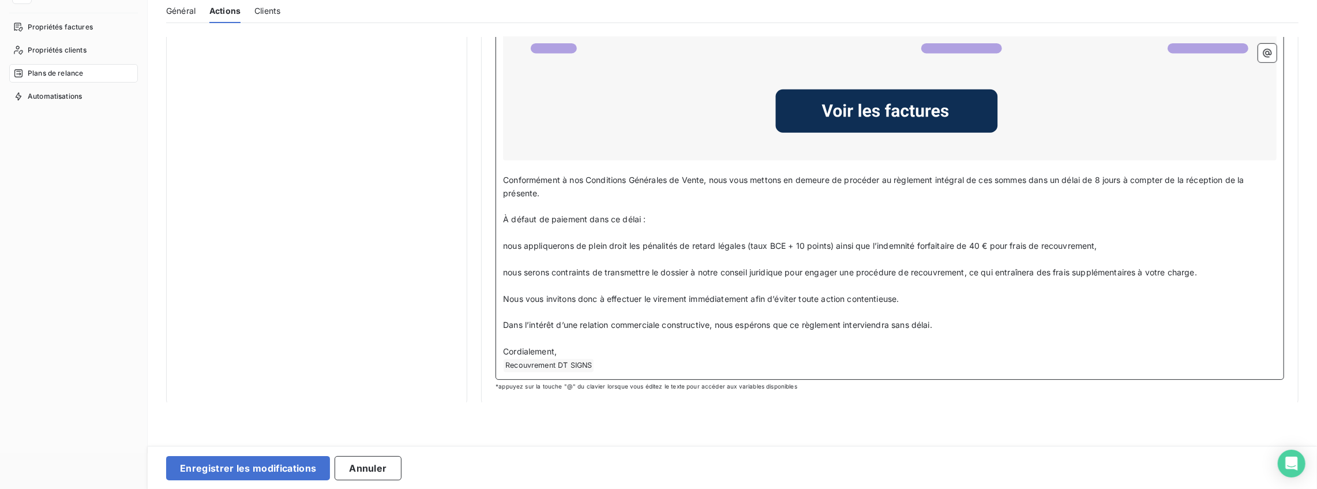
drag, startPoint x: 630, startPoint y: 185, endPoint x: 704, endPoint y: 203, distance: 76.7
click at [704, 203] on div "﻿ Civilité du contact ﻿ Nom de famille du contact ﻿ , ﻿ Malgré nos précédents r…" at bounding box center [890, 36] width 774 height 671
click at [704, 203] on p "﻿" at bounding box center [890, 206] width 774 height 13
drag, startPoint x: 739, startPoint y: 219, endPoint x: 645, endPoint y: 189, distance: 98.0
click at [645, 189] on div "﻿ Civilité du contact ﻿ Nom de famille du contact ﻿ , ﻿ Malgré nos précédents r…" at bounding box center [890, 36] width 774 height 671
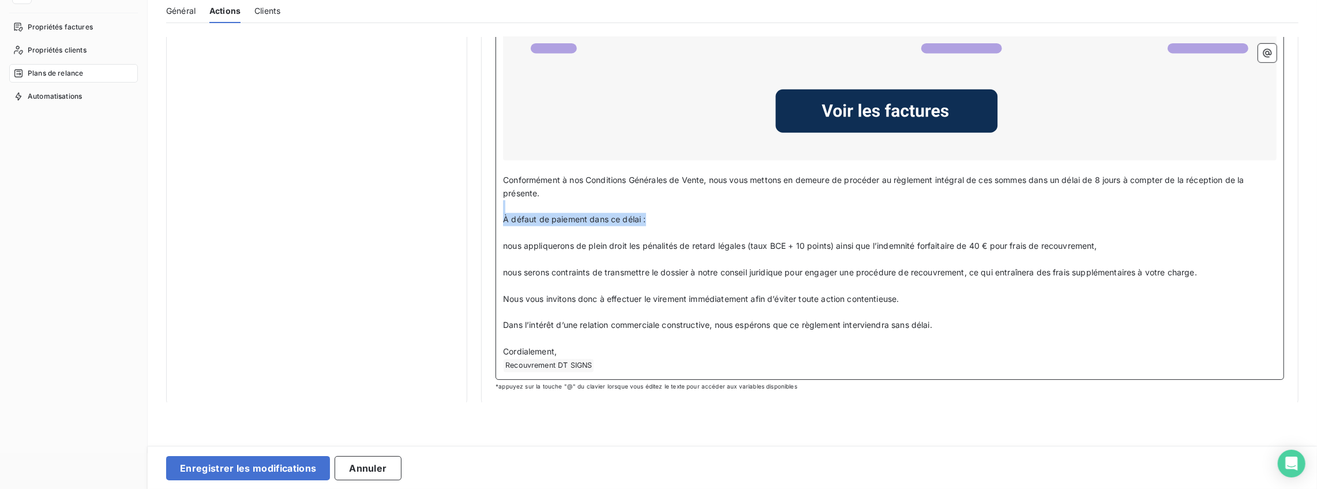
click at [645, 189] on p "Conformément à nos Conditions Générales de Vente, nous vous mettons en demeure …" at bounding box center [890, 187] width 774 height 27
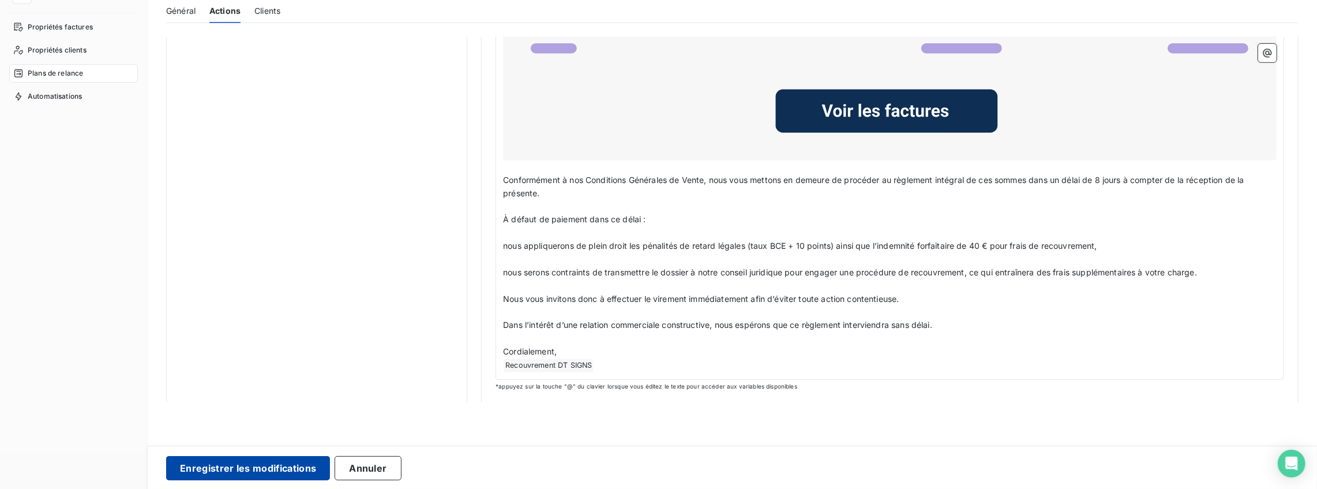
click at [237, 469] on button "Enregistrer les modifications" at bounding box center [248, 468] width 164 height 24
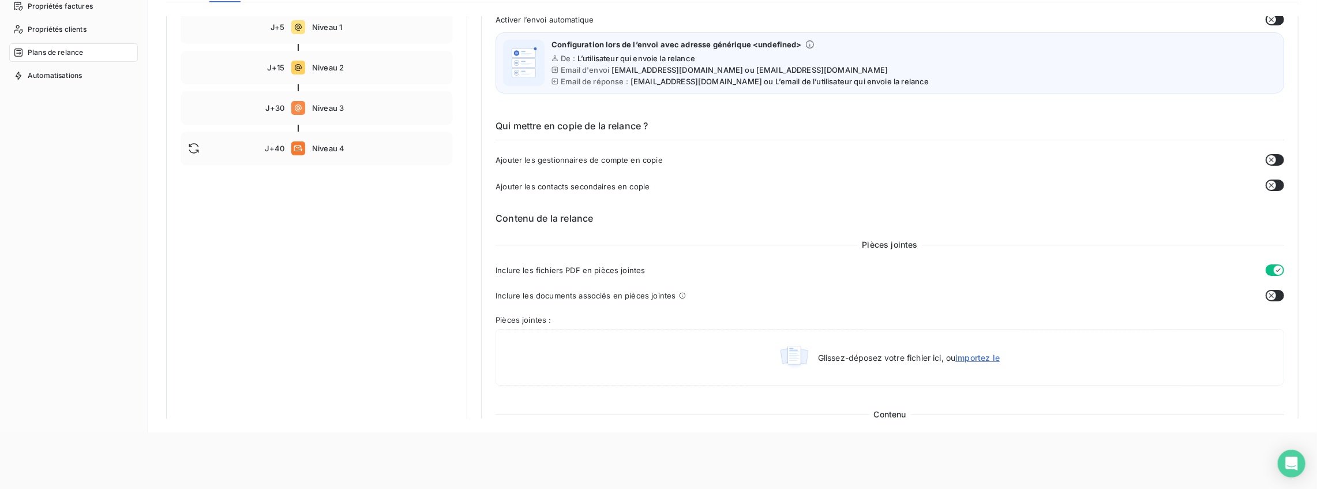
scroll to position [159, 0]
click at [391, 153] on div "J+40 Niveau 4" at bounding box center [317, 149] width 272 height 33
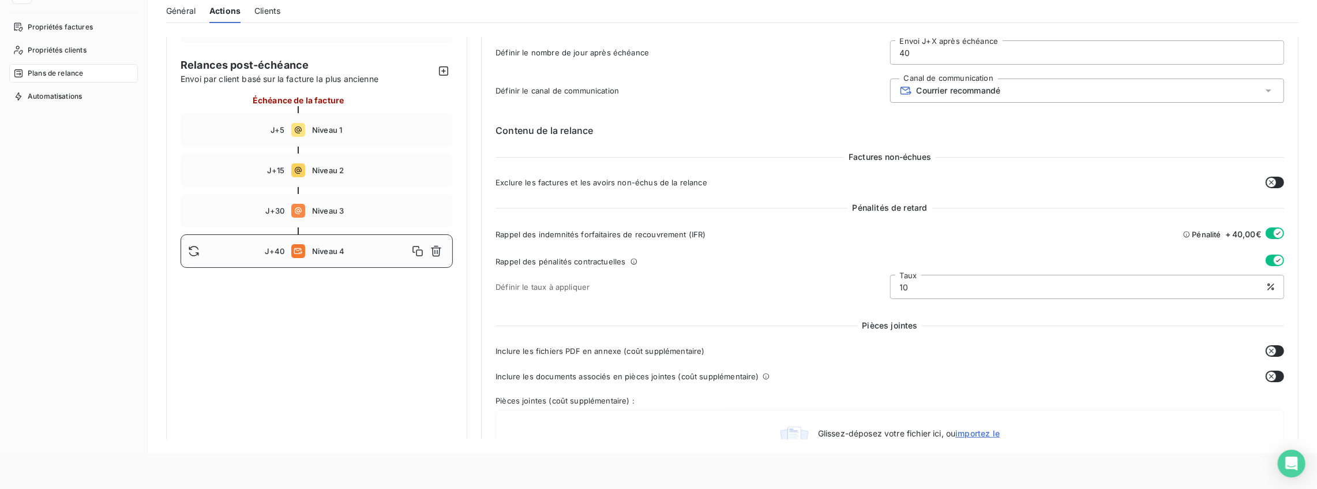
scroll to position [231, 0]
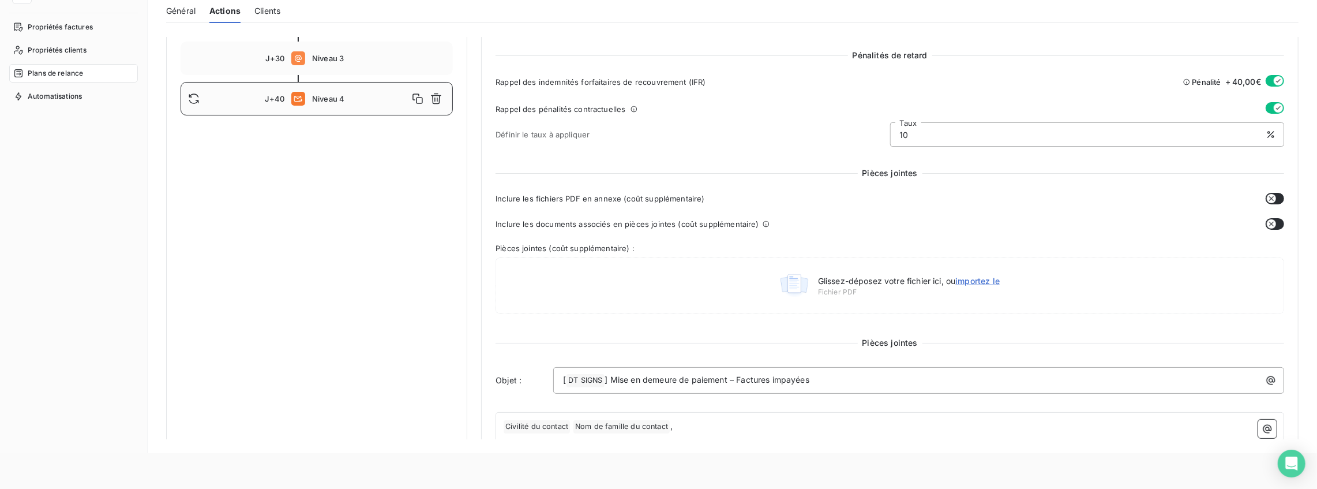
click at [980, 130] on input "10" at bounding box center [1087, 134] width 393 height 23
click at [786, 119] on div "Rappel des pénalités contractuelles Définir le taux à appliquer 10 Taux" at bounding box center [890, 127] width 789 height 51
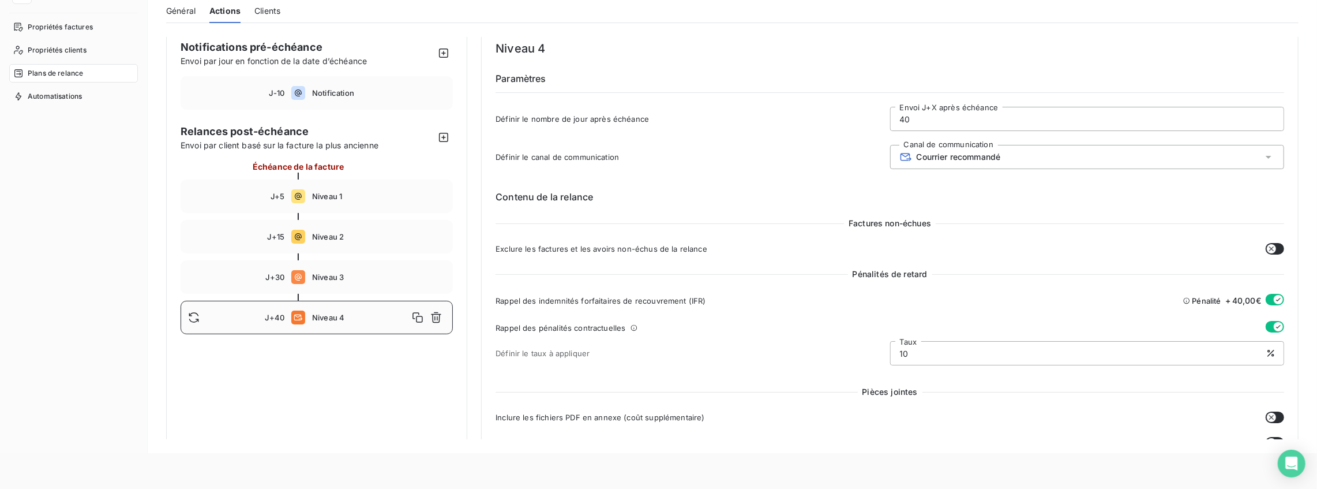
scroll to position [0, 0]
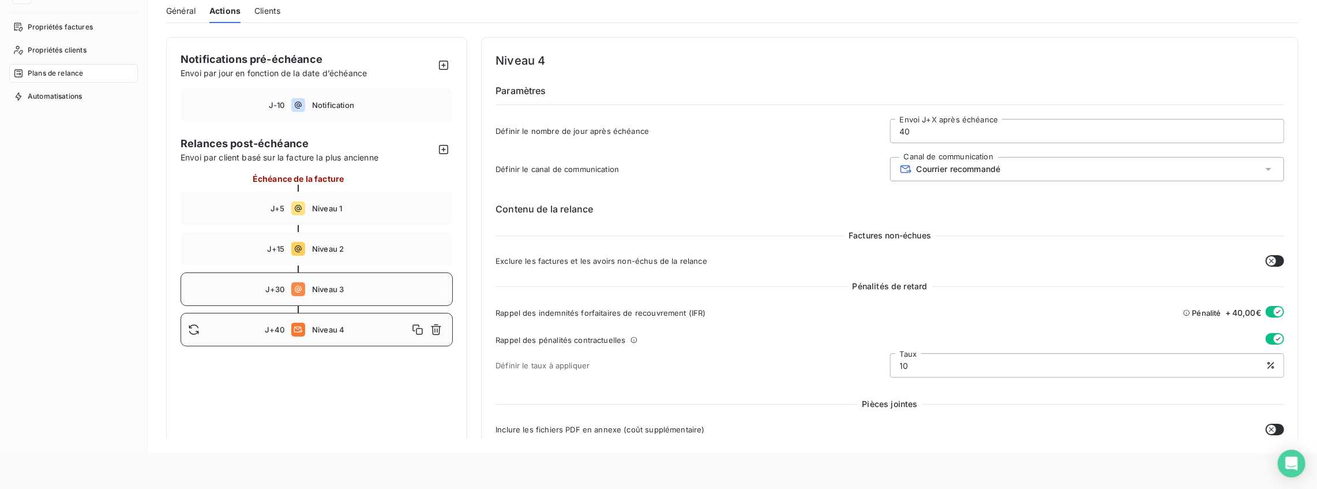
click at [339, 298] on div "J+30 Niveau 3" at bounding box center [317, 288] width 272 height 33
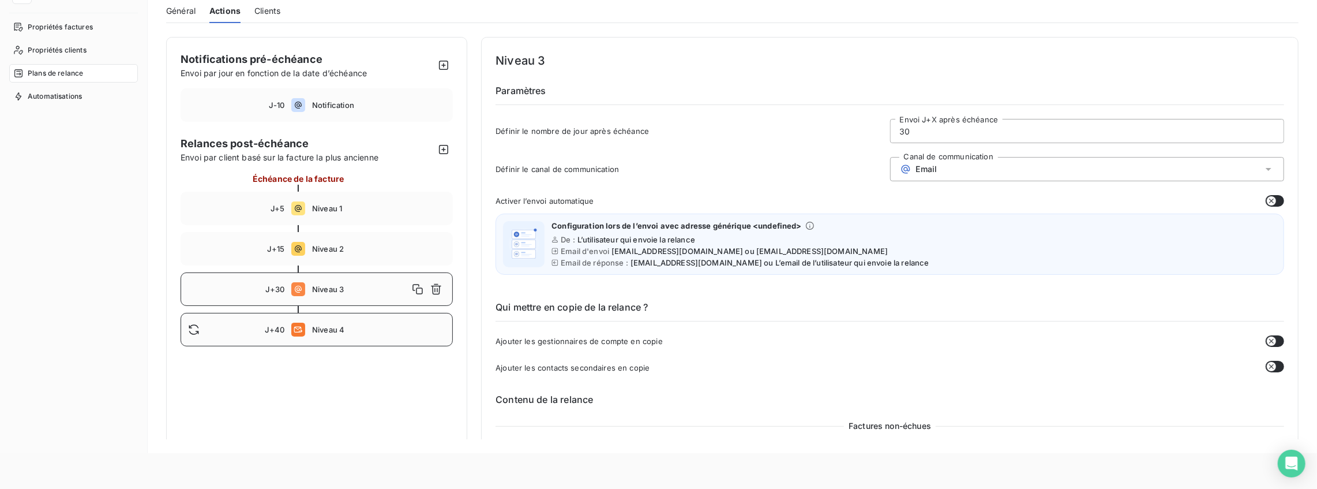
click at [325, 336] on div "J+40 Niveau 4" at bounding box center [317, 329] width 272 height 33
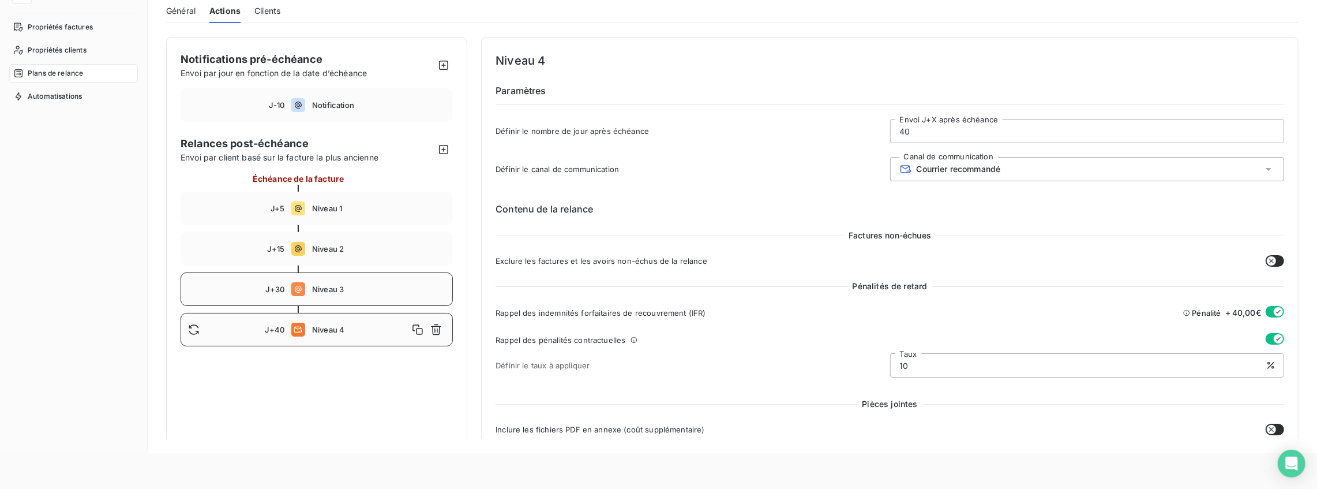
click at [336, 297] on div "J+30 Niveau 3" at bounding box center [317, 288] width 272 height 33
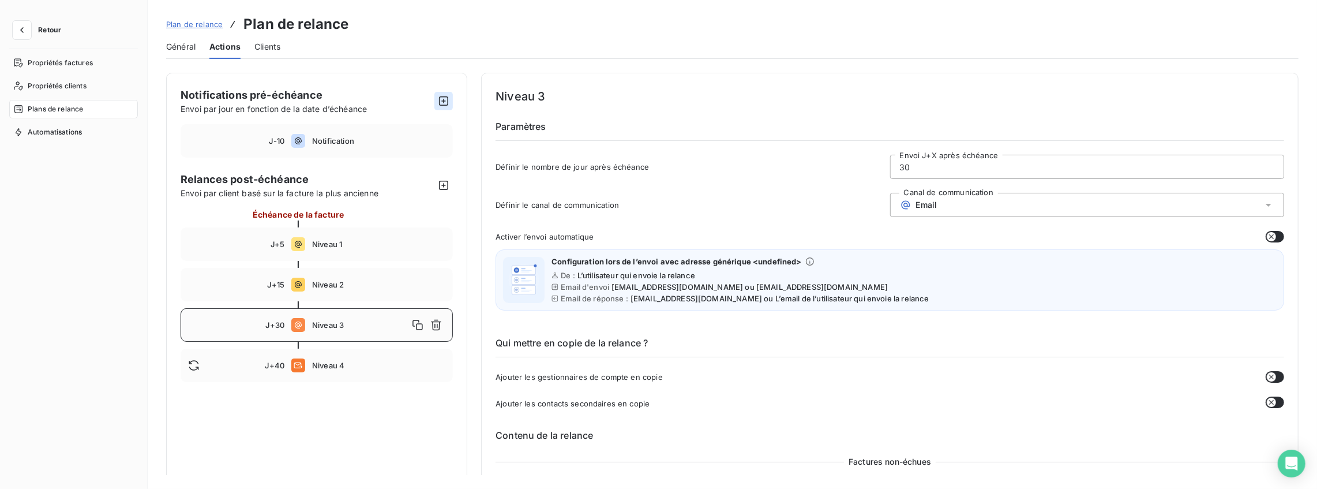
click at [442, 99] on icon "button" at bounding box center [444, 101] width 12 height 12
type input "-15"
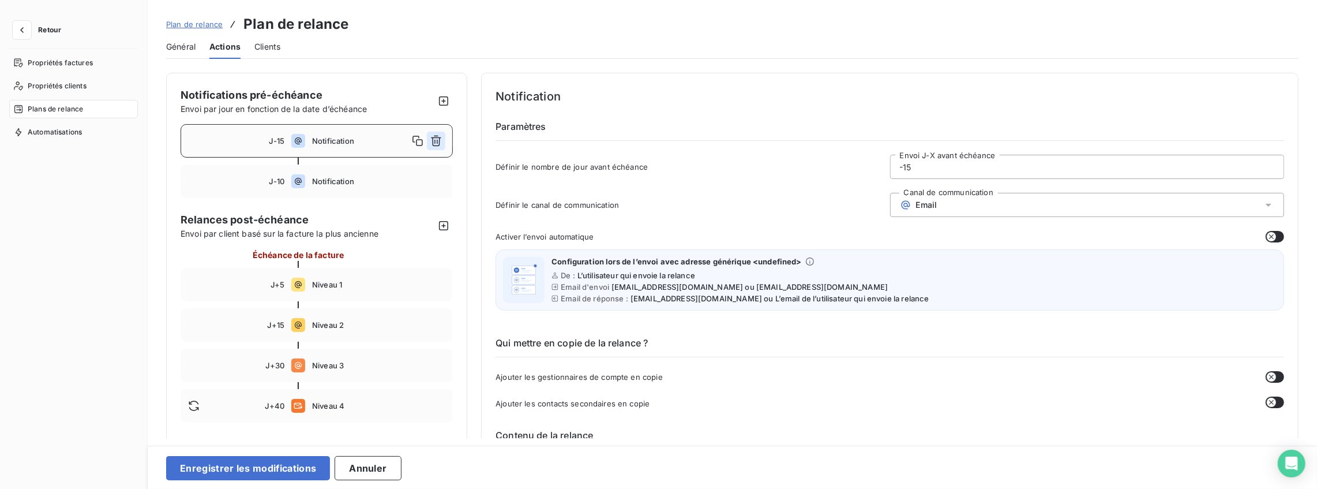
click at [440, 141] on icon "button" at bounding box center [436, 141] width 12 height 12
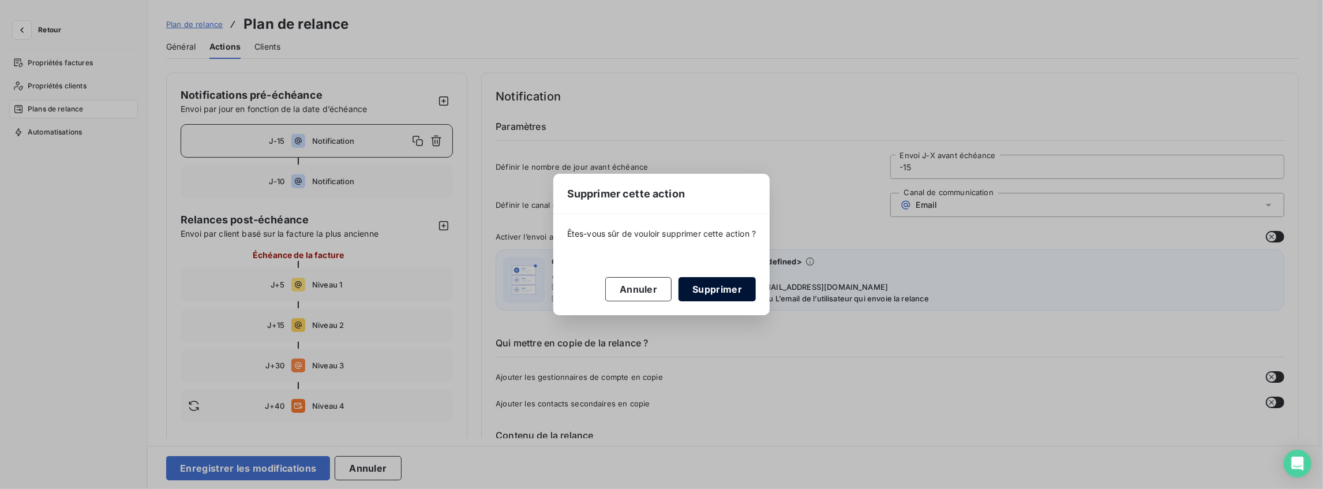
click at [705, 287] on button "Supprimer" at bounding box center [717, 289] width 77 height 24
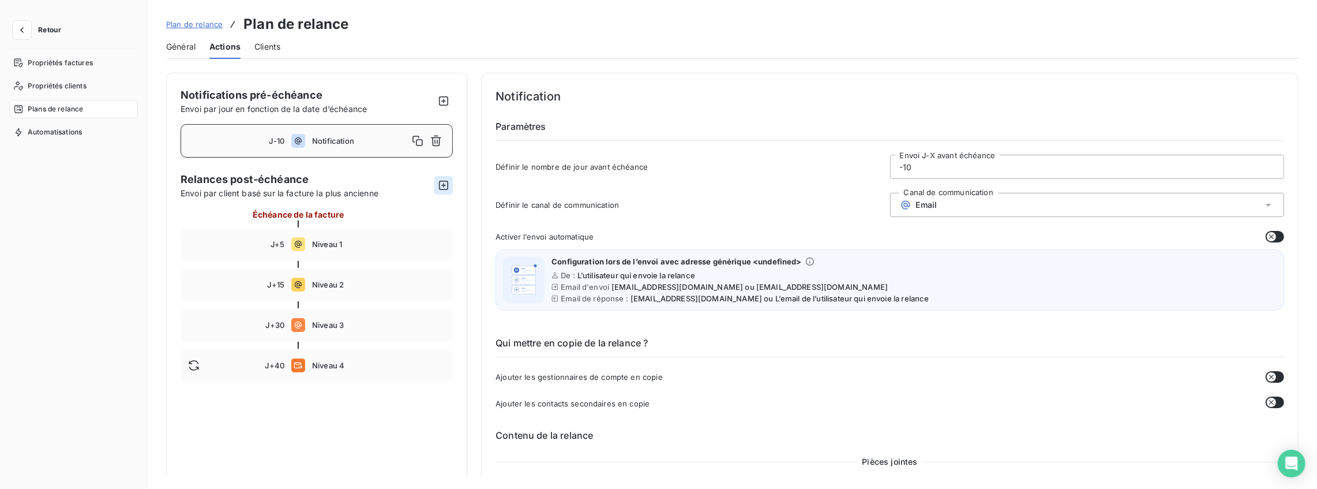
click at [440, 186] on icon "button" at bounding box center [444, 185] width 12 height 12
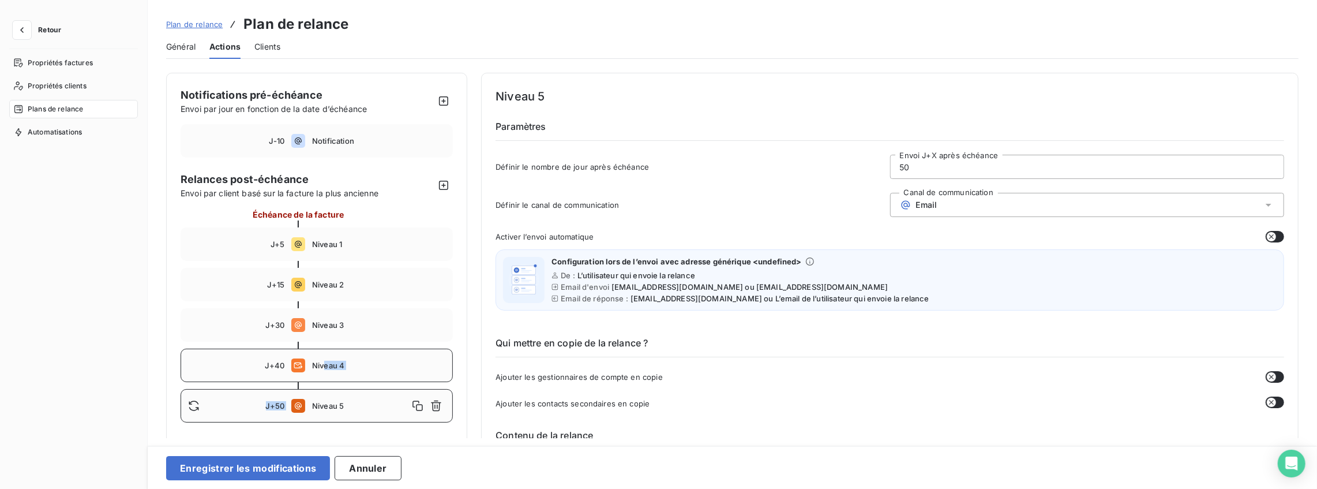
drag, startPoint x: 312, startPoint y: 407, endPoint x: 321, endPoint y: 362, distance: 46.5
click at [321, 362] on div "Échéance de la facture J+5 Niveau 1 J+15 Niveau 2 J+30 Niveau 3 J+40 Niveau 4 J…" at bounding box center [317, 315] width 272 height 214
click at [317, 364] on span "Niveau 4" at bounding box center [378, 365] width 133 height 9
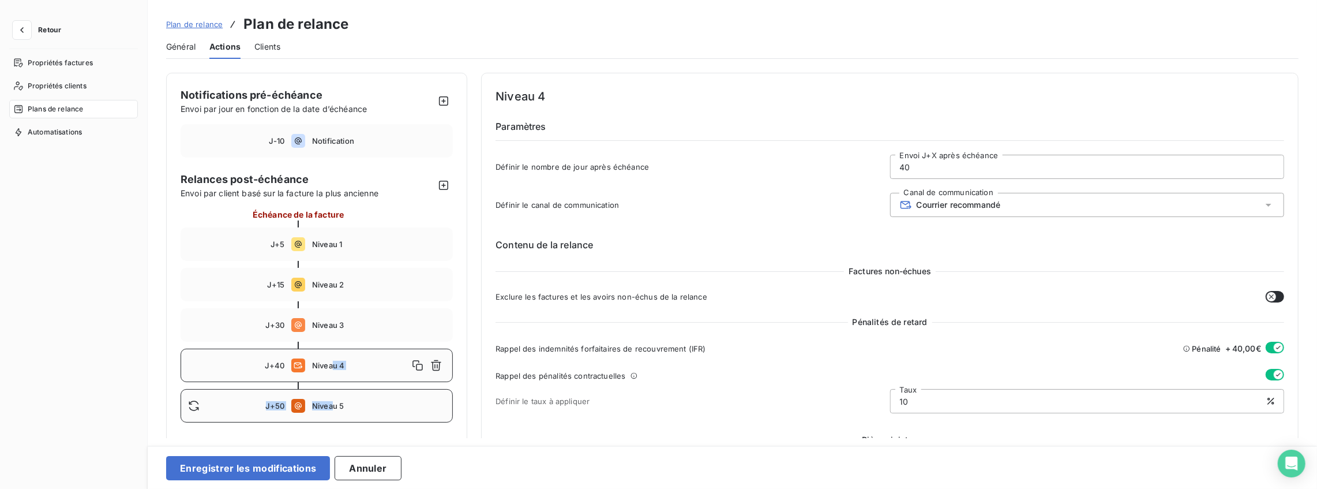
drag, startPoint x: 334, startPoint y: 365, endPoint x: 334, endPoint y: 403, distance: 38.1
click at [334, 403] on div "Échéance de la facture J+5 Niveau 1 J+15 Niveau 2 J+30 Niveau 3 J+40 Niveau 4 J…" at bounding box center [317, 315] width 272 height 214
click at [231, 396] on div "J+50 Niveau 5" at bounding box center [317, 405] width 272 height 33
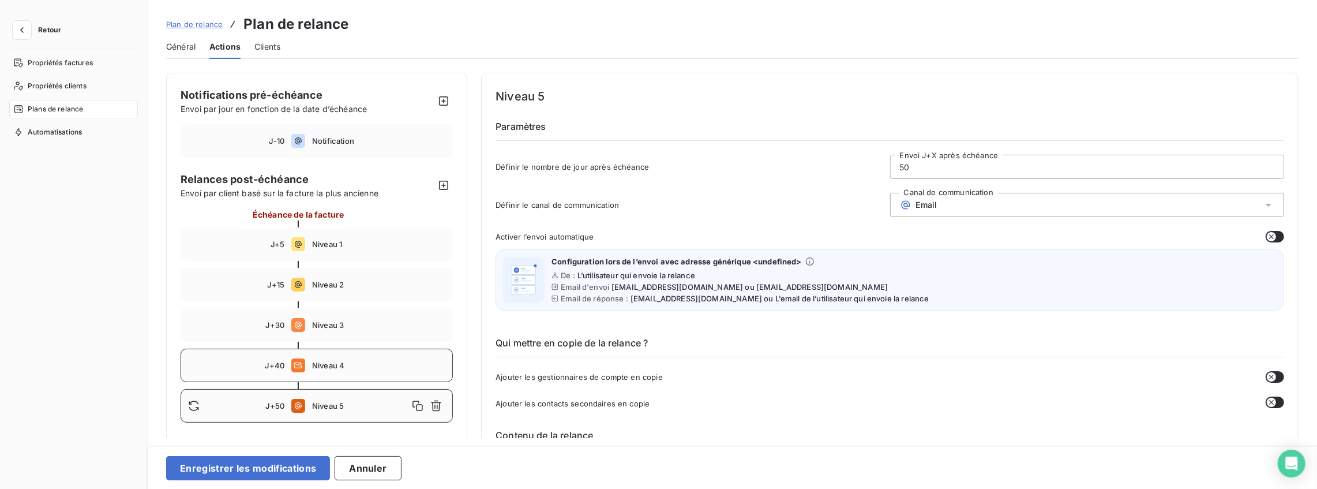
click at [238, 362] on div "J+40" at bounding box center [236, 365] width 96 height 9
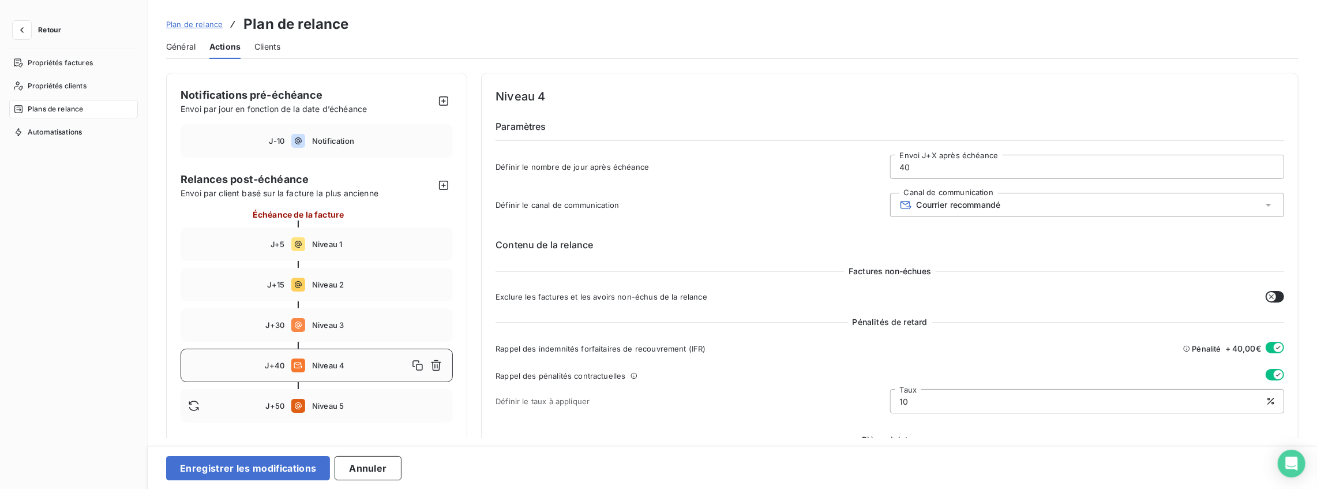
click at [306, 373] on div "J+40 Niveau 4" at bounding box center [317, 365] width 272 height 33
click at [315, 401] on span "Niveau 5" at bounding box center [378, 405] width 133 height 9
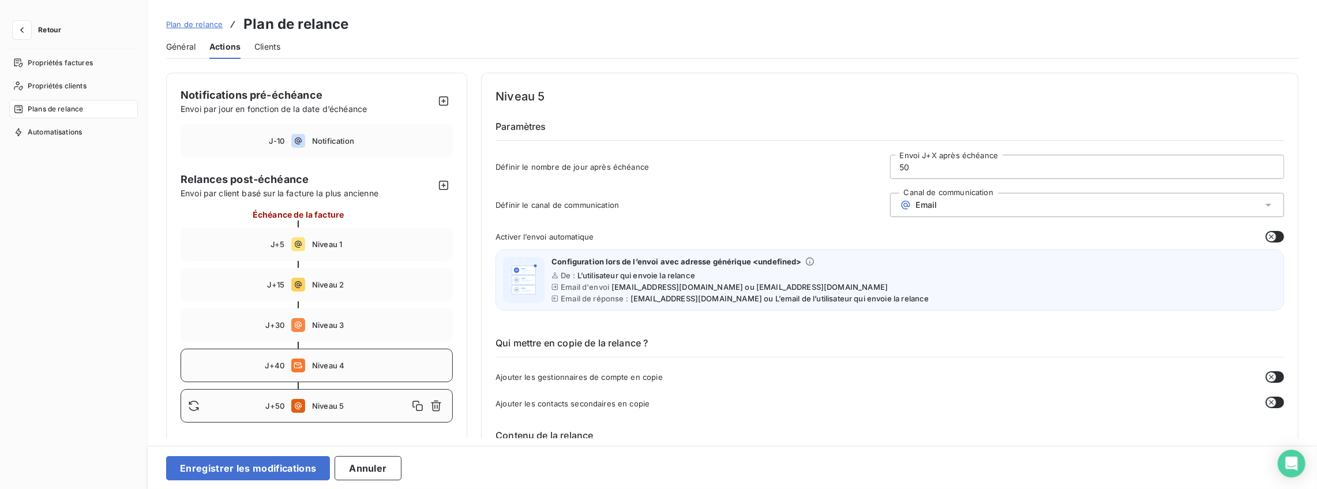
click at [317, 375] on div "J+40 Niveau 4" at bounding box center [317, 365] width 272 height 33
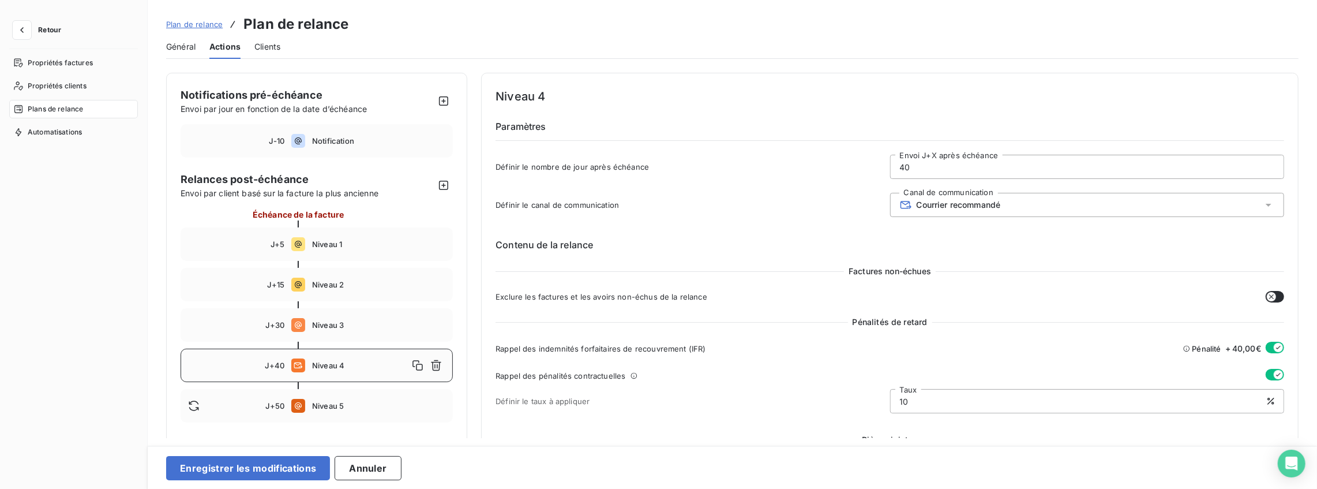
drag, startPoint x: 416, startPoint y: 365, endPoint x: 414, endPoint y: 377, distance: 12.2
click at [414, 377] on div "J+40 Niveau 4" at bounding box center [317, 365] width 272 height 33
click at [413, 366] on icon "button" at bounding box center [418, 365] width 10 height 10
click at [414, 404] on icon "button" at bounding box center [418, 406] width 12 height 12
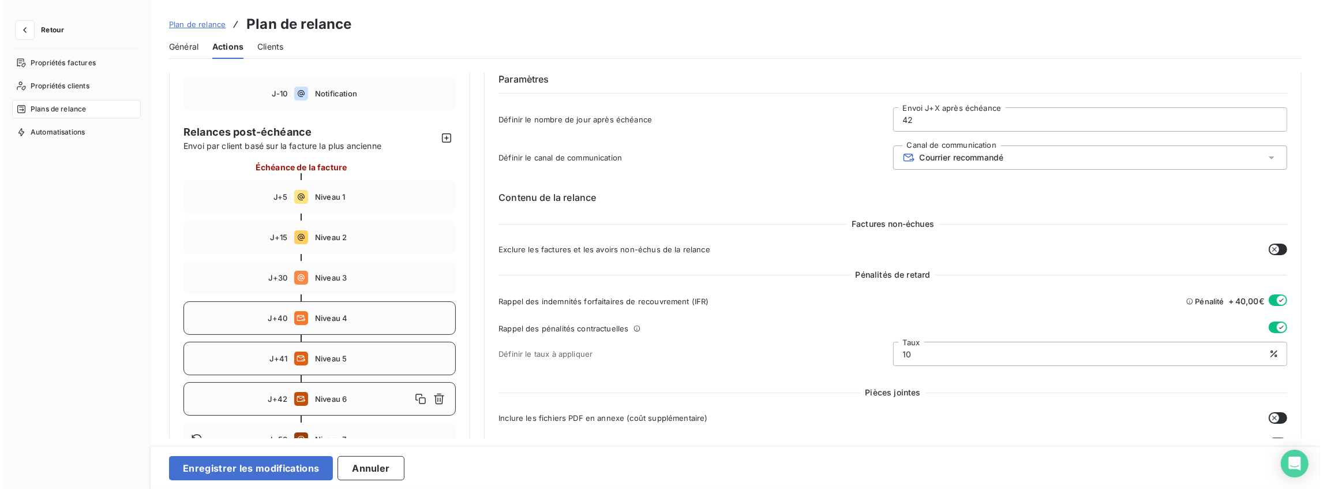
scroll to position [153, 0]
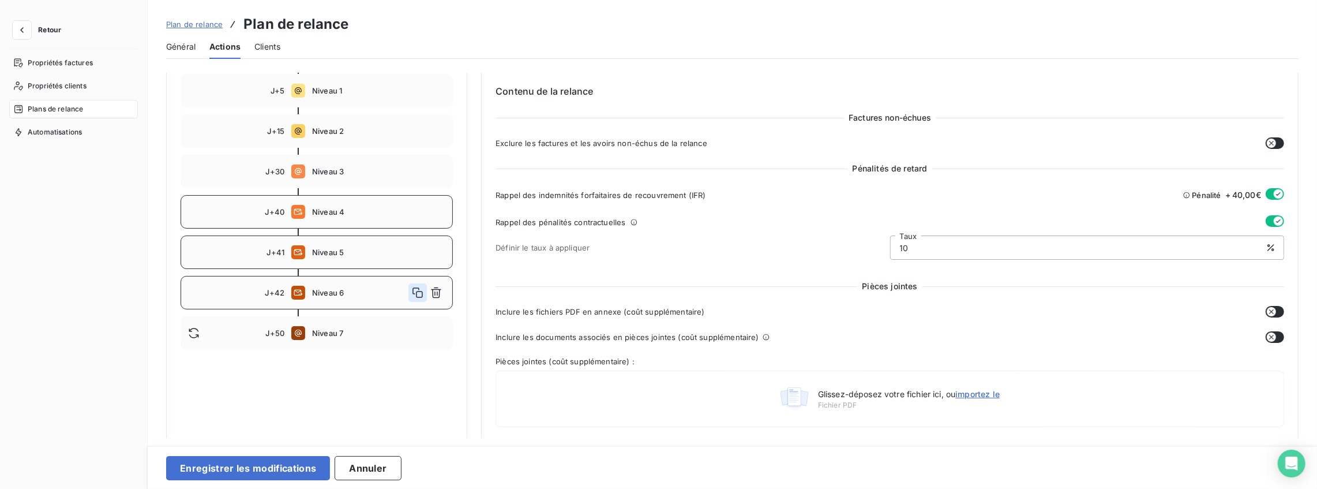
click at [421, 292] on icon "button" at bounding box center [418, 293] width 12 height 12
type input "43"
click at [436, 330] on icon "button" at bounding box center [436, 333] width 12 height 12
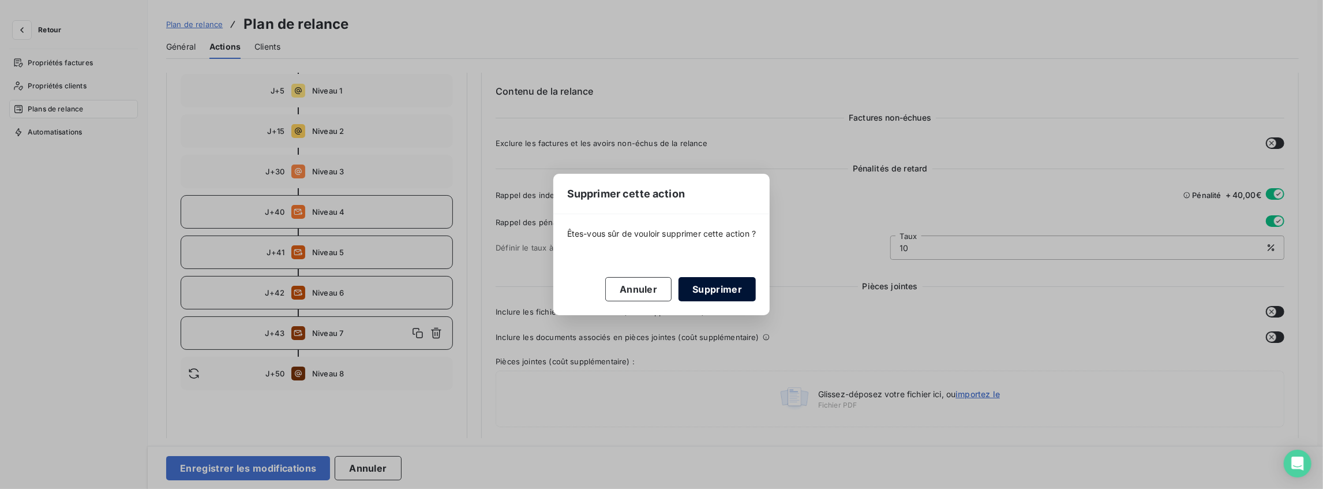
click at [683, 285] on button "Supprimer" at bounding box center [717, 289] width 77 height 24
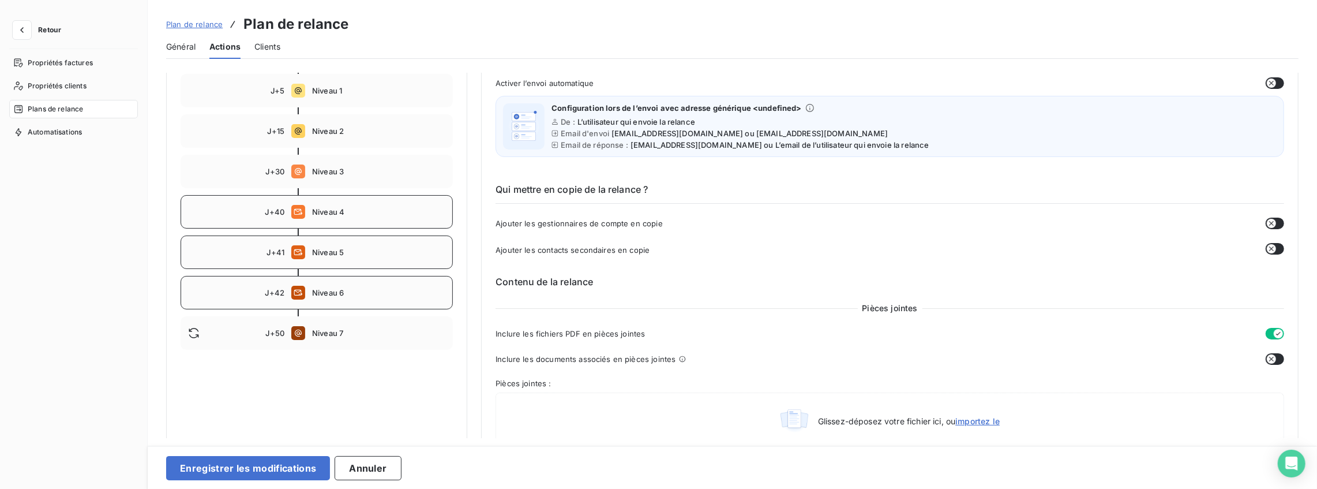
click at [426, 290] on span "Niveau 6" at bounding box center [378, 292] width 133 height 9
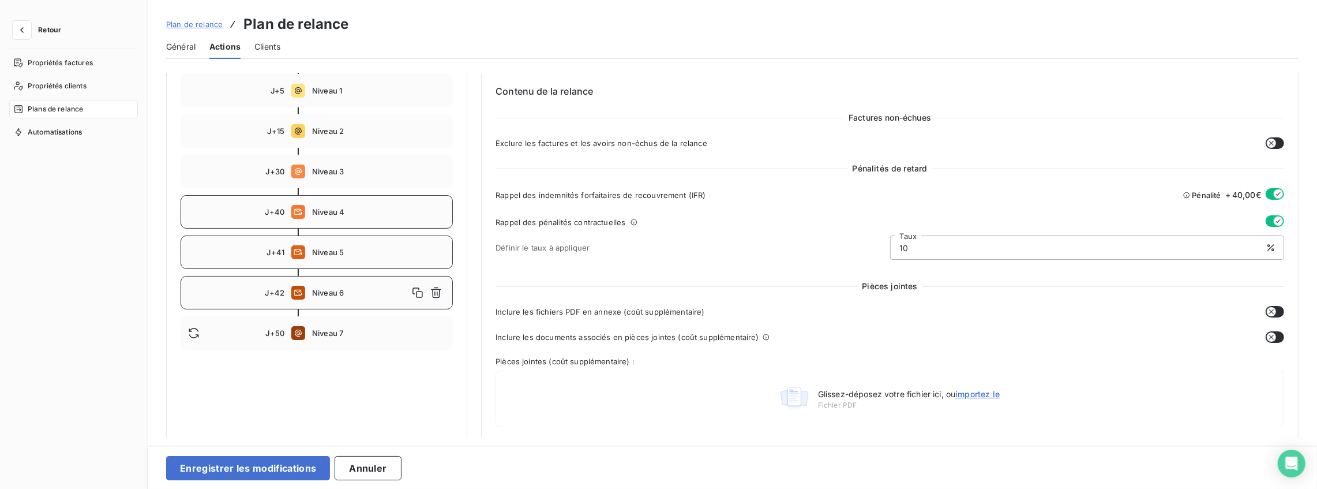
type input "42"
click at [434, 291] on icon "button" at bounding box center [437, 292] width 10 height 11
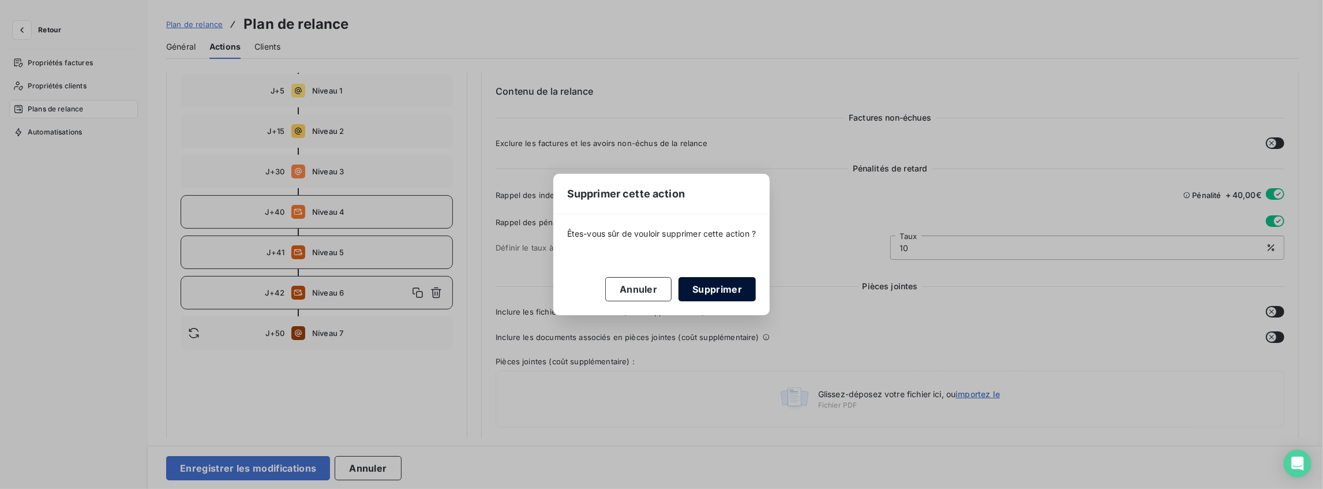
click at [691, 286] on button "Supprimer" at bounding box center [717, 289] width 77 height 24
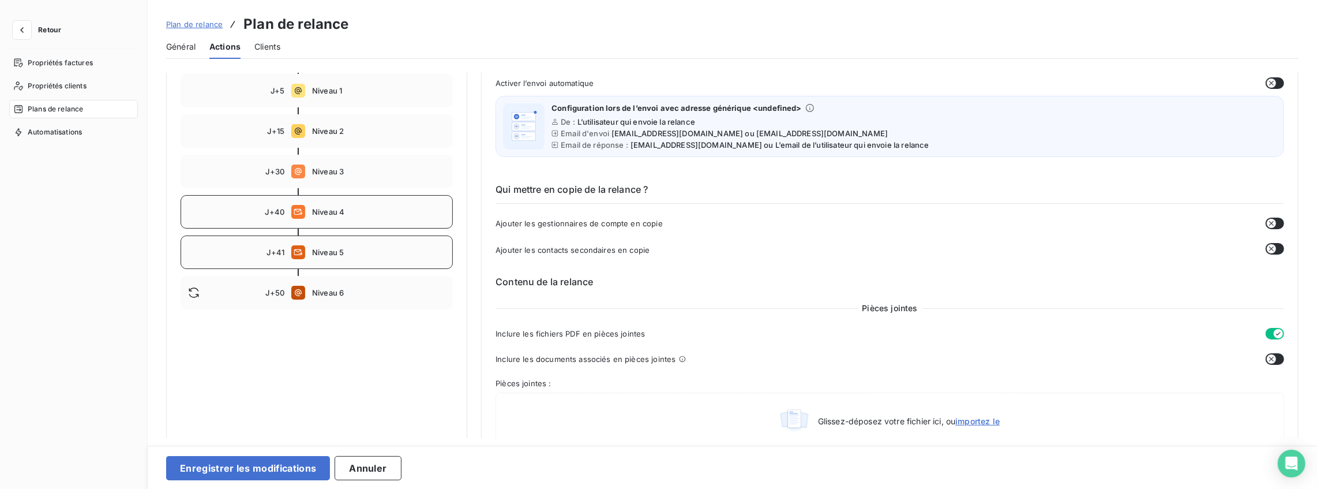
click at [384, 250] on span "Niveau 5" at bounding box center [378, 252] width 133 height 9
type input "41"
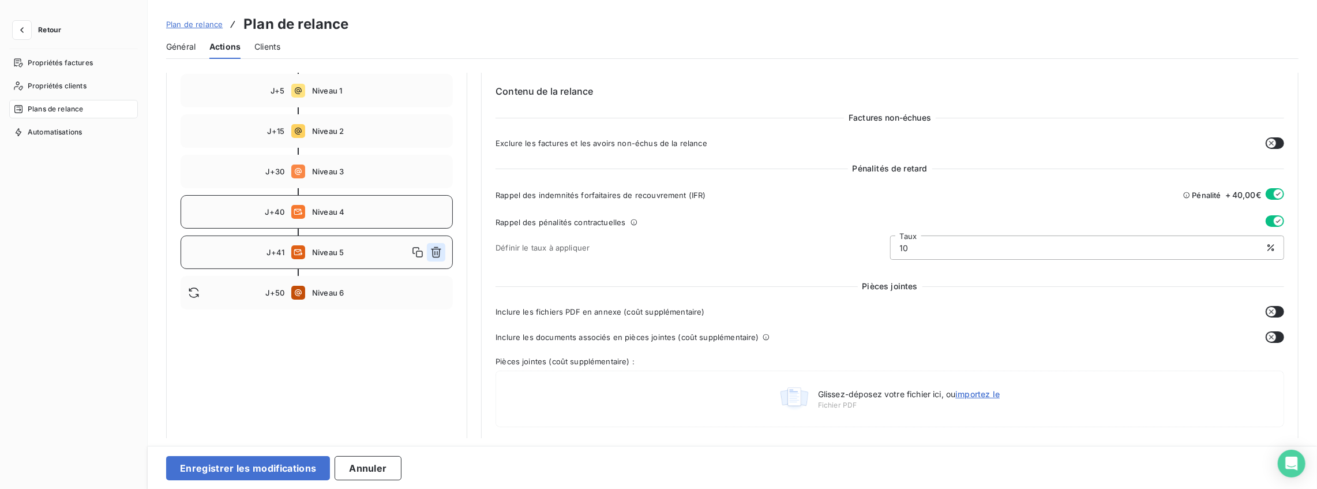
click at [437, 253] on icon "button" at bounding box center [436, 252] width 12 height 12
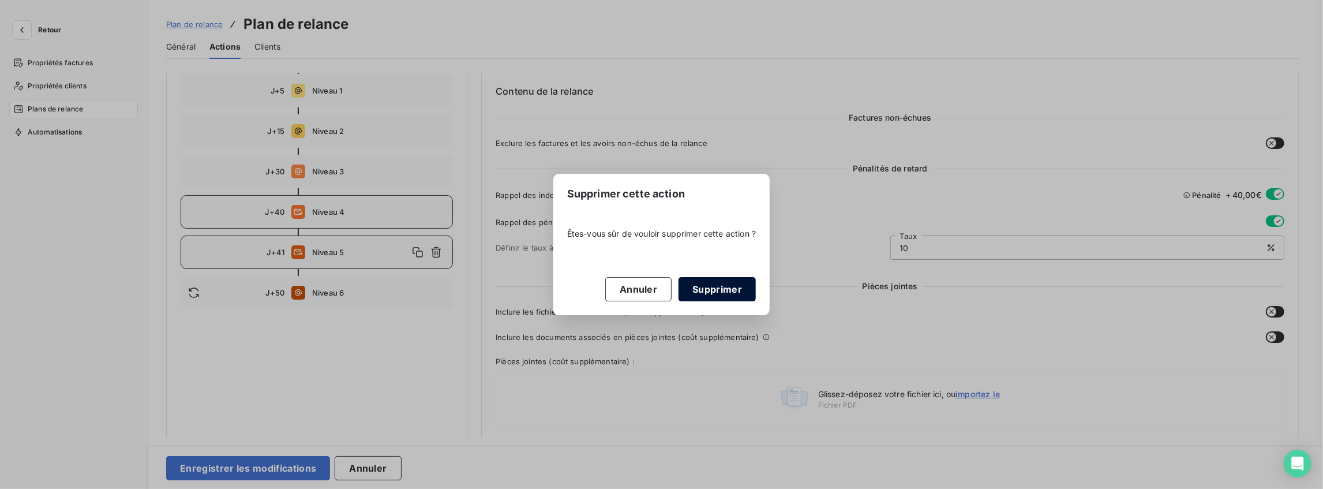
click at [722, 284] on button "Supprimer" at bounding box center [717, 289] width 77 height 24
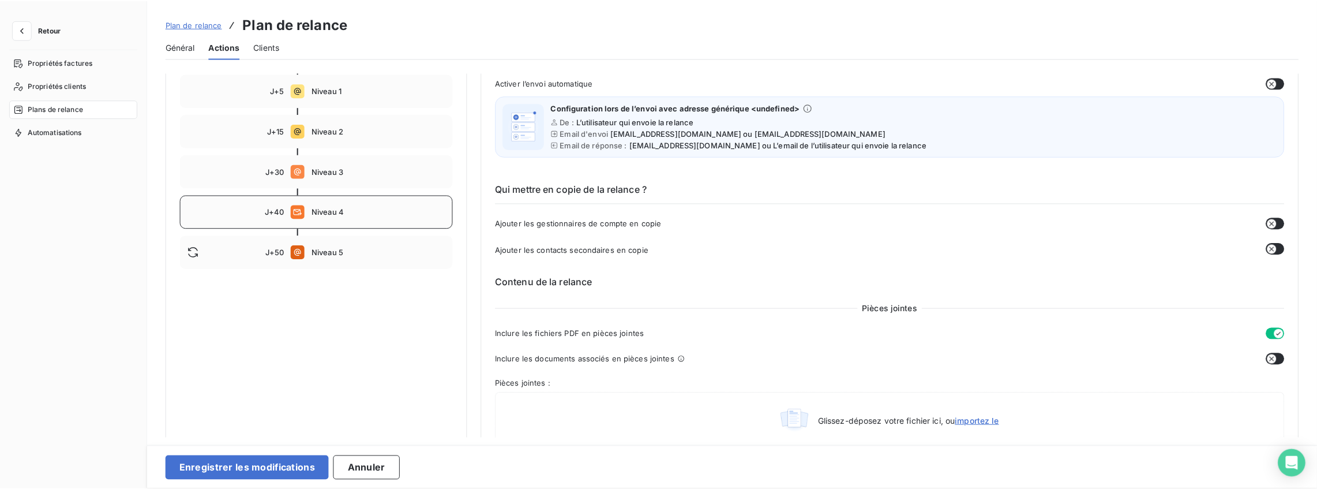
scroll to position [0, 0]
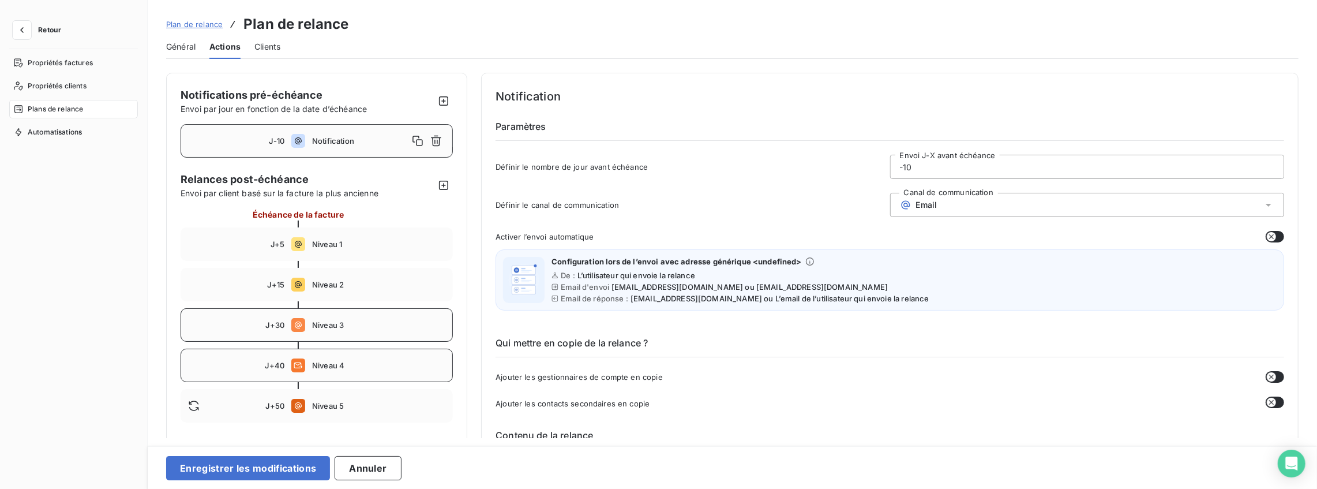
click at [357, 323] on span "Niveau 3" at bounding box center [378, 324] width 133 height 9
click at [418, 325] on icon "button" at bounding box center [418, 325] width 12 height 12
click at [272, 366] on span "J+31" at bounding box center [276, 365] width 17 height 9
click at [902, 166] on input "31" at bounding box center [1087, 166] width 393 height 23
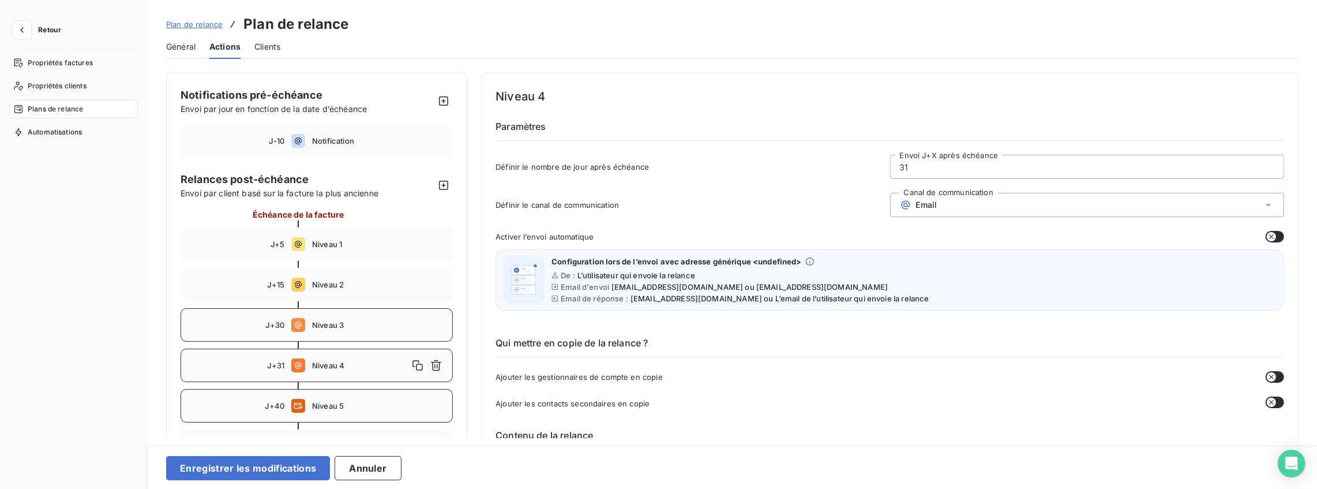
click at [902, 166] on input "31" at bounding box center [1087, 166] width 393 height 23
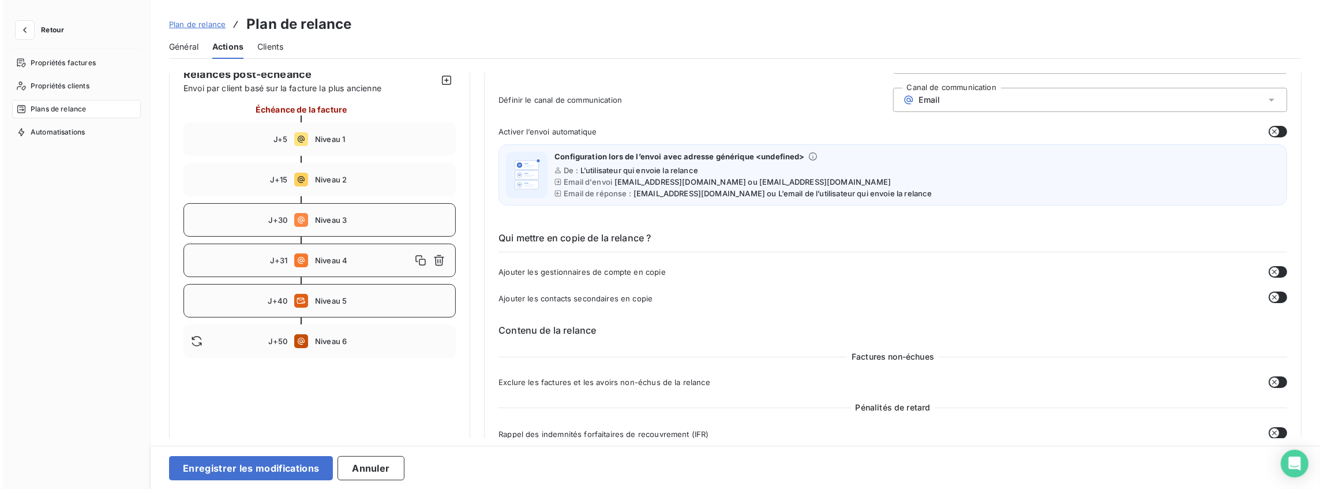
scroll to position [115, 0]
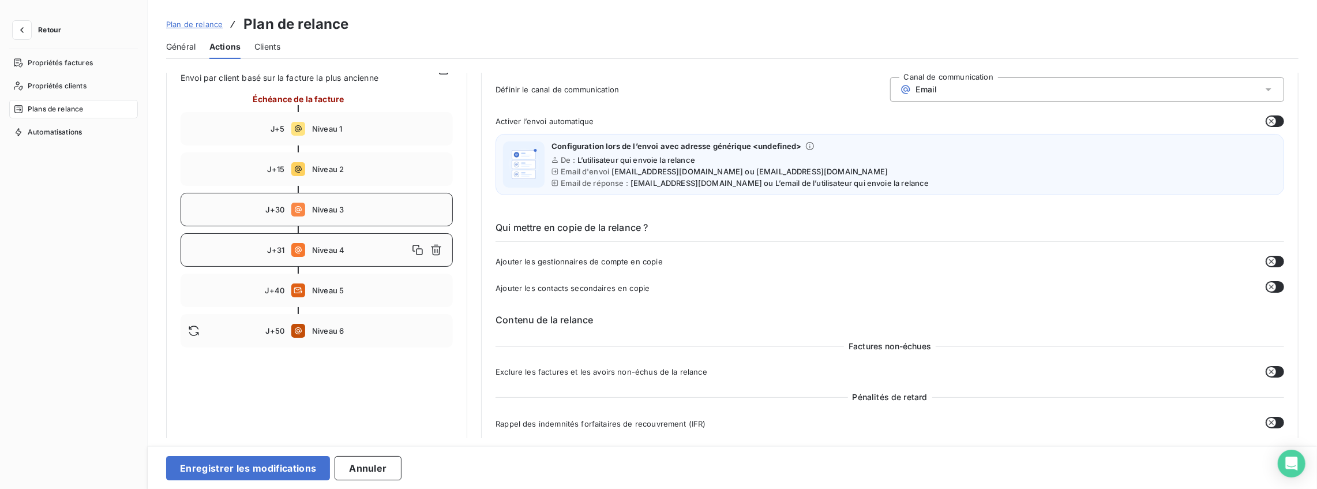
click at [360, 286] on span "Niveau 5" at bounding box center [378, 290] width 133 height 9
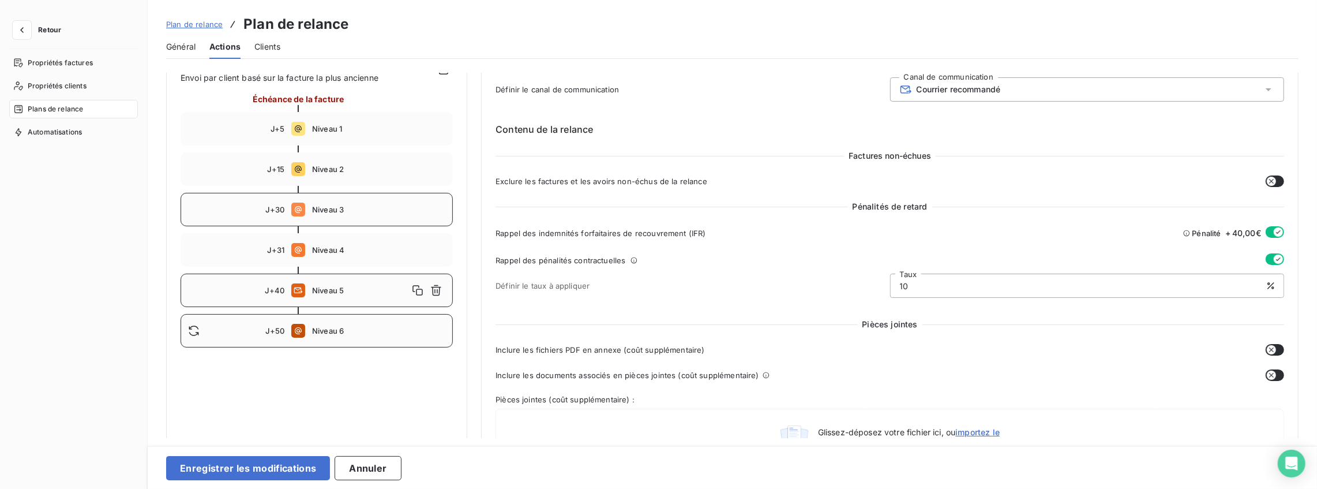
click at [321, 327] on span "Niveau 6" at bounding box center [378, 330] width 133 height 9
type input "50"
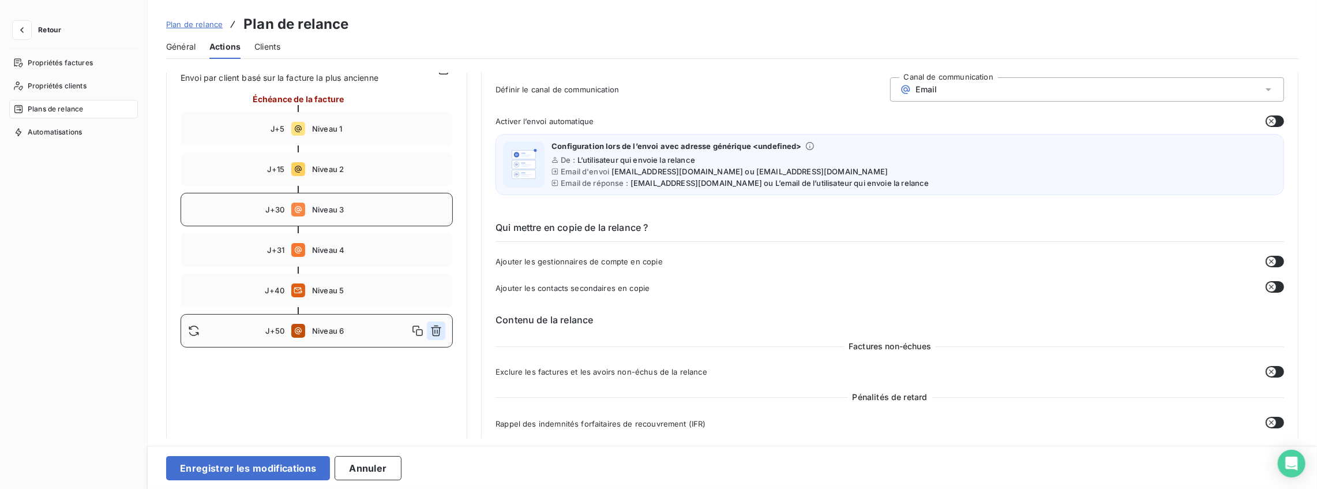
click at [433, 331] on icon "button" at bounding box center [436, 331] width 12 height 12
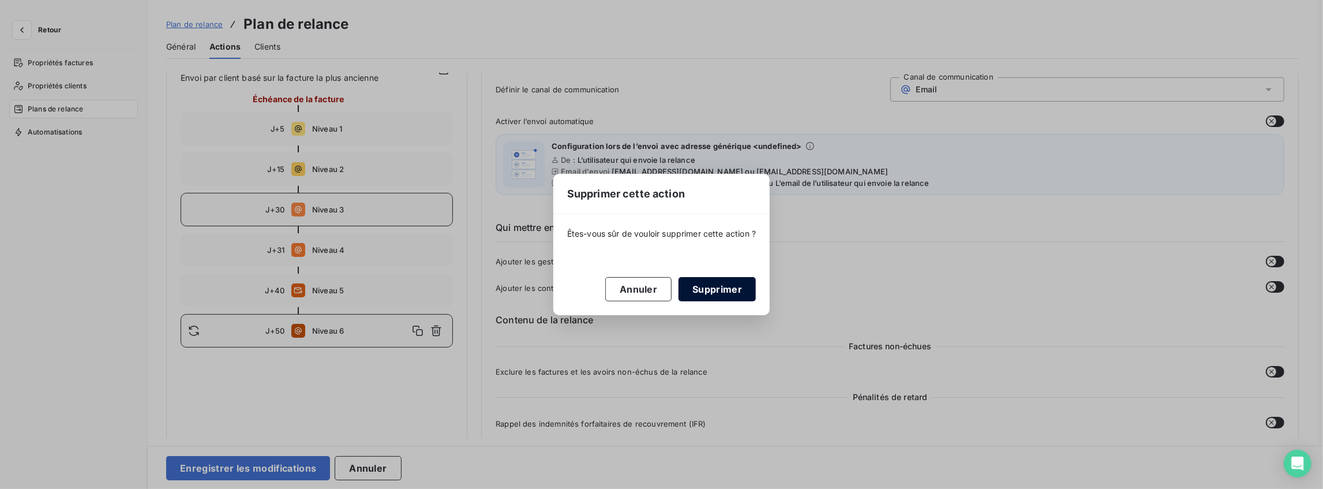
click at [704, 286] on button "Supprimer" at bounding box center [717, 289] width 77 height 24
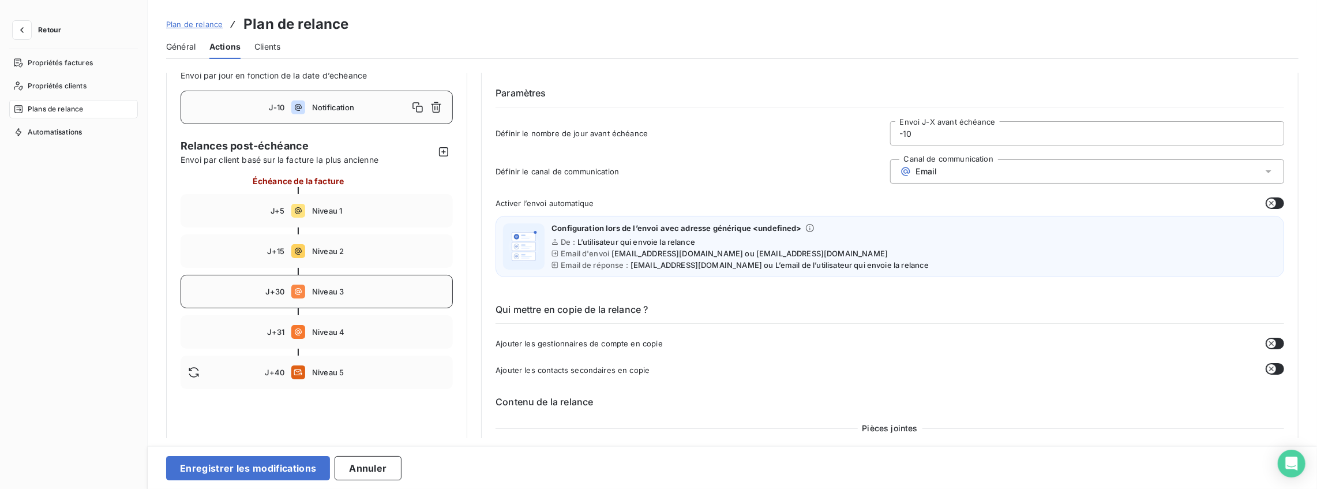
scroll to position [153, 0]
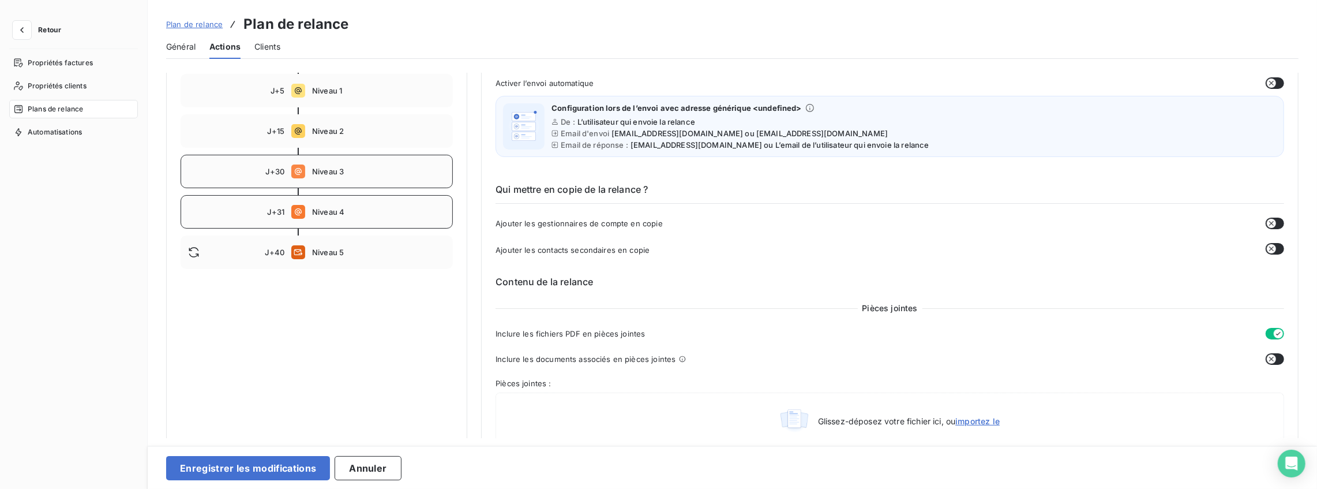
click at [344, 219] on div "J+31 Niveau 4" at bounding box center [317, 211] width 272 height 33
type input "31"
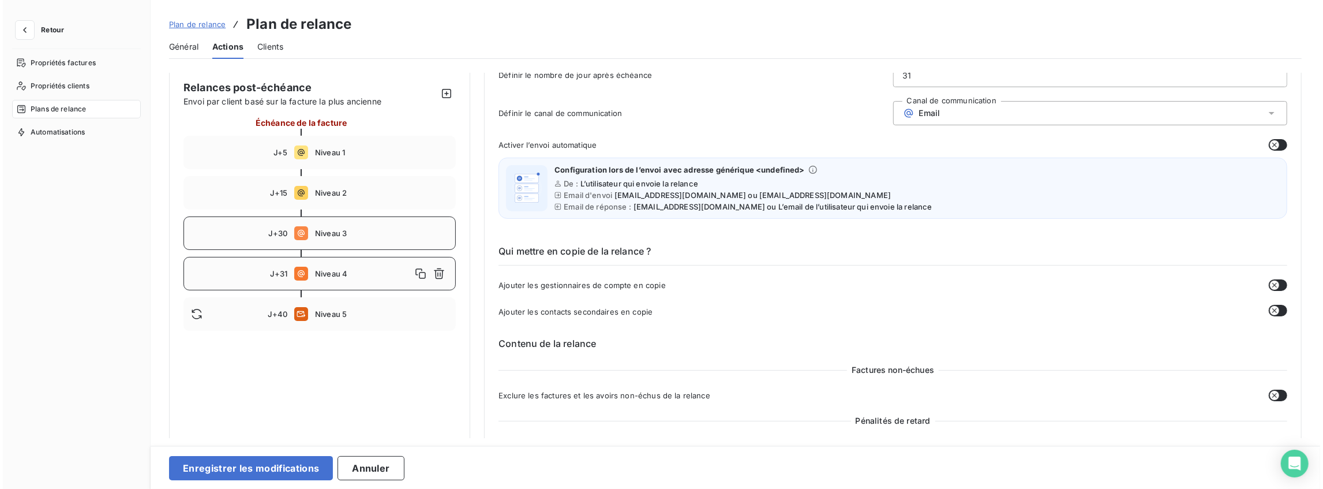
scroll to position [0, 0]
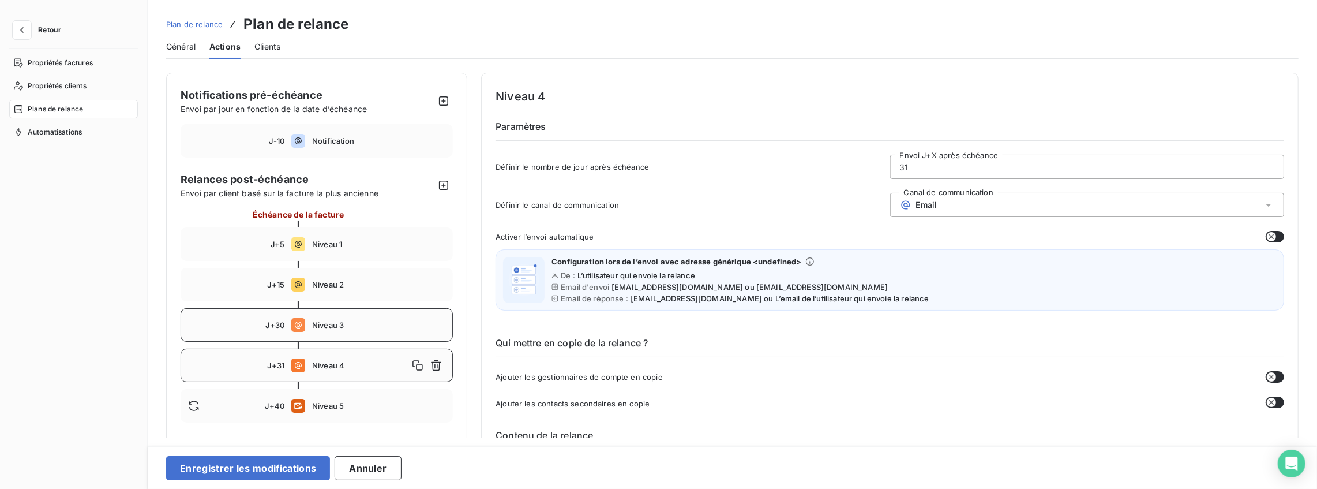
click at [948, 206] on div "Email" at bounding box center [1087, 205] width 394 height 24
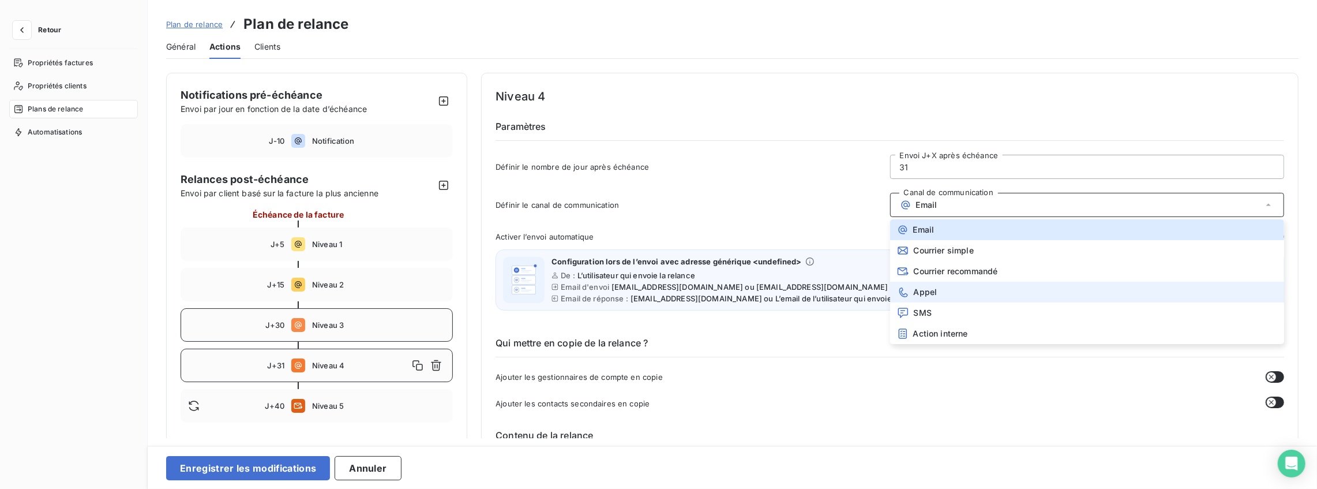
click at [927, 298] on li "Appel" at bounding box center [1087, 292] width 394 height 21
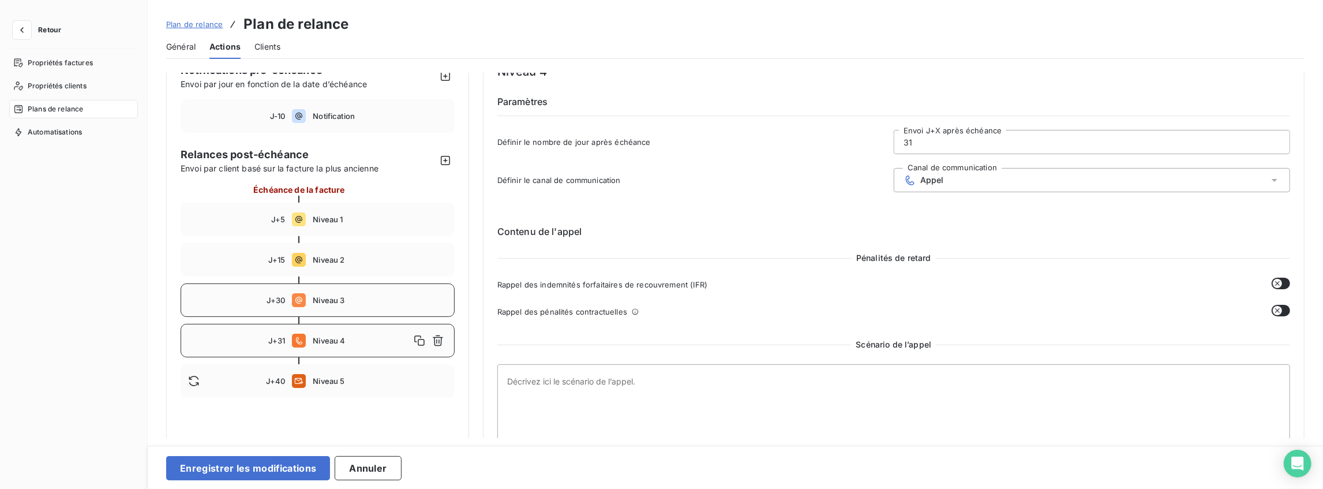
scroll to position [38, 0]
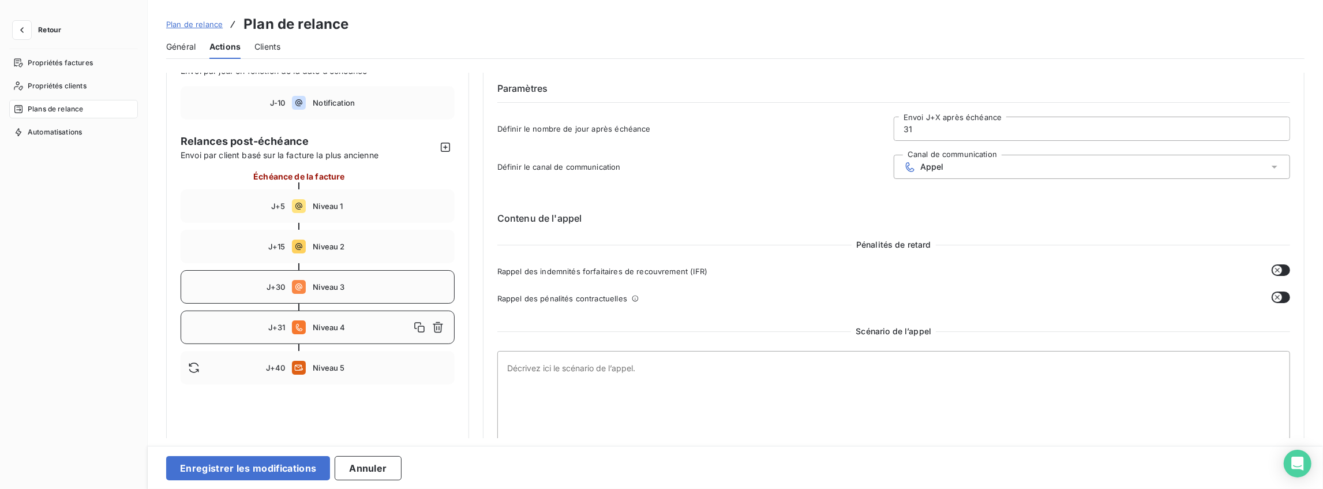
click at [1280, 269] on button "button" at bounding box center [1281, 270] width 18 height 12
click at [1273, 294] on icon "button" at bounding box center [1277, 297] width 9 height 9
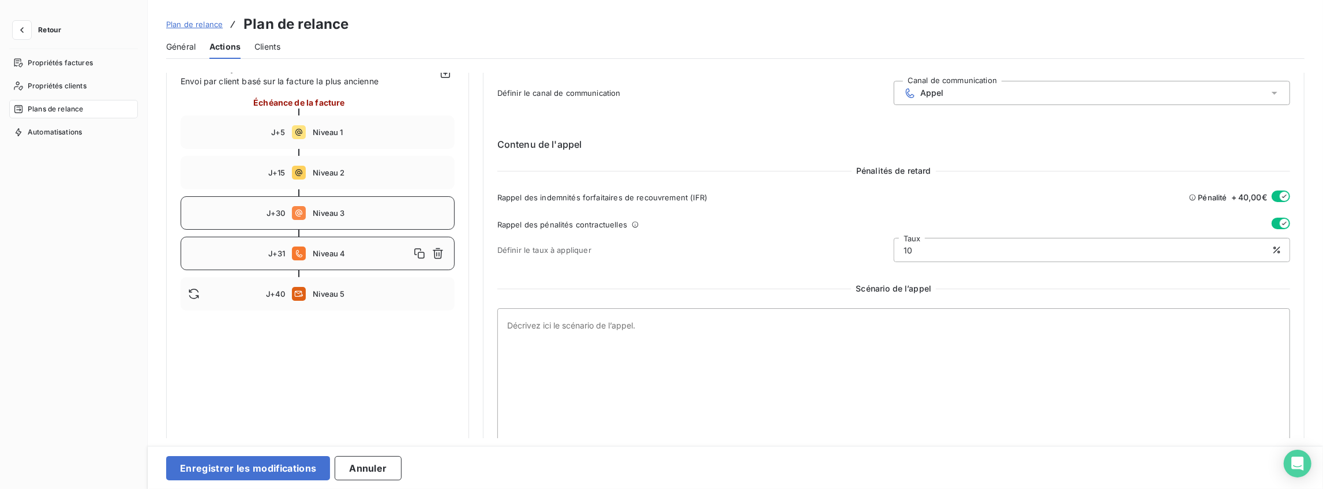
scroll to position [164, 0]
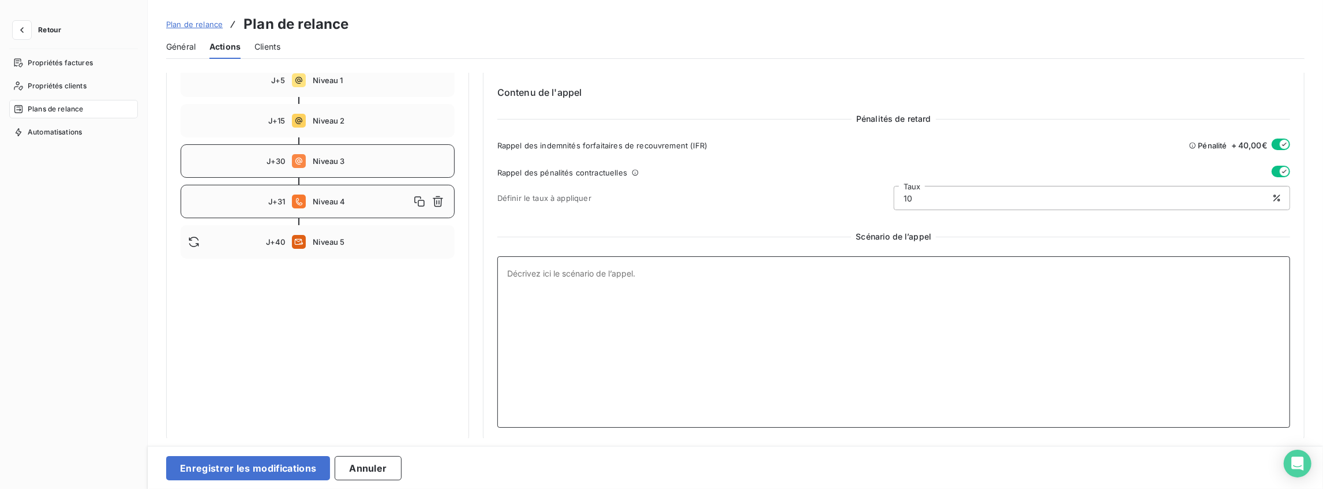
click at [751, 284] on textarea at bounding box center [893, 341] width 793 height 171
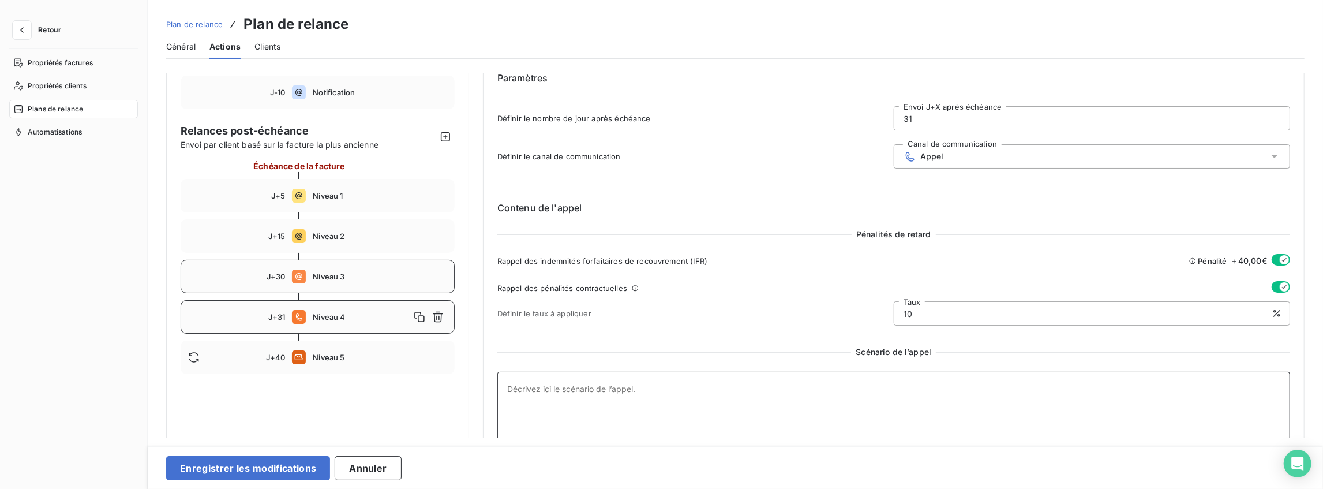
click at [610, 410] on textarea at bounding box center [893, 457] width 793 height 171
paste textarea "Loremipsumdo « Sitamet [Con ad elitsed], doe [Tempo incidi] ut laboree dolorema…"
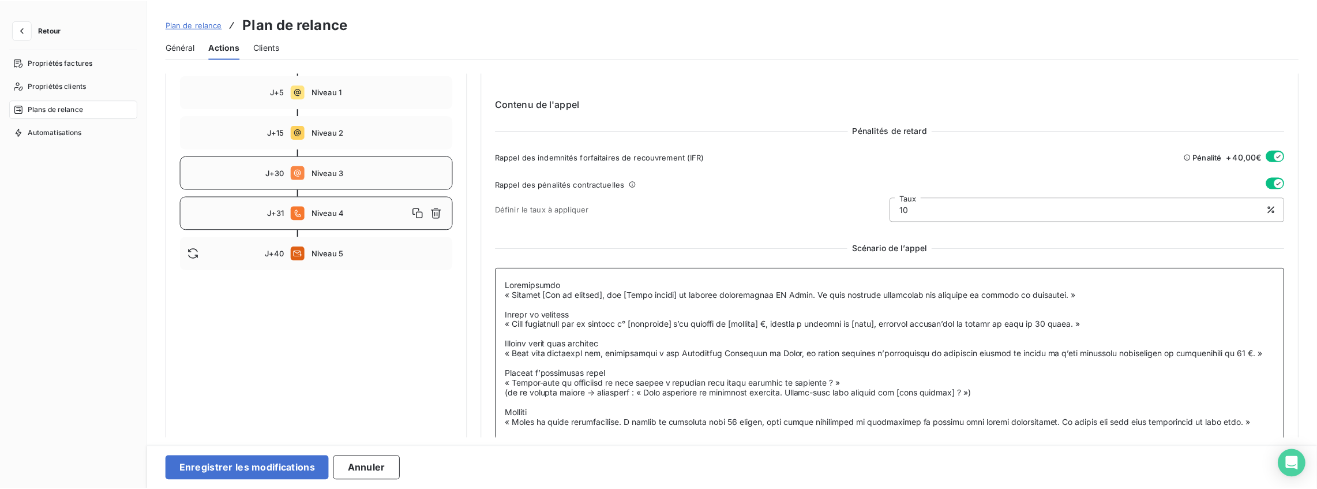
scroll to position [164, 0]
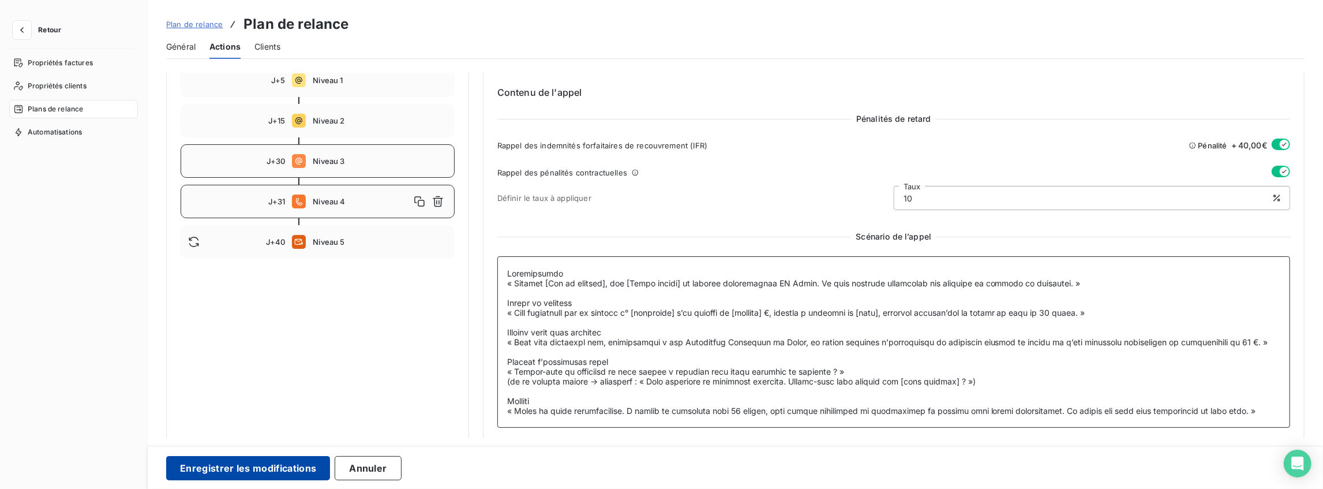
type textarea "Loremipsumdo « Sitamet [Con ad elitsed], doe [Tempo incidi] ut laboree dolorema…"
click at [237, 466] on button "Enregistrer les modifications" at bounding box center [248, 468] width 164 height 24
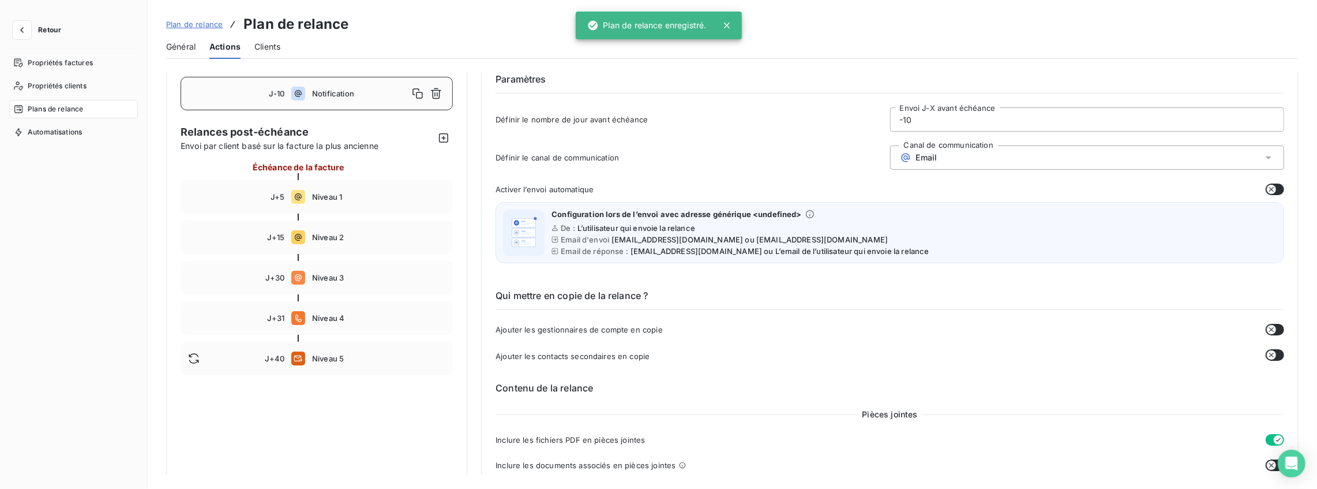
scroll to position [153, 0]
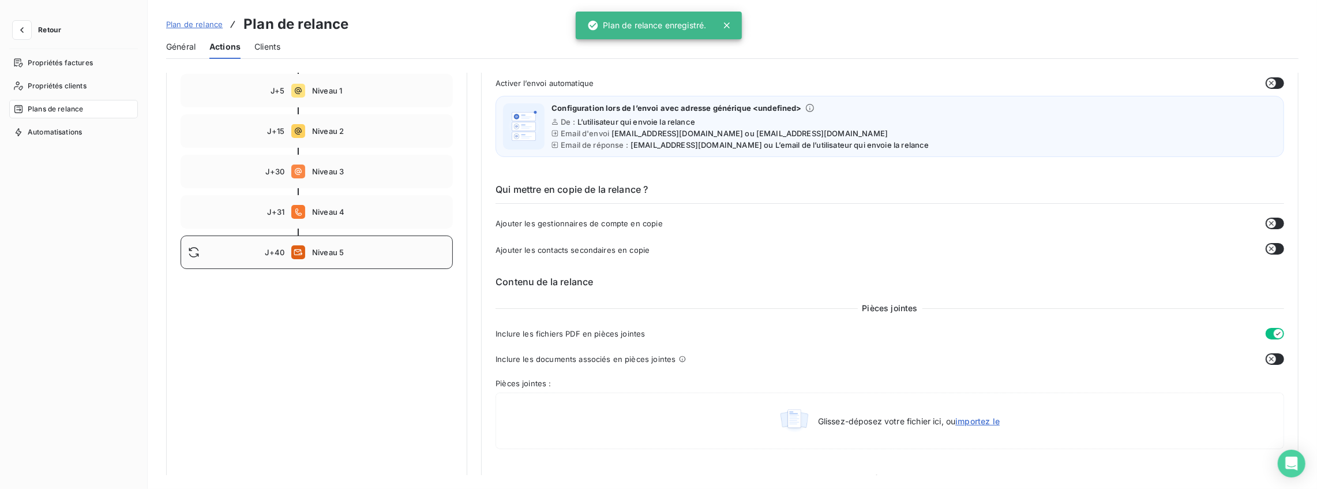
click at [330, 258] on div "J+40 Niveau 5" at bounding box center [317, 251] width 272 height 33
type input "40"
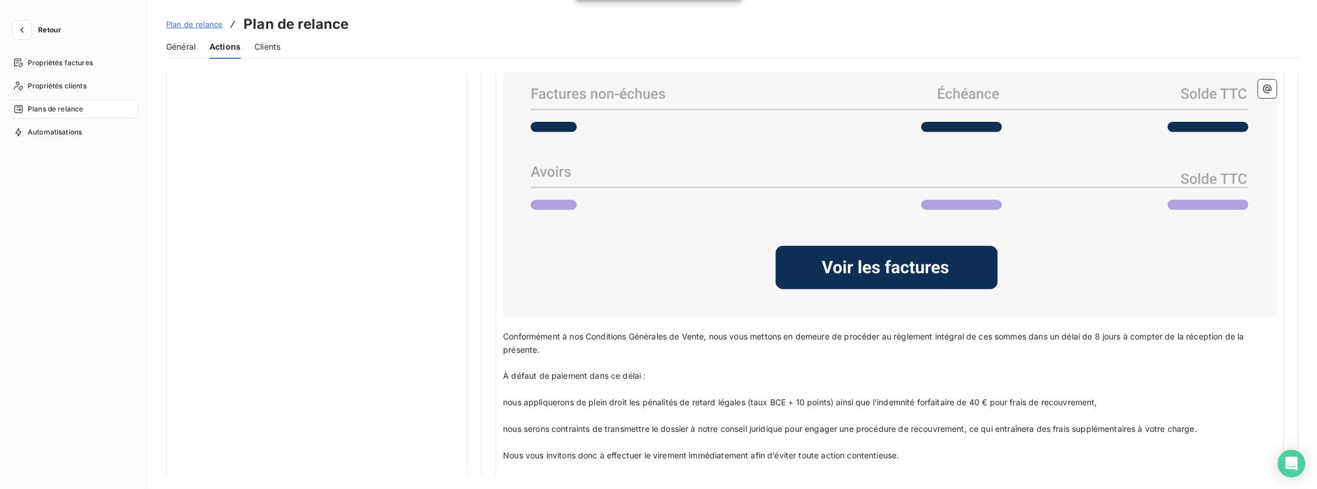
scroll to position [912, 0]
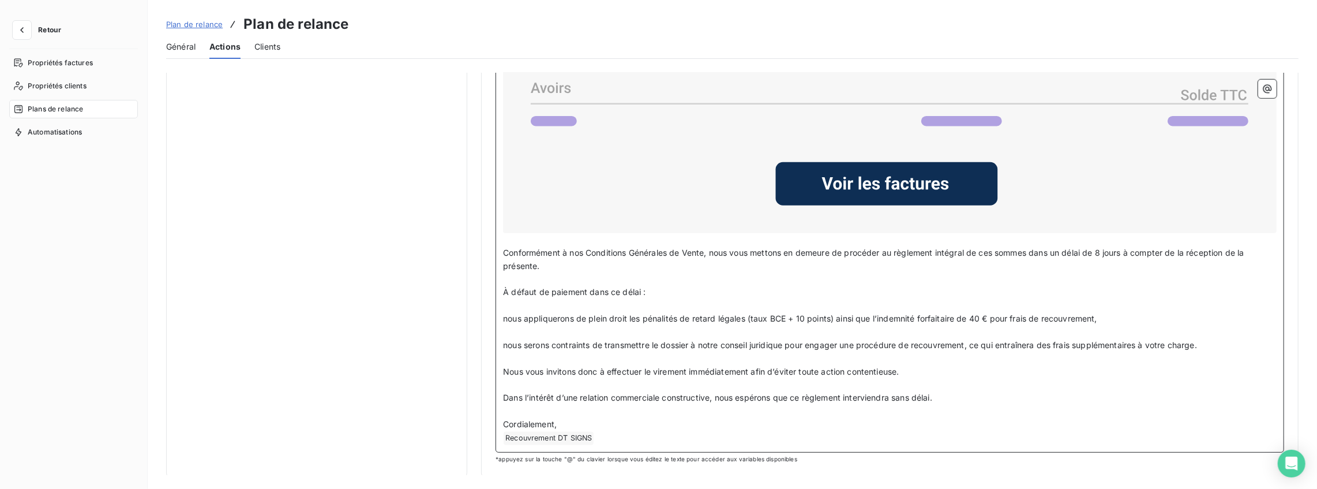
click at [615, 287] on span "À défaut de paiement dans ce délai :" at bounding box center [574, 292] width 143 height 10
drag, startPoint x: 659, startPoint y: 287, endPoint x: 939, endPoint y: 308, distance: 281.2
click at [939, 308] on div "﻿ Civilité du contact ﻿ Nom de famille du contact ﻿ , ﻿ Malgré nos précédents r…" at bounding box center [890, 109] width 774 height 671
click at [939, 308] on p "﻿" at bounding box center [890, 305] width 774 height 13
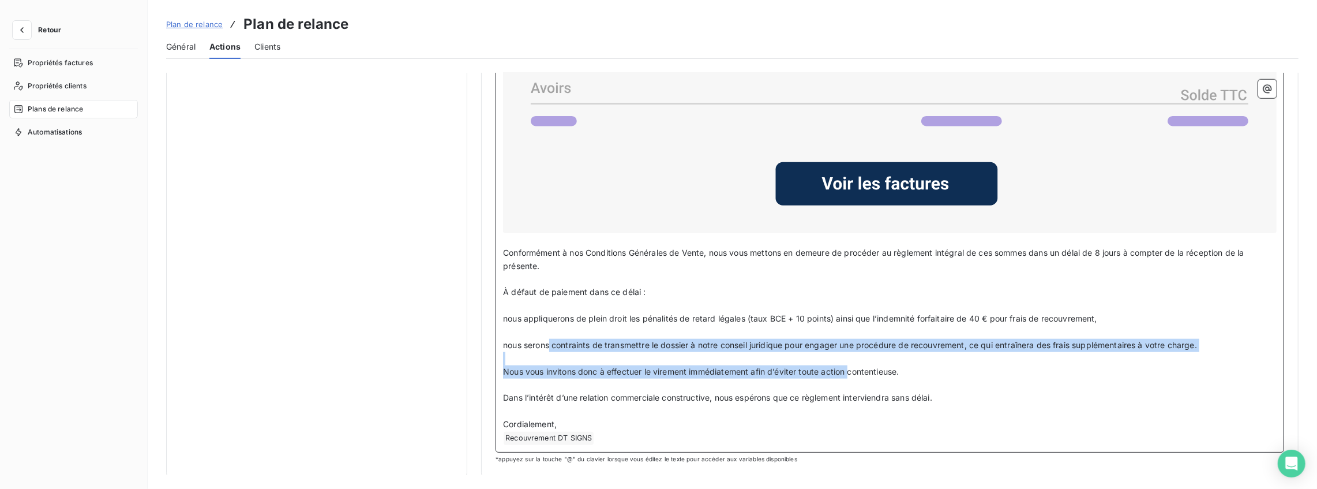
drag, startPoint x: 548, startPoint y: 345, endPoint x: 848, endPoint y: 366, distance: 300.2
click at [848, 366] on div "﻿ Civilité du contact ﻿ Nom de famille du contact ﻿ , ﻿ Malgré nos précédents r…" at bounding box center [890, 109] width 774 height 671
click at [848, 366] on span "Nous vous invitons donc à effectuer le virement immédiatement afin d’éviter tou…" at bounding box center [701, 371] width 396 height 10
drag, startPoint x: 950, startPoint y: 381, endPoint x: 762, endPoint y: 335, distance: 193.7
click at [762, 335] on div "﻿ Civilité du contact ﻿ Nom de famille du contact ﻿ , ﻿ Malgré nos précédents r…" at bounding box center [890, 109] width 774 height 671
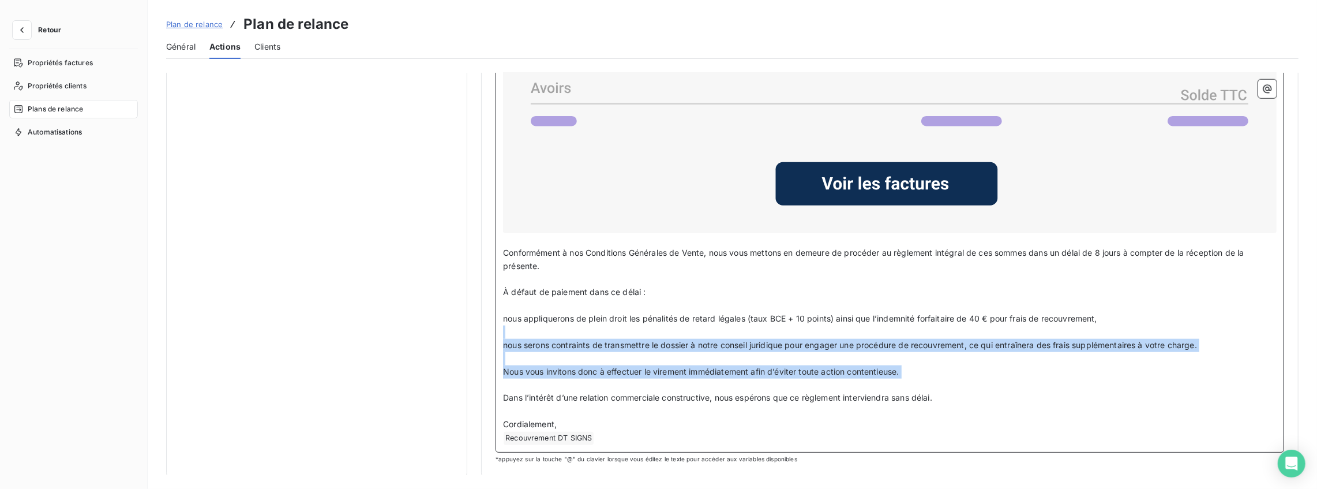
click at [762, 335] on p "﻿" at bounding box center [890, 331] width 774 height 13
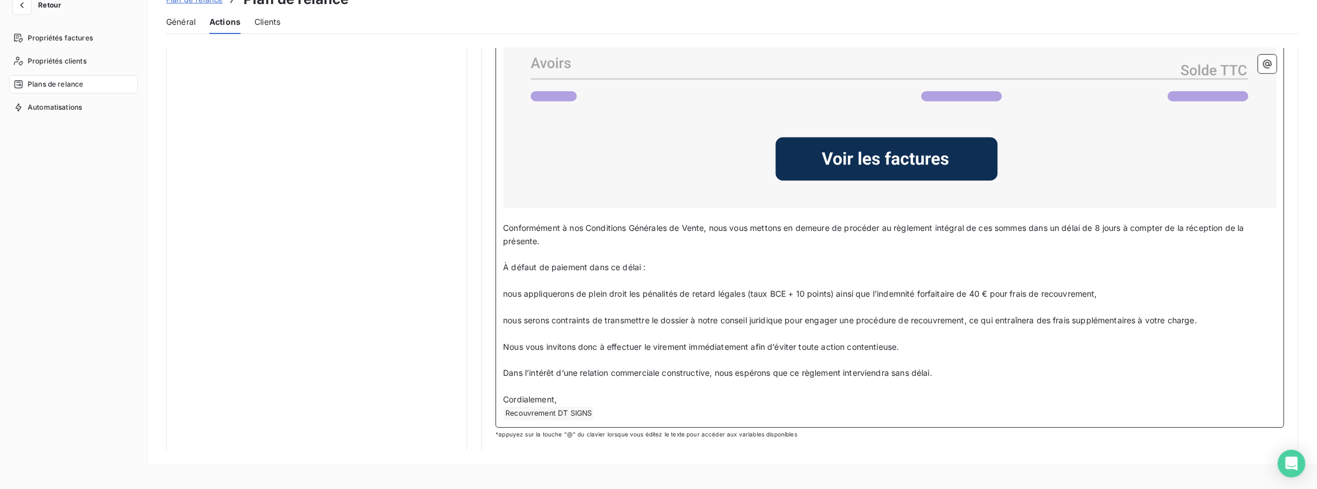
scroll to position [36, 0]
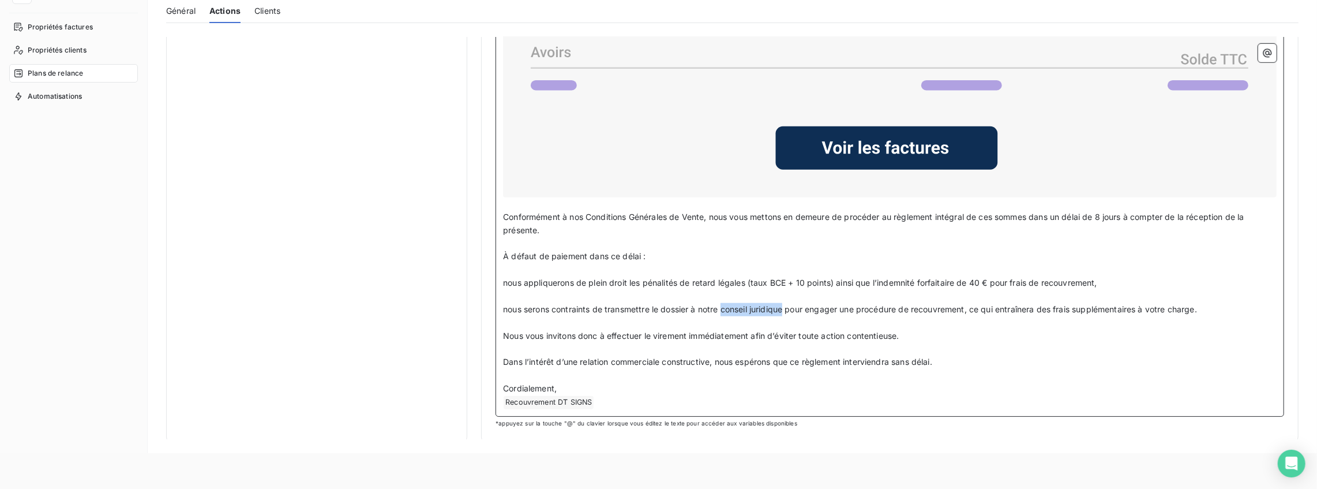
drag, startPoint x: 784, startPoint y: 306, endPoint x: 724, endPoint y: 307, distance: 60.0
click at [724, 307] on span "nous serons contraints de transmettre le dossier à notre conseil juridique pour…" at bounding box center [850, 309] width 694 height 10
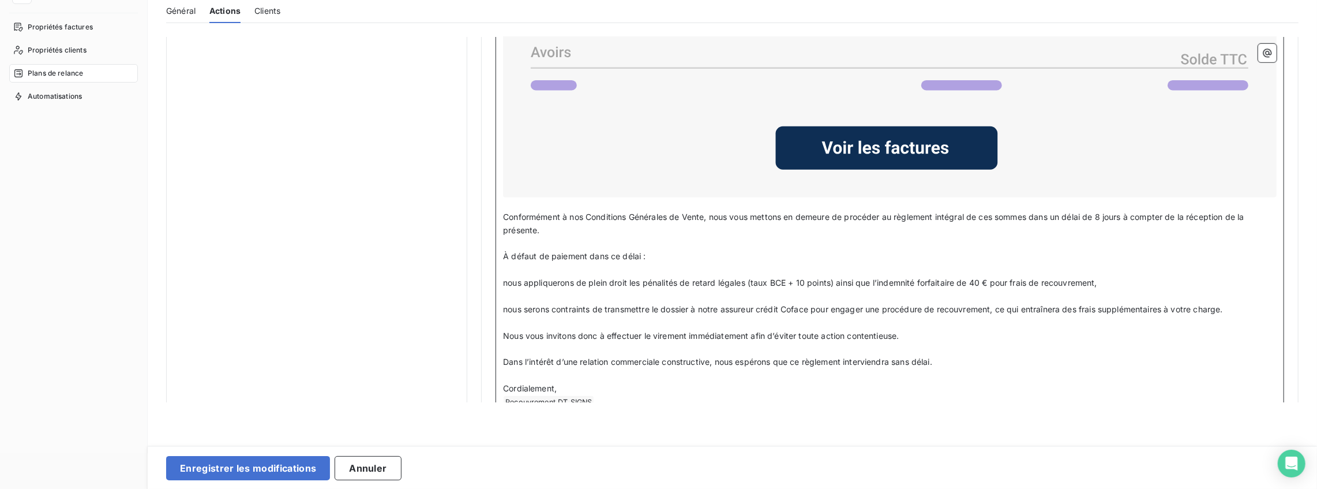
click at [996, 290] on p "﻿" at bounding box center [890, 296] width 774 height 13
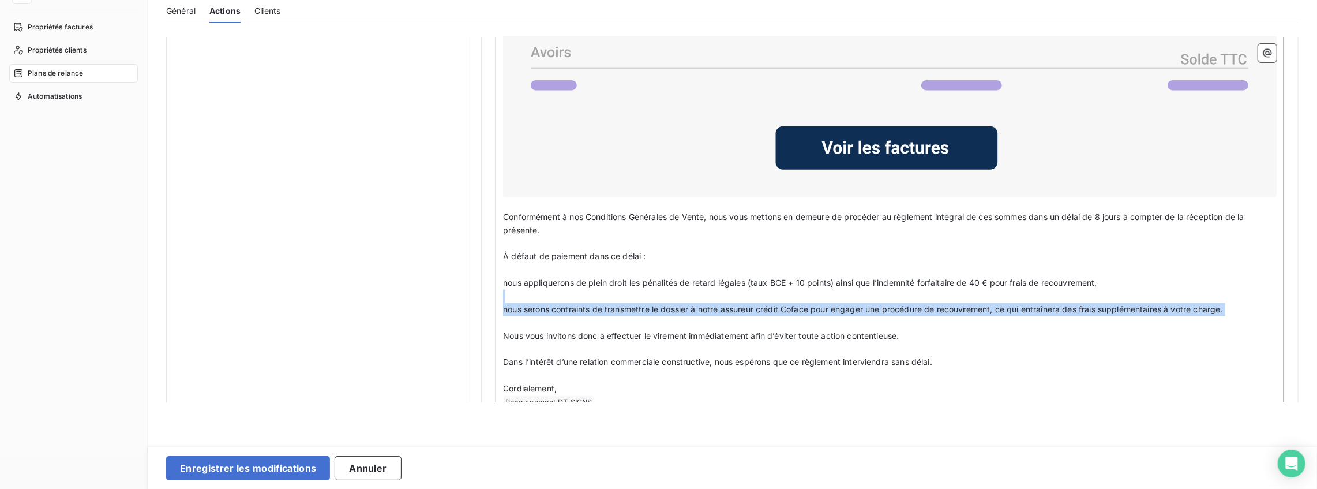
drag, startPoint x: 999, startPoint y: 294, endPoint x: 1023, endPoint y: 331, distance: 43.9
click at [1023, 331] on div "﻿ Civilité du contact ﻿ Nom de famille du contact ﻿ , ﻿ Malgré nos précédents r…" at bounding box center [890, 73] width 774 height 671
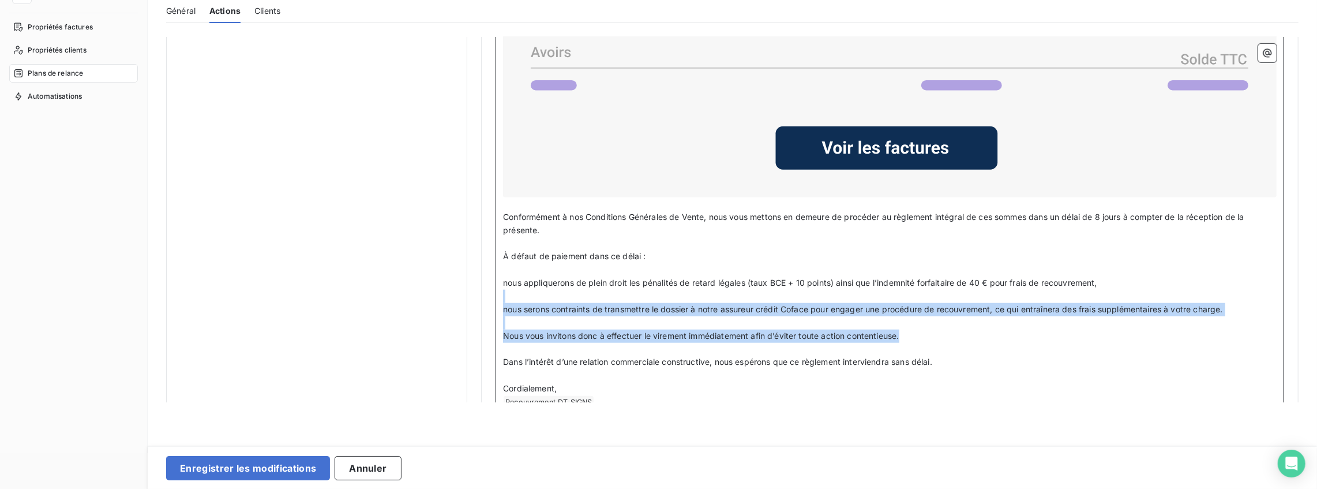
click at [1023, 331] on p "Nous vous invitons donc à effectuer le virement immédiatement afin d’éviter tou…" at bounding box center [890, 335] width 774 height 13
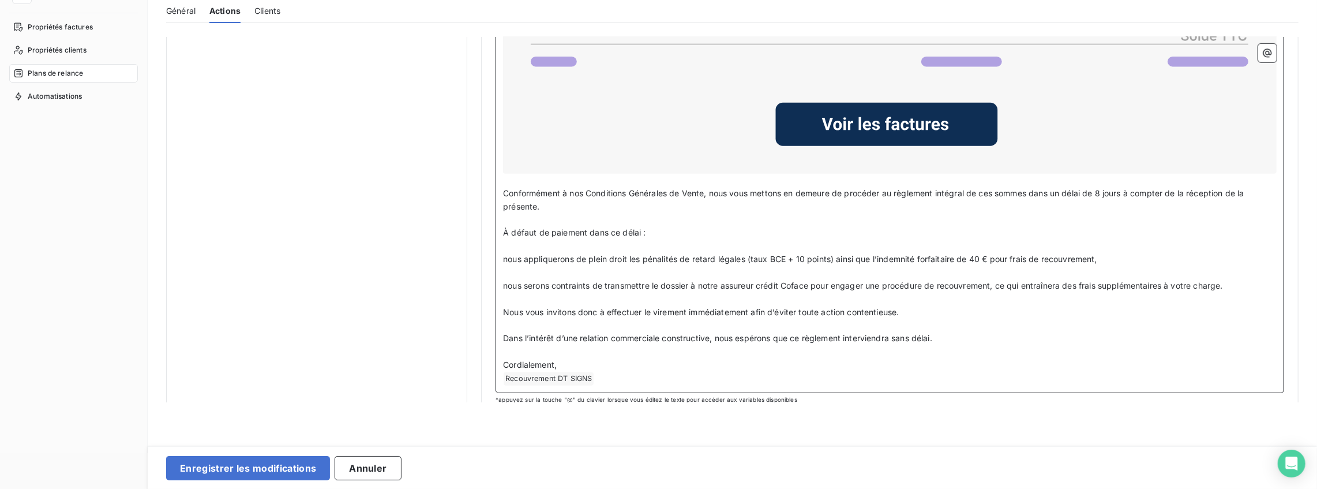
scroll to position [949, 0]
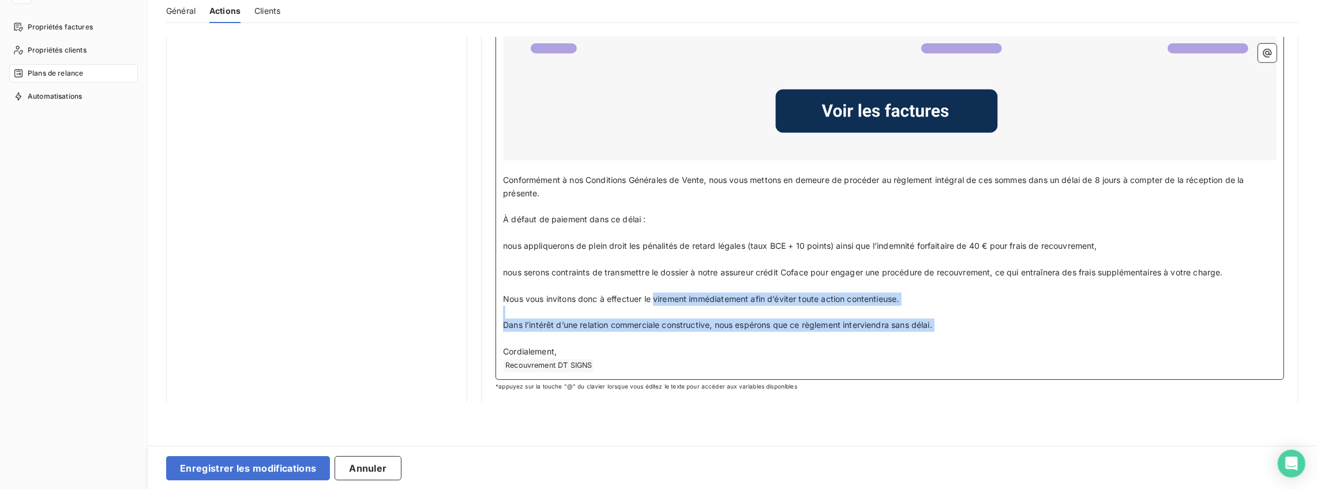
drag, startPoint x: 672, startPoint y: 308, endPoint x: 700, endPoint y: 331, distance: 36.1
click at [700, 331] on div "﻿ Civilité du contact ﻿ Nom de famille du contact ﻿ , ﻿ Malgré nos précédents r…" at bounding box center [890, 36] width 774 height 671
click at [700, 332] on p "﻿" at bounding box center [890, 338] width 774 height 13
drag, startPoint x: 724, startPoint y: 341, endPoint x: 650, endPoint y: 310, distance: 80.5
click at [654, 312] on div "﻿ Civilité du contact ﻿ Nom de famille du contact ﻿ , ﻿ Malgré nos précédents r…" at bounding box center [890, 36] width 774 height 671
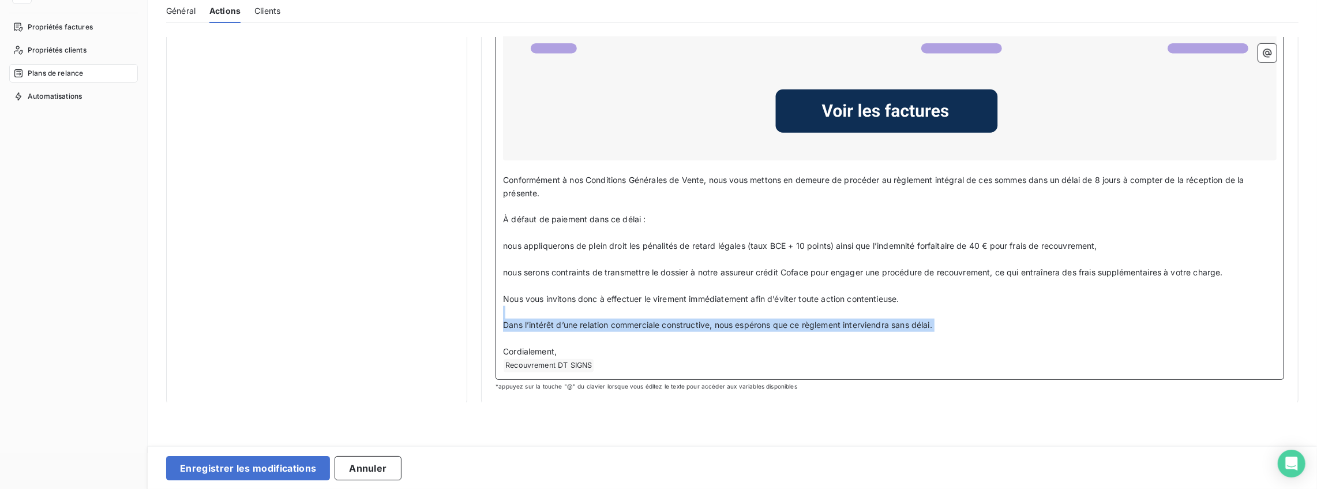
click at [650, 310] on p "﻿" at bounding box center [890, 312] width 774 height 13
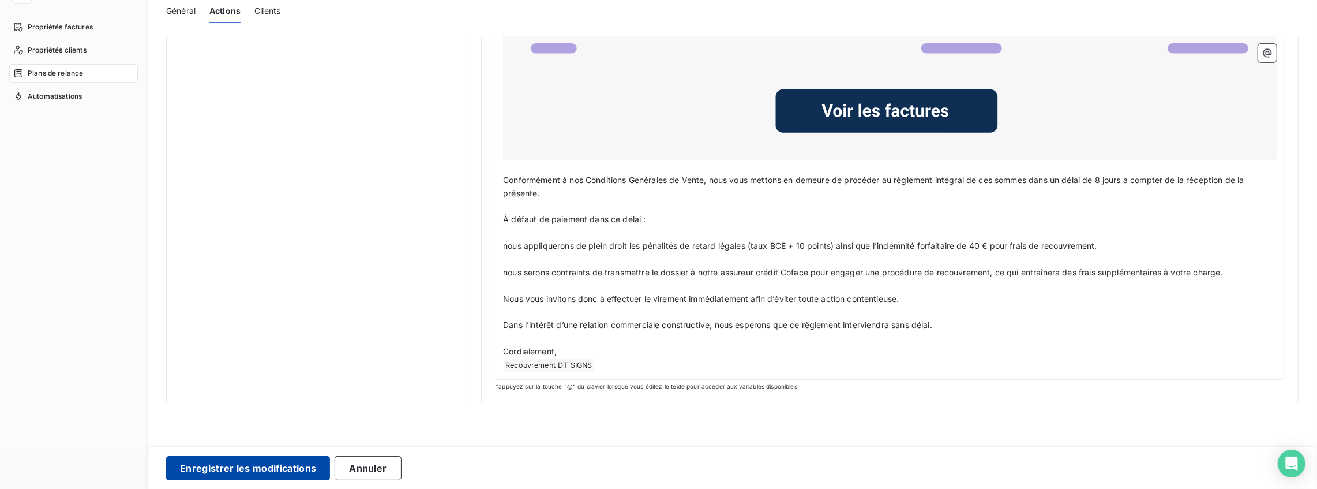
click at [258, 468] on button "Enregistrer les modifications" at bounding box center [248, 468] width 164 height 24
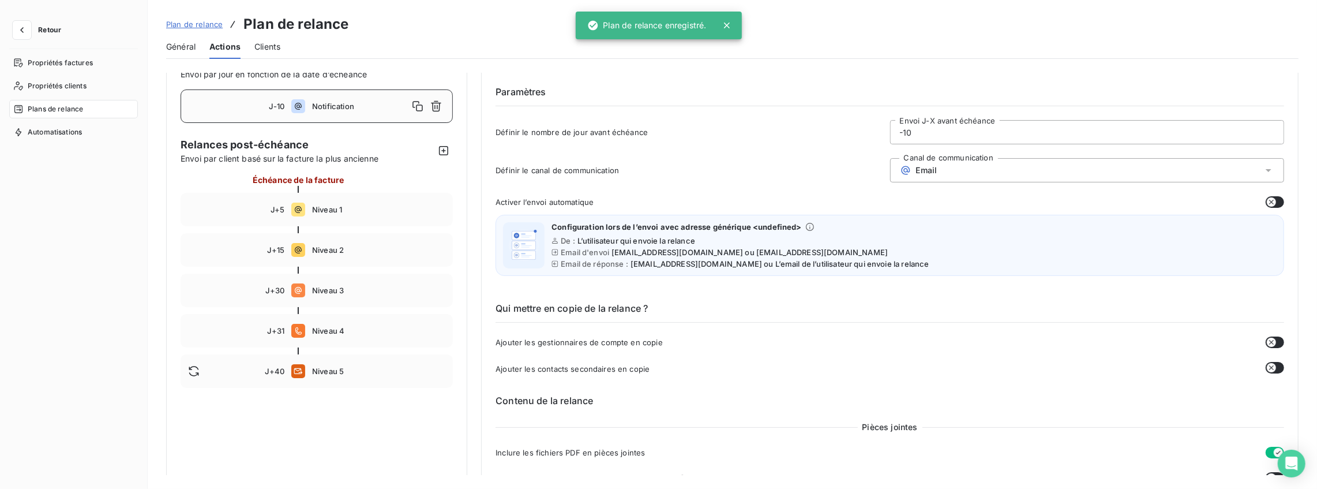
scroll to position [0, 0]
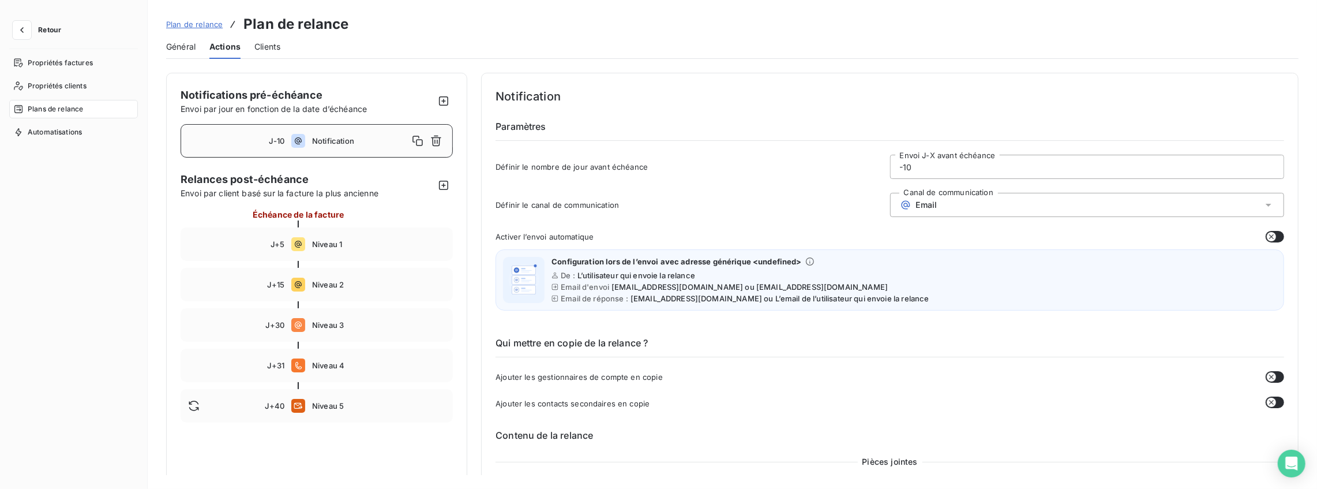
click at [991, 205] on div "Email" at bounding box center [1087, 205] width 394 height 24
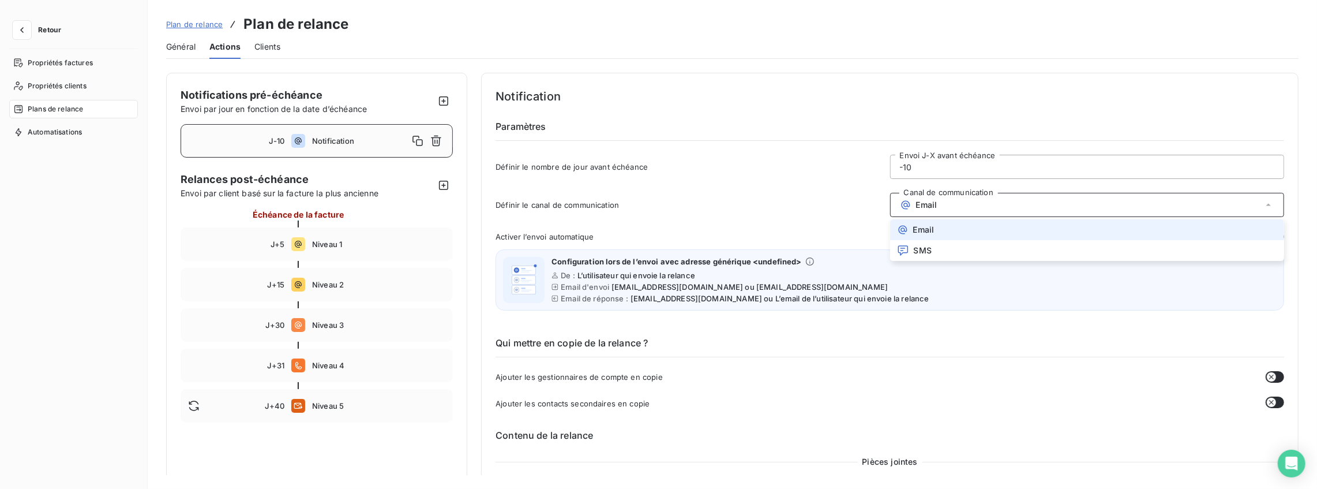
click at [991, 205] on div "Email" at bounding box center [1087, 205] width 394 height 24
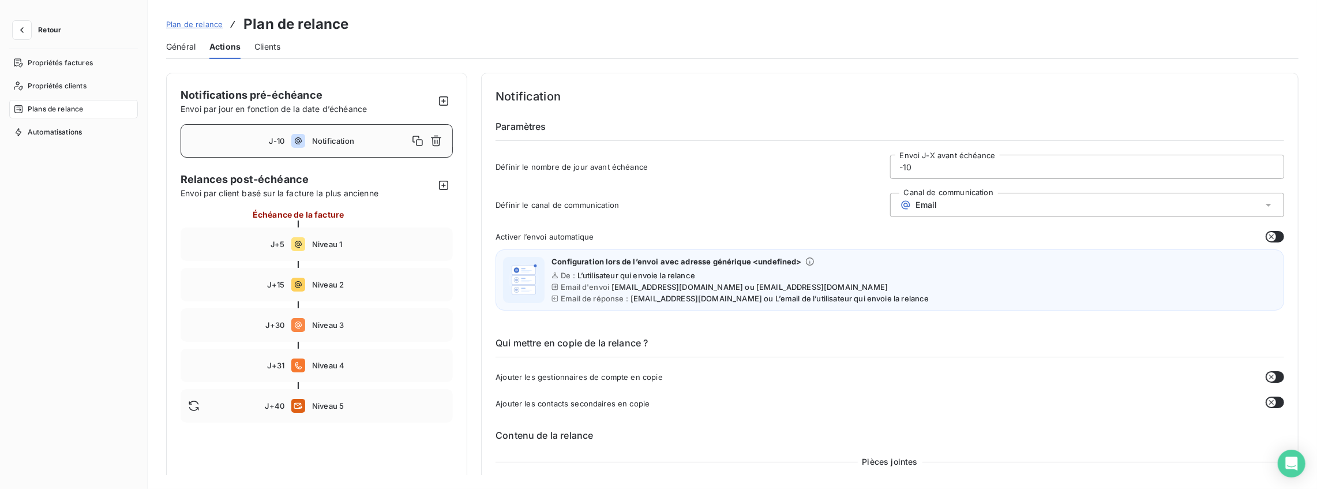
click at [347, 143] on span "Notification" at bounding box center [360, 140] width 96 height 9
click at [259, 50] on span "Clients" at bounding box center [267, 47] width 26 height 12
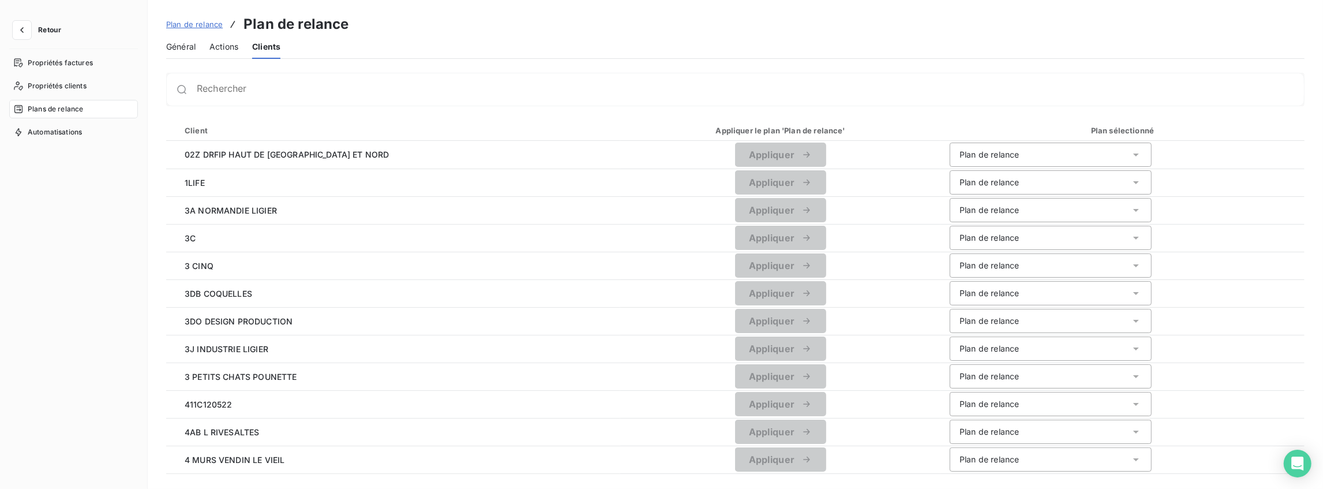
click at [195, 46] on span "Général" at bounding box center [180, 47] width 29 height 12
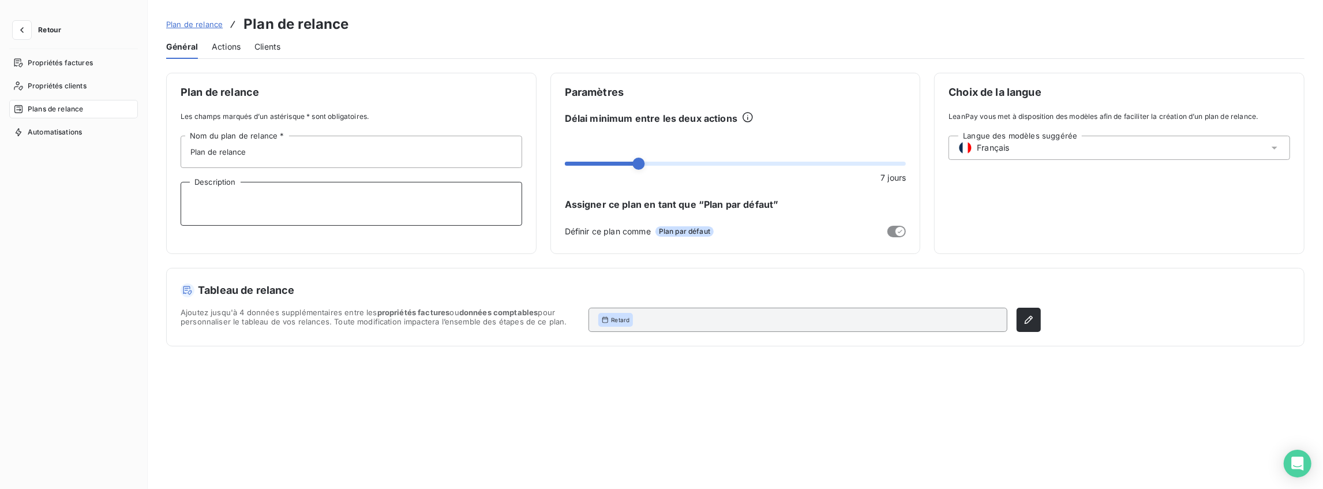
click at [287, 205] on textarea "Description" at bounding box center [352, 204] width 342 height 44
